Goal: Task Accomplishment & Management: Complete application form

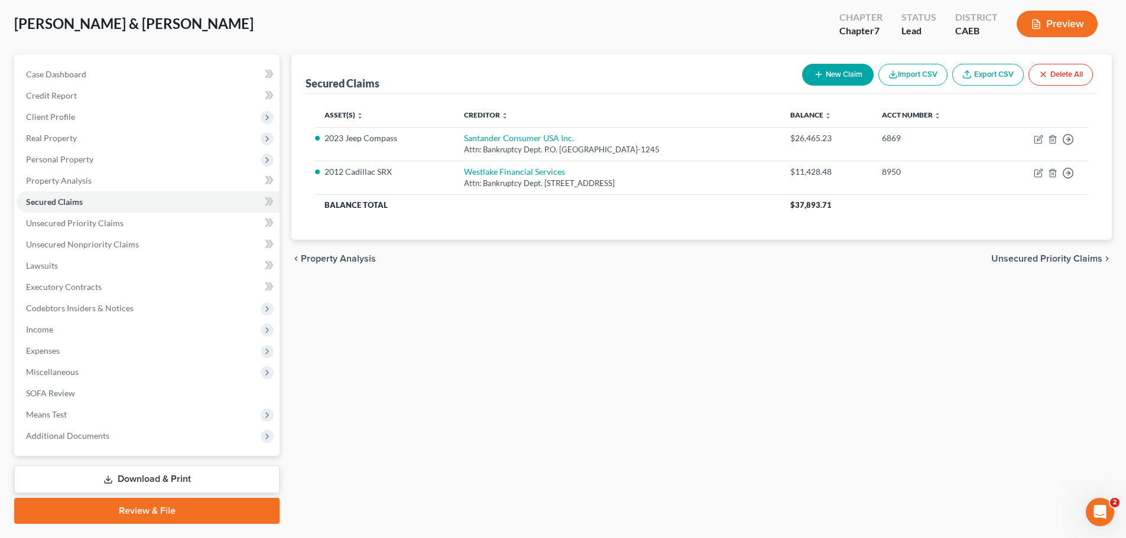
scroll to position [90, 0]
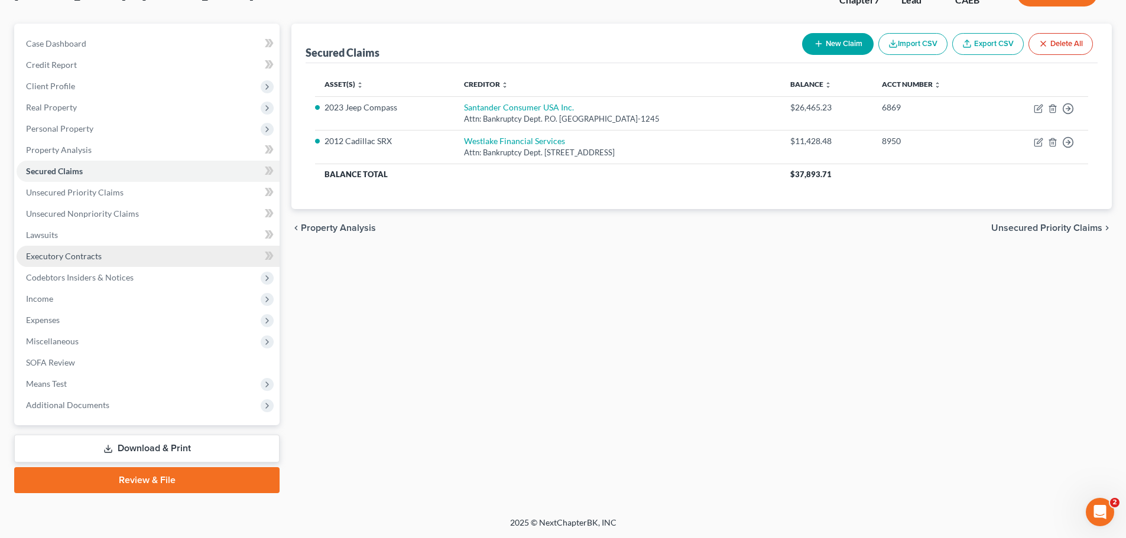
click at [67, 255] on span "Executory Contracts" at bounding box center [64, 256] width 76 height 10
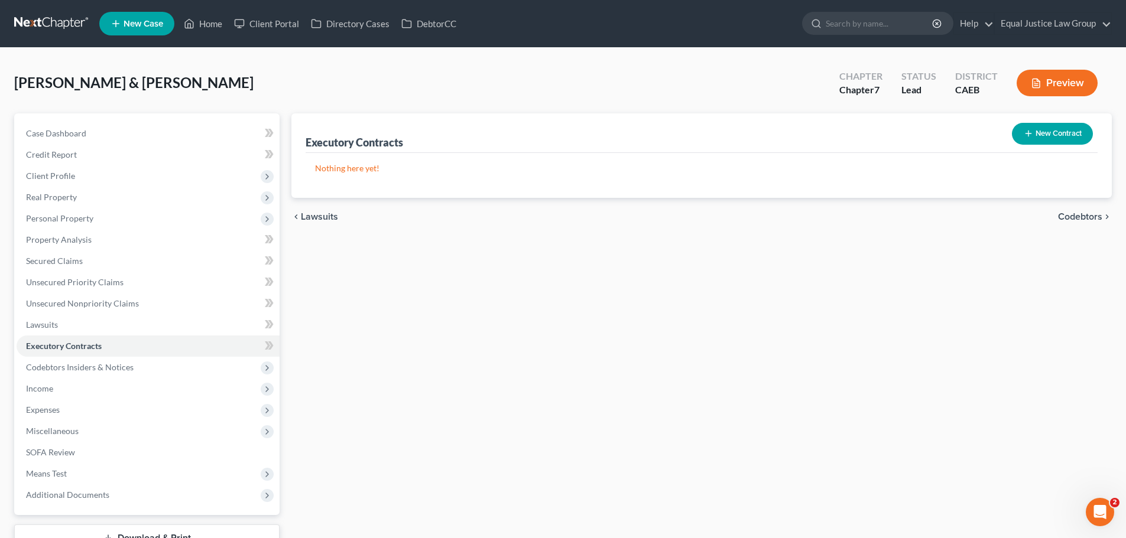
click at [1050, 134] on button "New Contract" at bounding box center [1052, 134] width 81 height 22
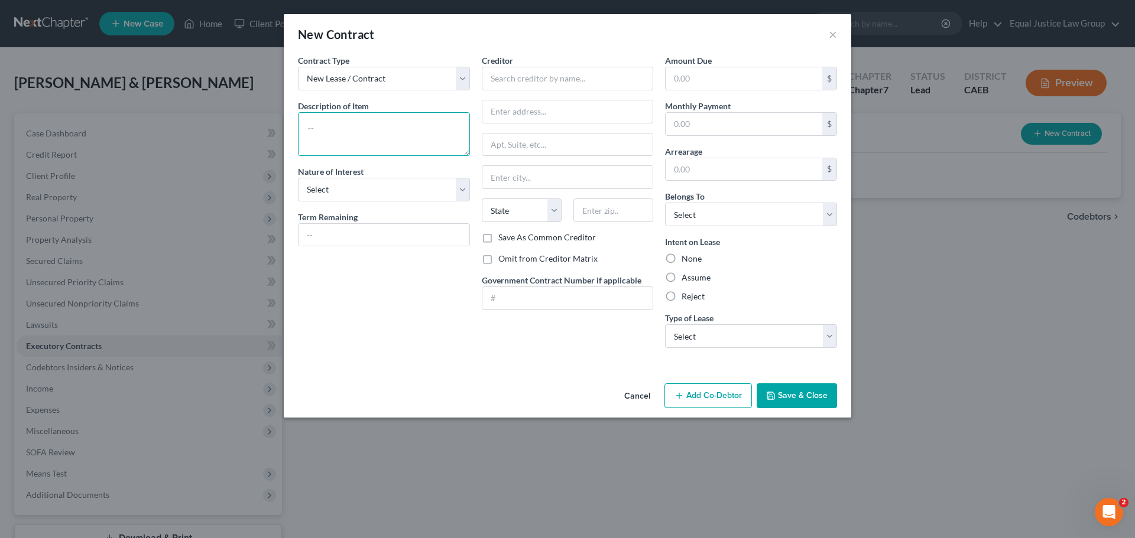
click at [371, 137] on textarea at bounding box center [384, 134] width 172 height 44
type textarea "Vehicle Loan - Jeep Compass"
click at [377, 194] on select "Select Purchaser Agent Lessor Lessee" at bounding box center [384, 190] width 172 height 24
select select "0"
click at [298, 178] on select "Select Purchaser Agent Lessor Lessee" at bounding box center [384, 190] width 172 height 24
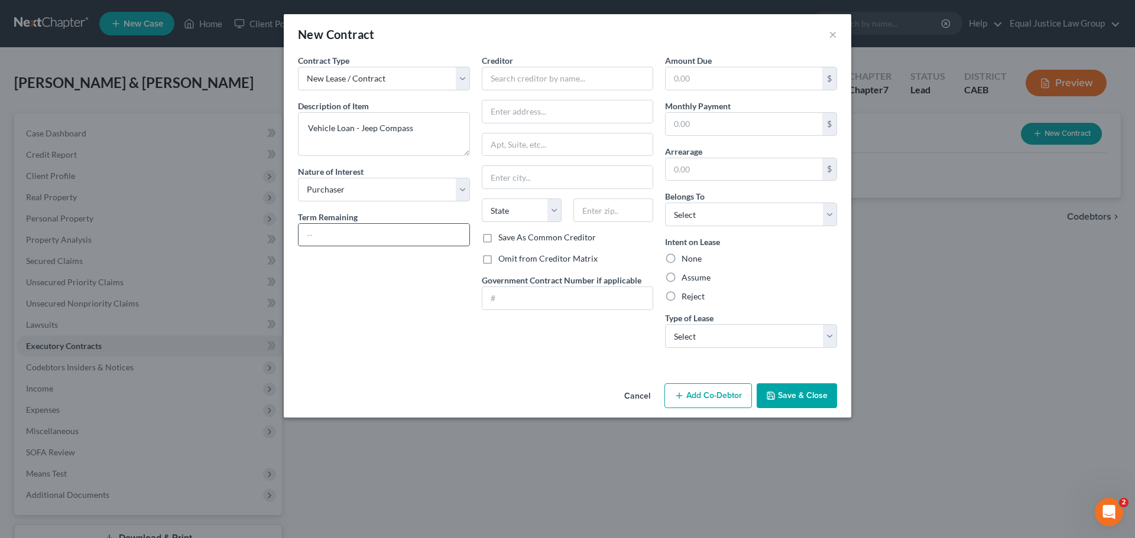
click at [354, 234] on input "text" at bounding box center [383, 235] width 171 height 22
paste input "48"
type input "48 months"
click at [537, 78] on input "text" at bounding box center [568, 79] width 172 height 24
type input "Santander Consumer [GEOGRAPHIC_DATA]"
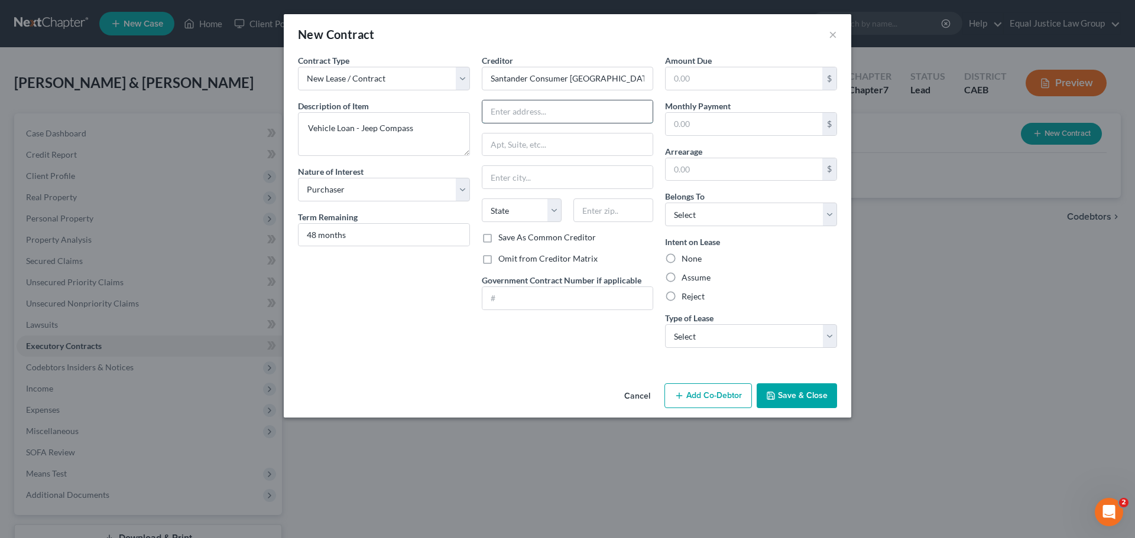
click at [524, 112] on input "text" at bounding box center [567, 111] width 171 height 22
click at [546, 111] on input "text" at bounding box center [567, 111] width 171 height 22
drag, startPoint x: 590, startPoint y: 78, endPoint x: 490, endPoint y: 81, distance: 100.5
click at [490, 81] on input "Santander Consumer [GEOGRAPHIC_DATA]" at bounding box center [568, 79] width 172 height 24
click at [532, 108] on input "text" at bounding box center [567, 111] width 171 height 22
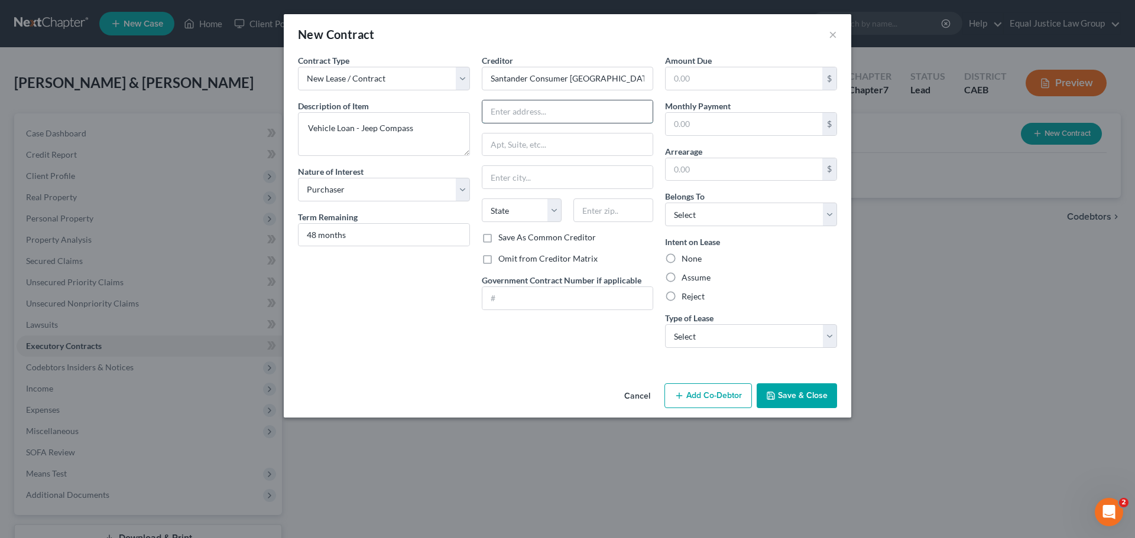
paste input "Santander Consumer USA Inc."
type input "Santander Consumer USA Inc."
drag, startPoint x: 610, startPoint y: 109, endPoint x: 498, endPoint y: 114, distance: 112.4
click at [479, 112] on div "Creditor * [GEOGRAPHIC_DATA] Consumer [GEOGRAPHIC_DATA] [GEOGRAPHIC_DATA] Consu…" at bounding box center [568, 205] width 184 height 303
click at [599, 78] on input "Santander Consumer [GEOGRAPHIC_DATA]" at bounding box center [568, 79] width 172 height 24
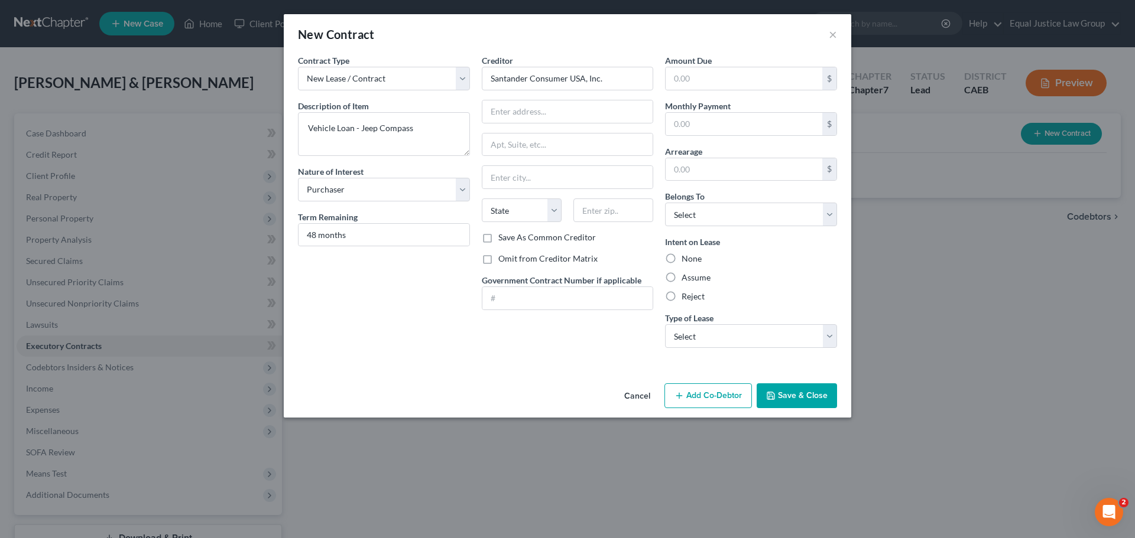
type input "Santander Consumer USA, Inc."
click at [540, 108] on input "text" at bounding box center [567, 111] width 171 height 22
paste input "P.O. Box 961245"
type input "P.O. Box 961245"
drag, startPoint x: 571, startPoint y: 105, endPoint x: 476, endPoint y: 116, distance: 95.2
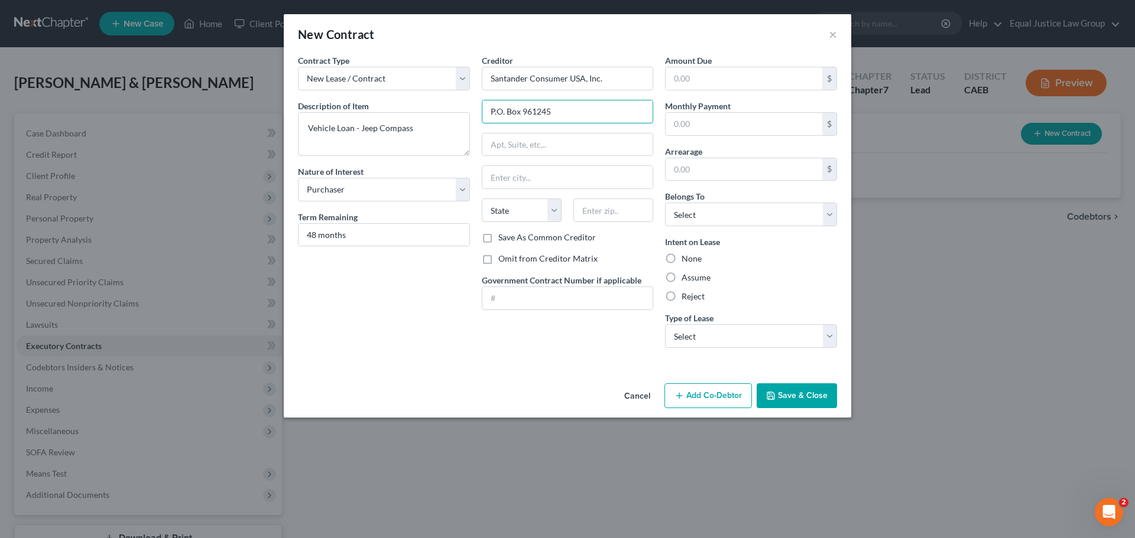
click at [476, 116] on div "Creditor * Santander Consumer USA, Inc. P.O. Box 961245 State [US_STATE] AK AR …" at bounding box center [568, 205] width 184 height 303
click at [519, 141] on input "text" at bounding box center [567, 145] width 171 height 22
paste input "P.O. Box 961245"
type input "P.O. Box 961245"
click at [537, 175] on input "text" at bounding box center [567, 177] width 171 height 22
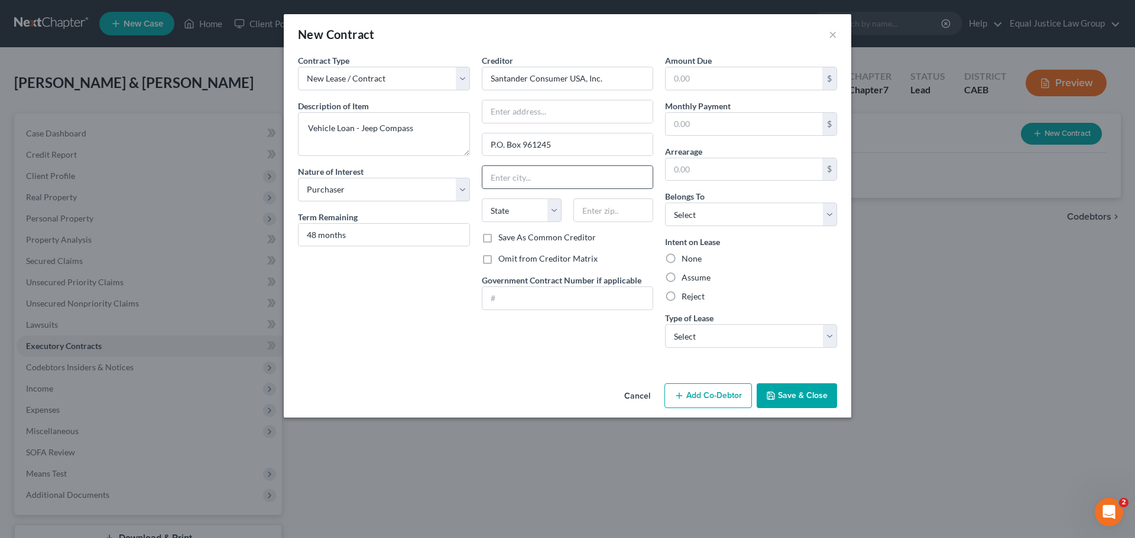
type input "[PERSON_NAME]"
type input "[STREET_ADDRESS]"
select select "4"
type input "95642-2162"
type input "[STREET_ADDRESS]"
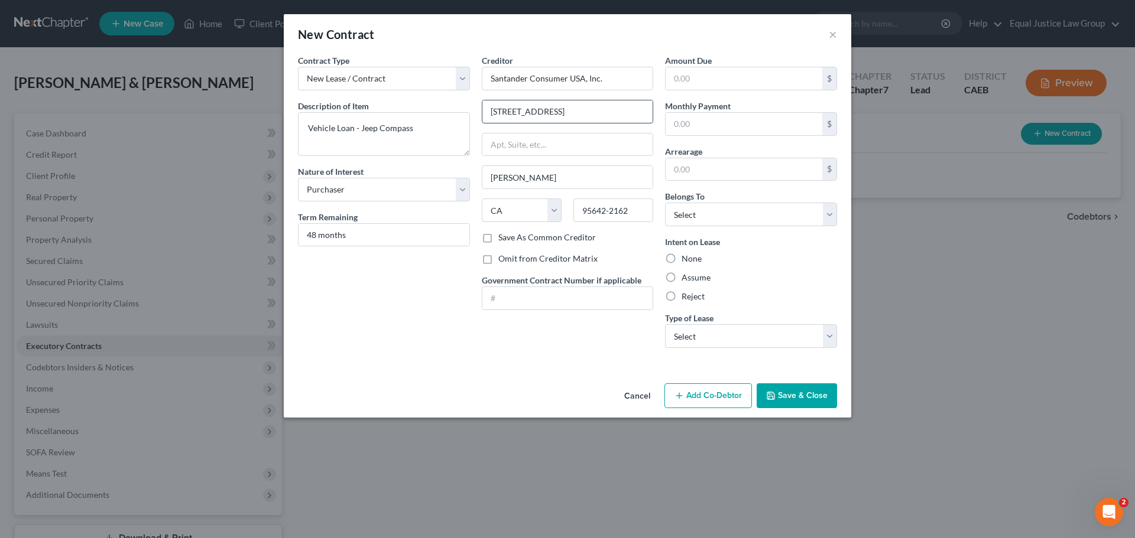
click at [550, 110] on input "[STREET_ADDRESS]" at bounding box center [567, 111] width 171 height 22
drag, startPoint x: 639, startPoint y: 109, endPoint x: 485, endPoint y: 119, distance: 155.1
click at [485, 115] on input "[STREET_ADDRESS]" at bounding box center [567, 111] width 171 height 22
click at [546, 177] on input "[PERSON_NAME]" at bounding box center [567, 177] width 171 height 22
click at [547, 177] on input "[PERSON_NAME]" at bounding box center [567, 177] width 171 height 22
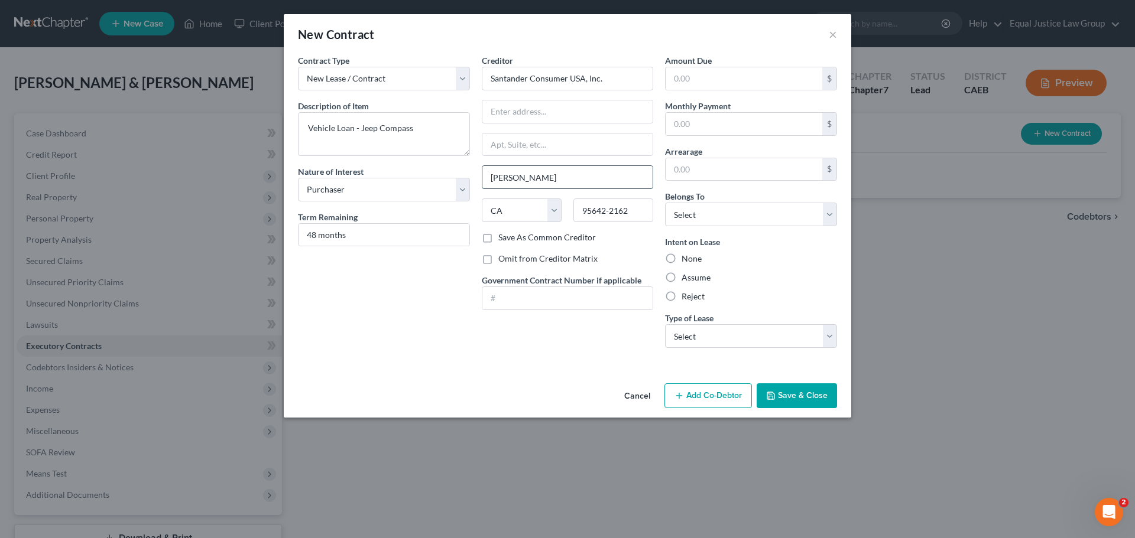
click at [547, 176] on input "[PERSON_NAME]" at bounding box center [567, 177] width 171 height 22
click at [523, 218] on select "State [US_STATE] AK AR AZ CA CO CT DE DC [GEOGRAPHIC_DATA] [GEOGRAPHIC_DATA] GU…" at bounding box center [522, 211] width 80 height 24
click at [524, 217] on select "State [US_STATE] AK AR AZ CA CO CT DE DC [GEOGRAPHIC_DATA] [GEOGRAPHIC_DATA] GU…" at bounding box center [522, 211] width 80 height 24
click at [532, 211] on select "State [US_STATE] AK AR AZ CA CO CT DE DC [GEOGRAPHIC_DATA] [GEOGRAPHIC_DATA] GU…" at bounding box center [522, 211] width 80 height 24
click at [532, 210] on select "State [US_STATE] AK AR AZ CA CO CT DE DC [GEOGRAPHIC_DATA] [GEOGRAPHIC_DATA] GU…" at bounding box center [522, 211] width 80 height 24
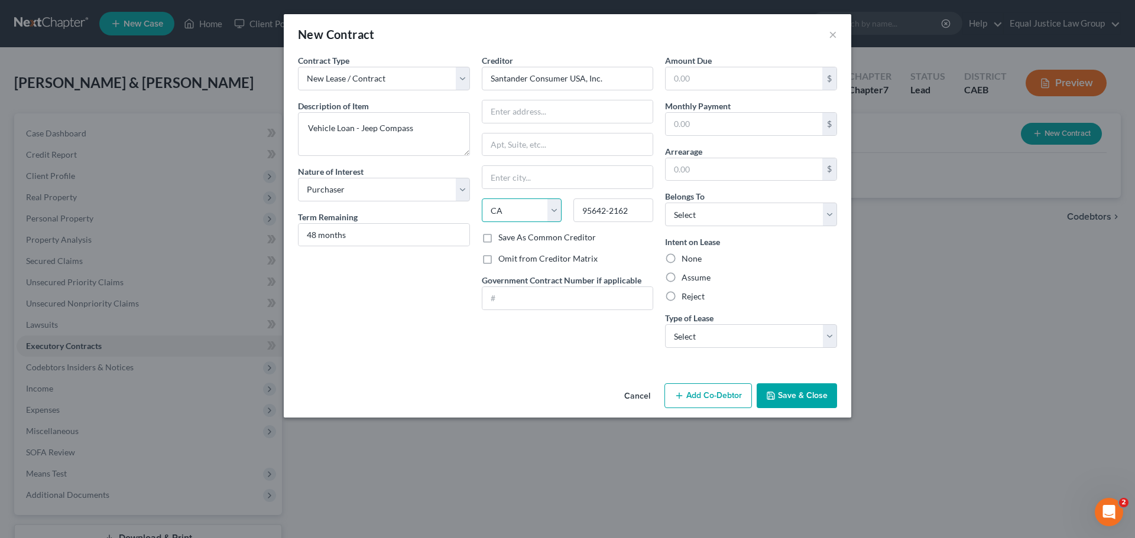
click at [532, 209] on select "State [US_STATE] AK AR AZ CA CO CT DE DC [GEOGRAPHIC_DATA] [GEOGRAPHIC_DATA] GU…" at bounding box center [522, 211] width 80 height 24
click at [532, 208] on select "State [US_STATE] AK AR AZ CA CO CT DE DC [GEOGRAPHIC_DATA] [GEOGRAPHIC_DATA] GU…" at bounding box center [522, 211] width 80 height 24
click at [532, 207] on select "State [US_STATE] AK AR AZ CA CO CT DE DC [GEOGRAPHIC_DATA] [GEOGRAPHIC_DATA] GU…" at bounding box center [522, 211] width 80 height 24
click at [507, 212] on select "State [US_STATE] AK AR AZ CA CO CT DE DC [GEOGRAPHIC_DATA] [GEOGRAPHIC_DATA] GU…" at bounding box center [522, 211] width 80 height 24
drag, startPoint x: 509, startPoint y: 214, endPoint x: 515, endPoint y: 219, distance: 7.5
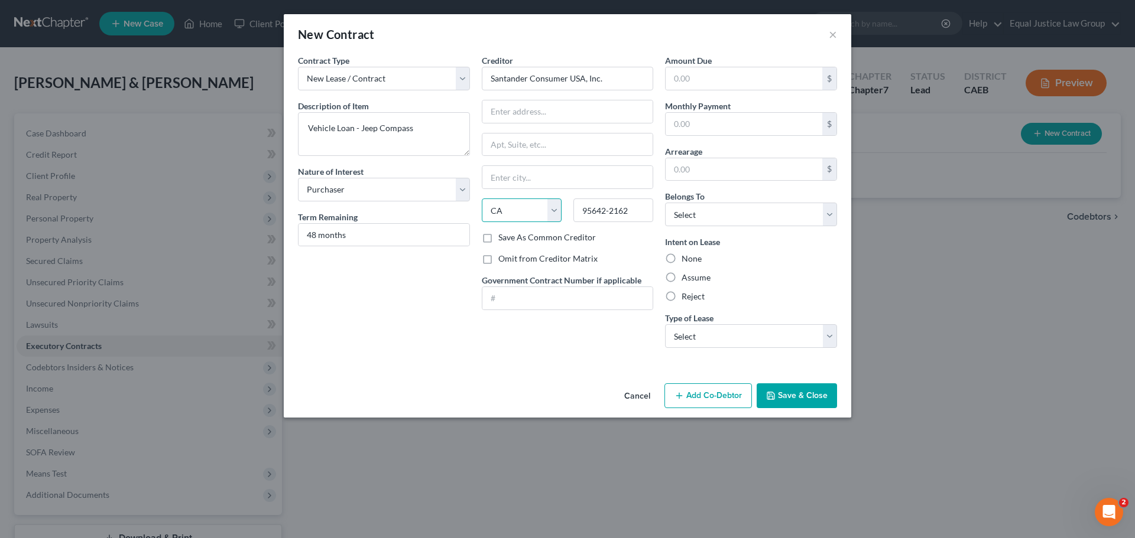
click at [509, 214] on select "State [US_STATE] AK AR AZ CA CO CT DE DC [GEOGRAPHIC_DATA] [GEOGRAPHIC_DATA] GU…" at bounding box center [522, 211] width 80 height 24
select select
click at [482, 199] on select "State [US_STATE] AK AR AZ CA CO CT DE DC [GEOGRAPHIC_DATA] [GEOGRAPHIC_DATA] GU…" at bounding box center [522, 211] width 80 height 24
click at [604, 215] on input "95642-2162" at bounding box center [613, 211] width 80 height 24
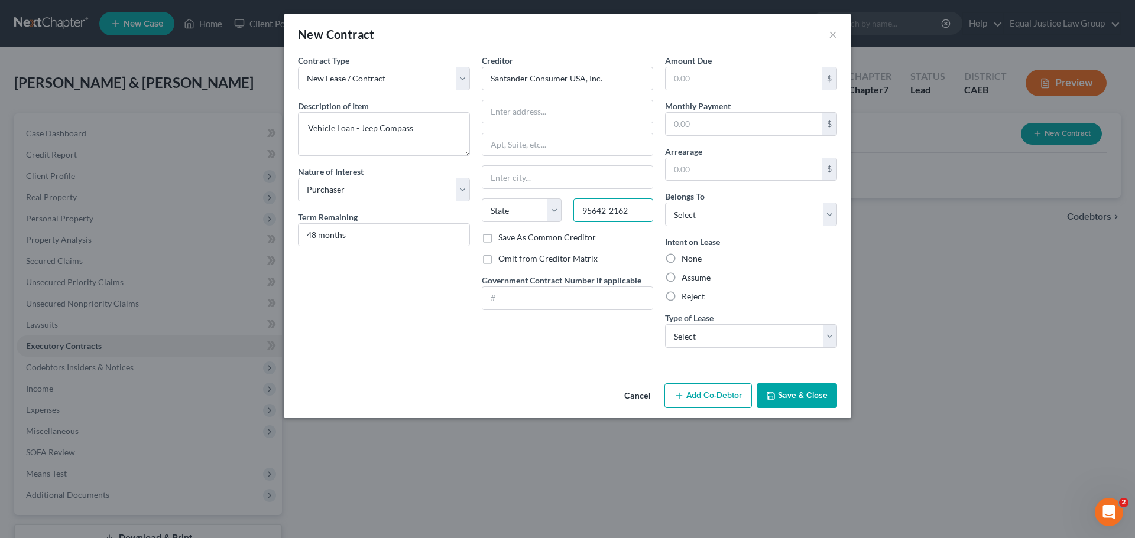
click at [603, 215] on input "95642-2162" at bounding box center [613, 211] width 80 height 24
paste input "76161"
type input "76161"
type input "[GEOGRAPHIC_DATA]"
select select "45"
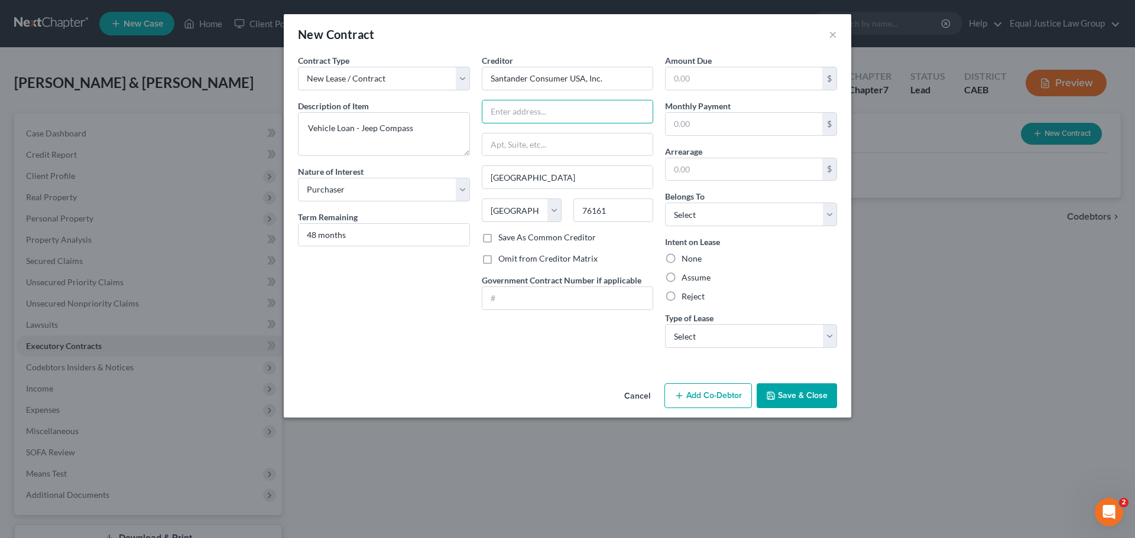
drag, startPoint x: 506, startPoint y: 108, endPoint x: 678, endPoint y: 9, distance: 197.5
click at [506, 108] on input "text" at bounding box center [567, 111] width 171 height 22
click at [519, 109] on input "text" at bounding box center [567, 111] width 171 height 22
click at [514, 136] on input "text" at bounding box center [567, 145] width 171 height 22
paste input "P.O. Box 961245"
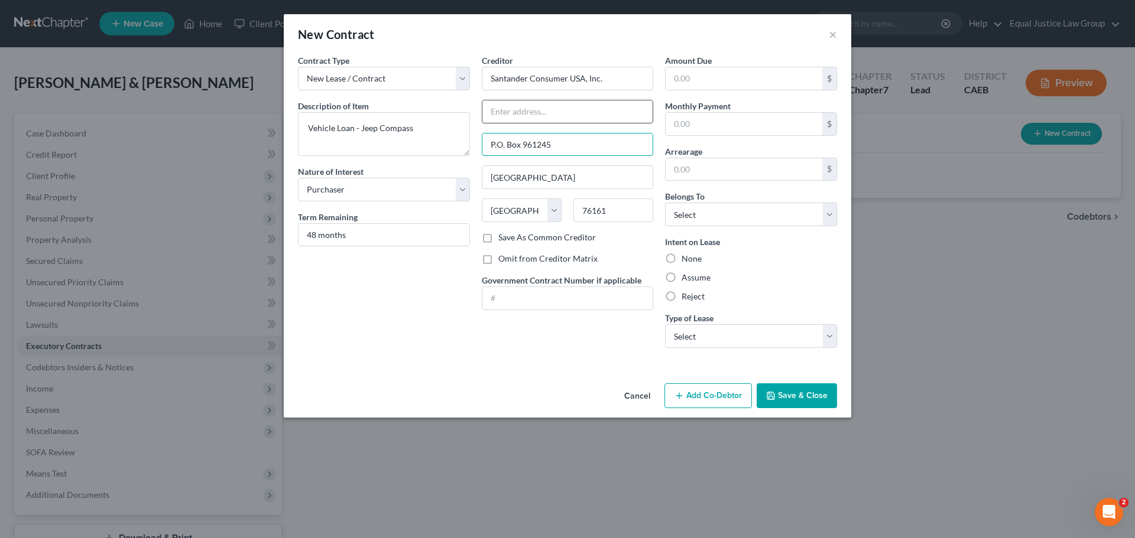
type input "P.O. Box 961245"
click at [511, 107] on input "text" at bounding box center [567, 111] width 171 height 22
type input "Attn: Bankruptcy Dept."
click at [607, 207] on input "76161" at bounding box center [613, 211] width 80 height 24
type input "76161-1245"
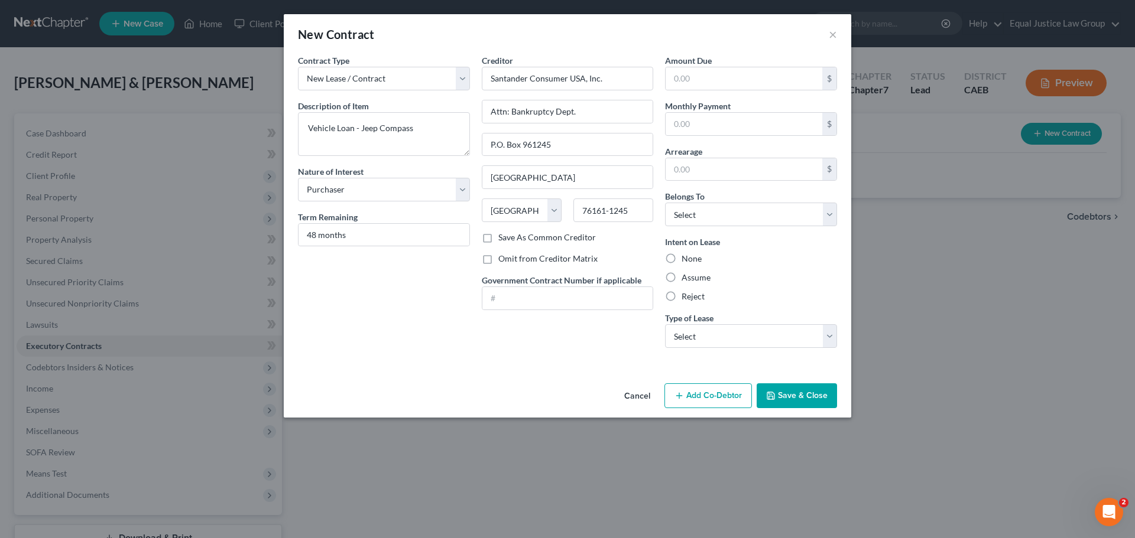
click at [620, 253] on div "Omit from Creditor Matrix" at bounding box center [568, 259] width 172 height 12
click at [699, 73] on input "text" at bounding box center [743, 78] width 157 height 22
type input "26,465.23"
click at [697, 116] on input "text" at bounding box center [743, 124] width 157 height 22
type input "743.21"
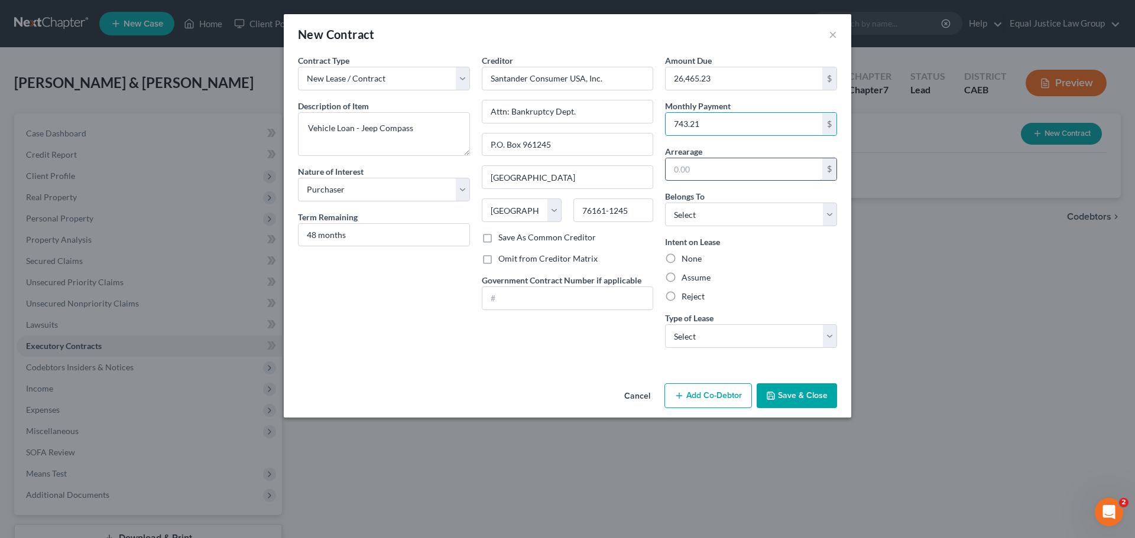
drag, startPoint x: 704, startPoint y: 170, endPoint x: 684, endPoint y: 171, distance: 20.1
click at [704, 170] on input "text" at bounding box center [743, 169] width 157 height 22
type input "2,228.63"
click at [698, 203] on label "Belongs To *" at bounding box center [685, 196] width 40 height 12
click at [702, 208] on select "Select Debtor 1 Only Debtor 2 Only Debtor 1 And Debtor 2 Only At Least One Of T…" at bounding box center [751, 215] width 172 height 24
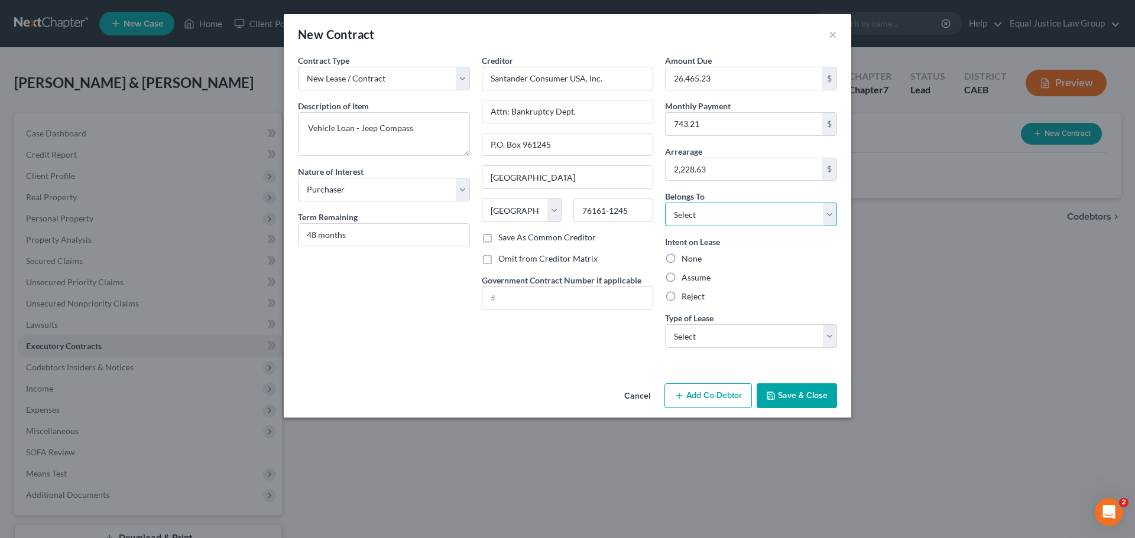
select select "2"
click at [665, 203] on select "Select Debtor 1 Only Debtor 2 Only Debtor 1 And Debtor 2 Only At Least One Of T…" at bounding box center [751, 215] width 172 height 24
click at [752, 263] on div "None" at bounding box center [751, 259] width 172 height 12
drag, startPoint x: 709, startPoint y: 273, endPoint x: 703, endPoint y: 276, distance: 6.6
click at [709, 274] on label "Assume" at bounding box center [695, 278] width 29 height 12
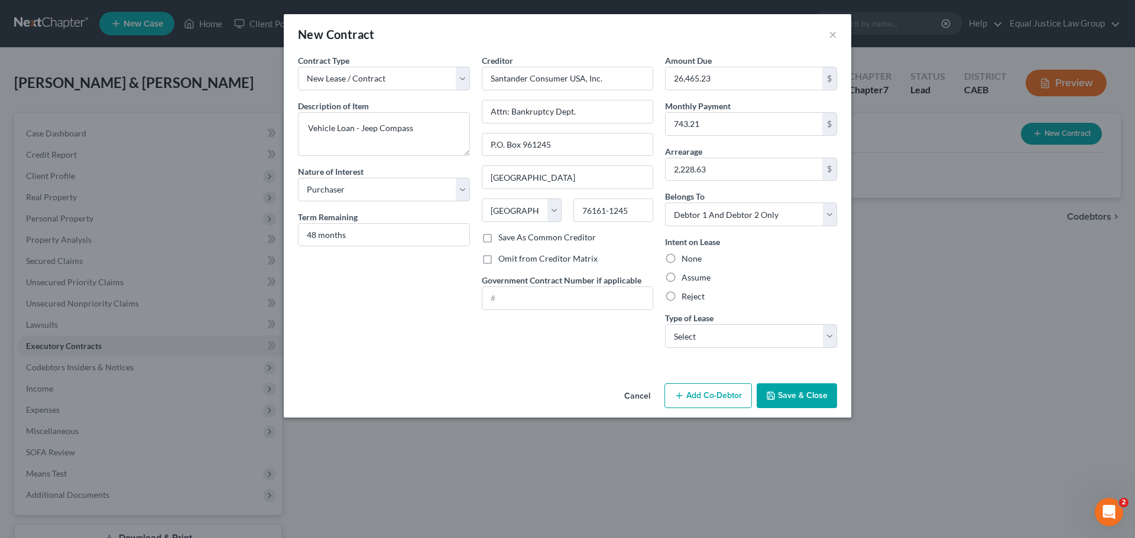
click at [694, 274] on input "Assume" at bounding box center [690, 276] width 8 height 8
radio input "true"
click at [718, 337] on select "Select Real Estate Car Other" at bounding box center [751, 336] width 172 height 24
select select "1"
click at [665, 324] on select "Select Real Estate Car Other" at bounding box center [751, 336] width 172 height 24
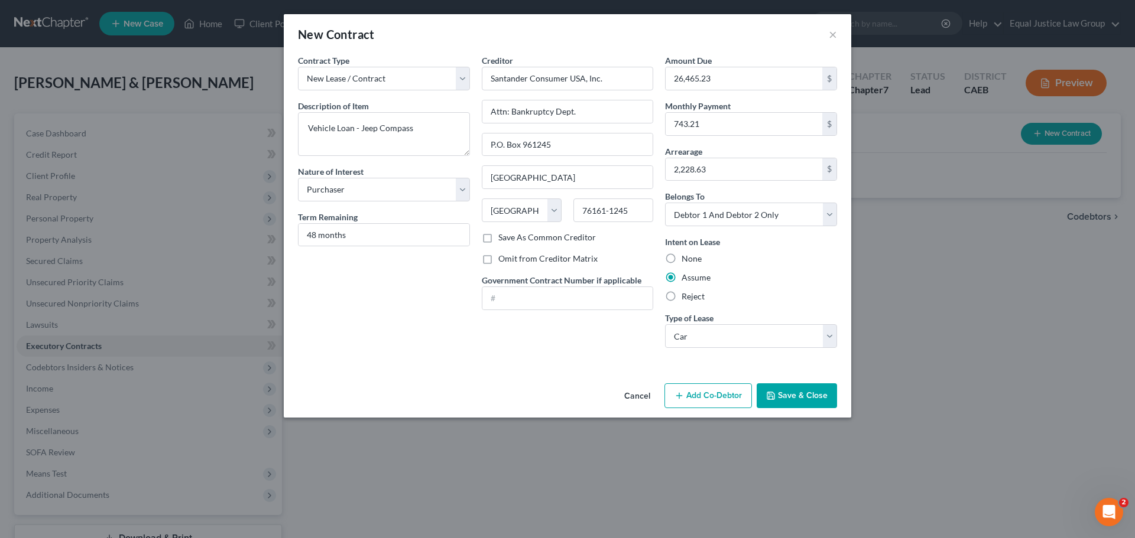
click at [747, 297] on div "Reject" at bounding box center [751, 297] width 172 height 12
click at [784, 395] on button "Save & Close" at bounding box center [796, 396] width 80 height 25
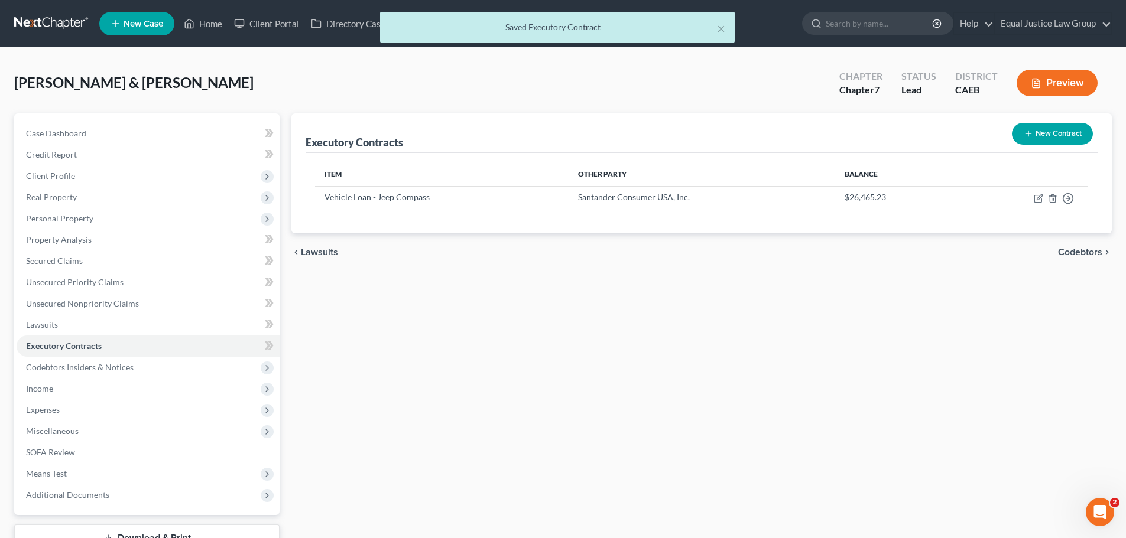
click at [1033, 133] on button "New Contract" at bounding box center [1052, 134] width 81 height 22
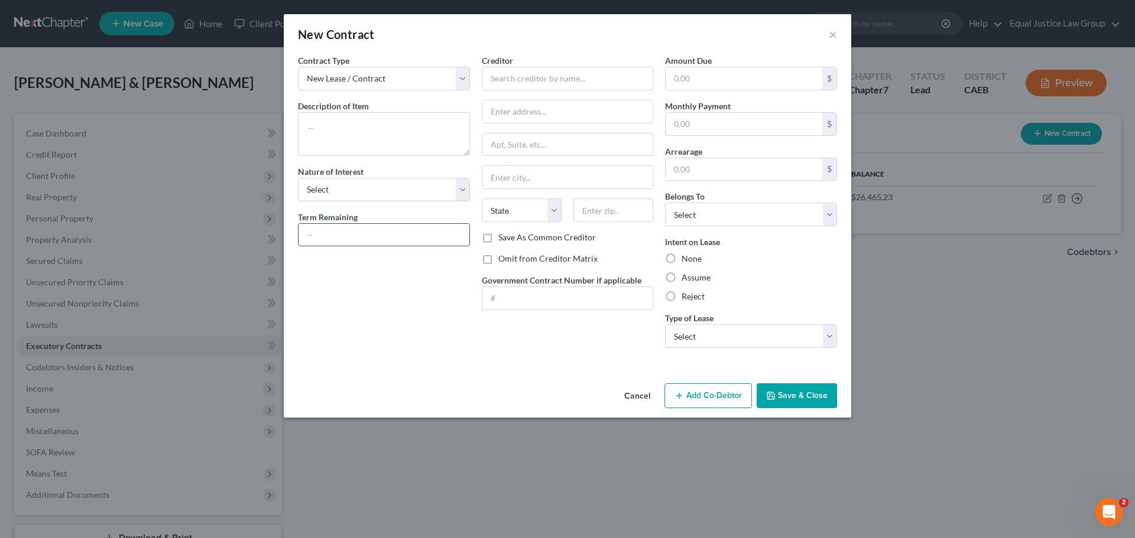
click at [384, 232] on input "text" at bounding box center [383, 235] width 171 height 22
paste input "24"
type input "24 months"
click at [465, 184] on select "Select Purchaser Agent Lessor Lessee" at bounding box center [384, 190] width 172 height 24
select select "0"
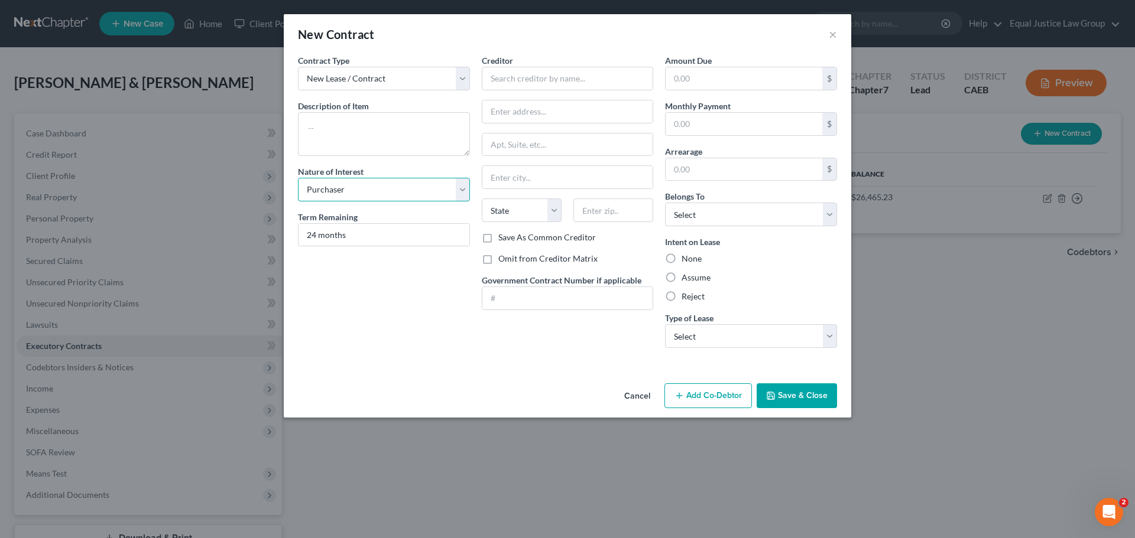
click at [298, 178] on select "Select Purchaser Agent Lessor Lessee" at bounding box center [384, 190] width 172 height 24
click at [329, 124] on textarea at bounding box center [384, 134] width 172 height 44
type textarea "H"
type textarea "Vehicle Loan - Cadillac SRX"
click at [545, 76] on input "text" at bounding box center [568, 79] width 172 height 24
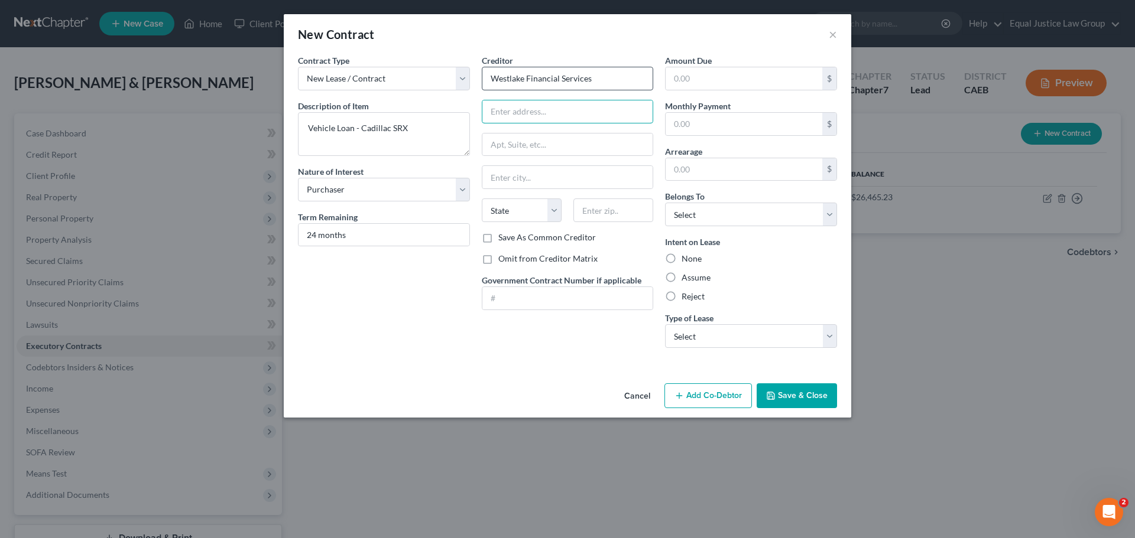
type input "Westlake Financial Services"
click at [599, 209] on input "text" at bounding box center [613, 211] width 80 height 24
paste input "90010"
type input "90010"
type input "[GEOGRAPHIC_DATA]"
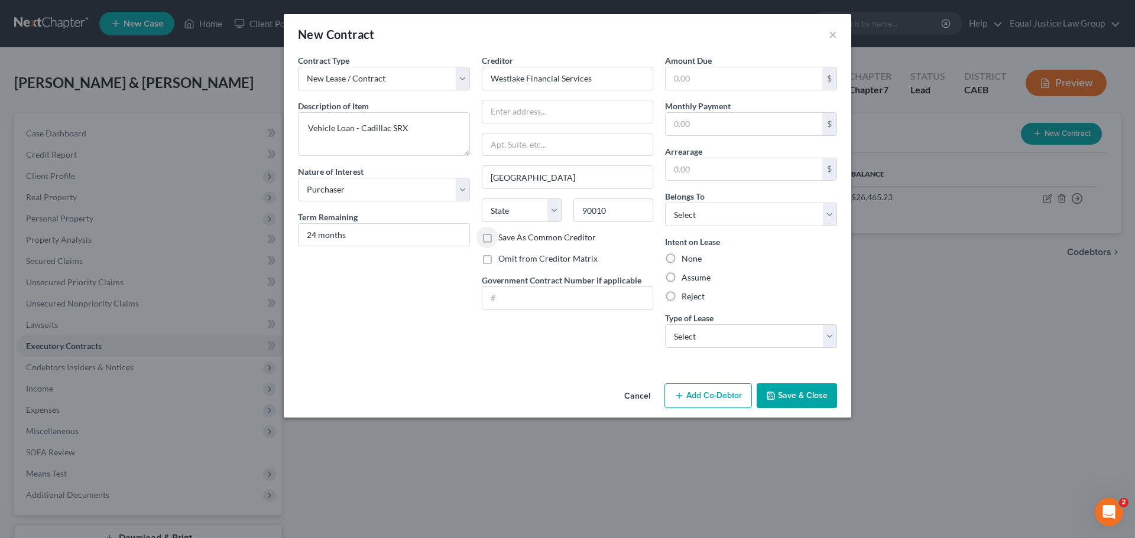
select select "4"
click at [520, 109] on input "text" at bounding box center [567, 111] width 171 height 22
click at [522, 136] on input "text" at bounding box center [567, 145] width 171 height 22
paste input "[STREET_ADDRESS]"
type input "[STREET_ADDRESS]"
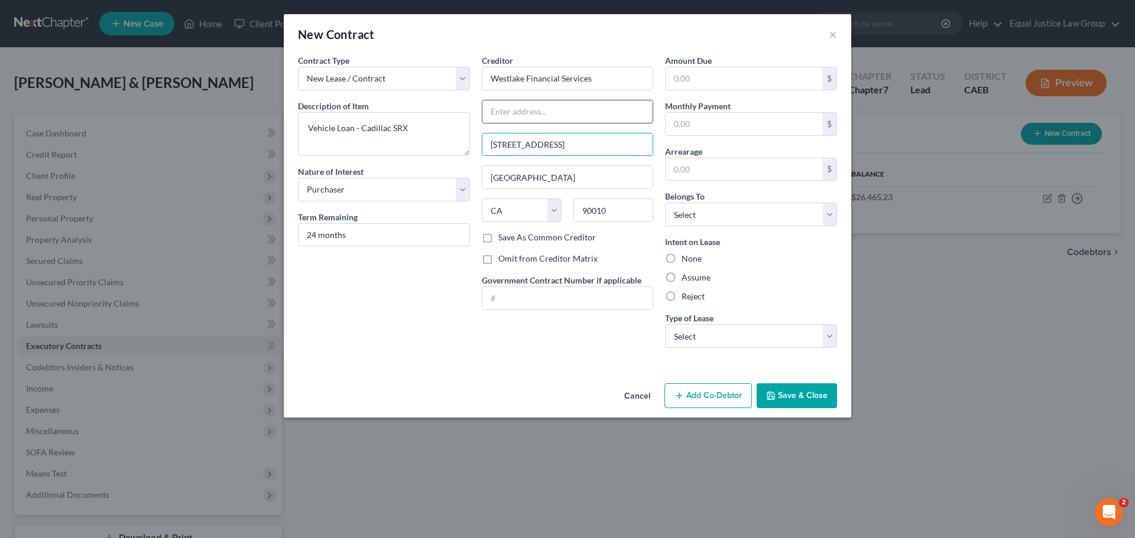
click at [518, 114] on input "text" at bounding box center [567, 111] width 171 height 22
type input "Attn: Bankruptcy Dept."
click at [629, 246] on div "Creditor * Westlake Financial Services Attn: Bankruptcy Dept. [STREET_ADDRESS][…" at bounding box center [568, 205] width 184 height 303
click at [737, 72] on input "text" at bounding box center [743, 78] width 157 height 22
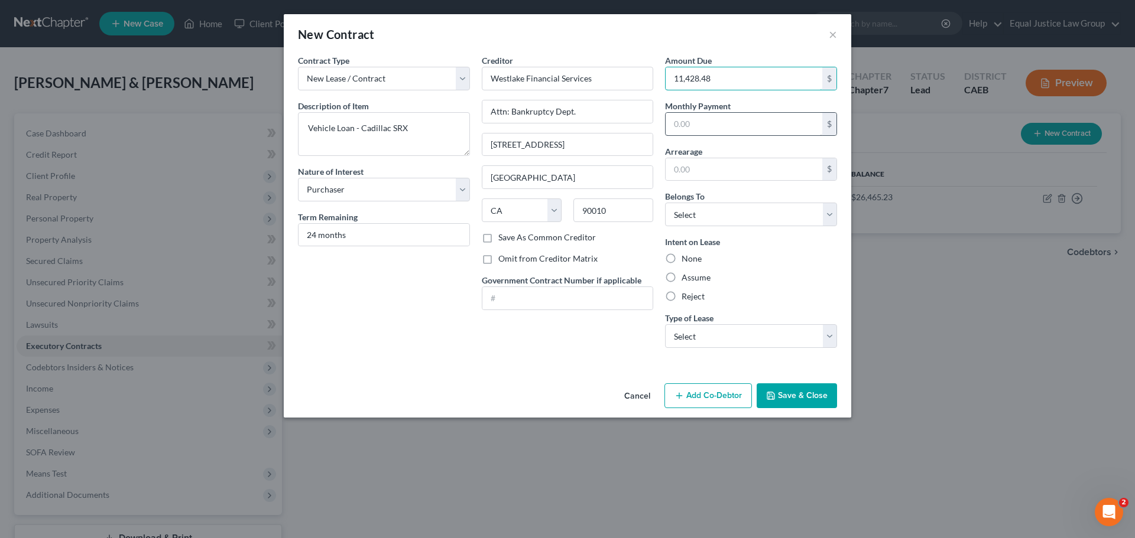
type input "11,428.48"
click at [737, 126] on input "text" at bounding box center [743, 124] width 157 height 22
click at [707, 118] on input "text" at bounding box center [743, 124] width 157 height 22
type input "341.28"
click at [709, 163] on input "text" at bounding box center [743, 169] width 157 height 22
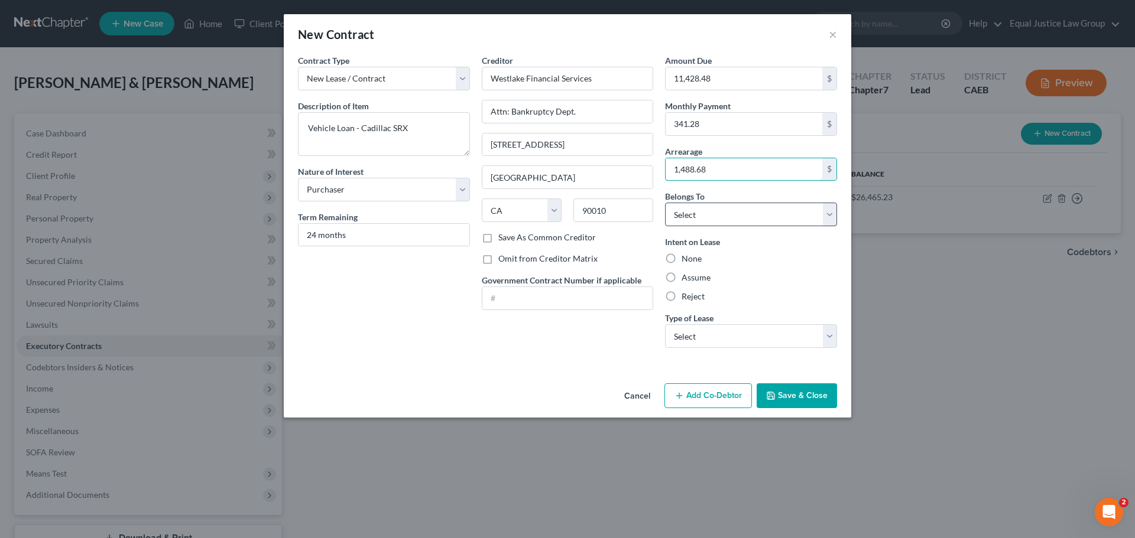
type input "1,488.68"
click at [729, 207] on select "Select Debtor 1 Only Debtor 2 Only Debtor 1 And Debtor 2 Only At Least One Of T…" at bounding box center [751, 215] width 172 height 24
select select "2"
click at [665, 203] on select "Select Debtor 1 Only Debtor 2 Only Debtor 1 And Debtor 2 Only At Least One Of T…" at bounding box center [751, 215] width 172 height 24
click at [785, 261] on div "None" at bounding box center [751, 259] width 172 height 12
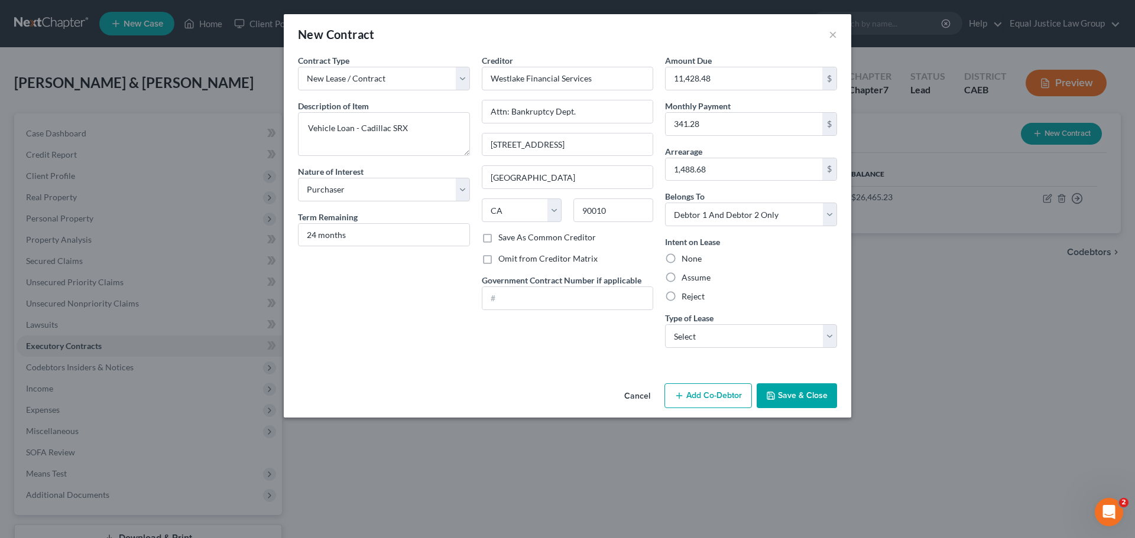
click at [709, 277] on label "Assume" at bounding box center [695, 278] width 29 height 12
click at [694, 277] on input "Assume" at bounding box center [690, 276] width 8 height 8
radio input "true"
click at [745, 330] on select "Select Real Estate Car Other" at bounding box center [751, 336] width 172 height 24
select select "1"
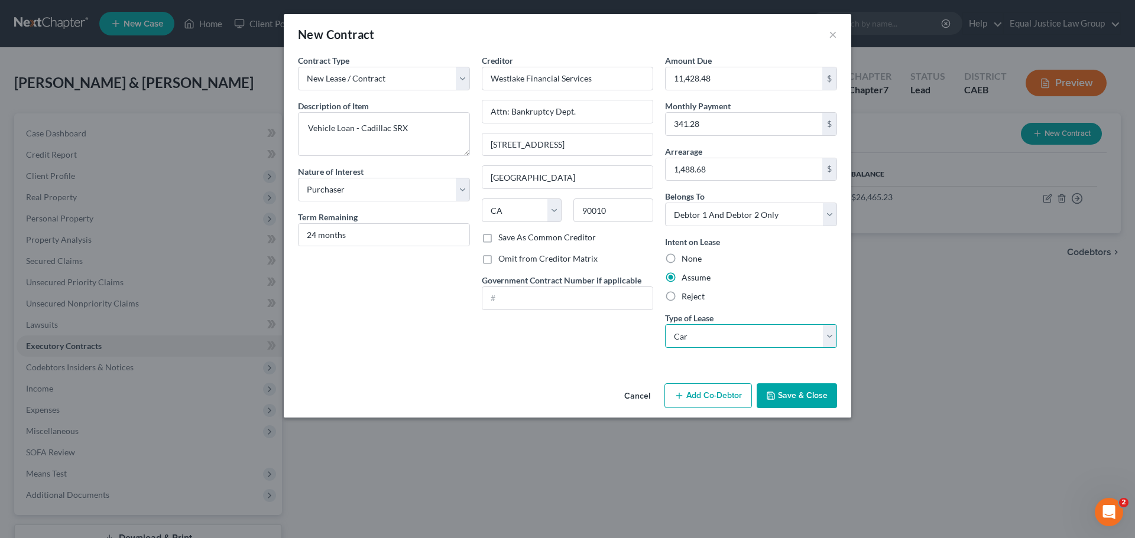
click at [665, 324] on select "Select Real Estate Car Other" at bounding box center [751, 336] width 172 height 24
drag, startPoint x: 781, startPoint y: 284, endPoint x: 781, endPoint y: 295, distance: 11.8
click at [781, 283] on div "Assume" at bounding box center [751, 278] width 172 height 12
click at [795, 394] on button "Save & Close" at bounding box center [796, 396] width 80 height 25
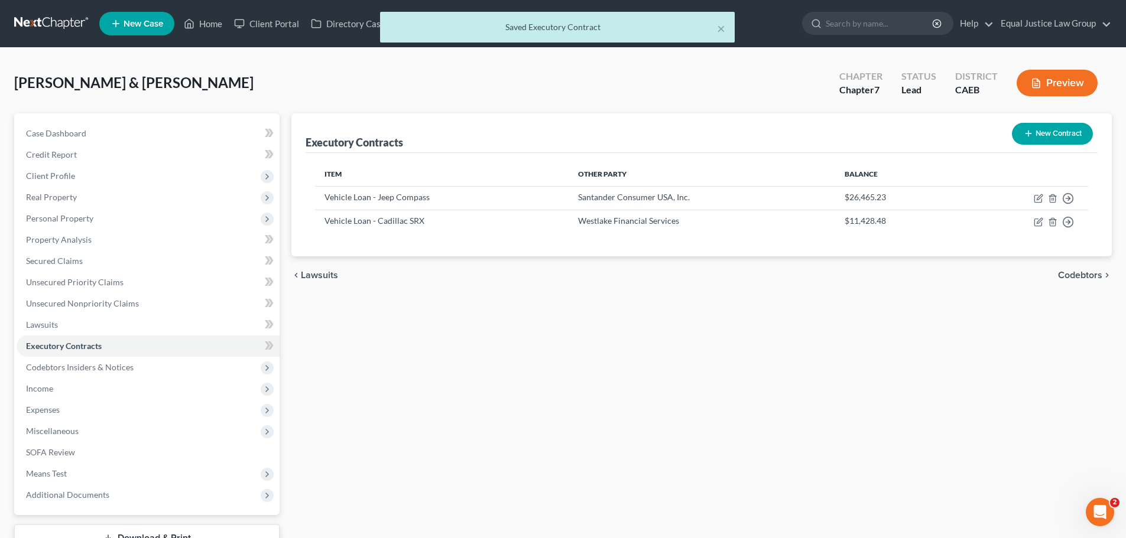
click at [791, 391] on div "Executory Contracts New Contract Item Other Party Balance Vehicle Loan - Jeep C…" at bounding box center [701, 348] width 832 height 470
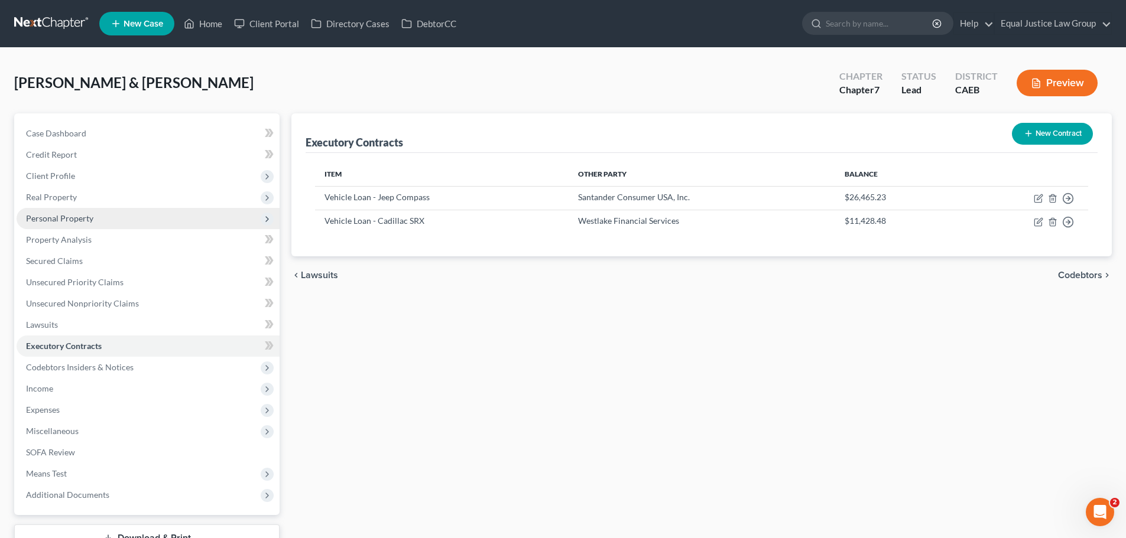
click at [61, 219] on span "Personal Property" at bounding box center [59, 218] width 67 height 10
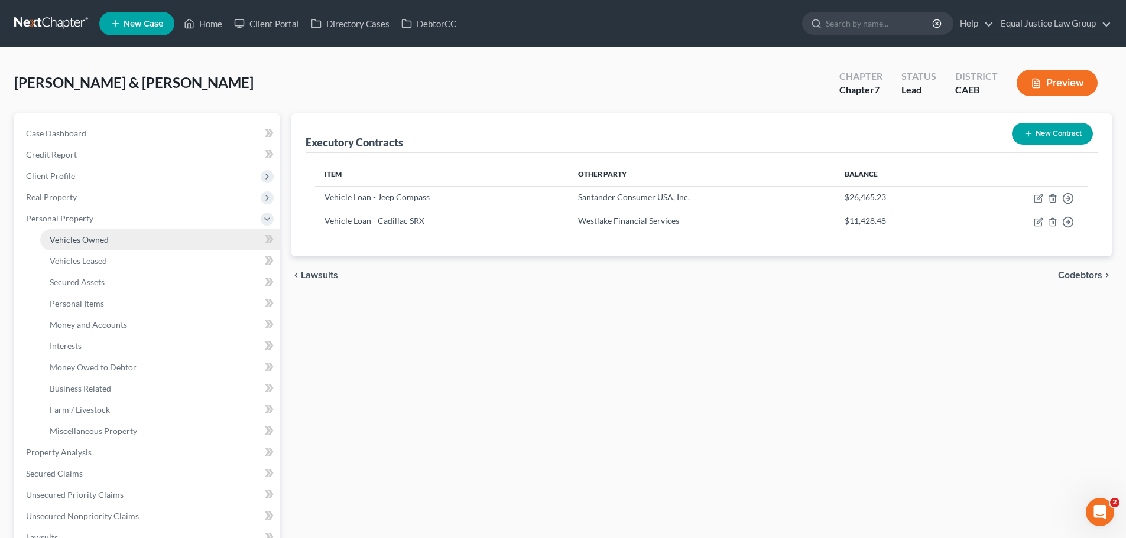
click at [80, 239] on span "Vehicles Owned" at bounding box center [79, 240] width 59 height 10
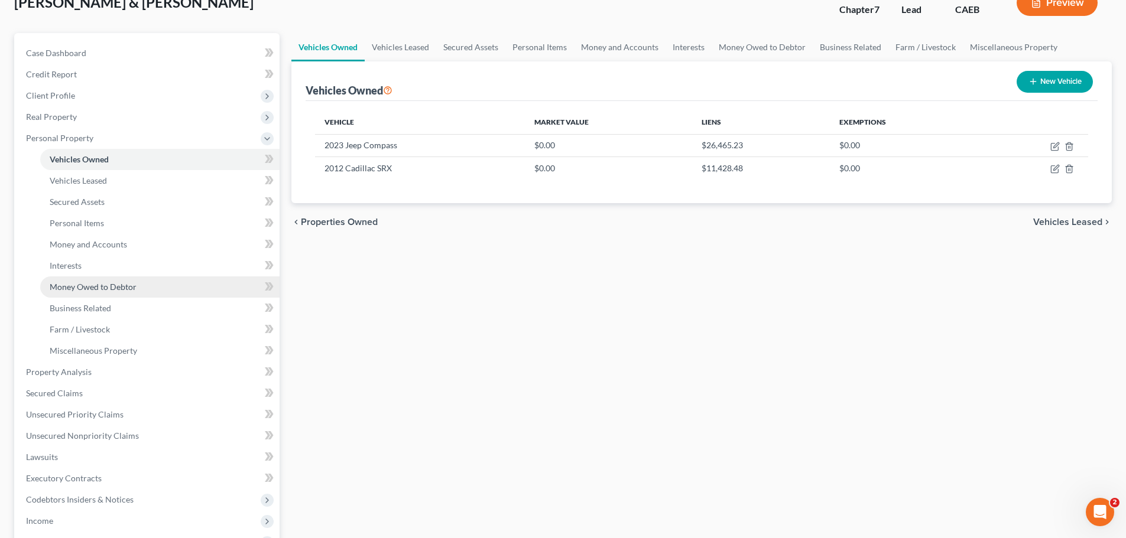
scroll to position [118, 0]
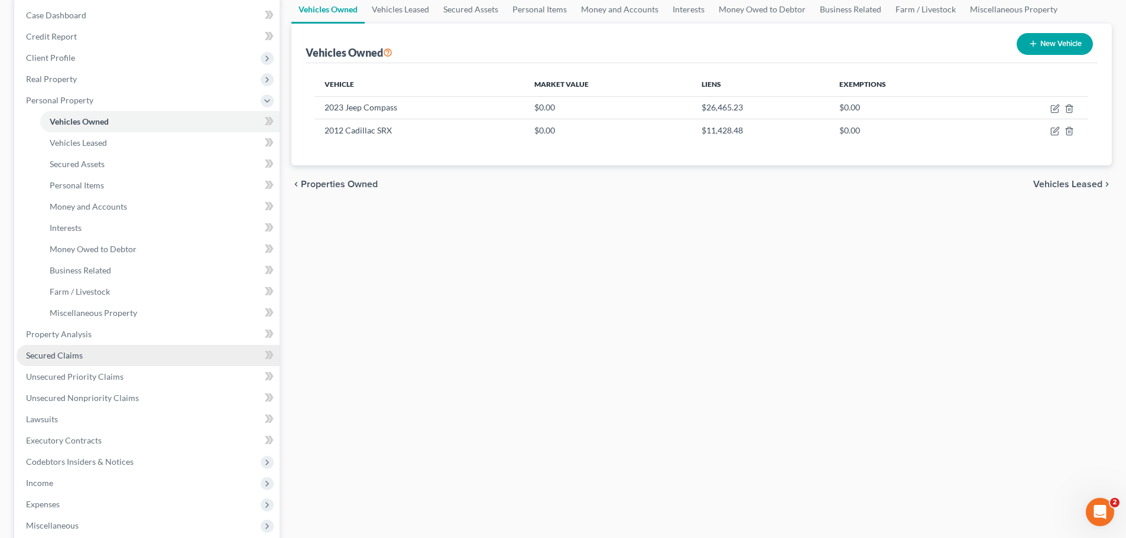
click at [74, 359] on span "Secured Claims" at bounding box center [54, 355] width 57 height 10
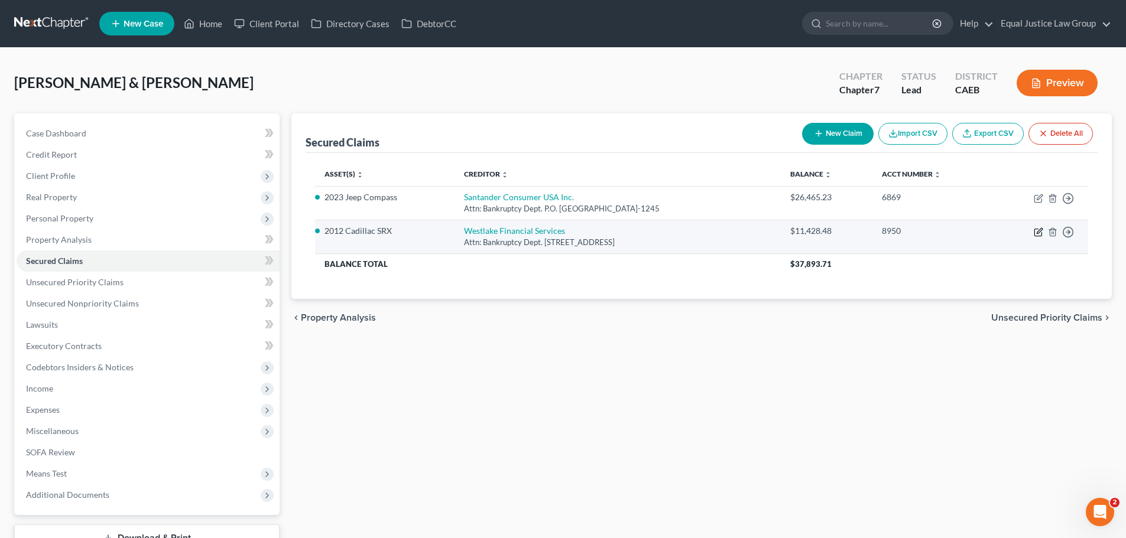
click at [1035, 231] on icon "button" at bounding box center [1038, 232] width 9 height 9
select select "4"
select select "0"
select select "2"
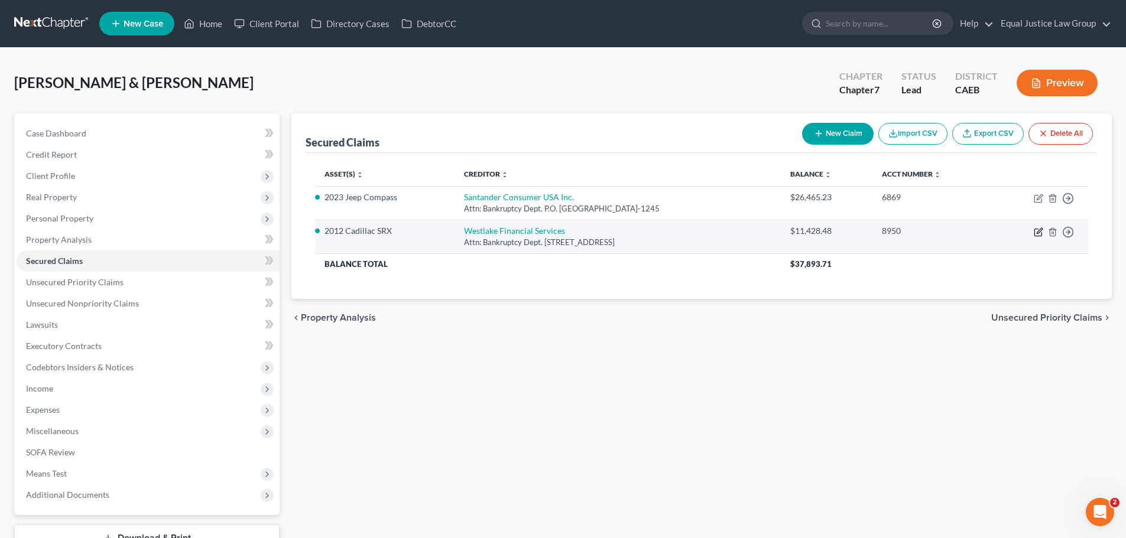
select select "0"
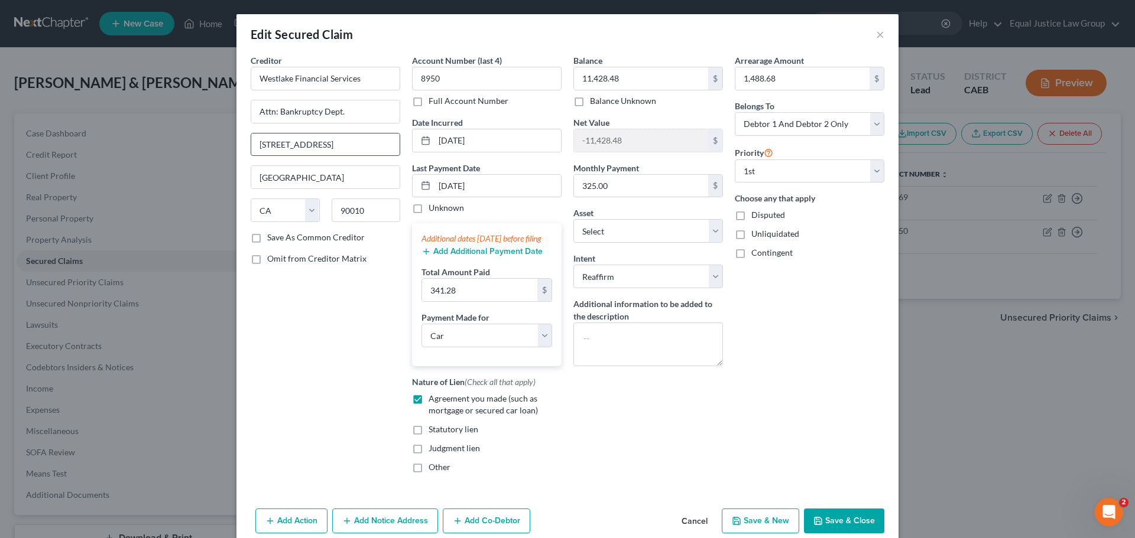
click at [346, 142] on input "[STREET_ADDRESS]" at bounding box center [325, 145] width 148 height 22
type input "[STREET_ADDRESS]"
click at [326, 327] on div "Creditor * Westlake Financial Services Attn: Bankruptcy Dept. [STREET_ADDRESS][…" at bounding box center [325, 268] width 161 height 428
click at [856, 526] on button "Save & Close" at bounding box center [844, 521] width 80 height 25
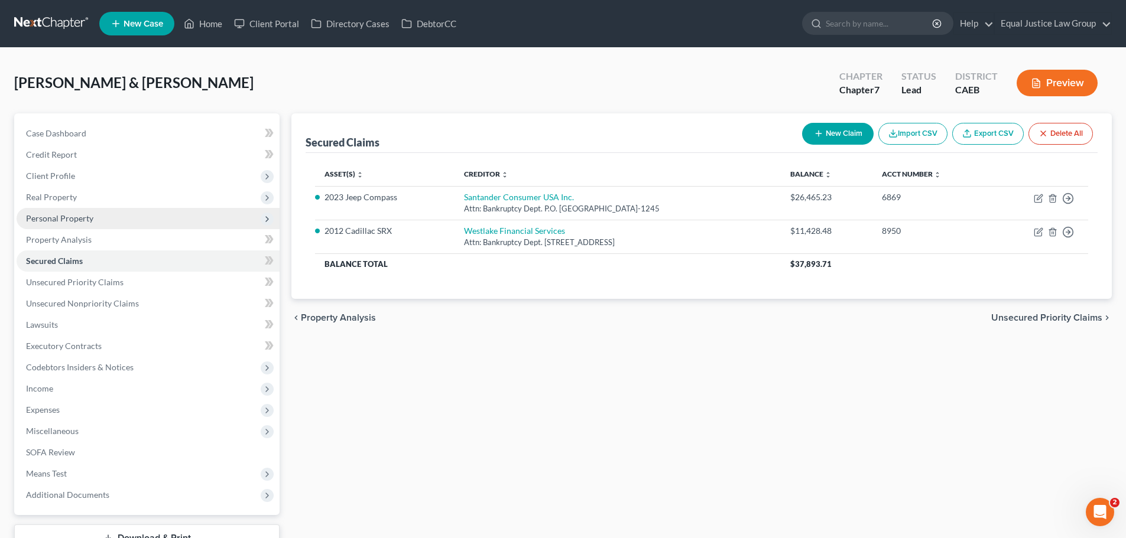
click at [77, 217] on span "Personal Property" at bounding box center [59, 218] width 67 height 10
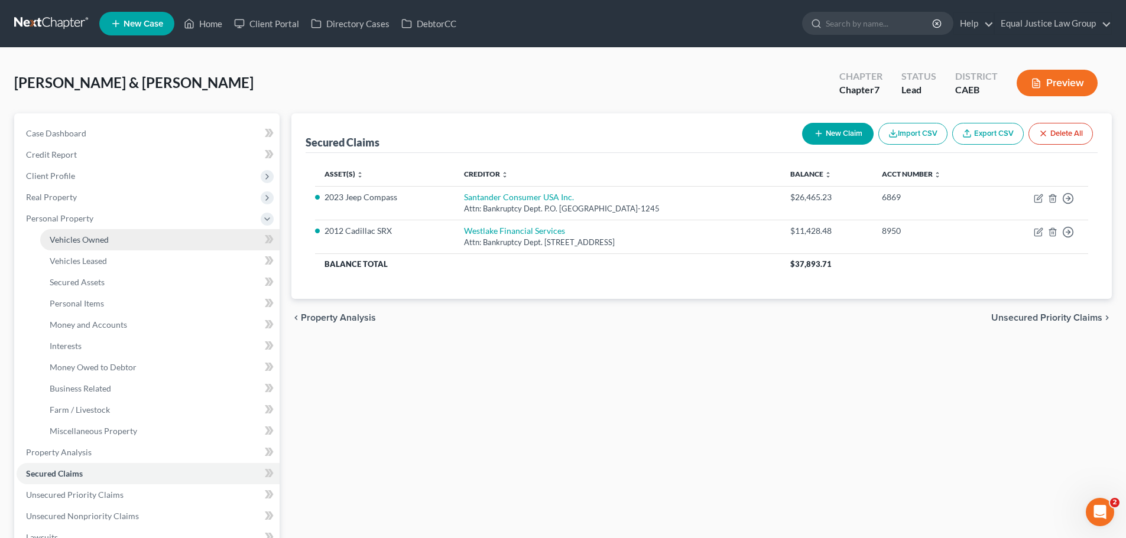
click at [95, 243] on span "Vehicles Owned" at bounding box center [79, 240] width 59 height 10
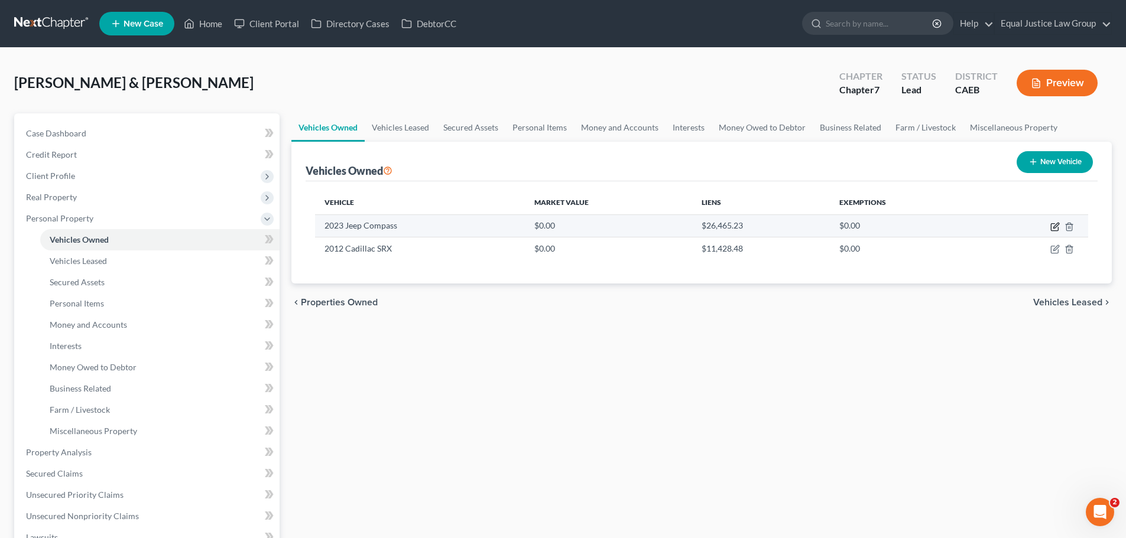
click at [1052, 226] on icon "button" at bounding box center [1054, 226] width 9 height 9
select select "0"
select select "3"
select select "2"
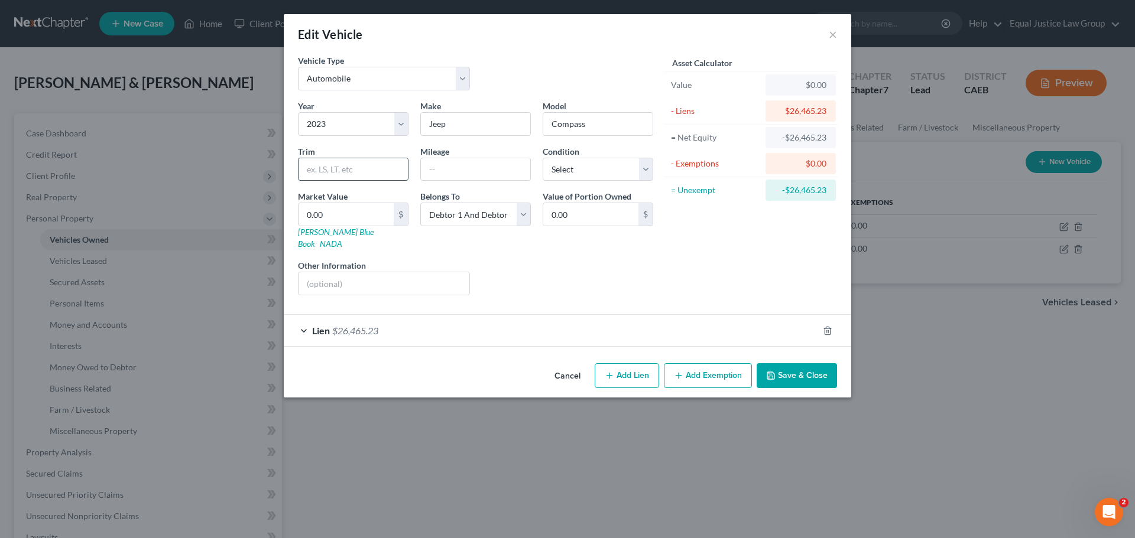
click at [360, 170] on input "text" at bounding box center [352, 169] width 109 height 22
paste input "Latitude Sport Utility 4D"
type input "Latitude Sport Utility 4D"
click at [460, 170] on input "text" at bounding box center [475, 169] width 109 height 22
type input "20000"
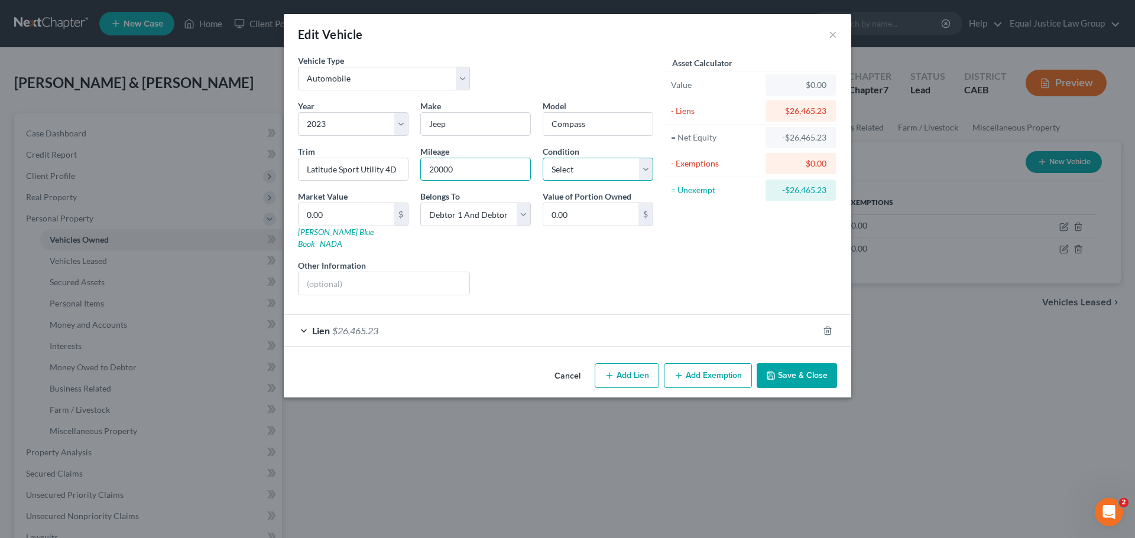
click at [620, 170] on select "Select Excellent Very Good Good Fair Poor" at bounding box center [597, 170] width 111 height 24
select select "1"
click at [542, 158] on select "Select Excellent Very Good Good Fair Poor" at bounding box center [597, 170] width 111 height 24
click at [722, 258] on div "Asset Calculator Value $0.00 - Liens $26,465.23 = Net Equity -$26,465.23 - Exem…" at bounding box center [751, 179] width 184 height 251
click at [376, 218] on input "0.00" at bounding box center [345, 214] width 95 height 22
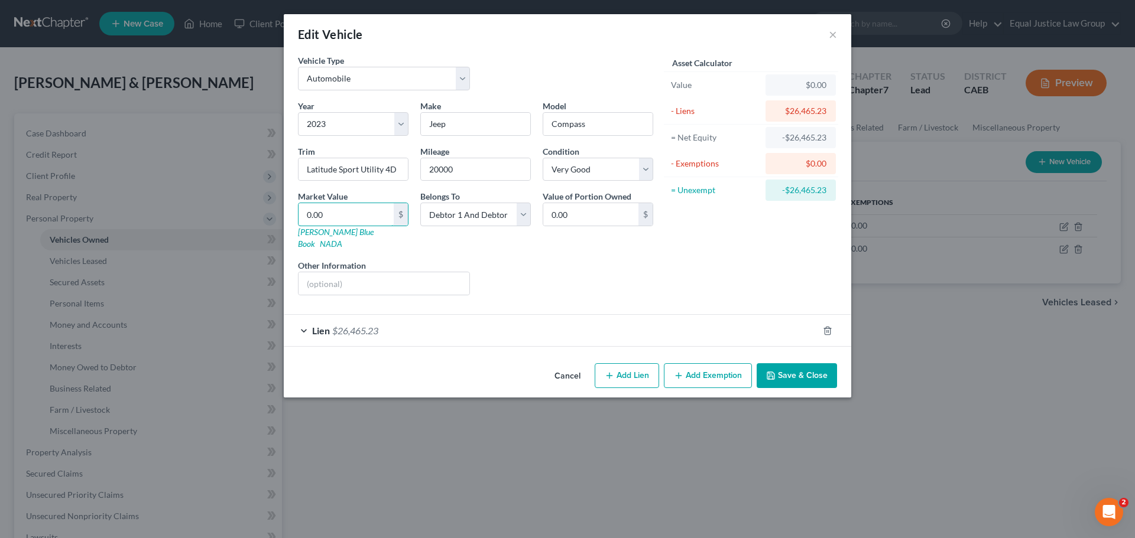
type input "2"
type input "2.00"
type input "20"
type input "20.00"
type input "208"
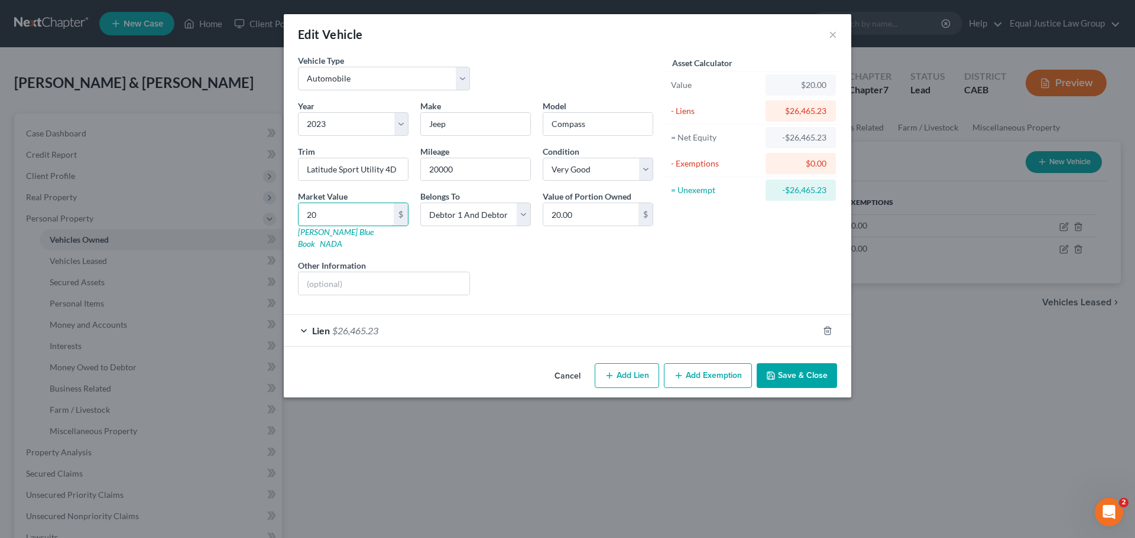
type input "208.00"
type input "2089"
type input "2,089.00"
type input "20892"
type input "20,892.00"
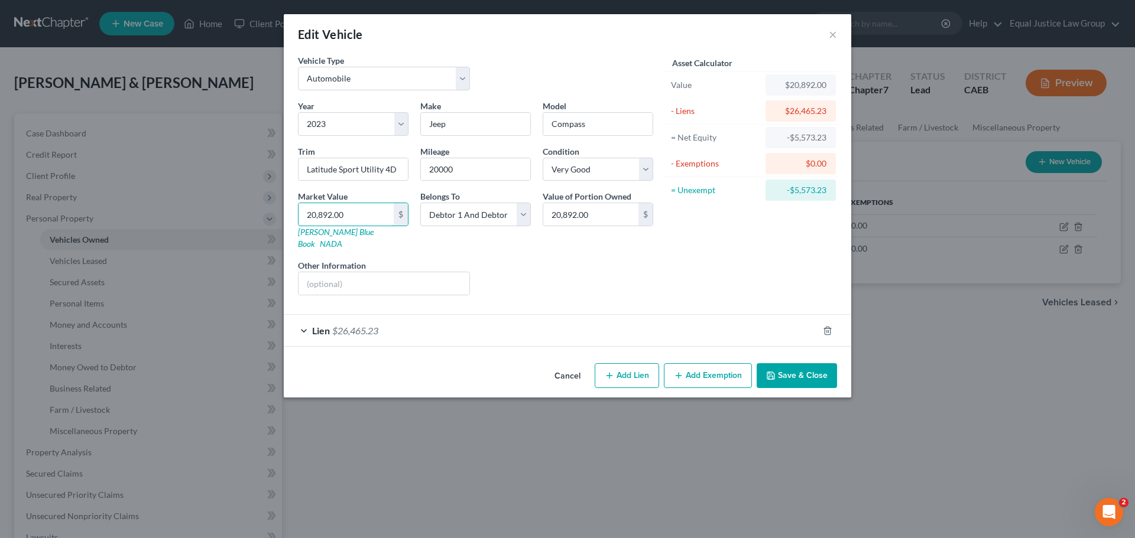
type input "20,892.00"
drag, startPoint x: 607, startPoint y: 278, endPoint x: 600, endPoint y: 281, distance: 7.4
click at [607, 278] on div "Liens Select" at bounding box center [568, 277] width 184 height 36
click at [466, 323] on div "Lien $26,465.23" at bounding box center [551, 330] width 534 height 31
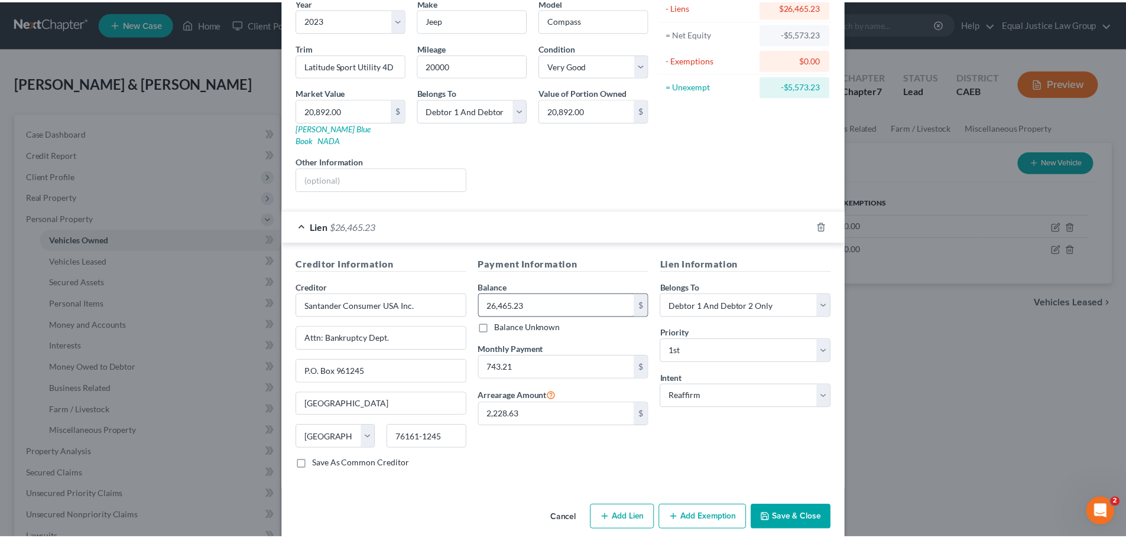
scroll to position [108, 0]
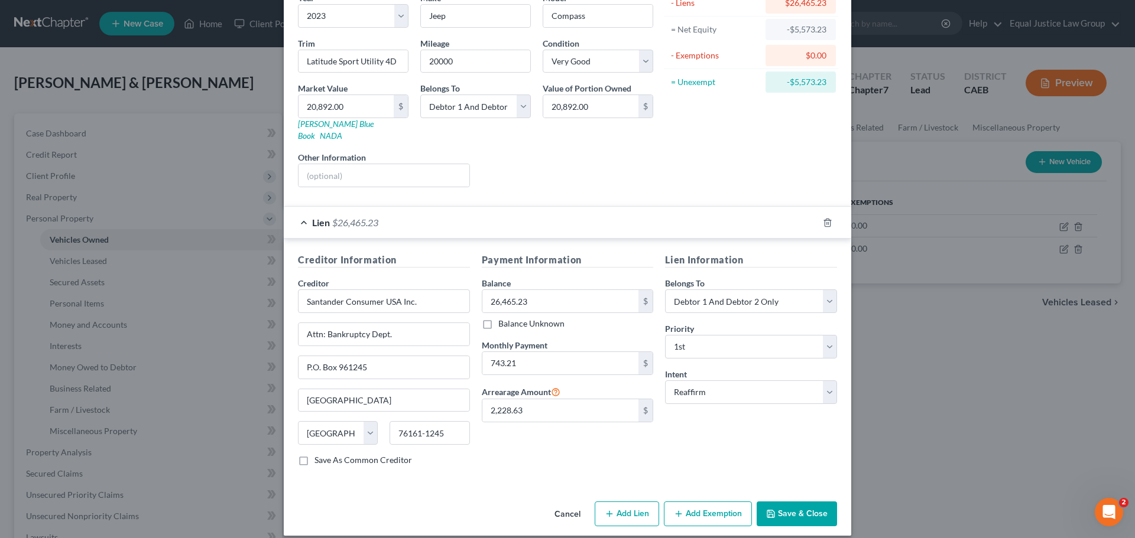
click at [795, 502] on button "Save & Close" at bounding box center [796, 514] width 80 height 25
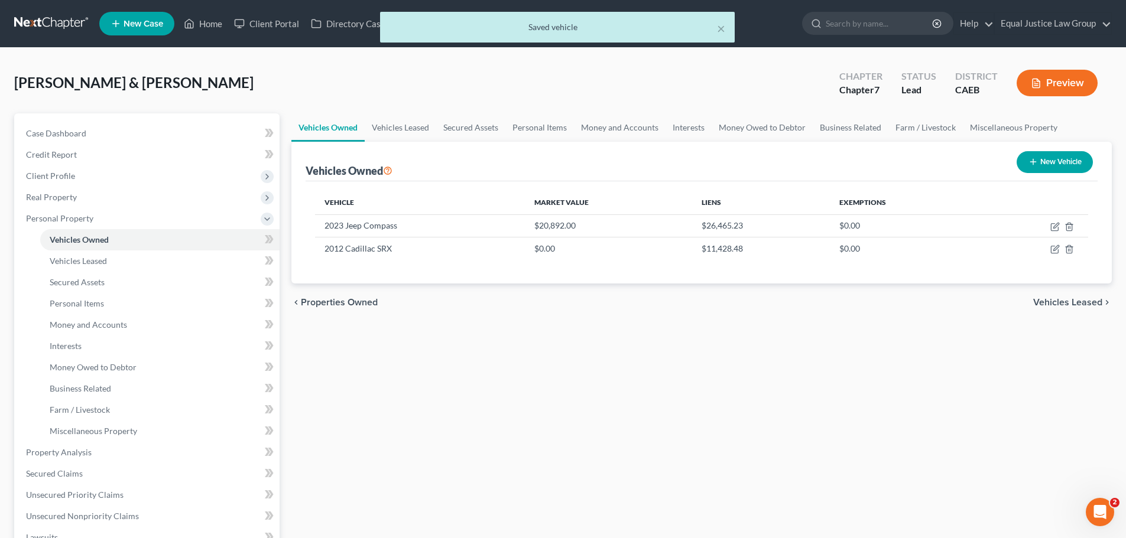
click at [685, 340] on div "Vehicles Owned Vehicles Leased Secured Assets Personal Items Money and Accounts…" at bounding box center [701, 454] width 832 height 683
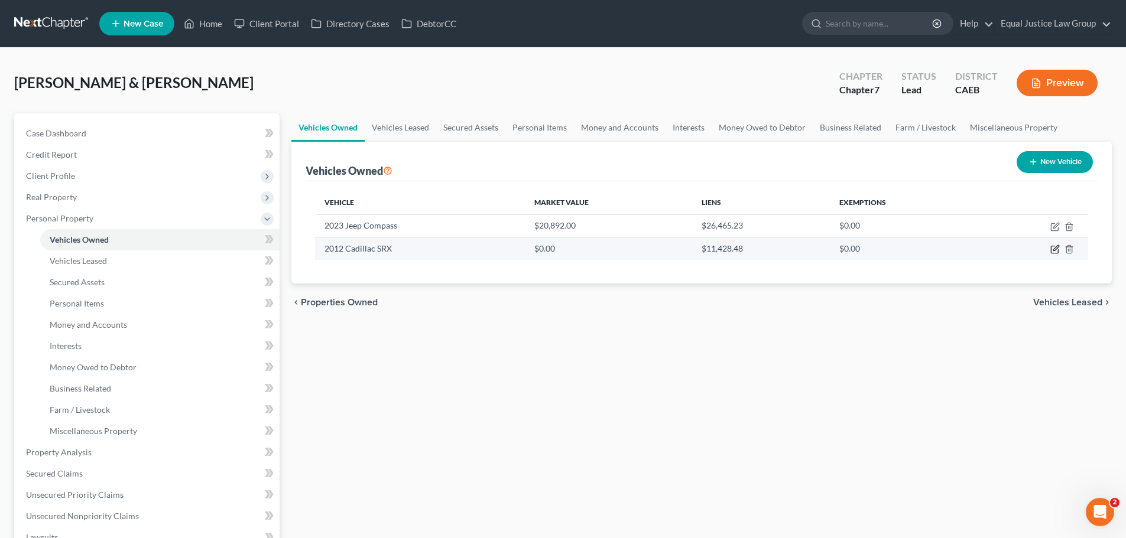
drag, startPoint x: 1052, startPoint y: 247, endPoint x: 1037, endPoint y: 246, distance: 15.4
click at [1052, 247] on icon "button" at bounding box center [1054, 249] width 9 height 9
select select "0"
select select "14"
select select "1"
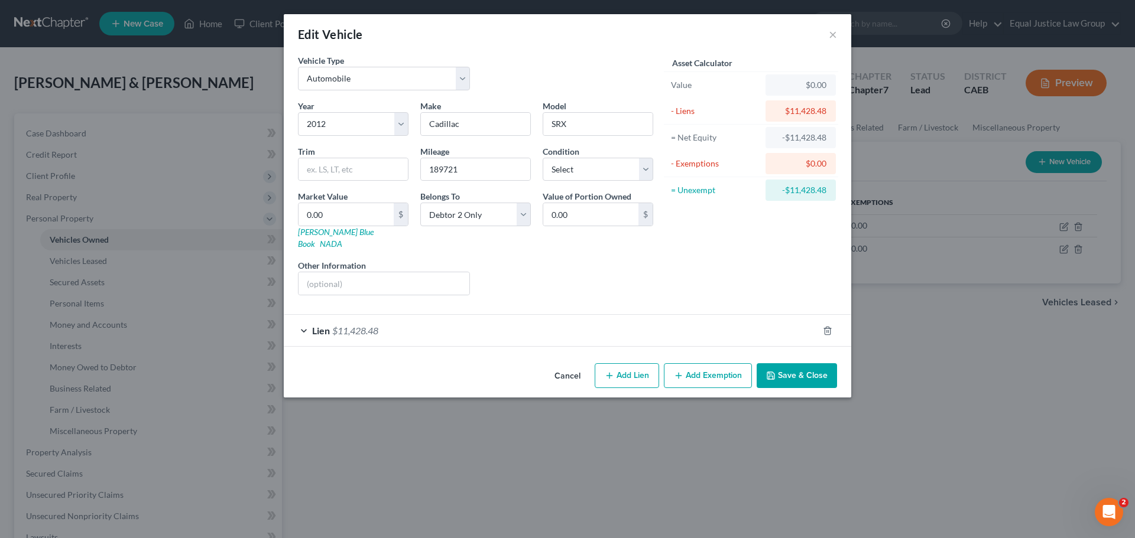
click at [561, 59] on div "Vehicle Type Select Automobile Truck Trailer Watercraft Aircraft Motor Home Atv…" at bounding box center [475, 77] width 367 height 46
click at [805, 363] on button "Save & Close" at bounding box center [796, 375] width 80 height 25
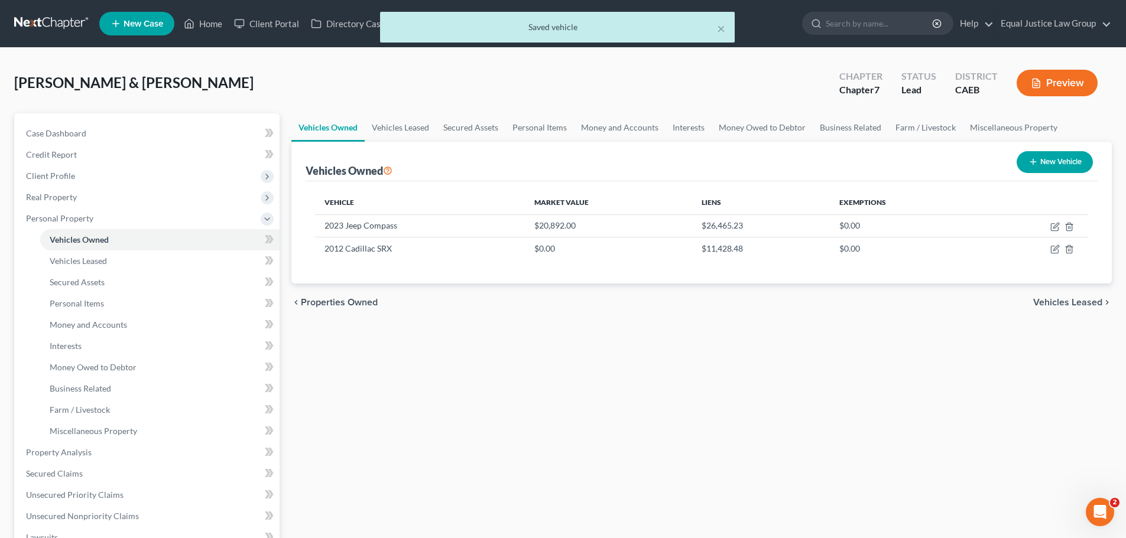
click at [791, 379] on div "Vehicles Owned Vehicles Leased Secured Assets Personal Items Money and Accounts…" at bounding box center [701, 454] width 832 height 683
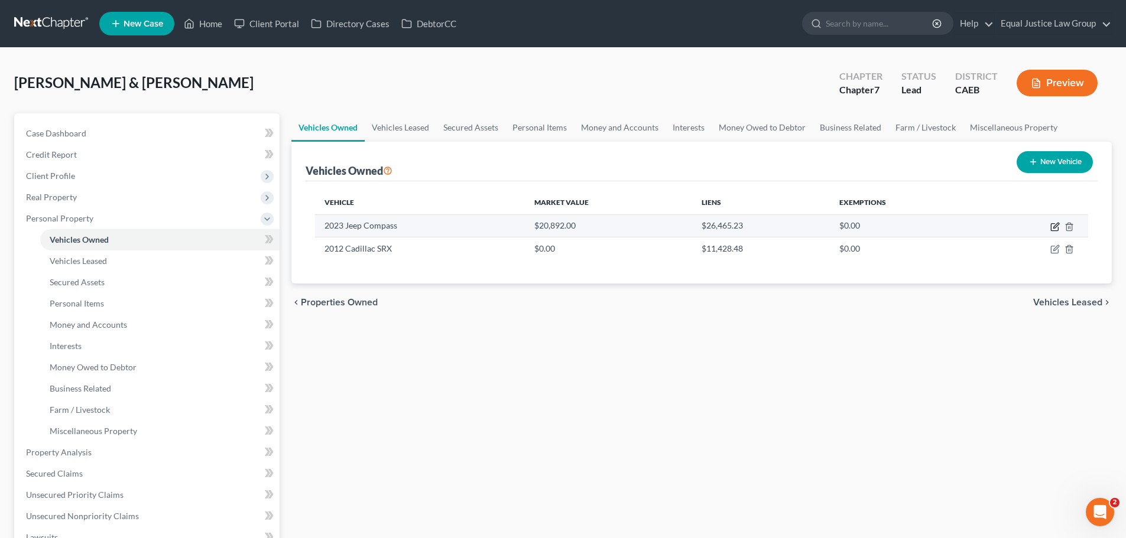
click at [1057, 225] on icon "button" at bounding box center [1055, 225] width 5 height 5
select select "0"
select select "3"
select select "1"
select select "2"
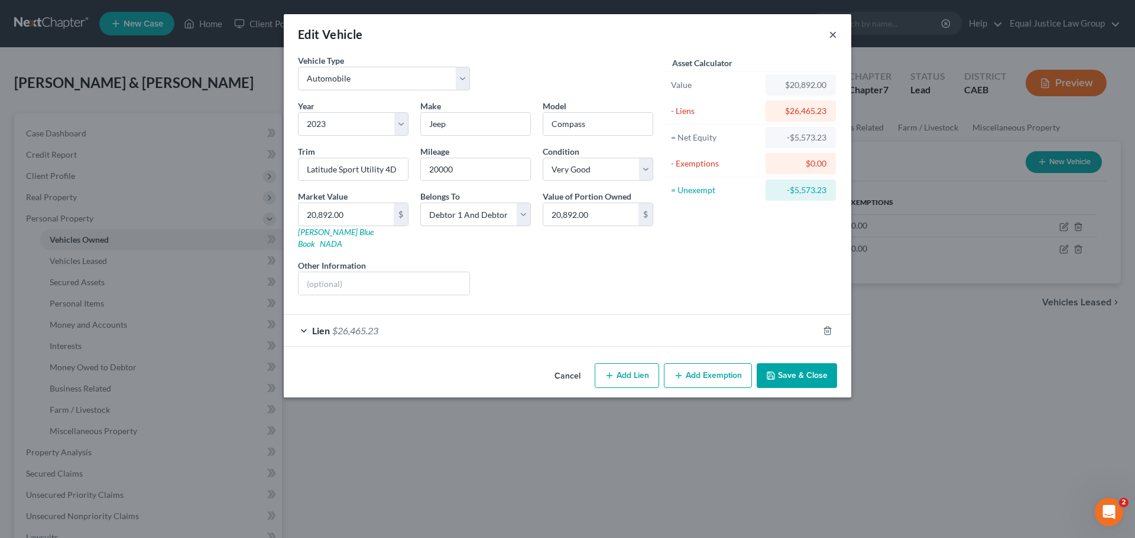
click at [833, 34] on button "×" at bounding box center [832, 34] width 8 height 14
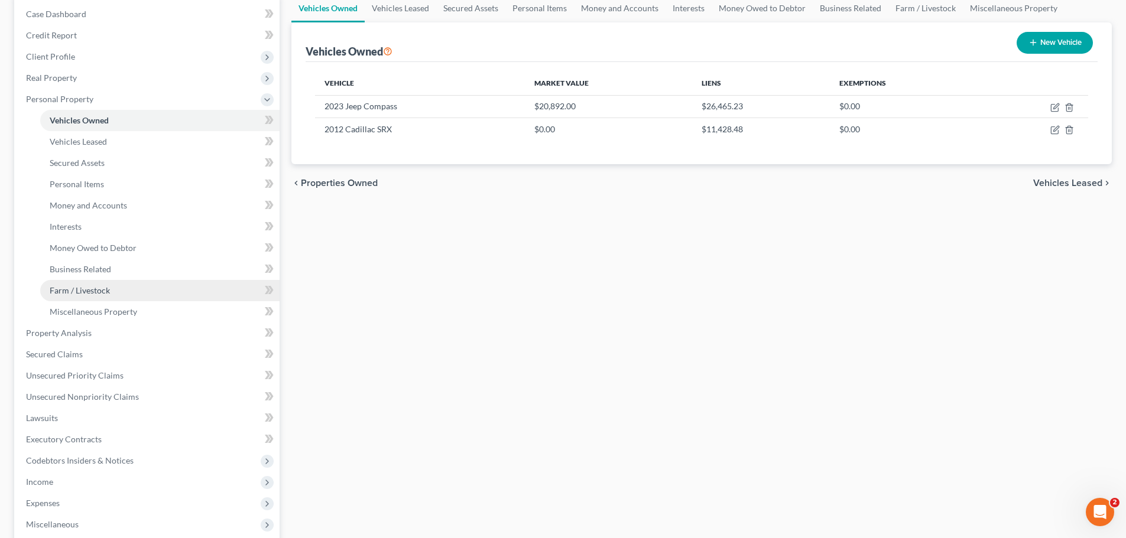
scroll to position [177, 0]
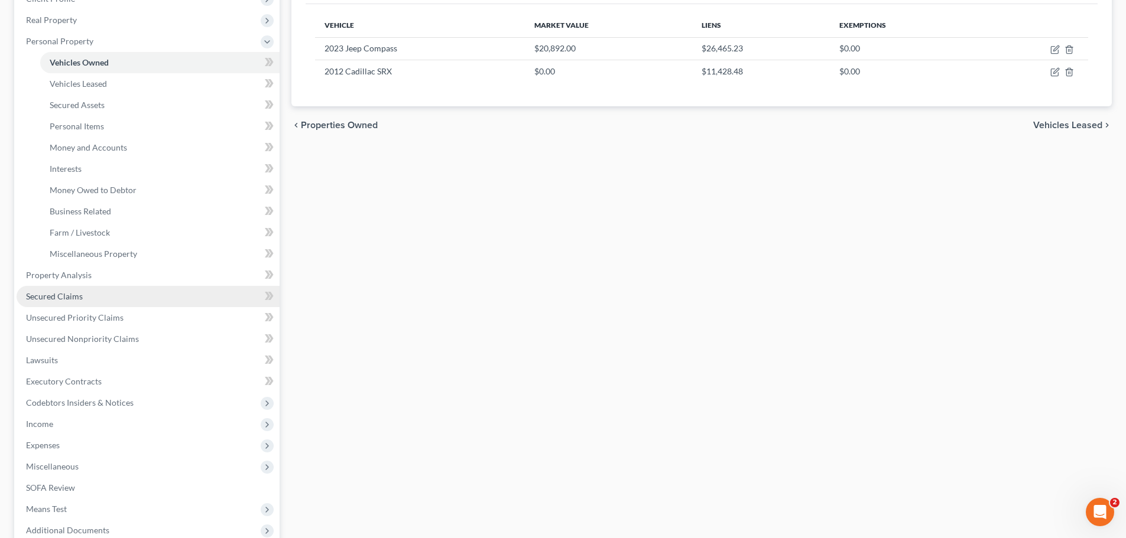
click at [82, 298] on link "Secured Claims" at bounding box center [148, 296] width 263 height 21
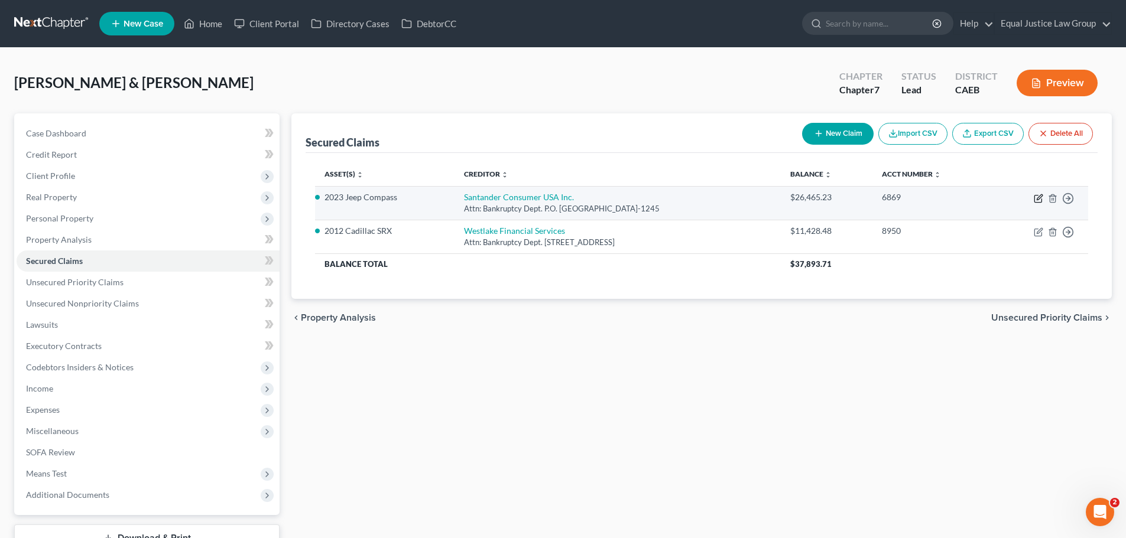
click at [1041, 199] on icon "button" at bounding box center [1038, 198] width 9 height 9
select select "45"
select select "0"
select select "8"
select select "2"
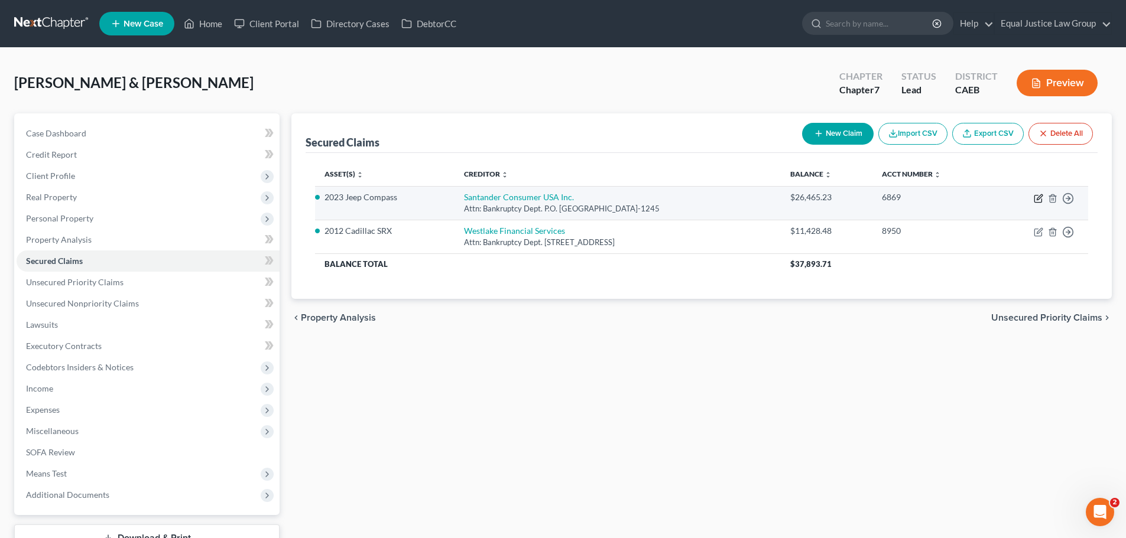
select select "2"
select select "0"
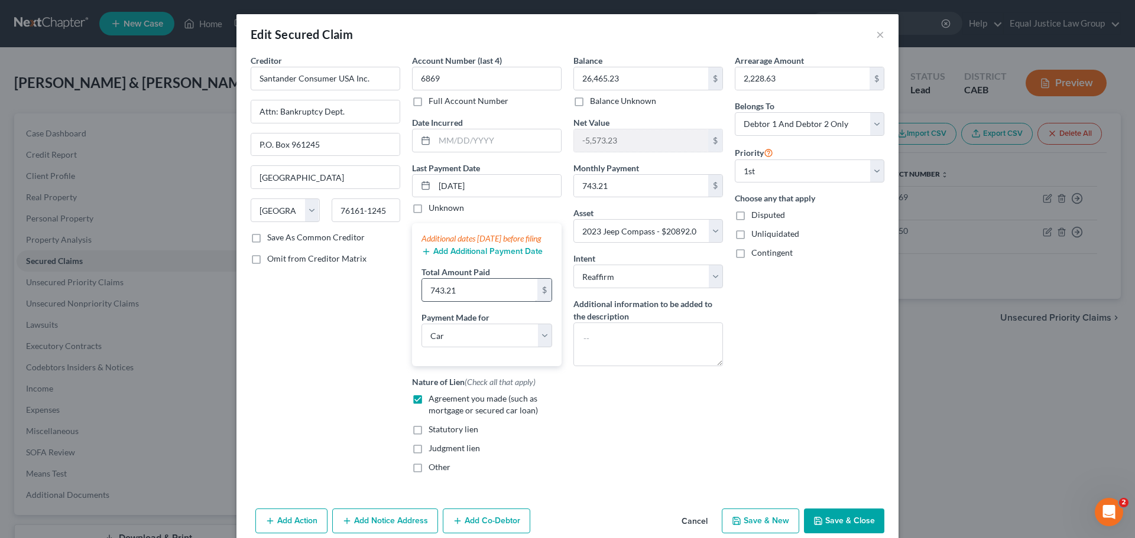
scroll to position [64, 0]
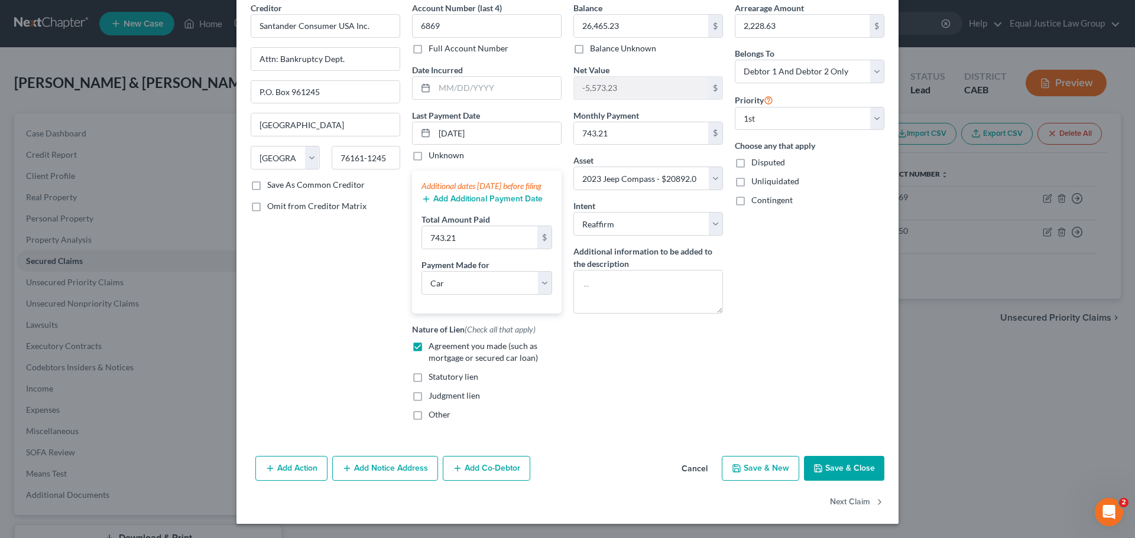
click at [388, 468] on button "Add Notice Address" at bounding box center [385, 468] width 106 height 25
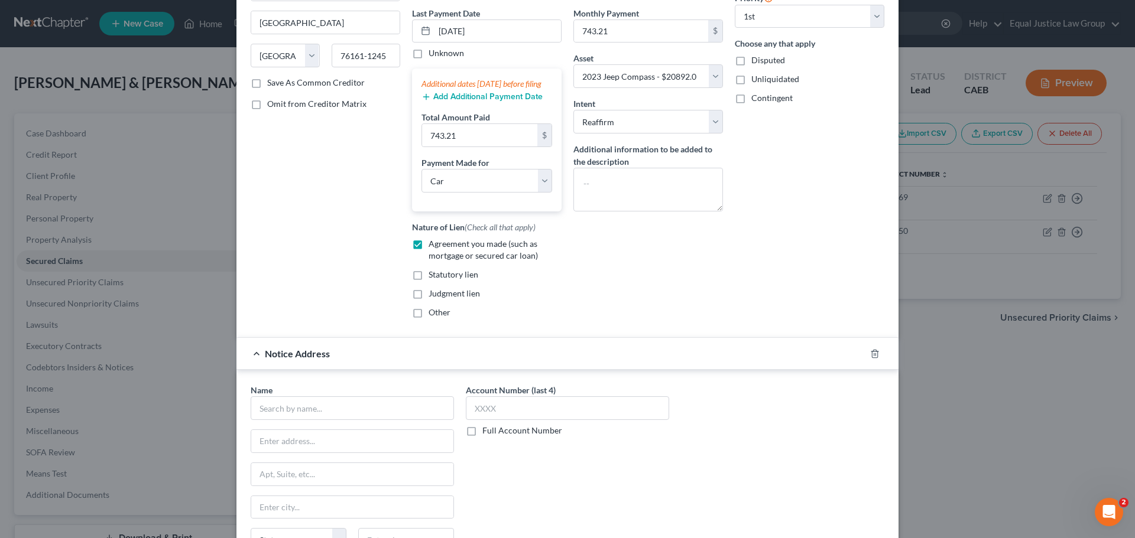
scroll to position [319, 0]
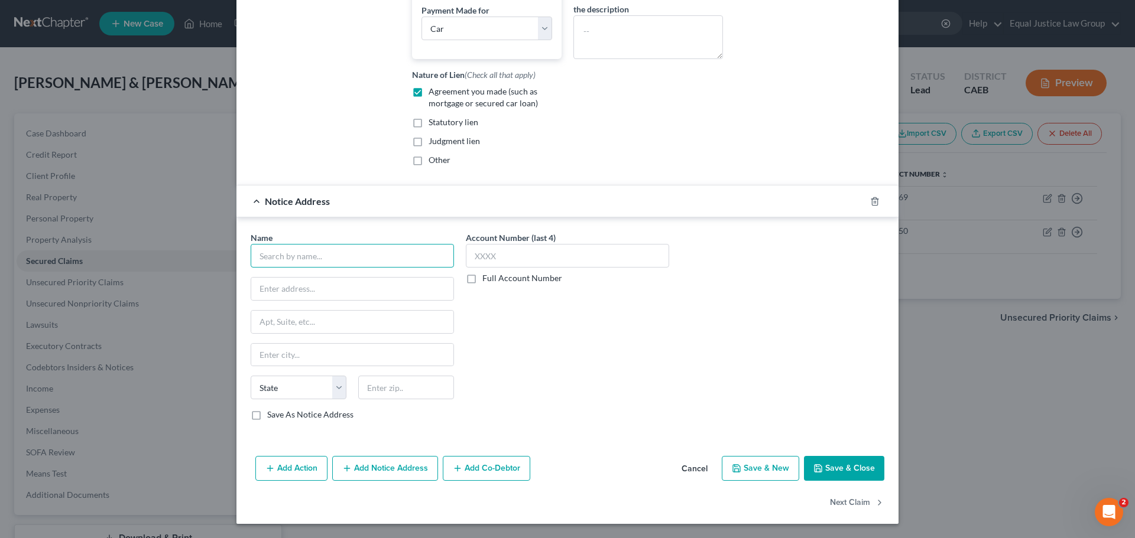
click at [332, 255] on input "text" at bounding box center [352, 256] width 203 height 24
paste input "Chrysler Capital"
type input "Chrysler Capital"
click at [323, 288] on input "text" at bounding box center [352, 289] width 202 height 22
paste input "Attn: Bankruptcy Dept."
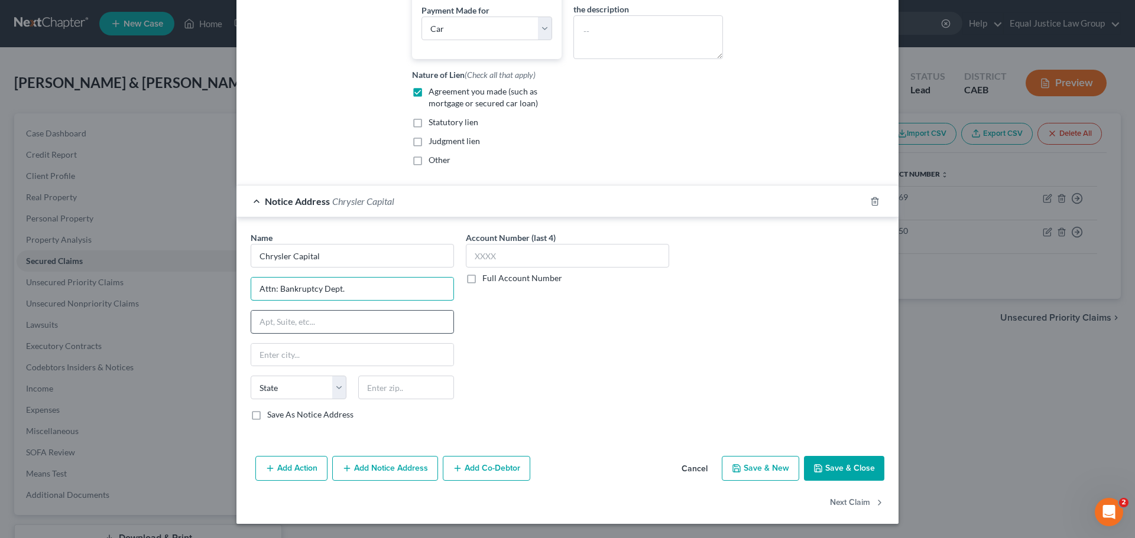
type input "Attn: Bankruptcy Dept."
click at [282, 321] on input "text" at bounding box center [352, 322] width 202 height 22
paste input "P.O. Box 961278"
type input "P.O. Box 961278"
drag, startPoint x: 324, startPoint y: 352, endPoint x: 362, endPoint y: 345, distance: 38.5
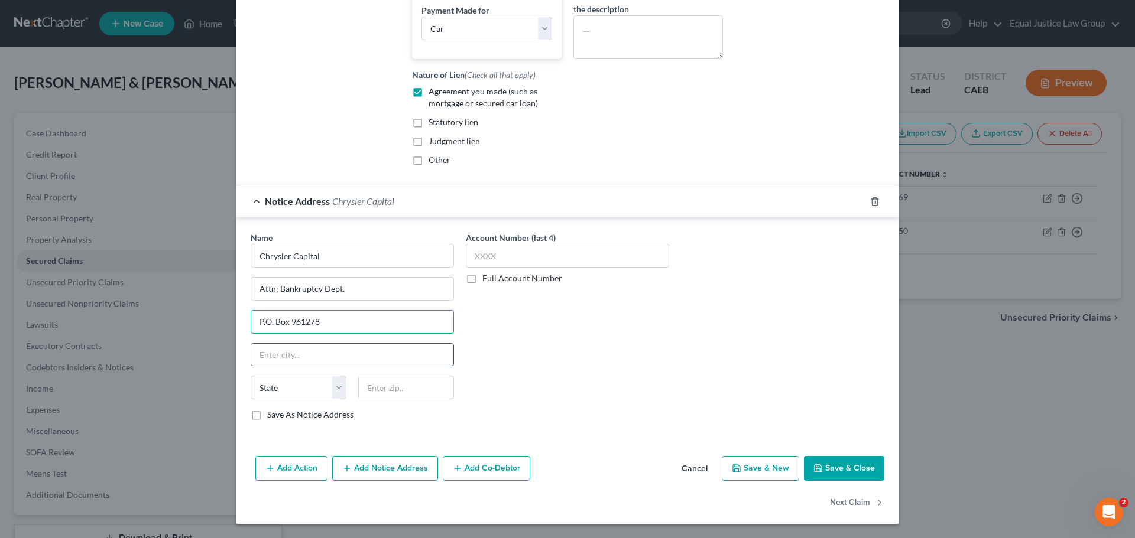
click at [324, 352] on input "text" at bounding box center [352, 355] width 202 height 22
click at [375, 384] on input "text" at bounding box center [406, 388] width 96 height 24
paste input "76161"
type input "76161"
type input "[GEOGRAPHIC_DATA]"
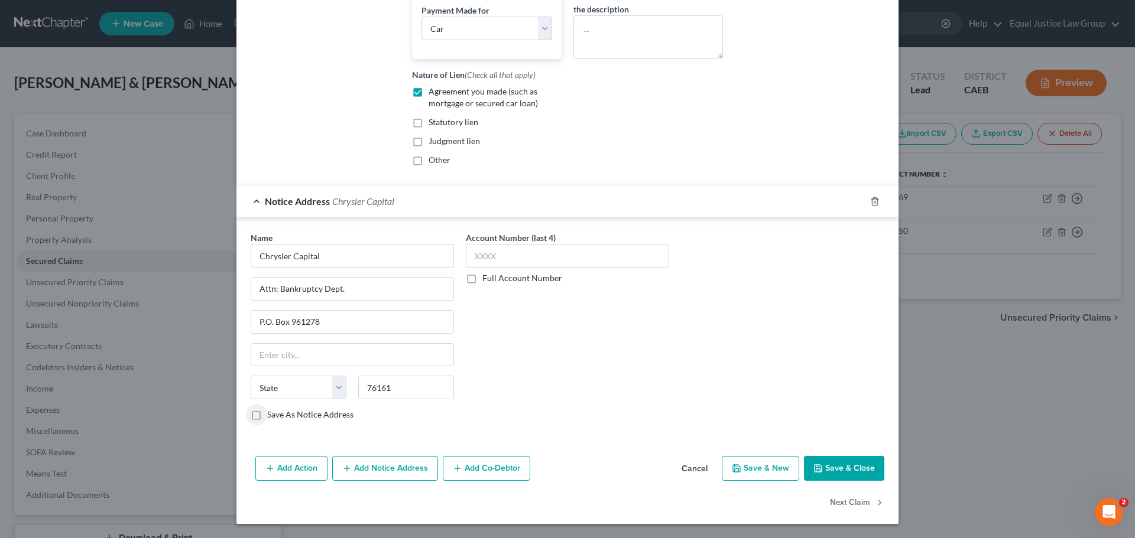
select select "45"
click at [411, 385] on input "76161" at bounding box center [406, 388] width 96 height 24
paste input "1278"
type input "76161-1278"
click at [633, 363] on div "Account Number (last 4) Full Account Number" at bounding box center [567, 331] width 215 height 199
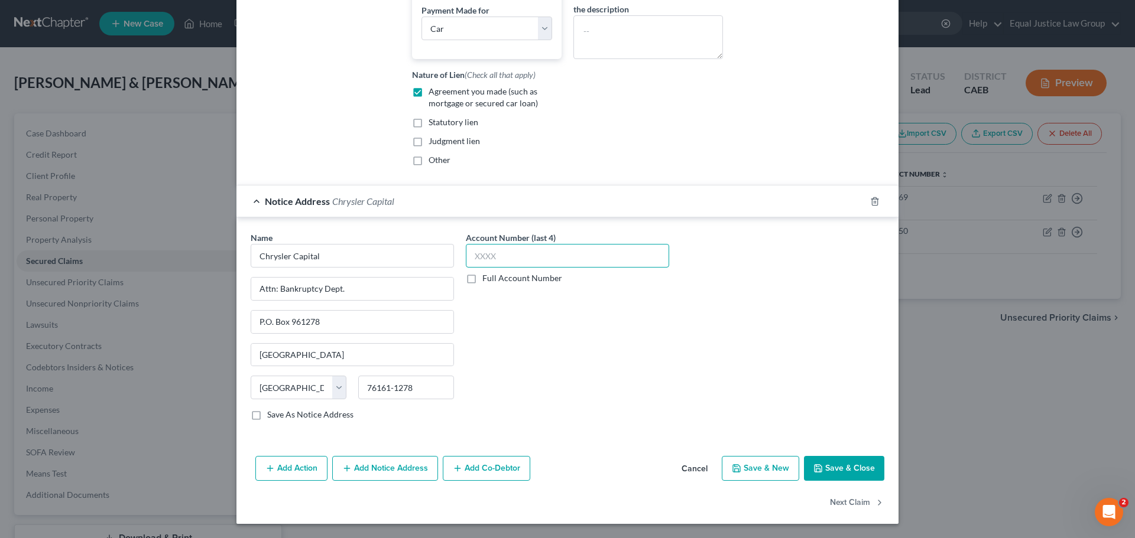
click at [535, 260] on input "text" at bounding box center [567, 256] width 203 height 24
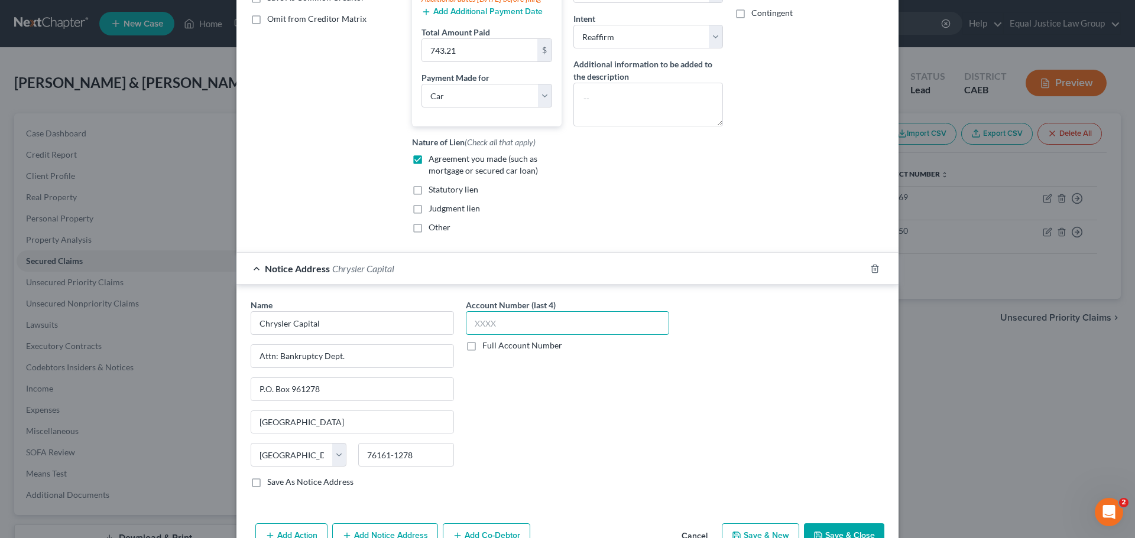
scroll to position [260, 0]
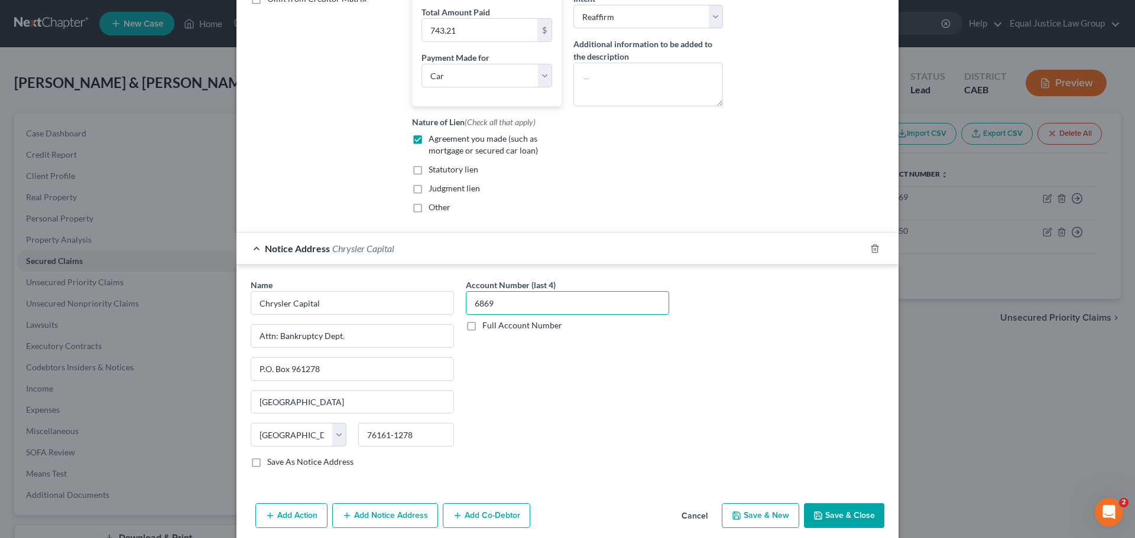
type input "6869"
click at [675, 383] on div "Name * Chrysler Capital Attn: Bankruptcy Dept. P.O. [GEOGRAPHIC_DATA] [GEOGRAPH…" at bounding box center [567, 378] width 645 height 199
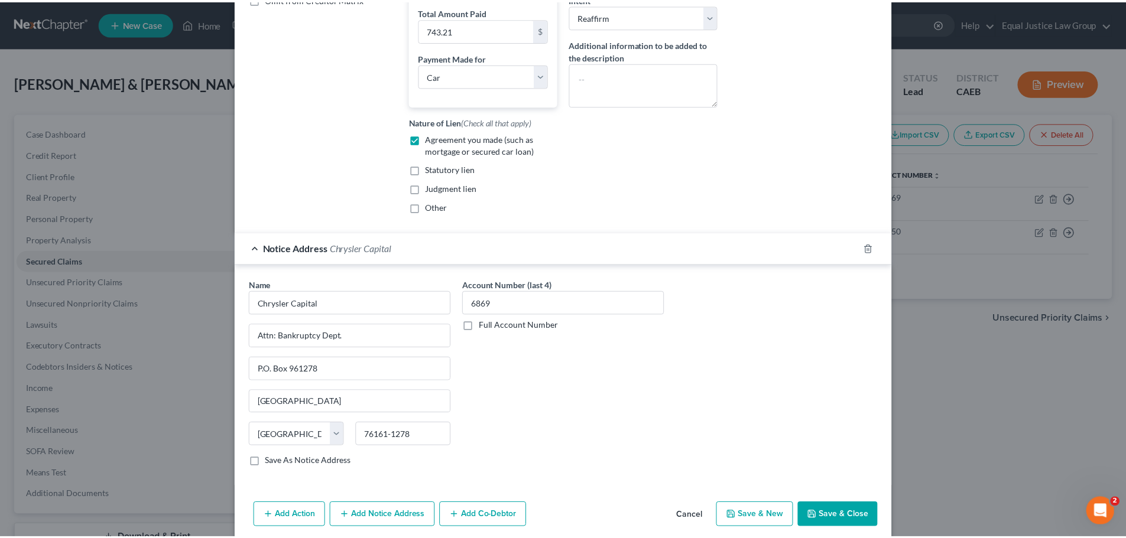
scroll to position [319, 0]
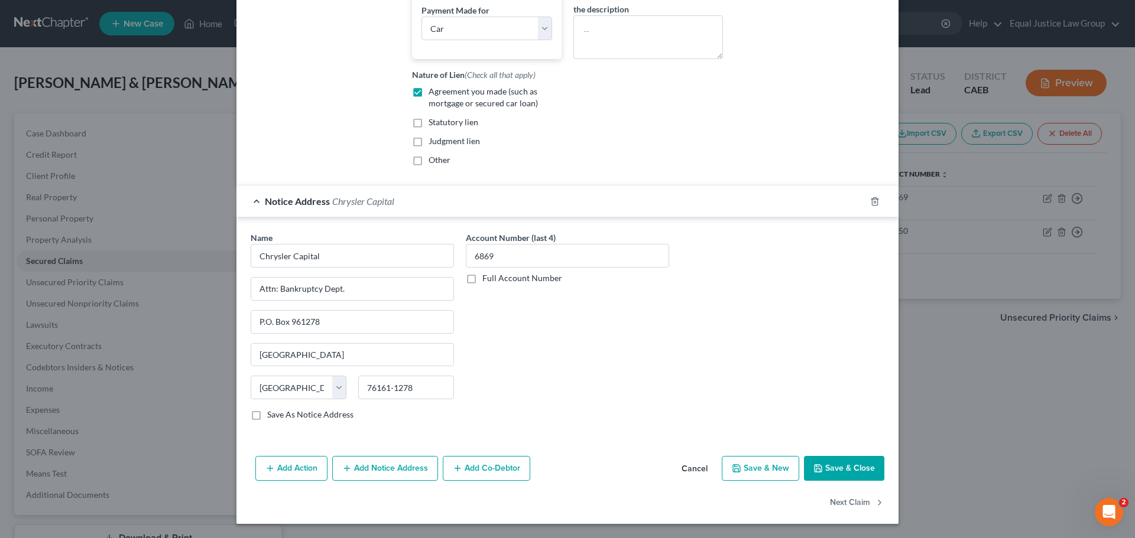
click at [818, 464] on icon "button" at bounding box center [817, 468] width 9 height 9
select select
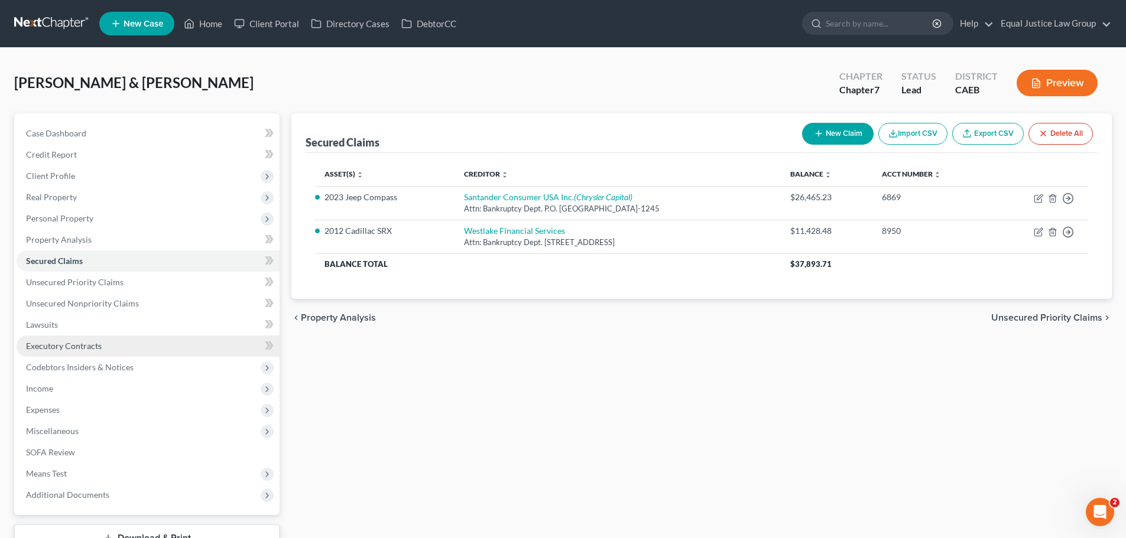
drag, startPoint x: 69, startPoint y: 349, endPoint x: 95, endPoint y: 348, distance: 26.0
click at [69, 349] on span "Executory Contracts" at bounding box center [64, 346] width 76 height 10
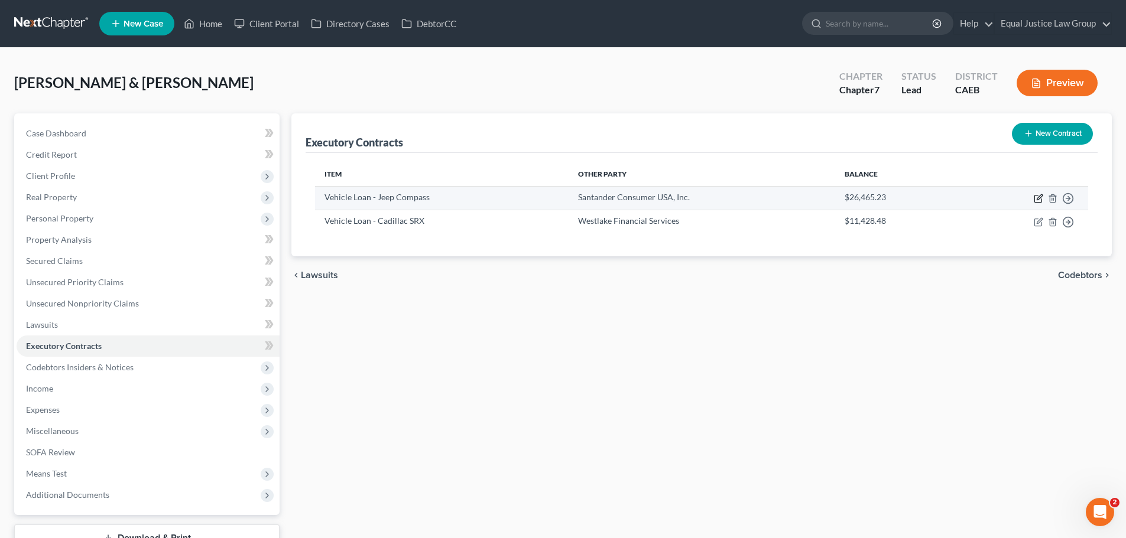
click at [1039, 198] on icon "button" at bounding box center [1038, 198] width 9 height 9
select select "0"
select select "45"
select select "2"
select select "1"
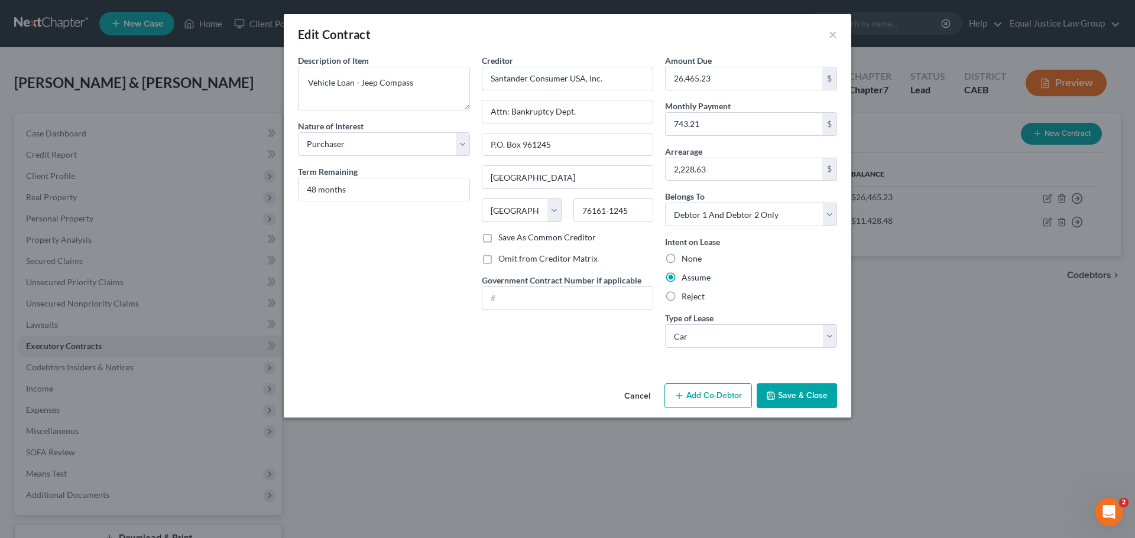
click at [645, 397] on button "Cancel" at bounding box center [637, 397] width 45 height 24
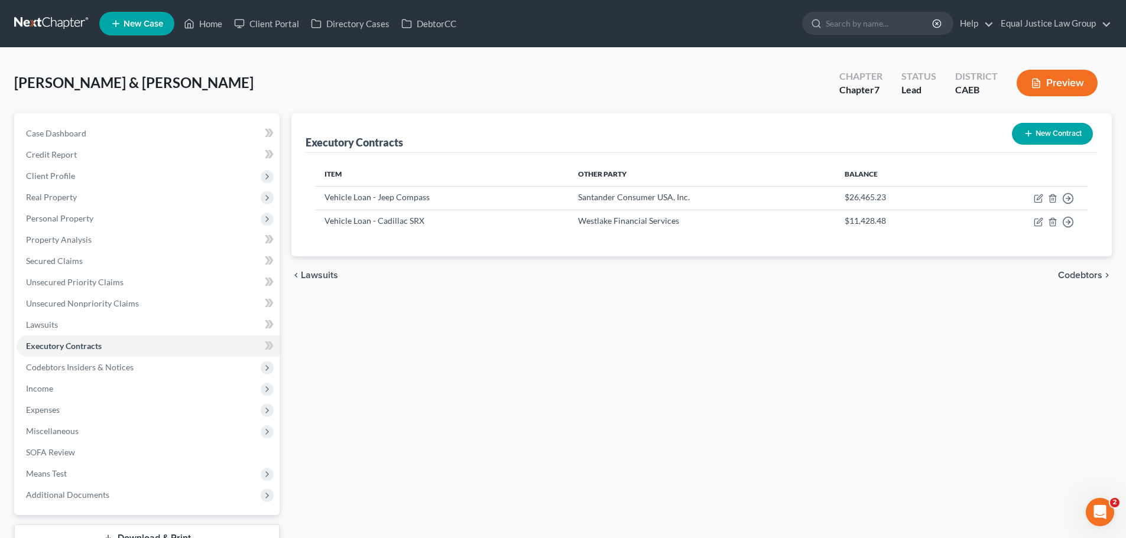
click at [888, 390] on div "Executory Contracts New Contract Item Other Party Balance Vehicle Loan - Jeep C…" at bounding box center [701, 348] width 832 height 470
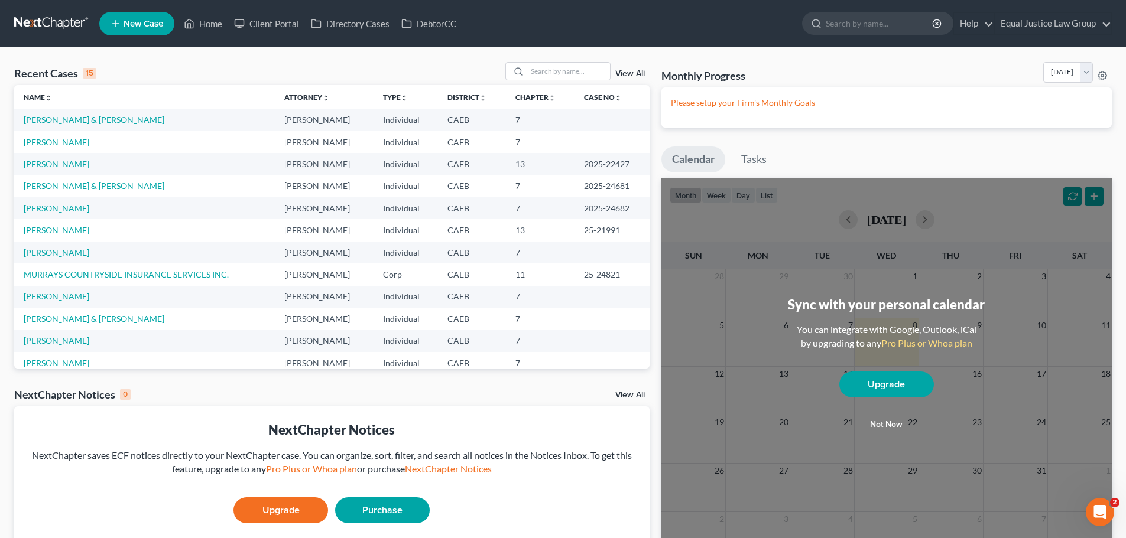
click at [79, 145] on link "Chamberlin, Denise" at bounding box center [57, 142] width 66 height 10
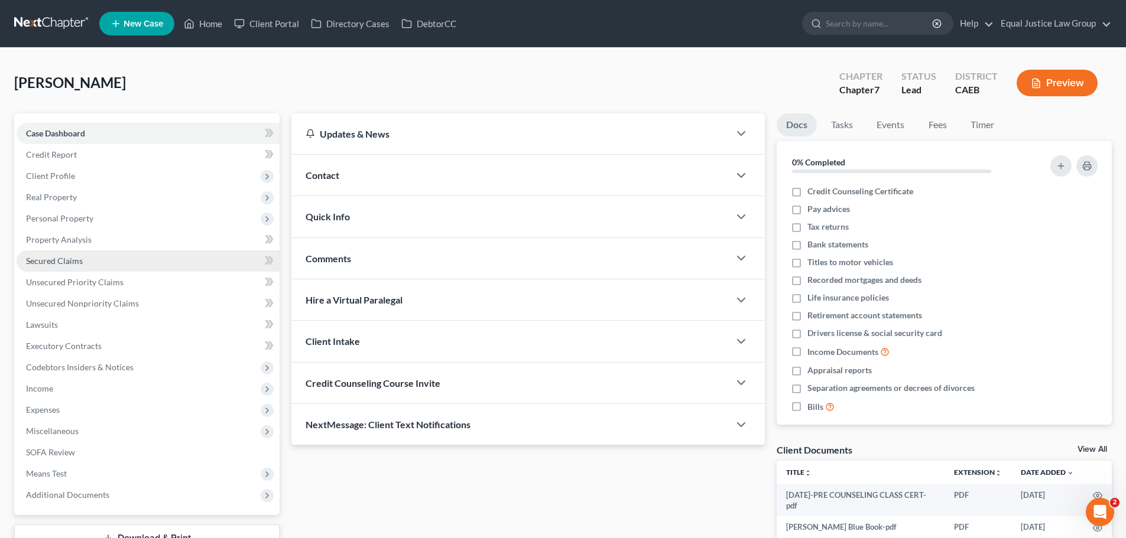
click at [62, 261] on span "Secured Claims" at bounding box center [54, 261] width 57 height 10
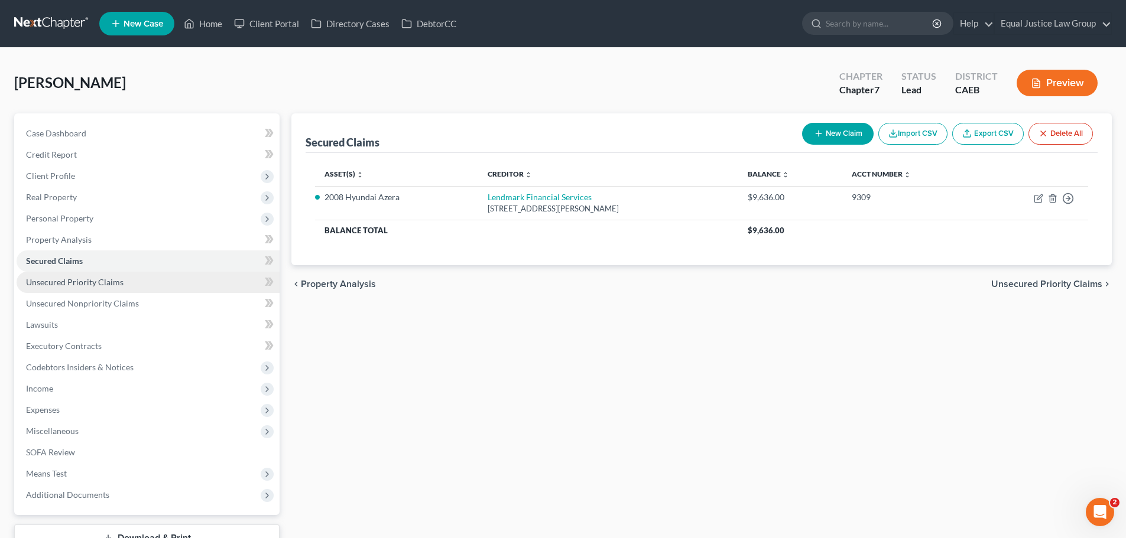
click at [90, 278] on span "Unsecured Priority Claims" at bounding box center [75, 282] width 98 height 10
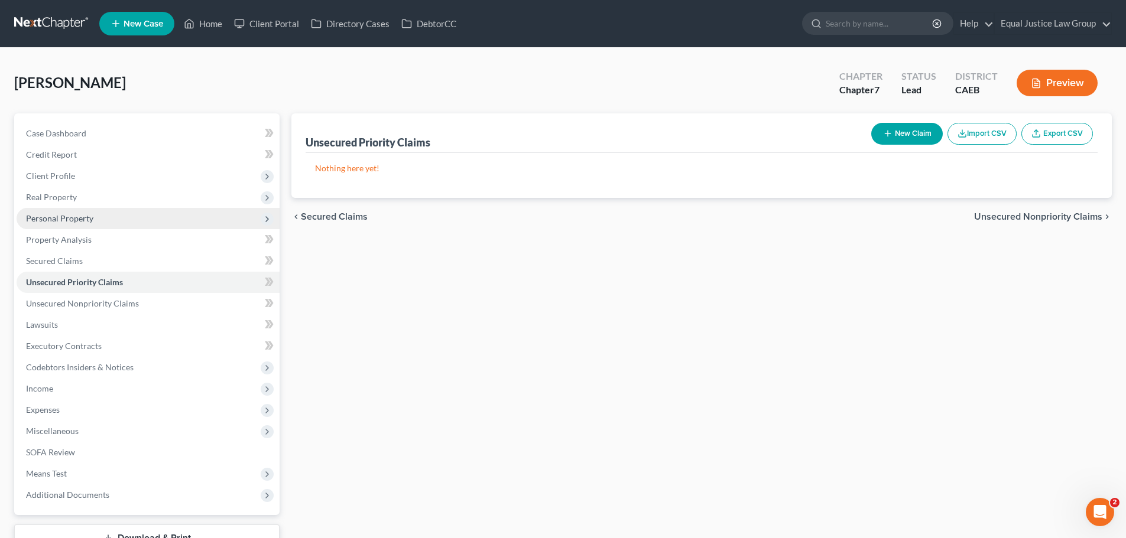
click at [59, 212] on span "Personal Property" at bounding box center [148, 218] width 263 height 21
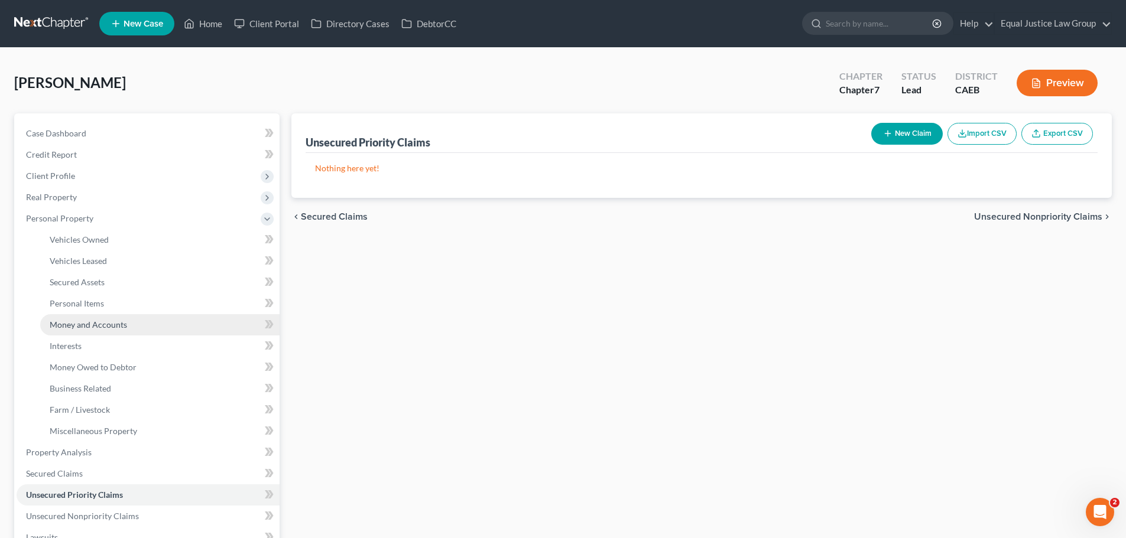
click at [87, 326] on span "Money and Accounts" at bounding box center [88, 325] width 77 height 10
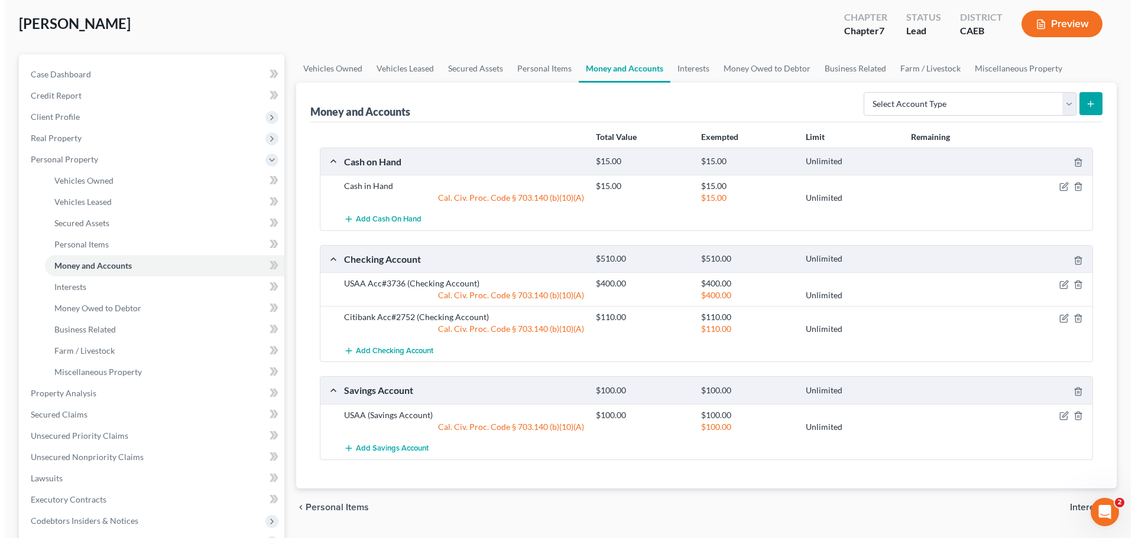
scroll to position [118, 0]
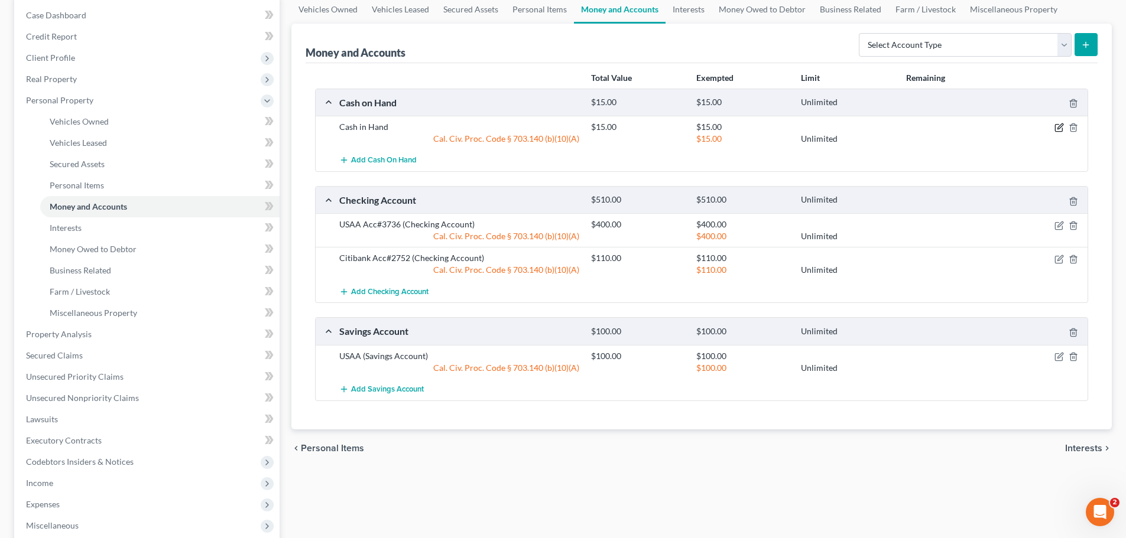
click at [1059, 125] on icon "button" at bounding box center [1058, 127] width 9 height 9
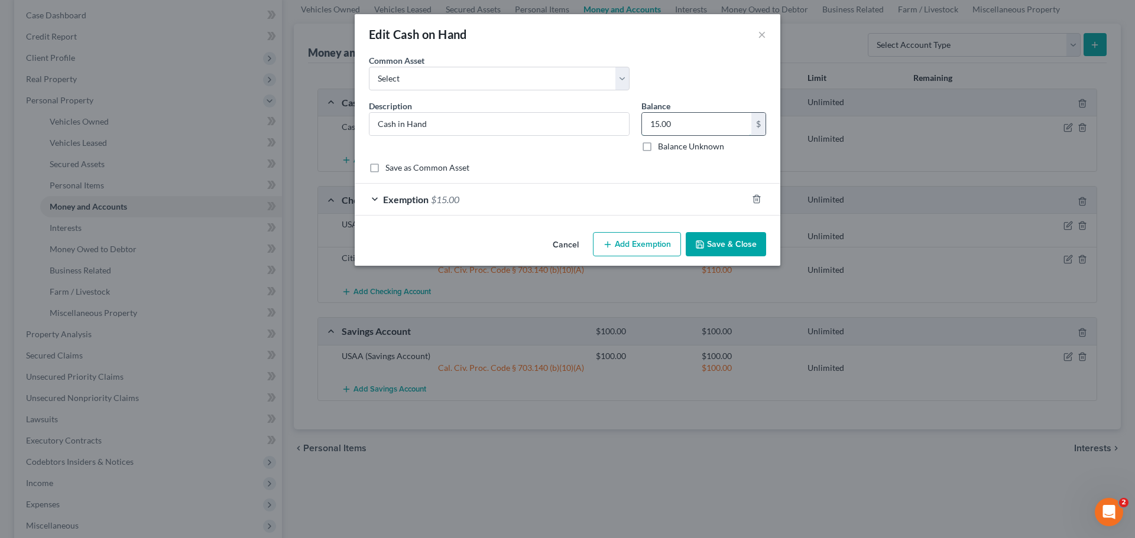
click at [654, 124] on input "15.00" at bounding box center [696, 124] width 109 height 22
click at [654, 123] on input "15.00" at bounding box center [696, 124] width 109 height 22
click at [673, 126] on input "15.00" at bounding box center [696, 124] width 109 height 22
drag, startPoint x: 674, startPoint y: 121, endPoint x: 639, endPoint y: 124, distance: 34.4
click at [639, 124] on div "Balance 15.00 $ Balance Unknown Balance Undetermined 15.00 $ Balance Unknown" at bounding box center [703, 126] width 137 height 53
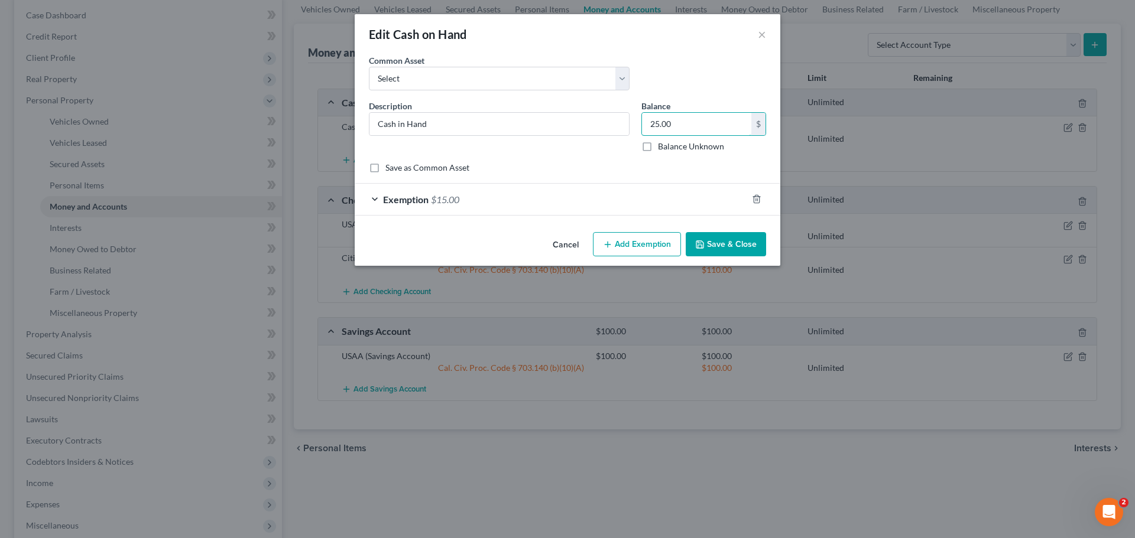
type input "25.00"
click at [453, 200] on span "$15.00" at bounding box center [445, 199] width 28 height 11
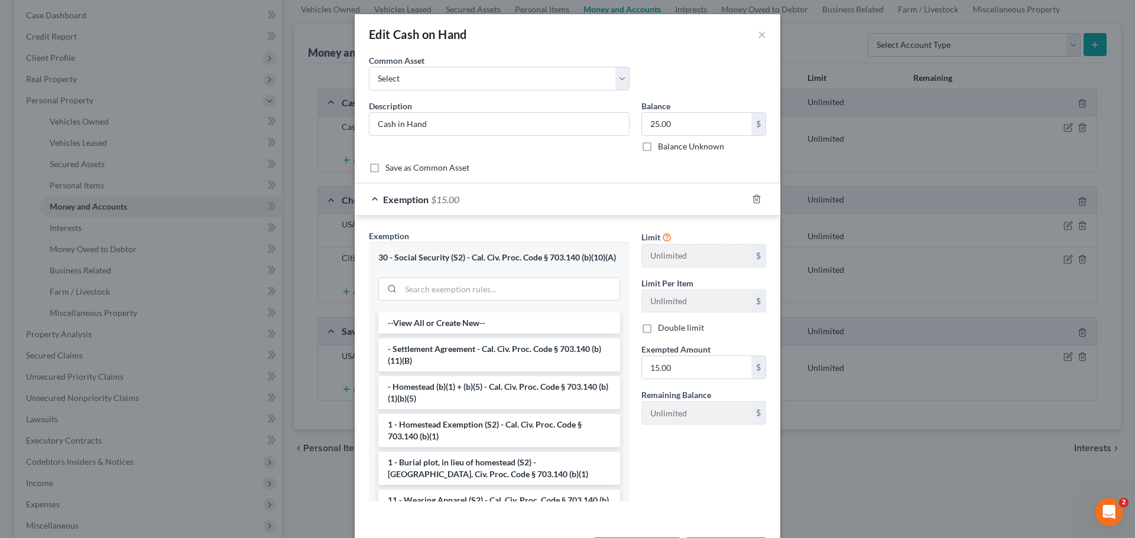
scroll to position [59, 0]
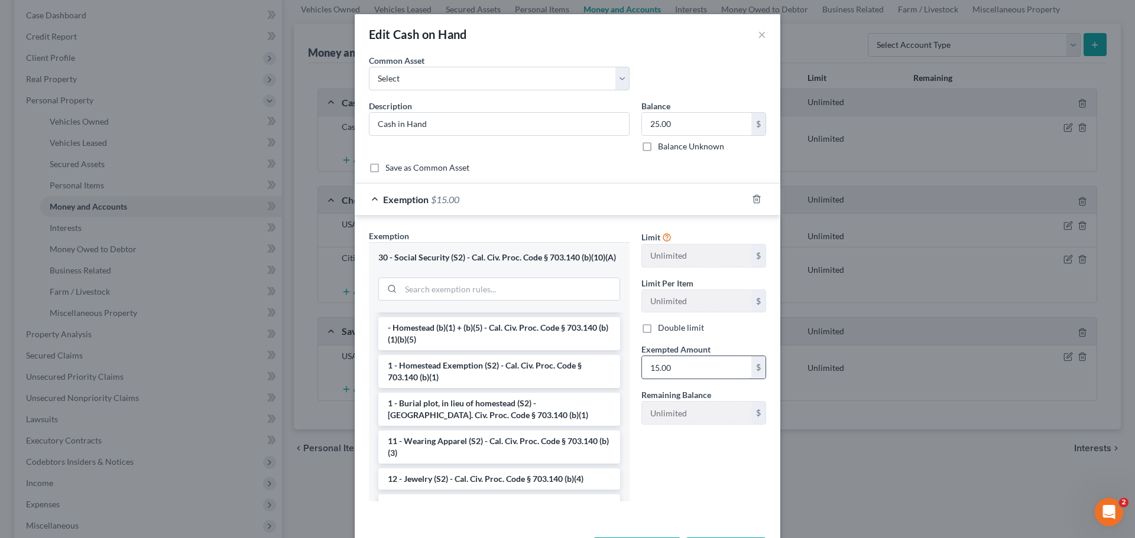
click at [651, 366] on input "15.00" at bounding box center [696, 367] width 109 height 22
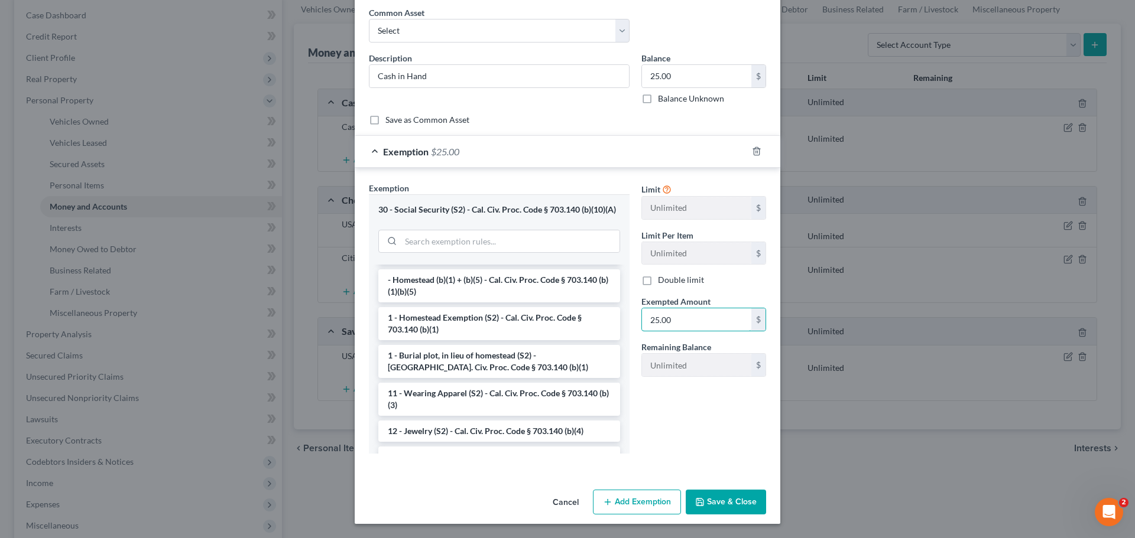
type input "25.00"
click at [714, 503] on button "Save & Close" at bounding box center [725, 502] width 80 height 25
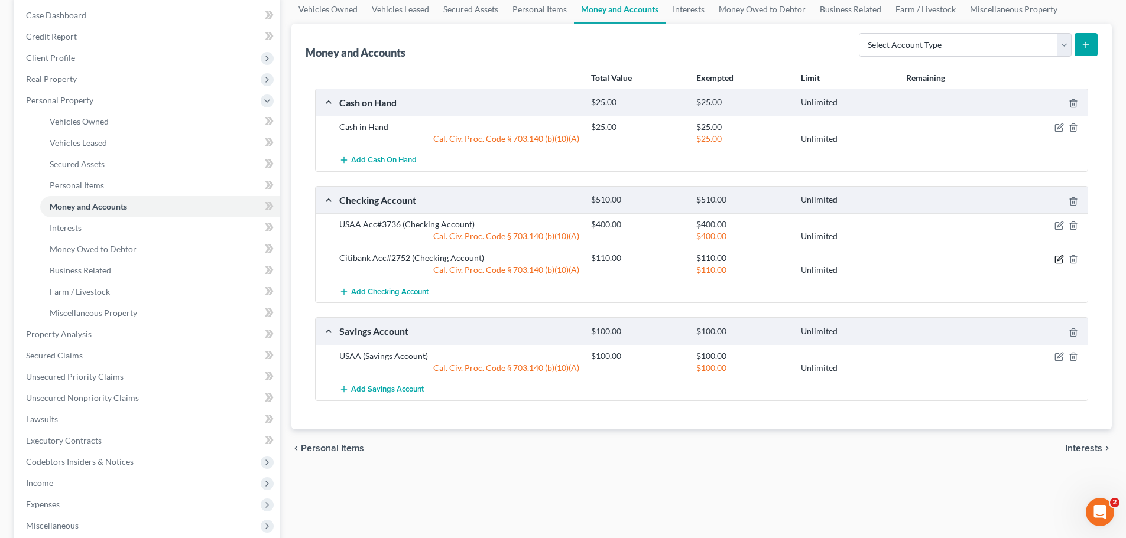
click at [1059, 261] on icon "button" at bounding box center [1059, 257] width 5 height 5
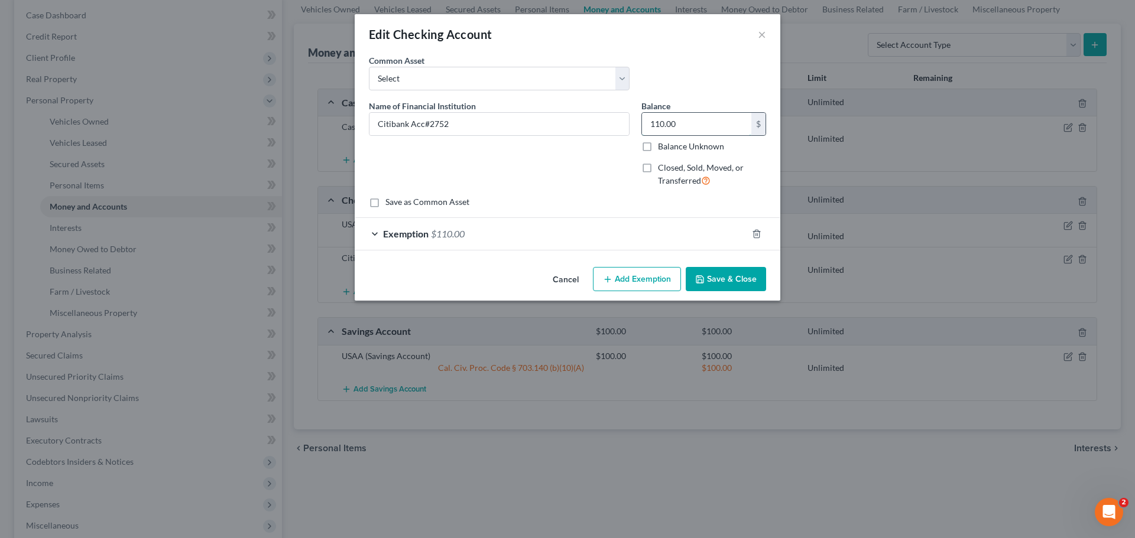
click at [686, 121] on input "110.00" at bounding box center [696, 124] width 109 height 22
type input "58.70"
click at [550, 226] on div "Exemption $110.00" at bounding box center [551, 233] width 392 height 31
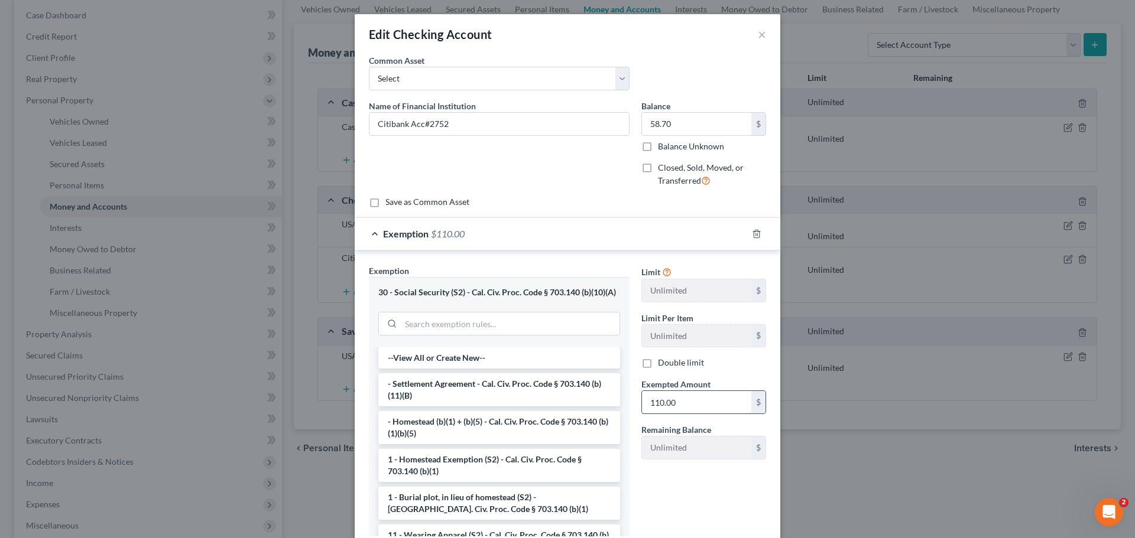
click at [675, 403] on input "110.00" at bounding box center [696, 402] width 109 height 22
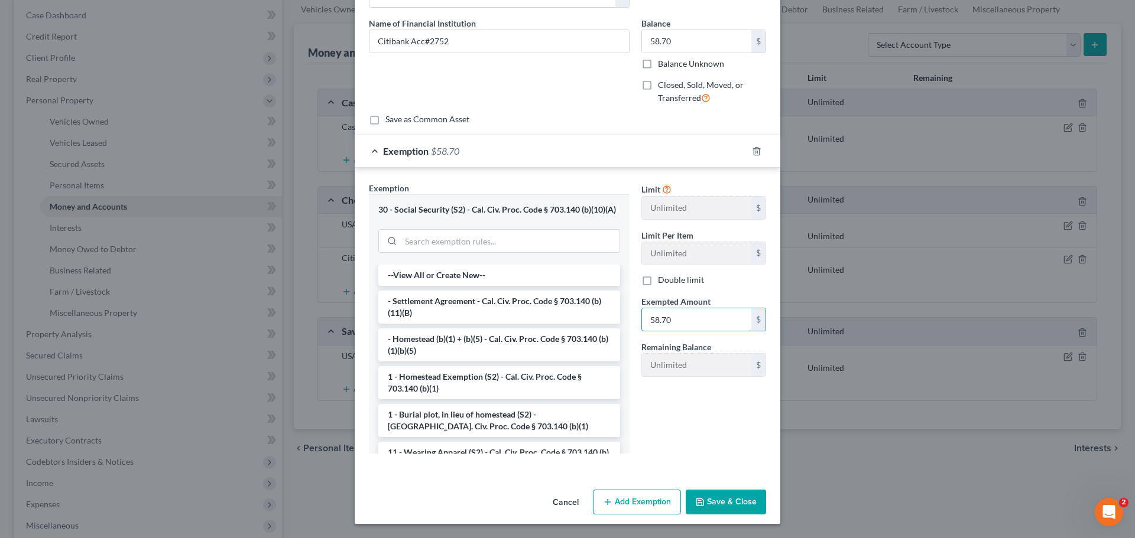
scroll to position [93, 0]
type input "58.70"
click at [712, 495] on button "Save & Close" at bounding box center [725, 502] width 80 height 25
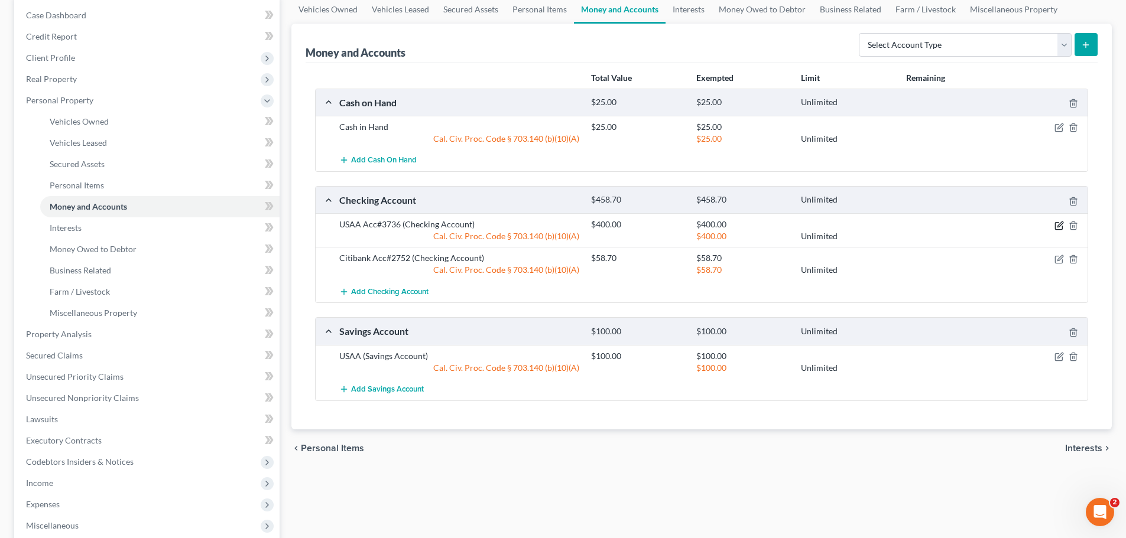
click at [1058, 224] on icon "button" at bounding box center [1058, 225] width 9 height 9
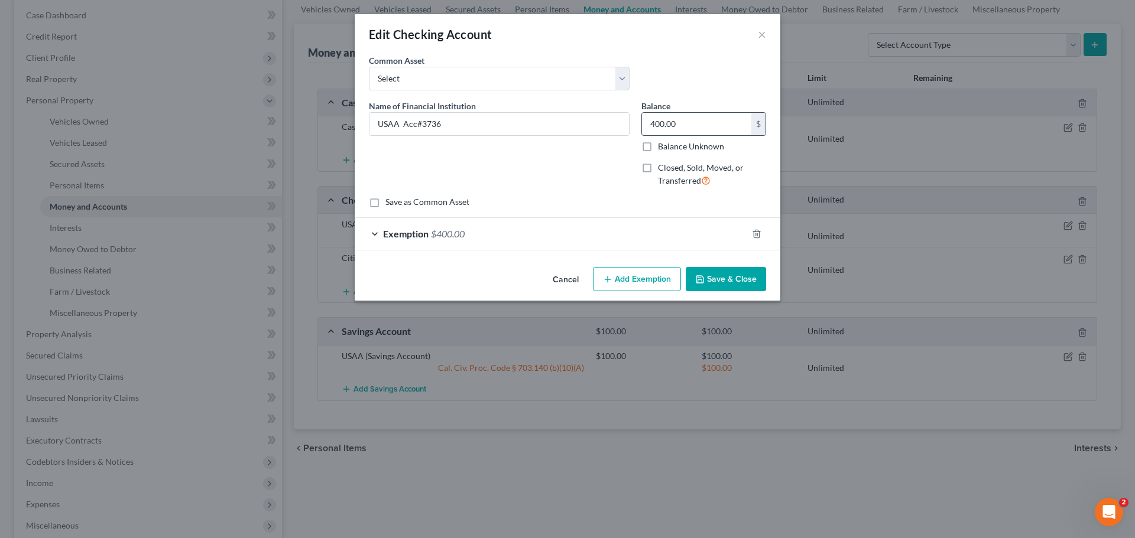
click at [702, 127] on input "400.00" at bounding box center [696, 124] width 109 height 22
click at [698, 122] on input "677.00" at bounding box center [696, 124] width 109 height 22
drag, startPoint x: 698, startPoint y: 122, endPoint x: 645, endPoint y: 122, distance: 53.2
click at [645, 122] on input "677.00" at bounding box center [696, 124] width 109 height 22
type input "557.00"
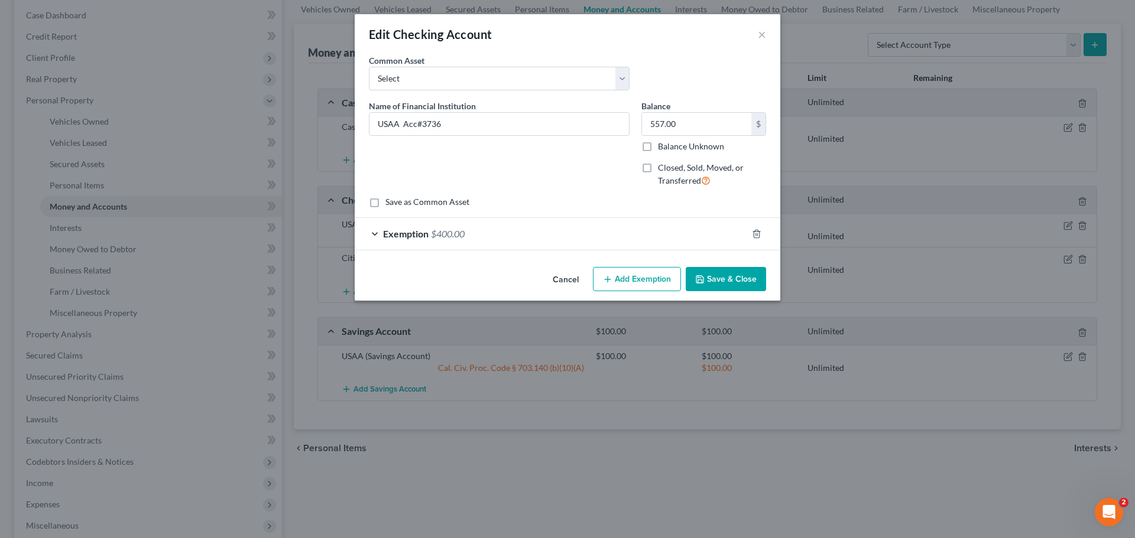
click at [603, 155] on div "Name of Financial Institution * USAA Acc#3736" at bounding box center [499, 148] width 272 height 97
click at [514, 228] on div "Exemption $400.00" at bounding box center [551, 233] width 392 height 31
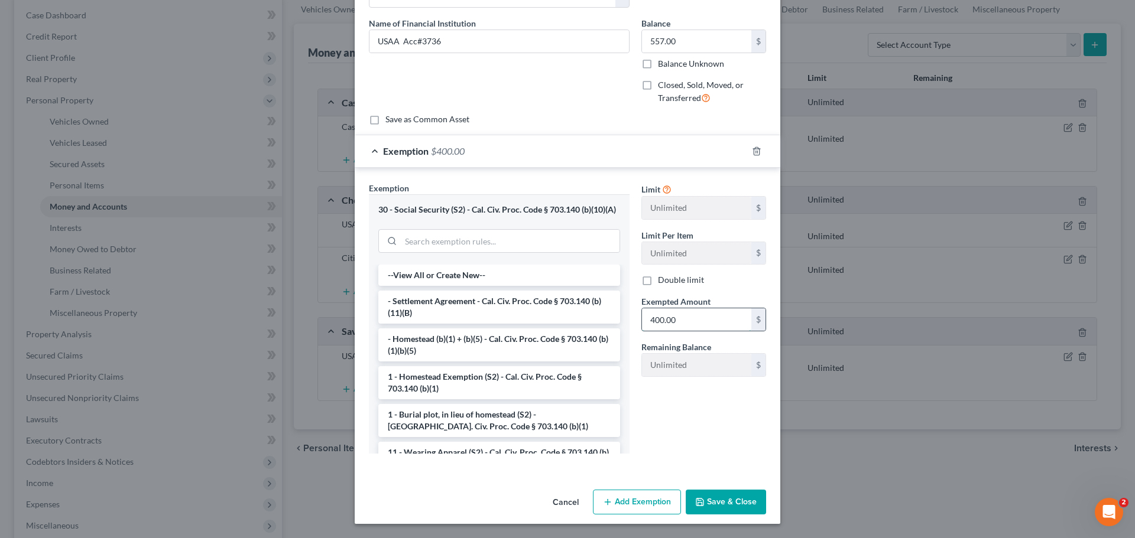
click at [698, 308] on input "400.00" at bounding box center [696, 319] width 109 height 22
type input "557.00"
click at [685, 30] on input "557.00" at bounding box center [696, 41] width 109 height 22
click at [708, 504] on button "Save & Close" at bounding box center [725, 502] width 80 height 25
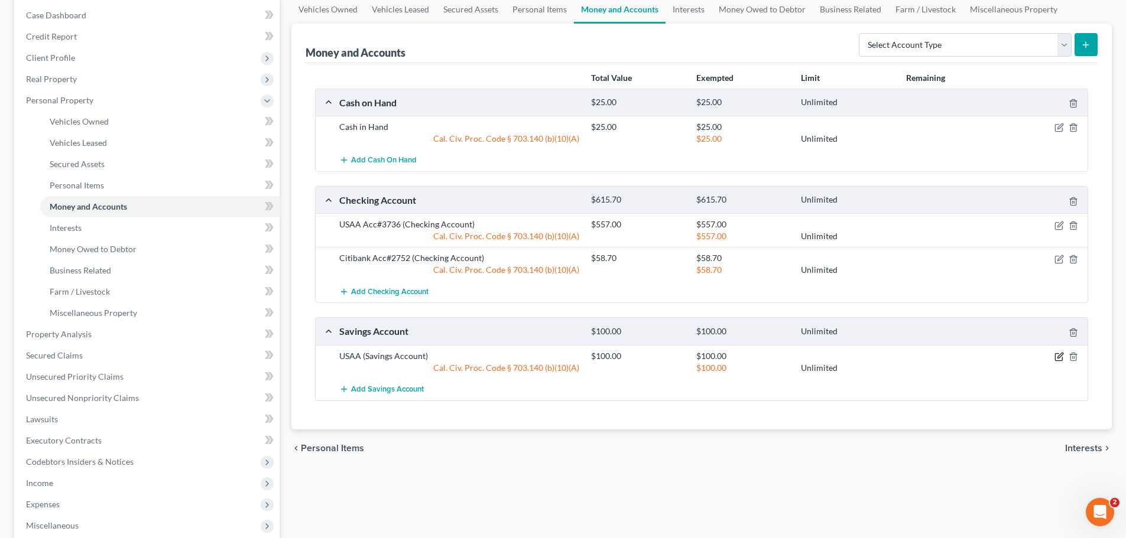
click at [1056, 354] on icon "button" at bounding box center [1058, 357] width 7 height 7
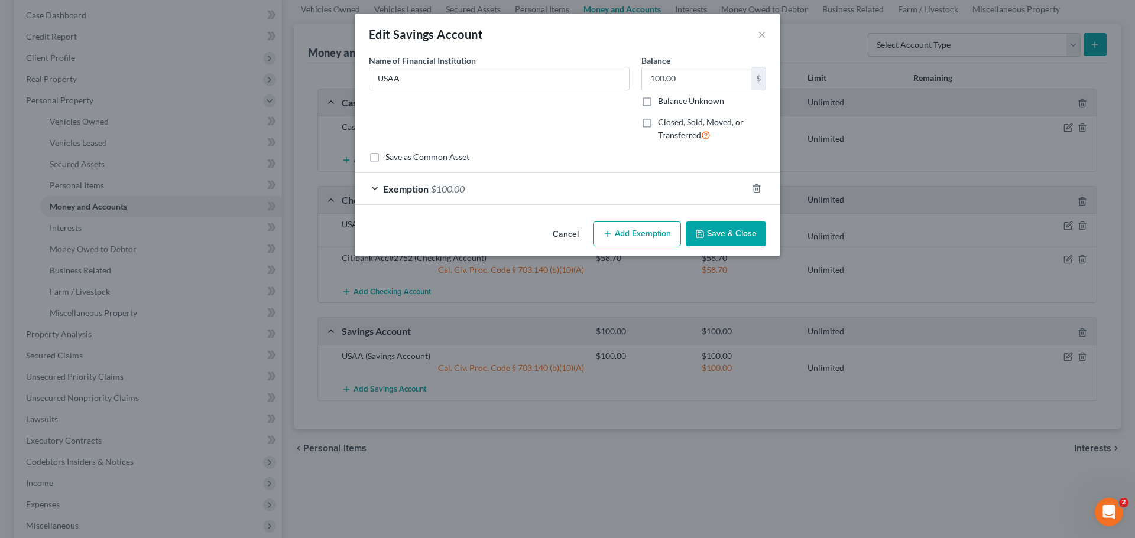
click at [566, 228] on button "Cancel" at bounding box center [565, 235] width 45 height 24
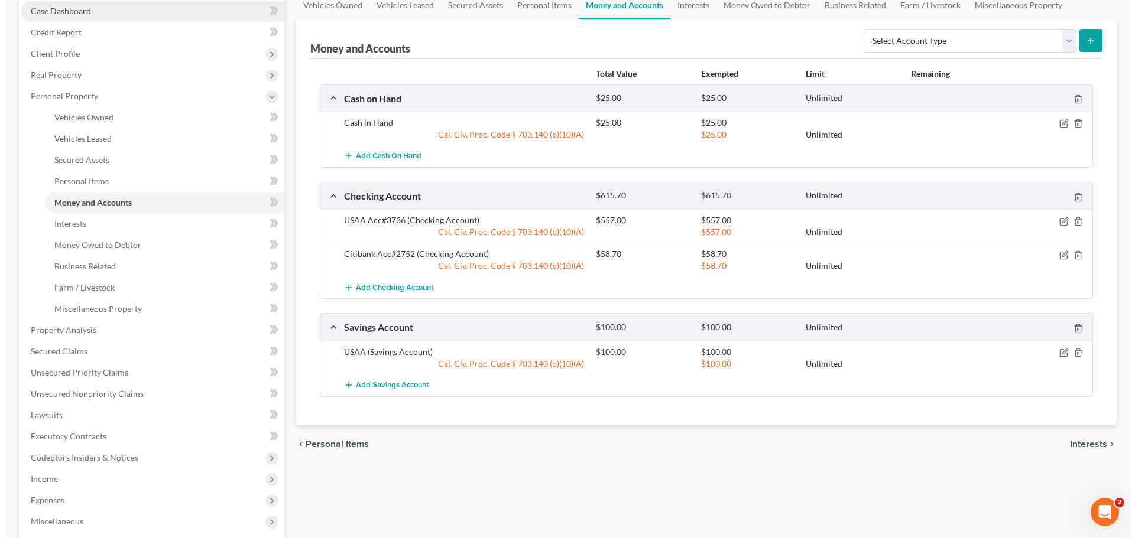
scroll to position [118, 0]
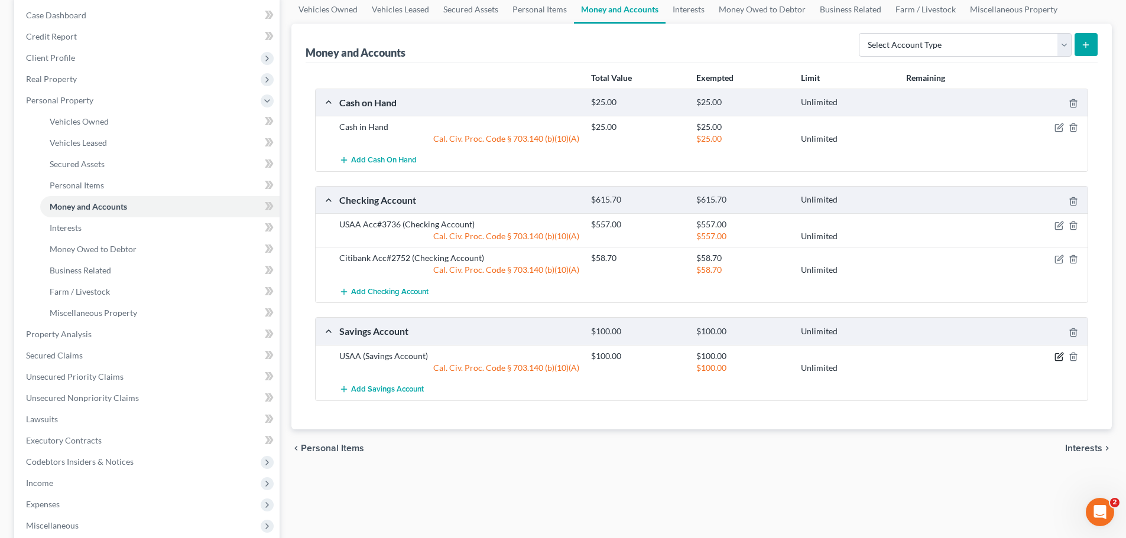
click at [1058, 356] on icon "button" at bounding box center [1059, 355] width 5 height 5
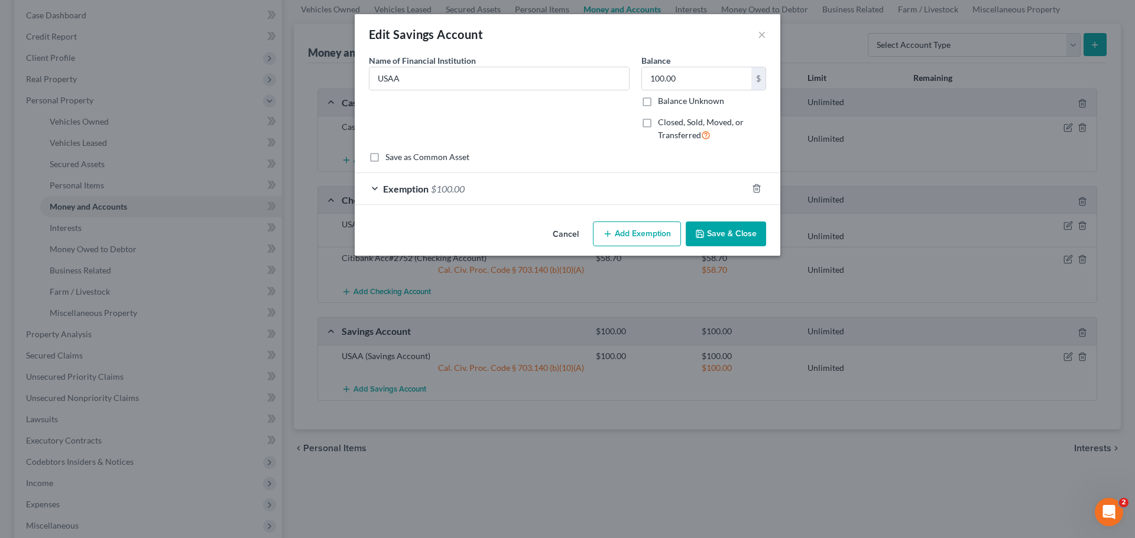
click at [411, 188] on span "Exemption" at bounding box center [406, 188] width 46 height 11
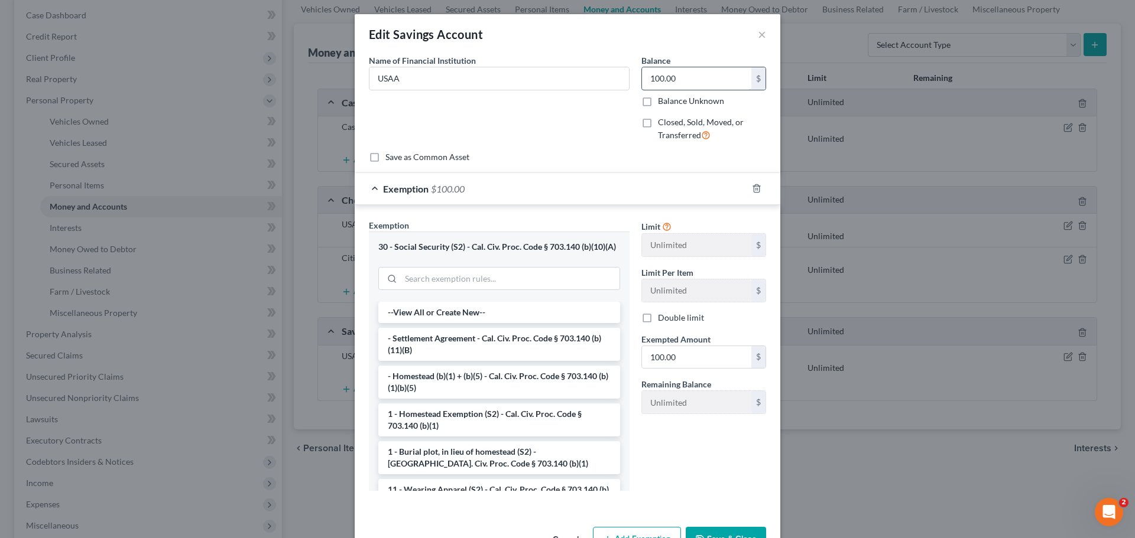
click at [703, 77] on input "100.00" at bounding box center [696, 78] width 109 height 22
type input "300.00"
click at [467, 78] on input "USAA" at bounding box center [498, 78] width 259 height 22
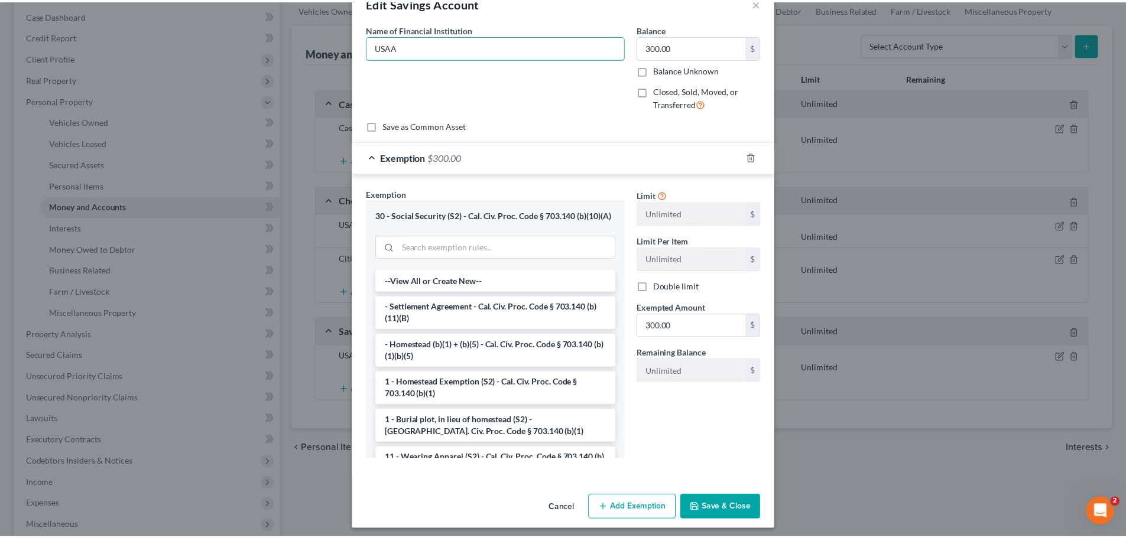
scroll to position [48, 0]
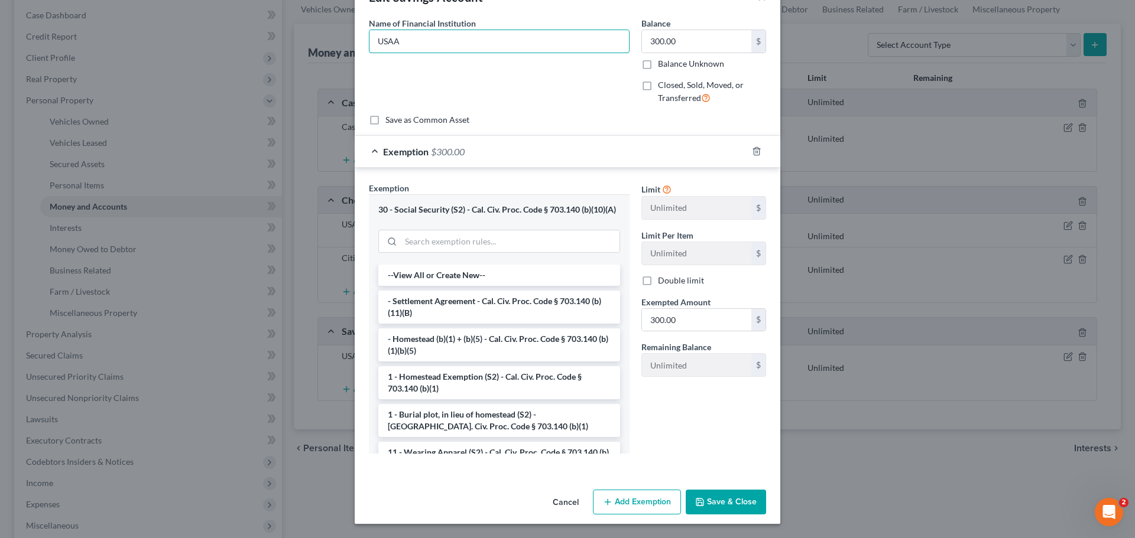
type input "USAA"
click at [723, 499] on button "Save & Close" at bounding box center [725, 502] width 80 height 25
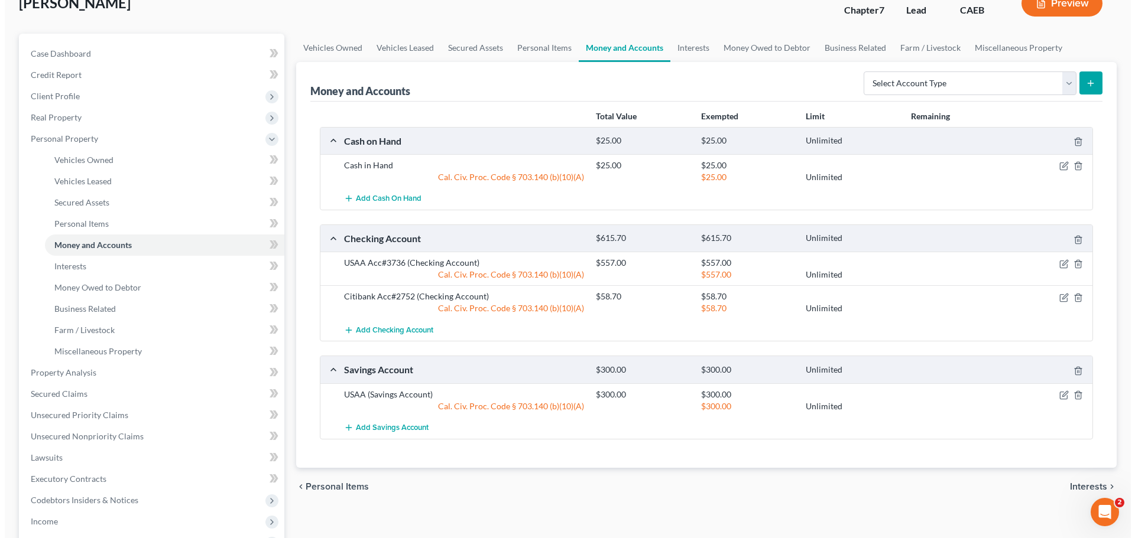
scroll to position [59, 0]
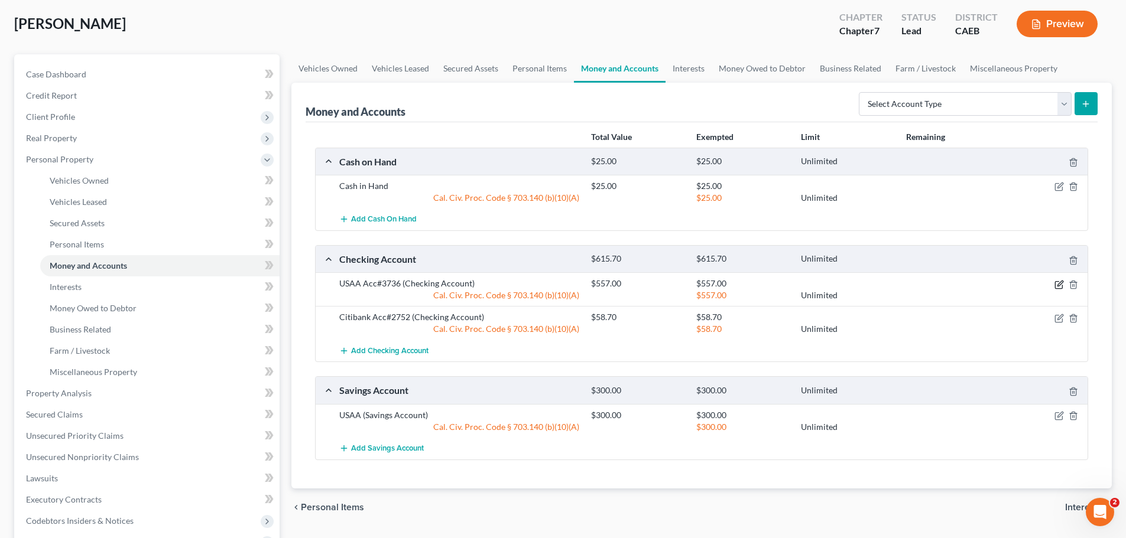
click at [1057, 283] on icon "button" at bounding box center [1058, 284] width 9 height 9
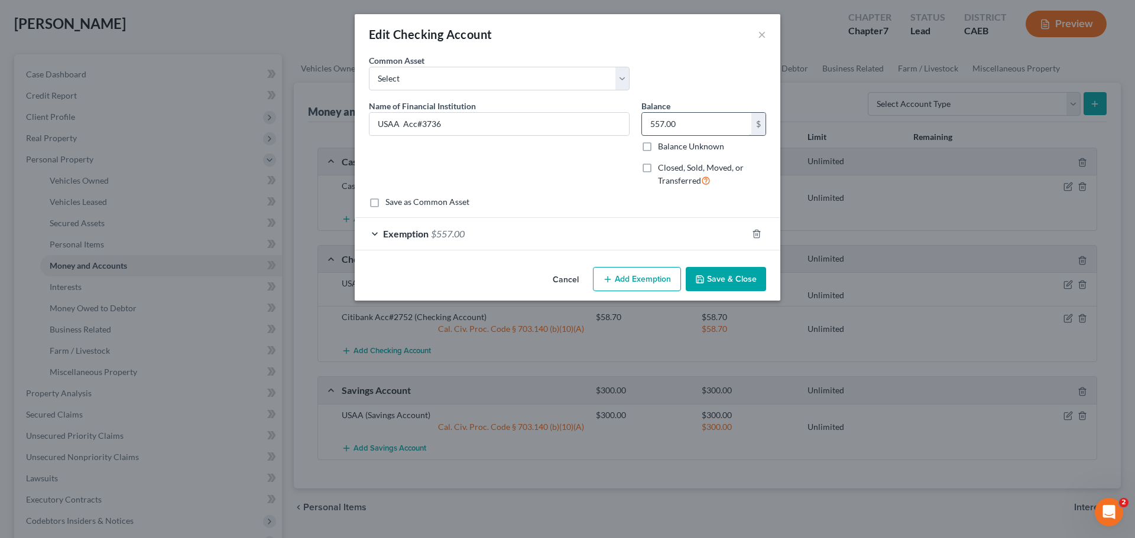
click at [680, 121] on input "557.00" at bounding box center [696, 124] width 109 height 22
type input "557.43"
click at [482, 235] on div "Exemption $557.00" at bounding box center [551, 233] width 392 height 31
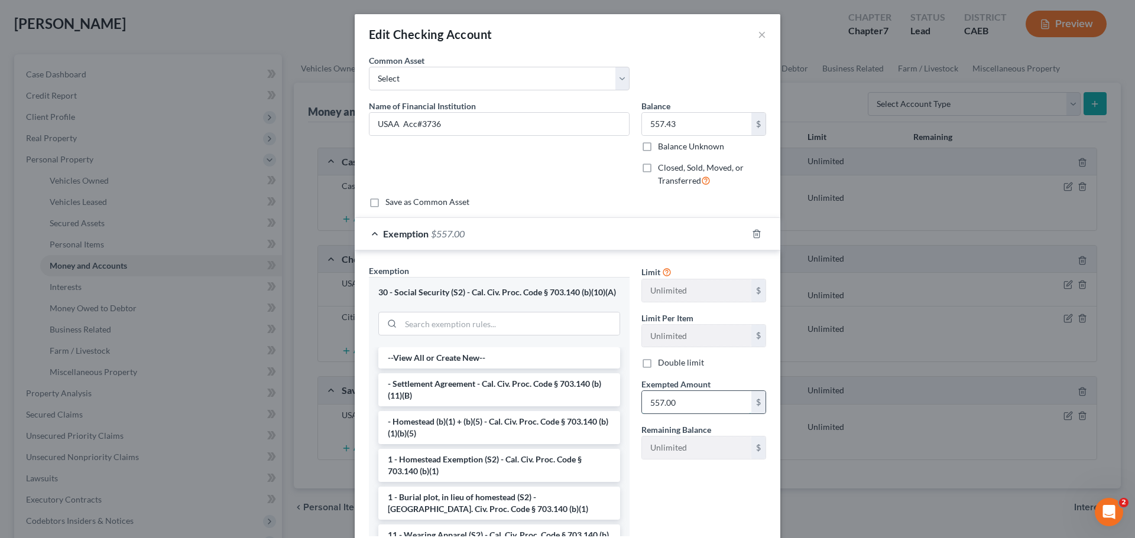
click at [685, 405] on input "557.00" at bounding box center [696, 402] width 109 height 22
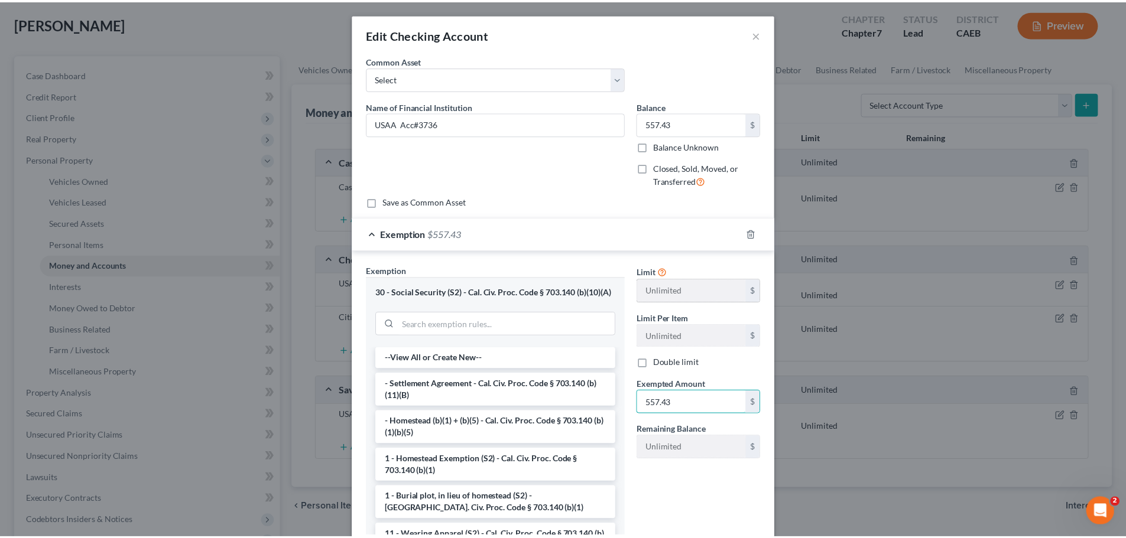
scroll to position [93, 0]
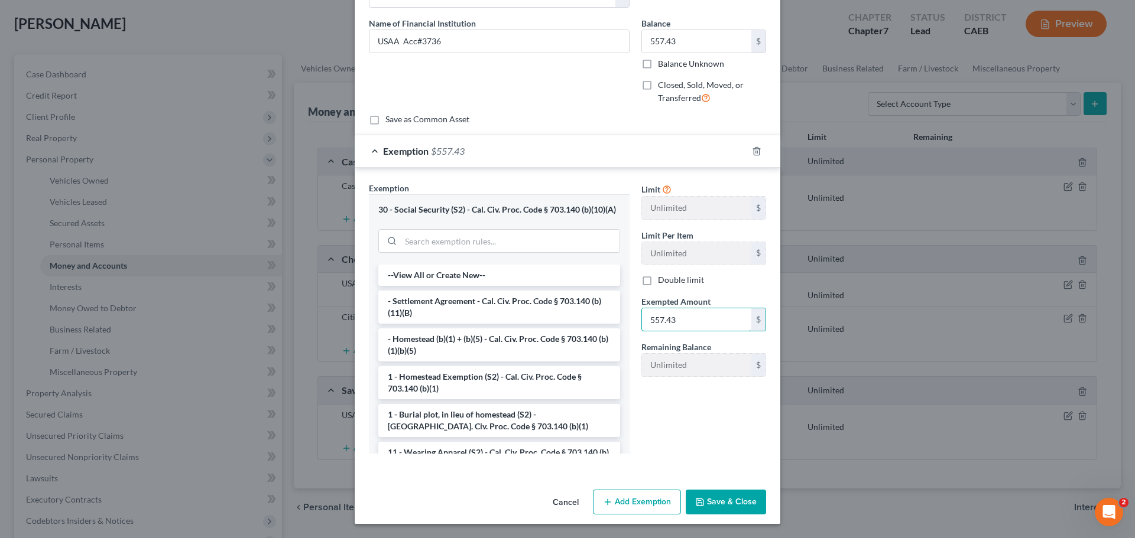
type input "557.43"
click at [714, 497] on button "Save & Close" at bounding box center [725, 502] width 80 height 25
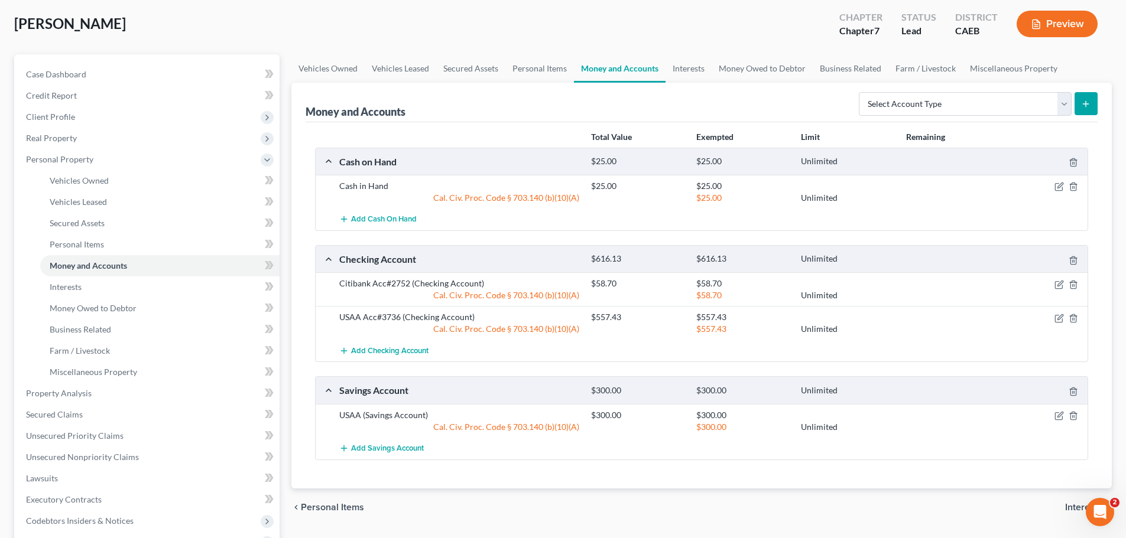
click at [679, 449] on div "Add Savings Account" at bounding box center [710, 449] width 755 height 22
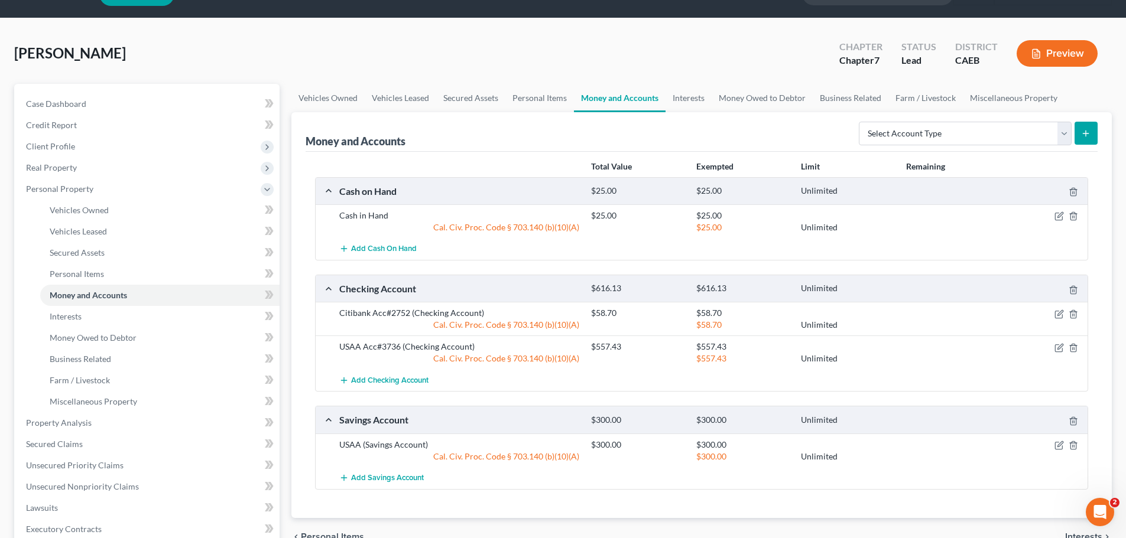
scroll to position [0, 0]
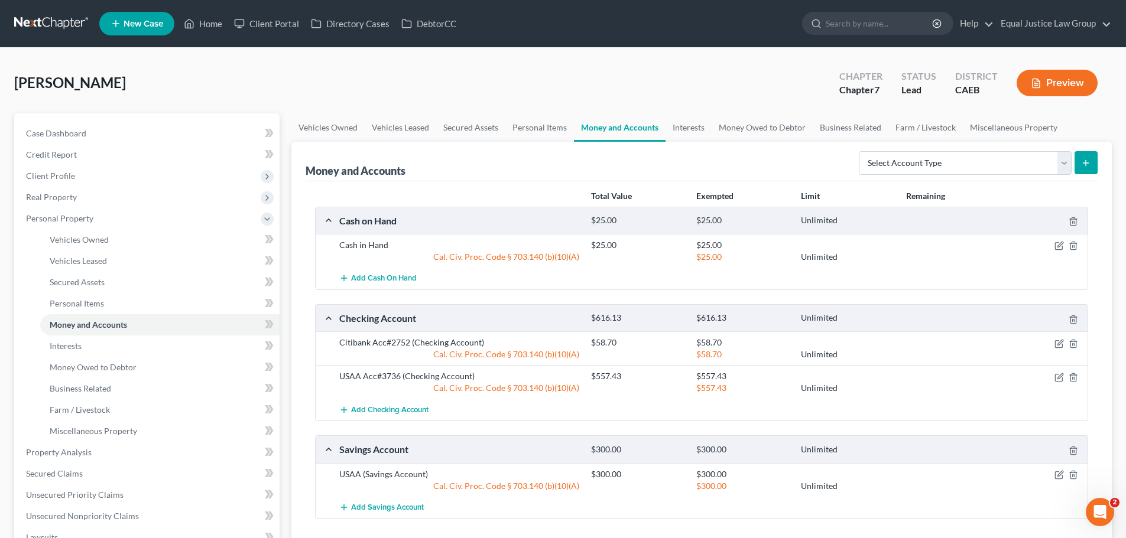
click at [556, 80] on div "Chamberlin, Denise Upgraded Chapter Chapter 7 Status Lead District CAEB Preview" at bounding box center [562, 87] width 1097 height 51
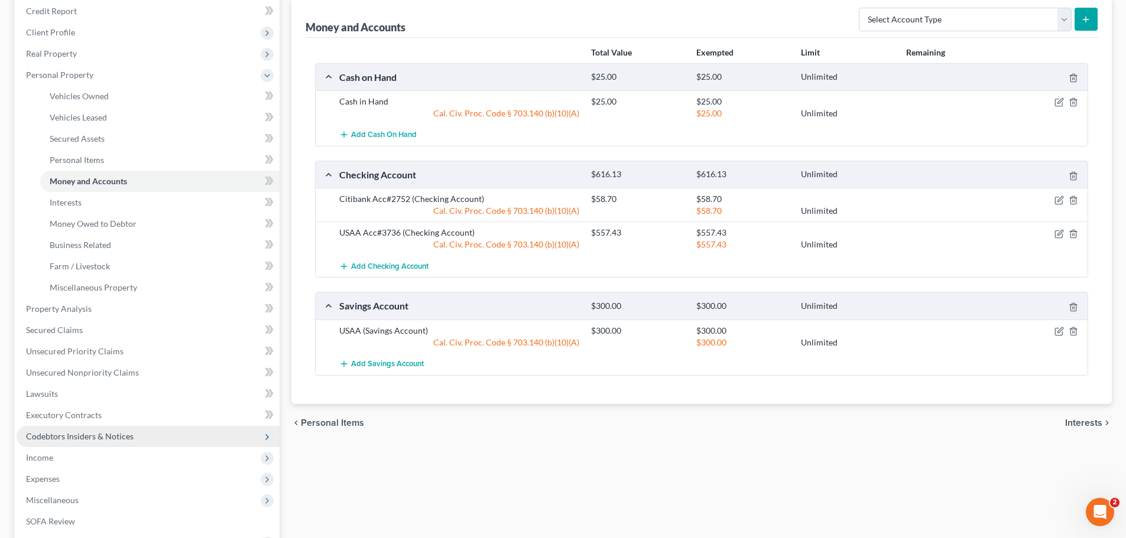
scroll to position [303, 0]
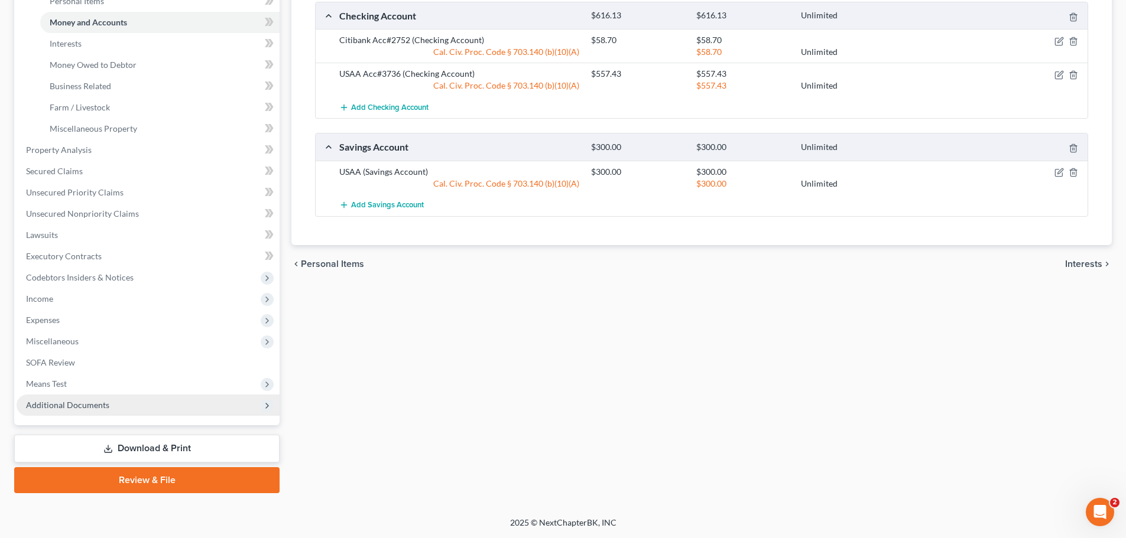
click at [104, 401] on span "Additional Documents" at bounding box center [67, 405] width 83 height 10
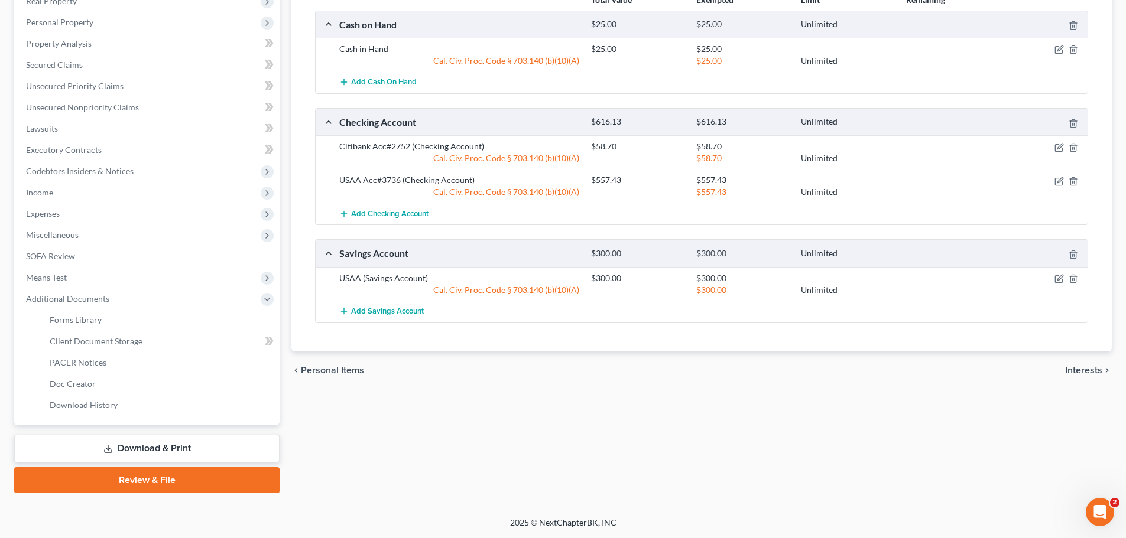
scroll to position [196, 0]
click at [176, 444] on link "Download & Print" at bounding box center [146, 449] width 265 height 28
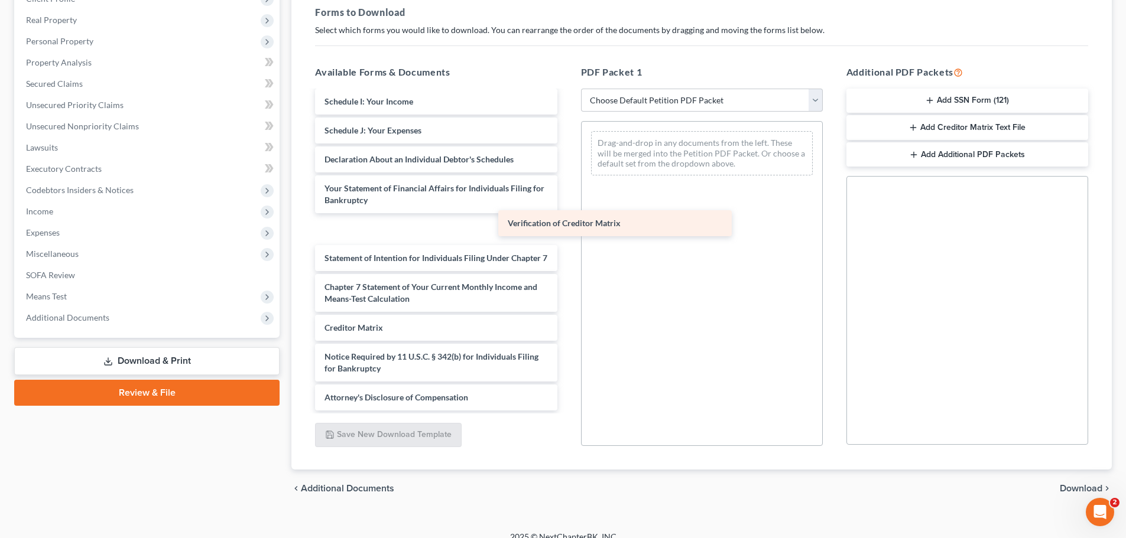
scroll to position [311, 0]
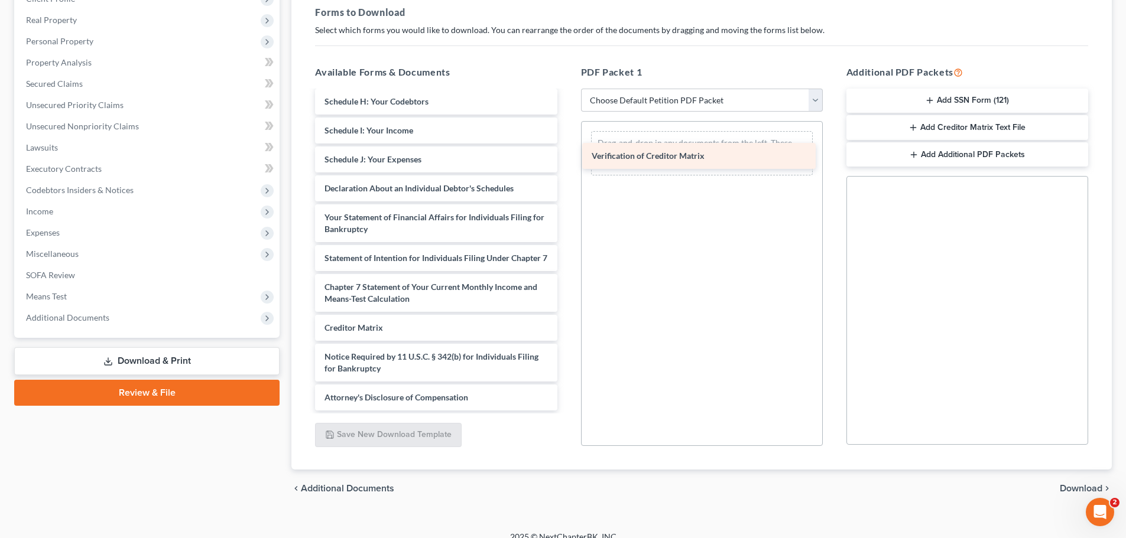
drag, startPoint x: 386, startPoint y: 327, endPoint x: 654, endPoint y: 148, distance: 322.0
click at [566, 148] on div "Verification of Creditor Matrix 2025-10-02-PRE COUNSELING CLASS CERT-pdf Kelley…" at bounding box center [436, 113] width 261 height 594
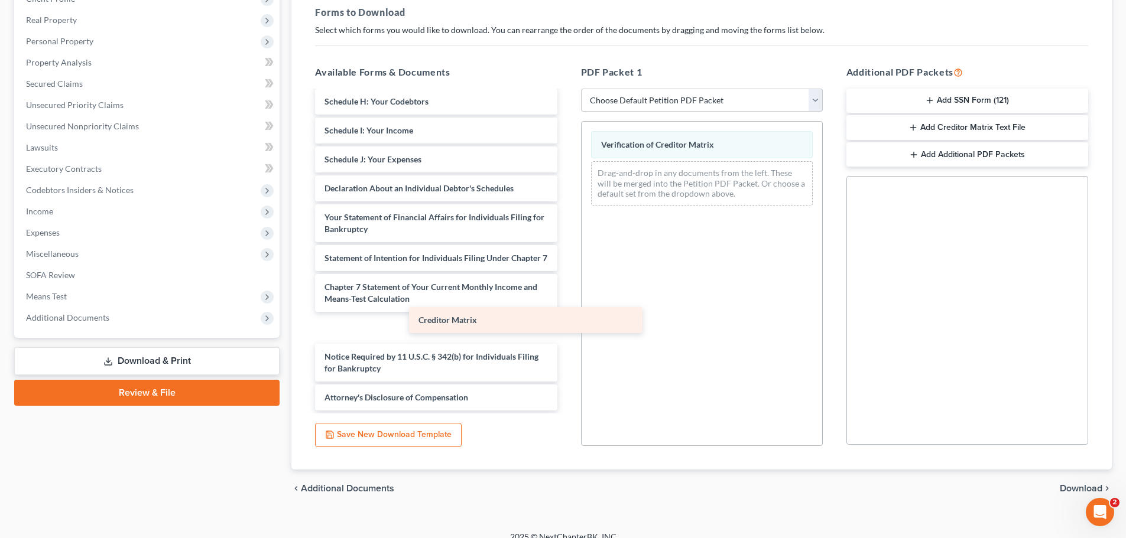
scroll to position [282, 0]
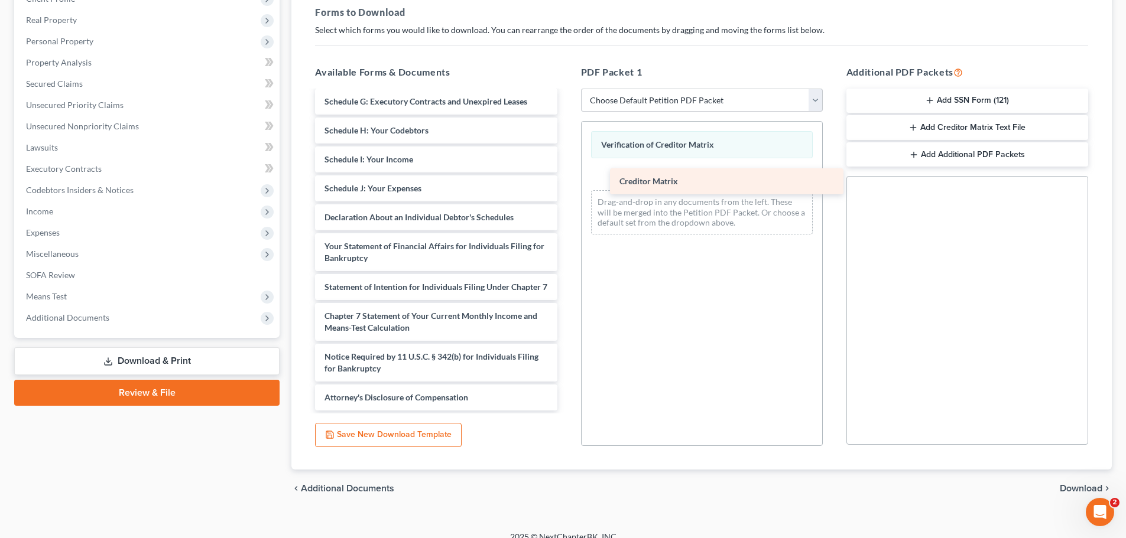
drag, startPoint x: 349, startPoint y: 329, endPoint x: 644, endPoint y: 183, distance: 329.3
click at [566, 183] on div "Creditor Matrix 2025-10-02-PRE COUNSELING CLASS CERT-pdf Kelley Blue Book-pdf V…" at bounding box center [436, 128] width 261 height 566
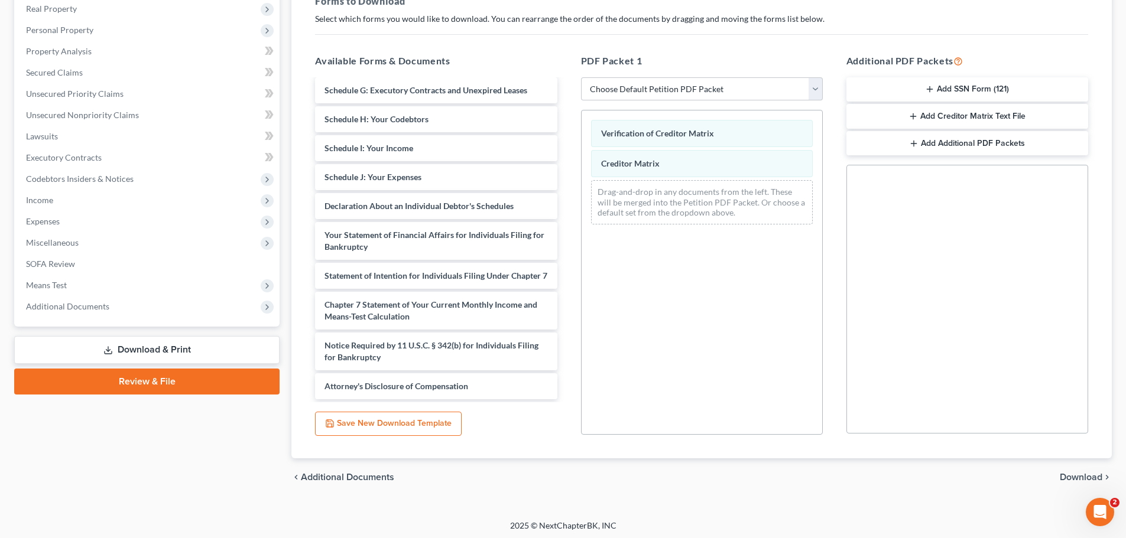
scroll to position [191, 0]
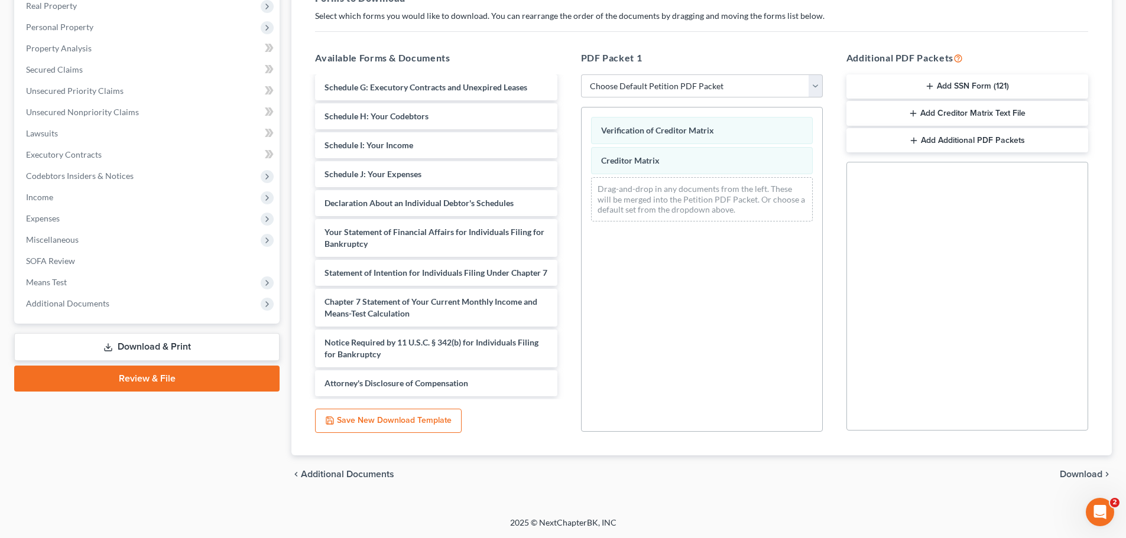
click at [1091, 473] on span "Download" at bounding box center [1081, 474] width 43 height 9
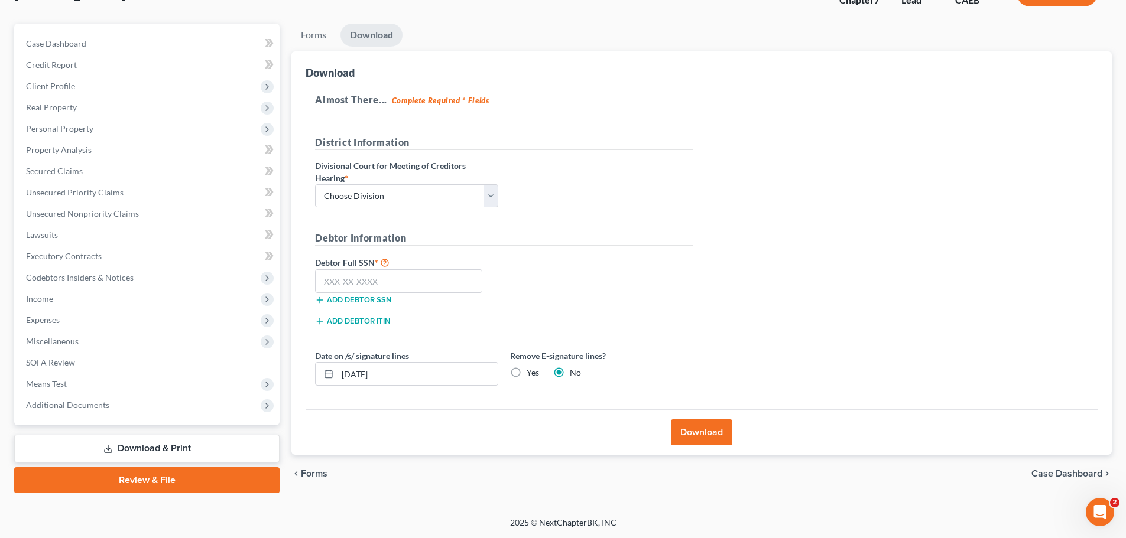
scroll to position [90, 0]
click at [496, 193] on select "Choose Division Fresno Modesto Sacramento" at bounding box center [406, 196] width 183 height 24
select select "2"
click at [315, 184] on select "Choose Division Fresno Modesto Sacramento" at bounding box center [406, 196] width 183 height 24
click at [388, 283] on input "text" at bounding box center [398, 281] width 167 height 24
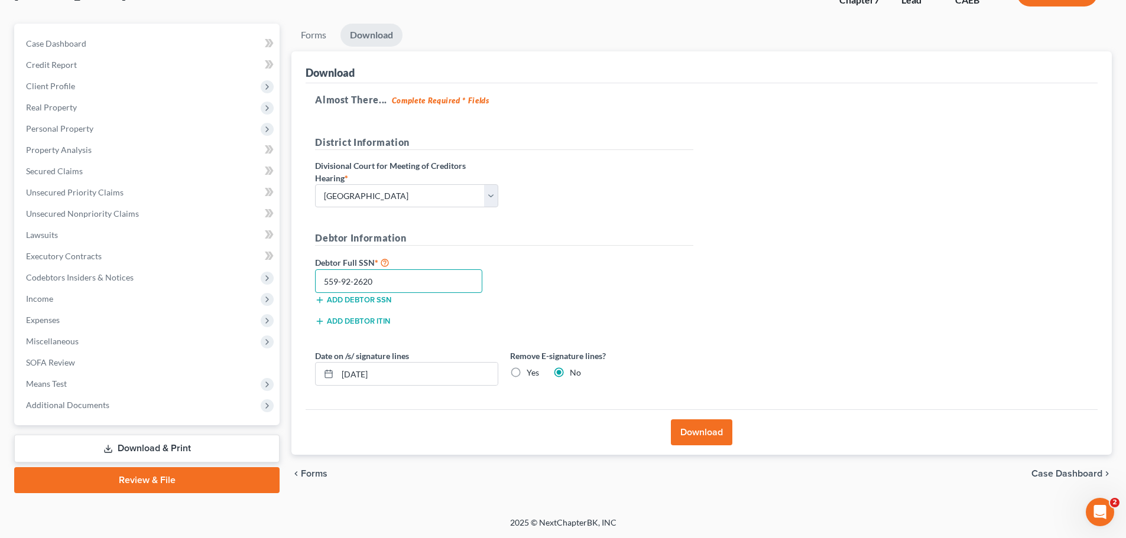
type input "559-92-2620"
click at [687, 428] on button "Download" at bounding box center [701, 433] width 61 height 26
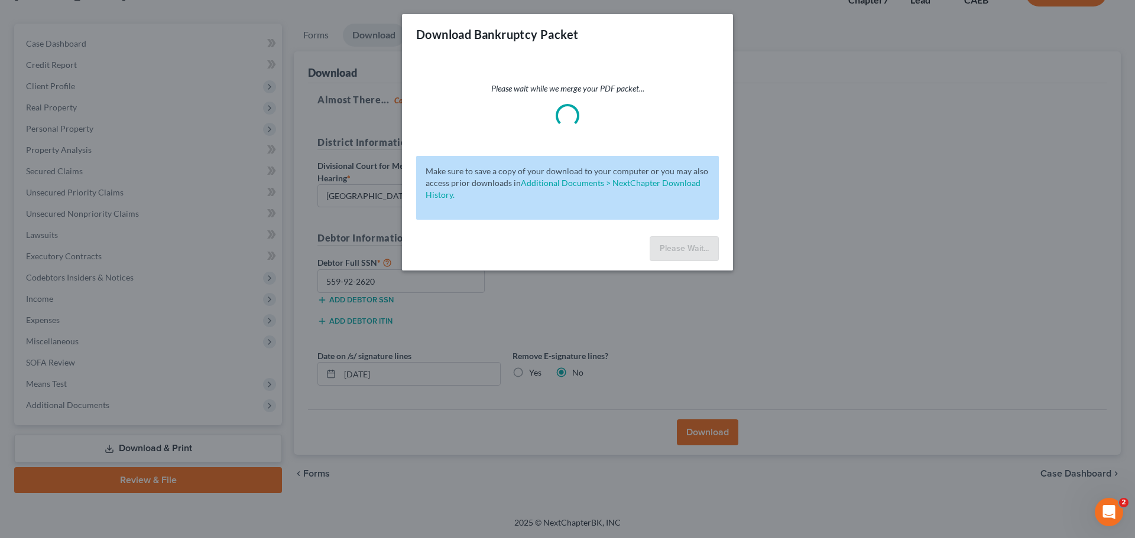
click at [765, 255] on div "Download Bankruptcy Packet Please wait while we merge your PDF packet... Make s…" at bounding box center [567, 269] width 1135 height 538
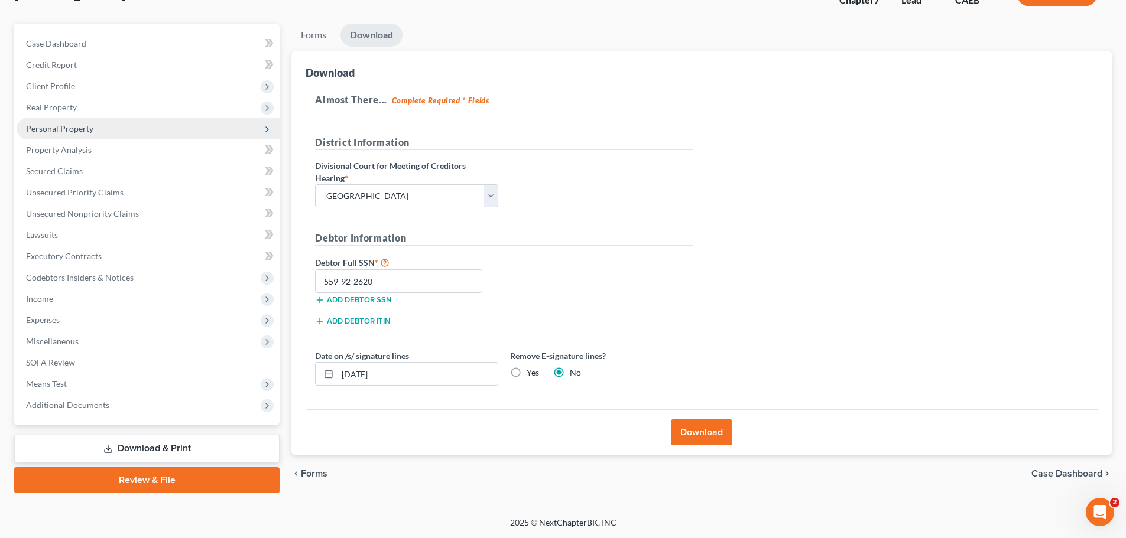
click at [61, 131] on span "Personal Property" at bounding box center [59, 129] width 67 height 10
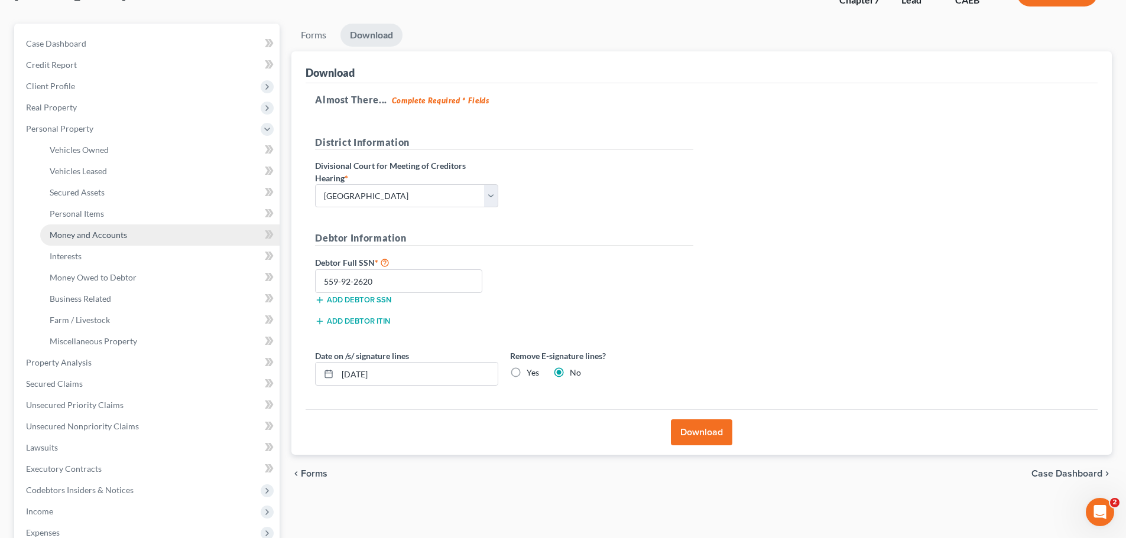
click at [75, 232] on span "Money and Accounts" at bounding box center [88, 235] width 77 height 10
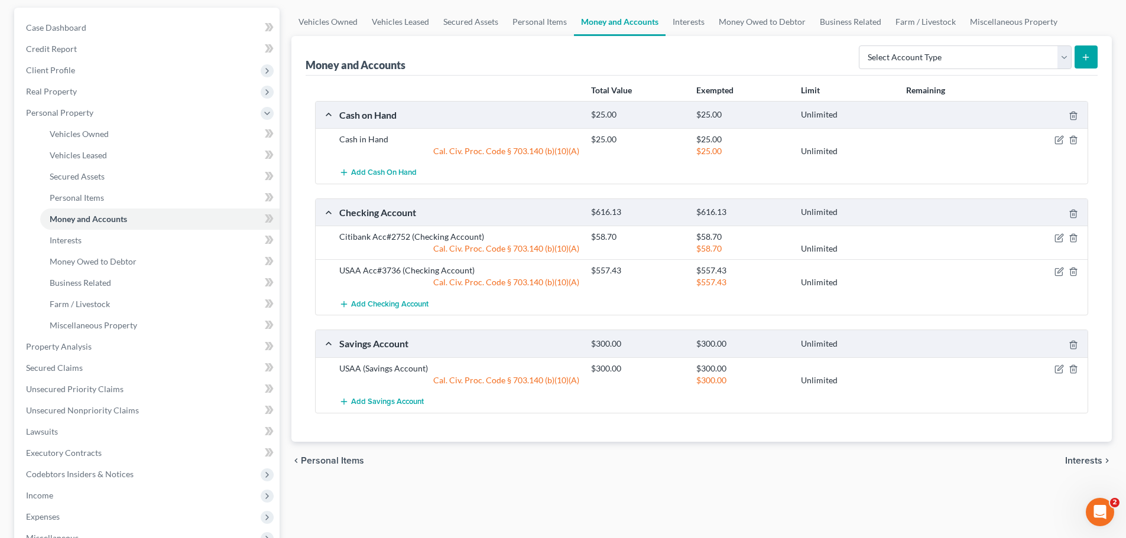
scroll to position [118, 0]
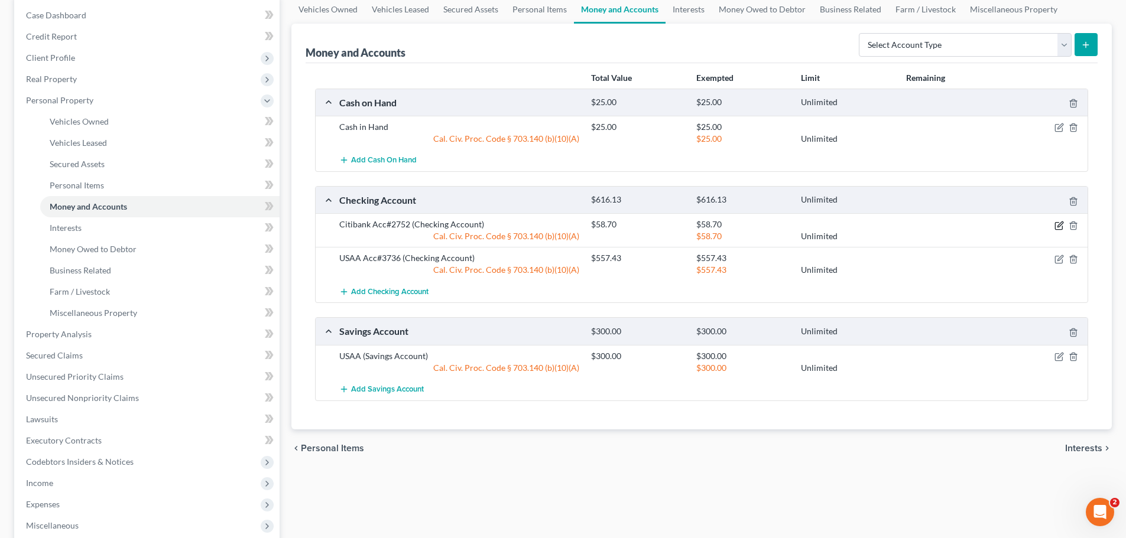
click at [1057, 224] on icon "button" at bounding box center [1058, 225] width 9 height 9
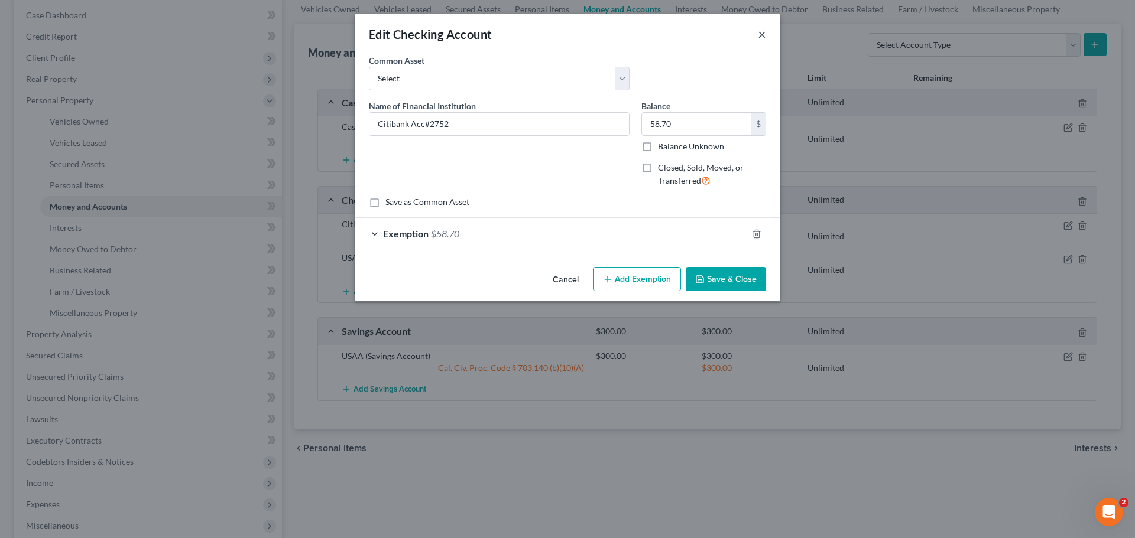
click at [761, 30] on button "×" at bounding box center [762, 34] width 8 height 14
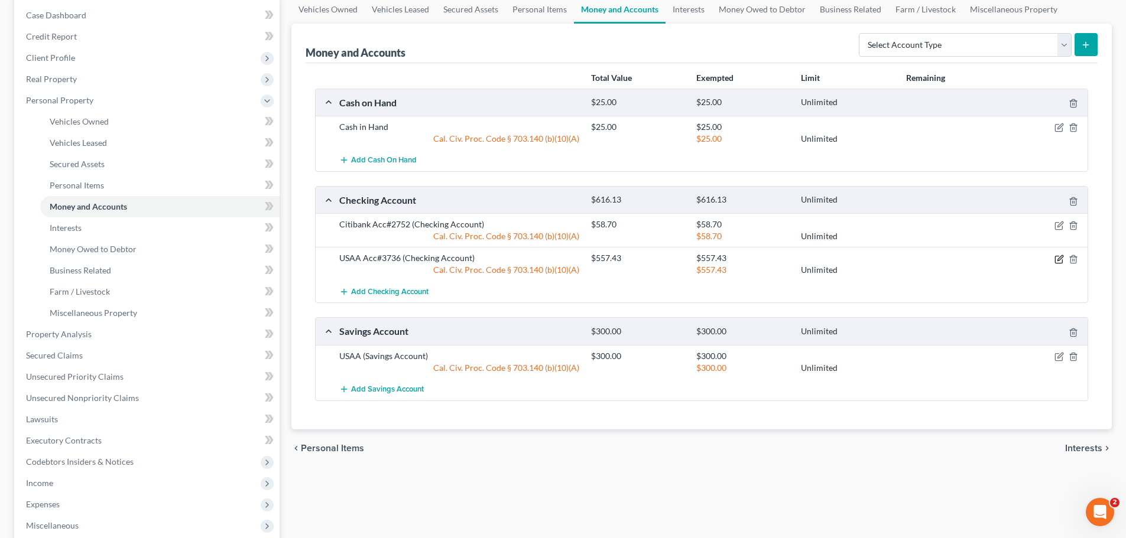
click at [1059, 259] on icon "button" at bounding box center [1058, 259] width 9 height 9
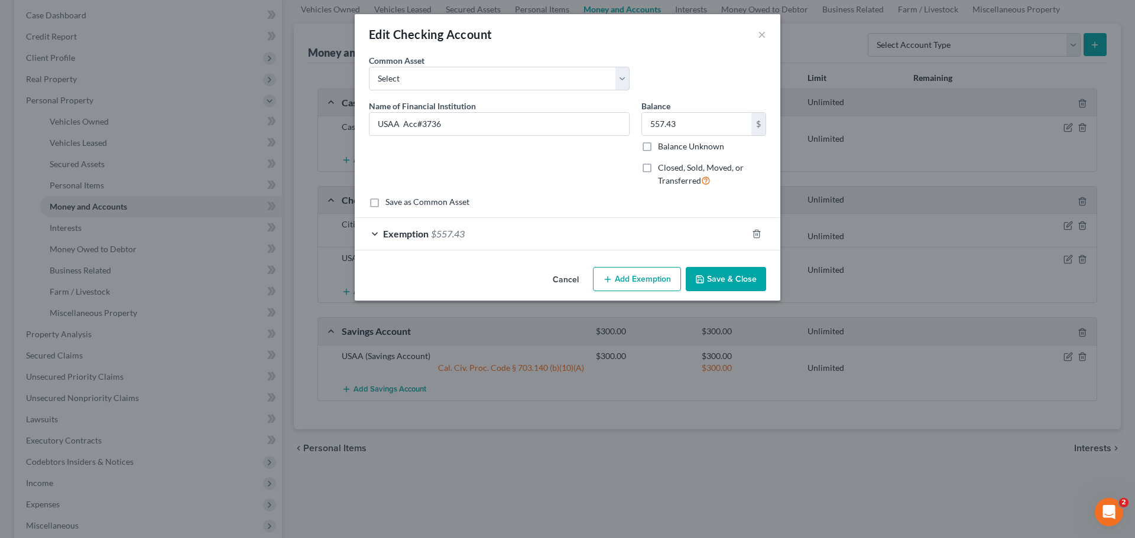
click at [440, 203] on label "Save as Common Asset" at bounding box center [427, 202] width 84 height 12
click at [398, 203] on input "Save as Common Asset" at bounding box center [394, 200] width 8 height 8
click at [440, 203] on label "Save as Common Asset" at bounding box center [427, 202] width 84 height 12
click at [398, 203] on input "Save as Common Asset" at bounding box center [394, 200] width 8 height 8
checkbox input "false"
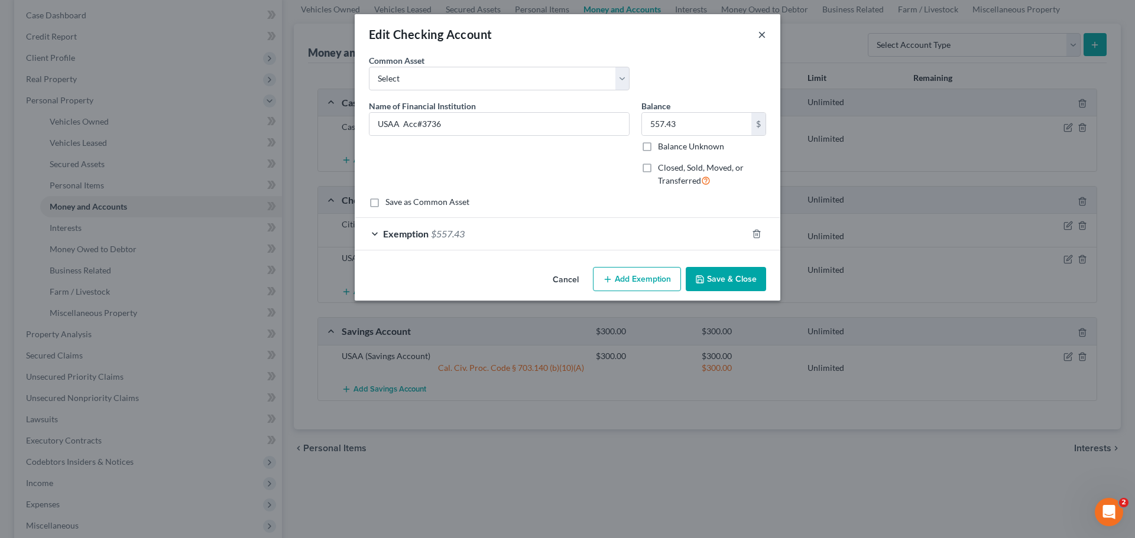
click at [764, 34] on button "×" at bounding box center [762, 34] width 8 height 14
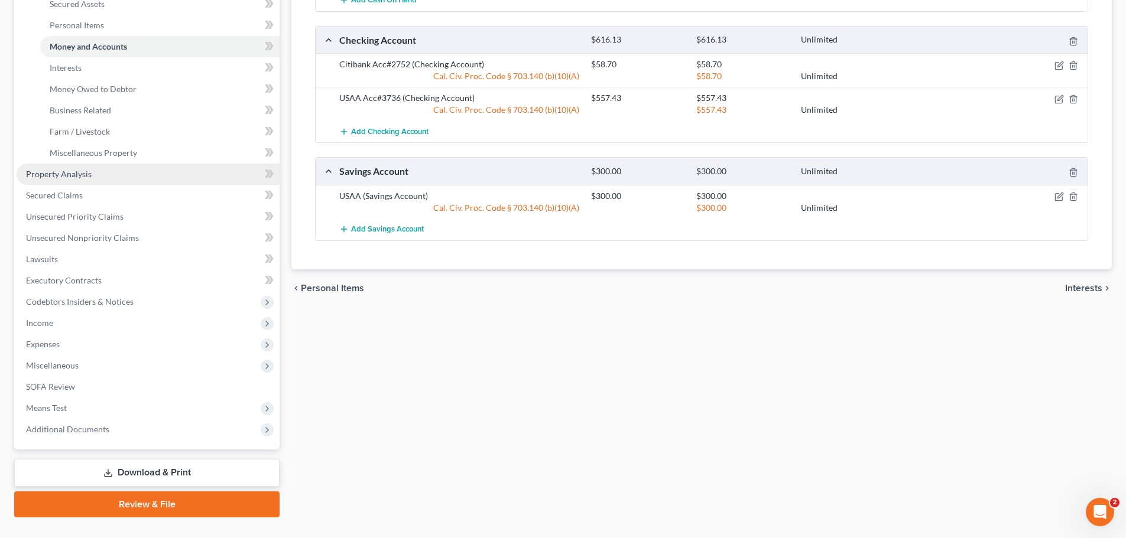
scroll to position [295, 0]
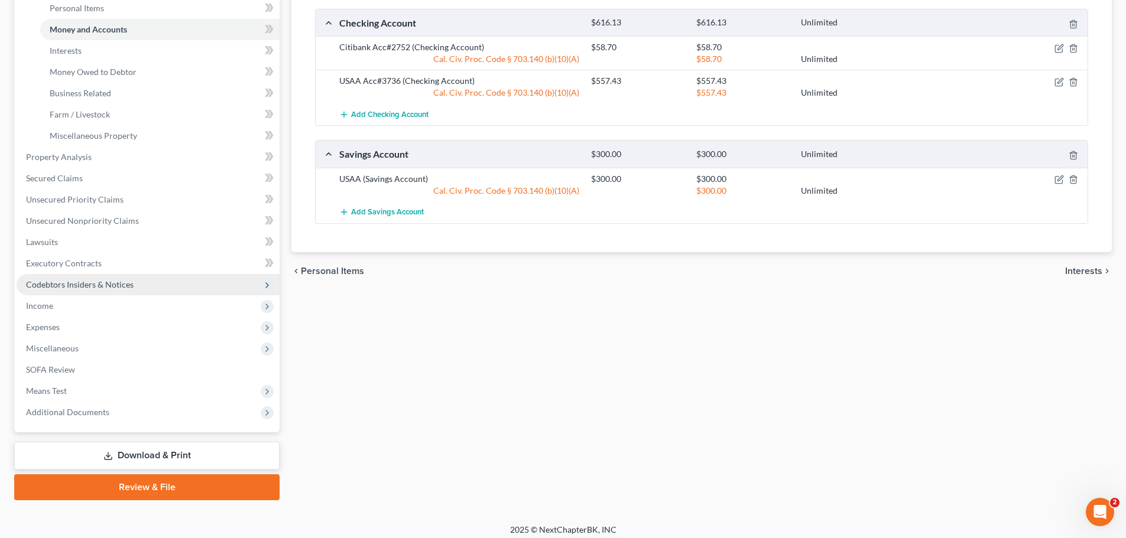
click at [83, 284] on span "Codebtors Insiders & Notices" at bounding box center [80, 285] width 108 height 10
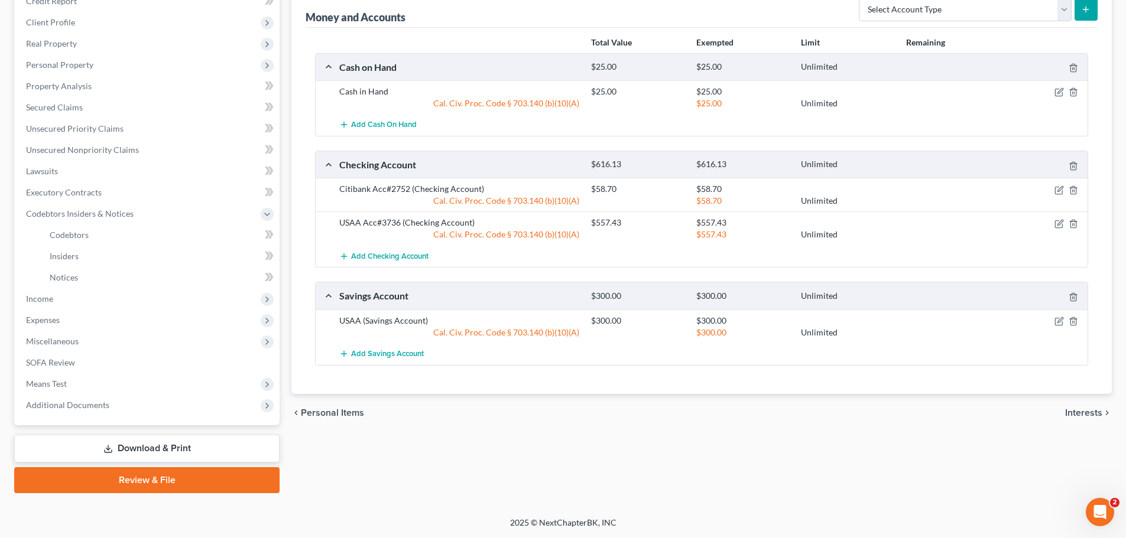
scroll to position [154, 0]
click at [72, 256] on span "Insiders" at bounding box center [64, 256] width 29 height 10
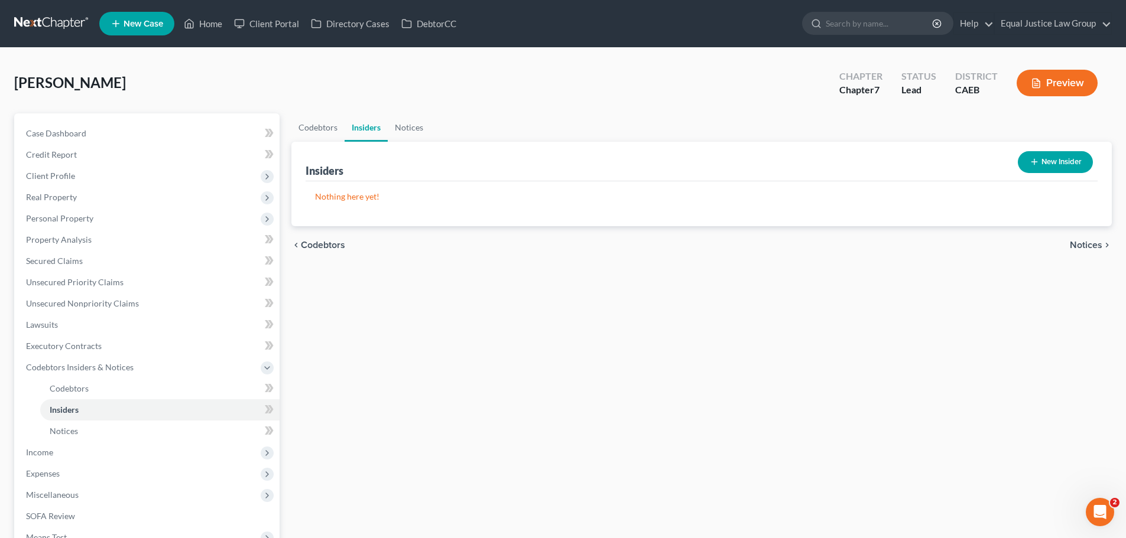
click at [1026, 158] on button "New Insider" at bounding box center [1055, 162] width 75 height 22
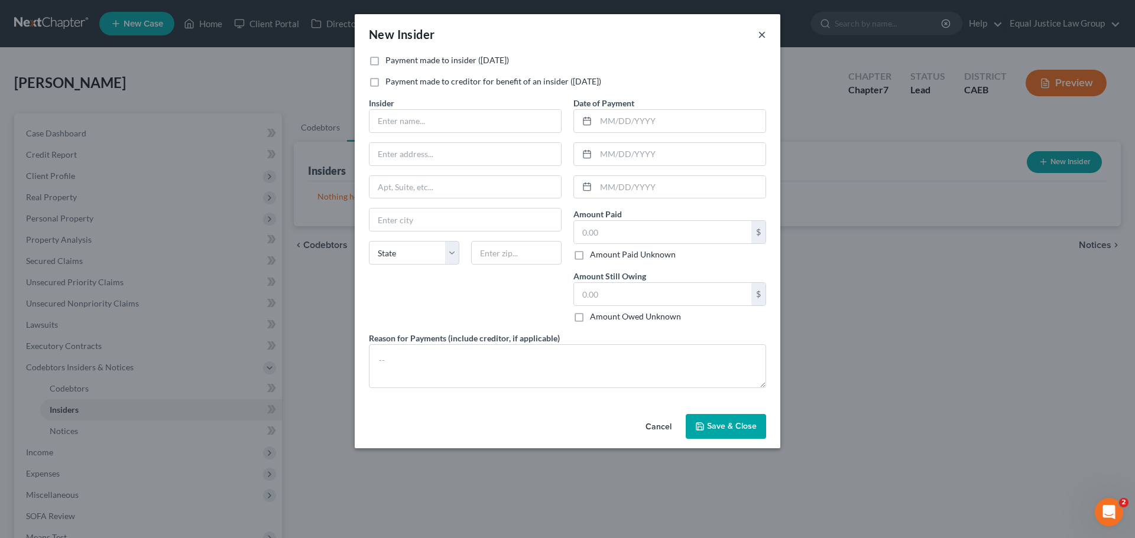
click at [764, 33] on button "×" at bounding box center [762, 34] width 8 height 14
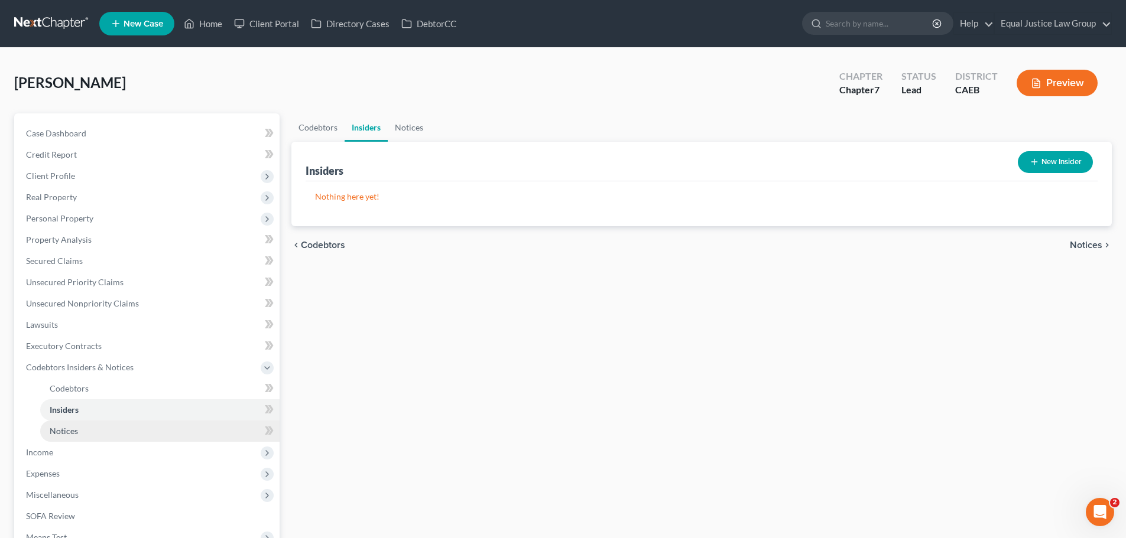
click at [80, 427] on link "Notices" at bounding box center [159, 431] width 239 height 21
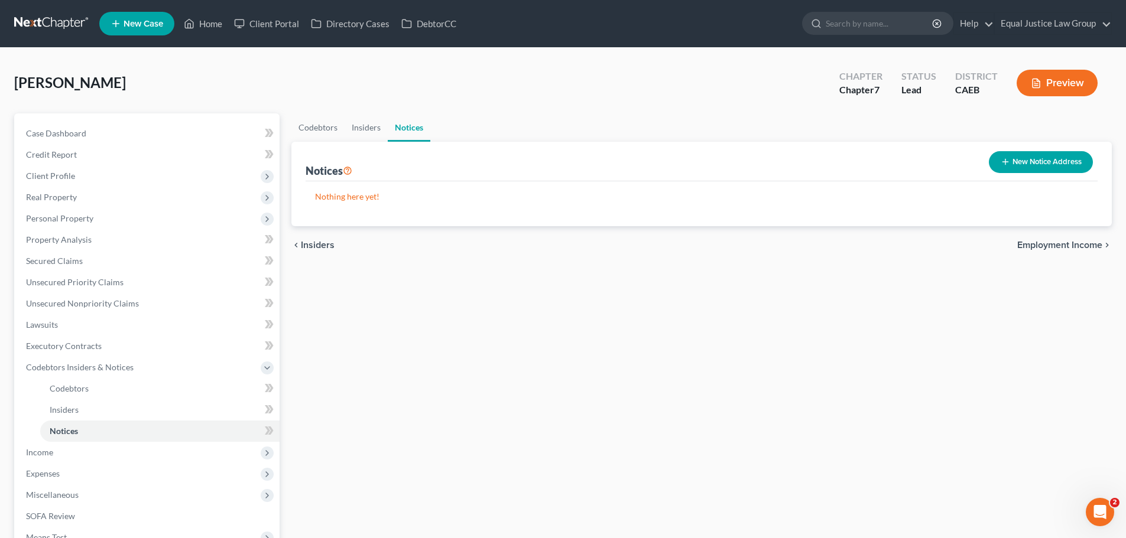
click at [1031, 164] on button "New Notice Address" at bounding box center [1041, 162] width 104 height 22
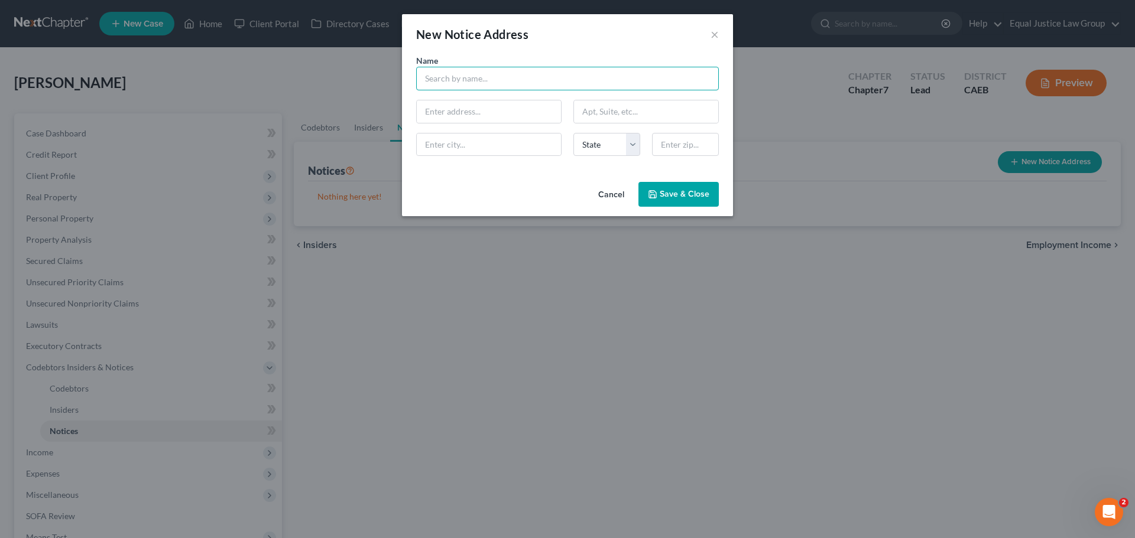
click at [452, 67] on input "text" at bounding box center [567, 79] width 303 height 24
click at [475, 114] on input "text" at bounding box center [489, 111] width 144 height 22
type input "Jason Davis"
type input "2328 Mulberry Lane"
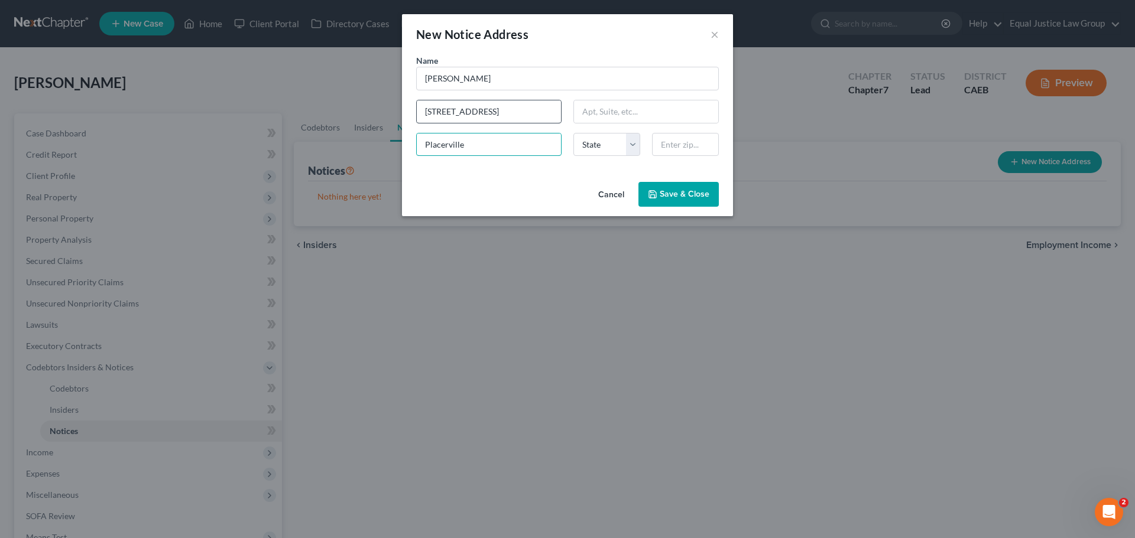
type input "Placerville"
select select "4"
type input "95667"
click at [657, 185] on button "Save & Close" at bounding box center [678, 194] width 80 height 25
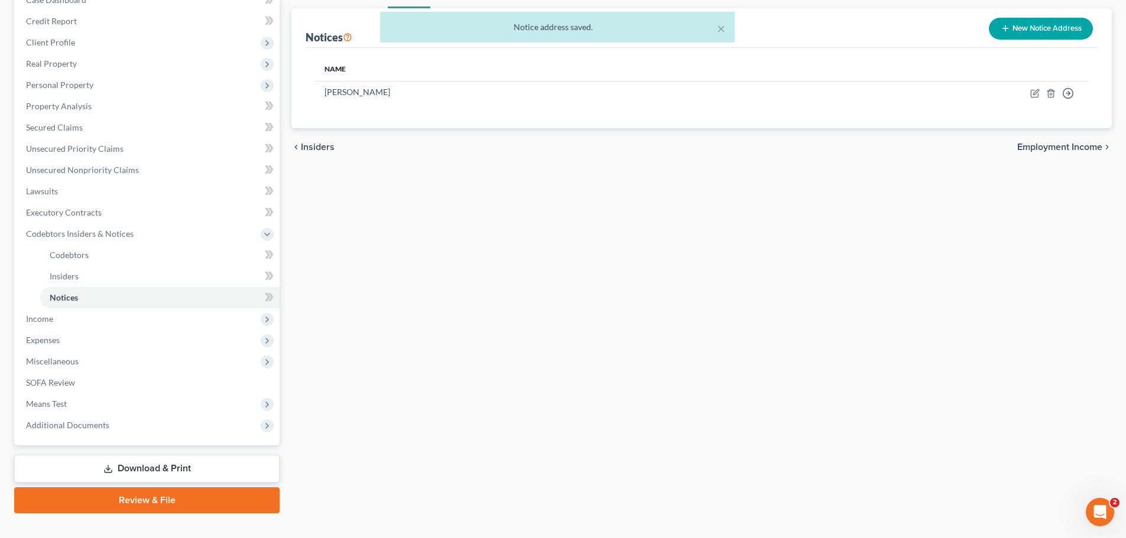
scroll to position [154, 0]
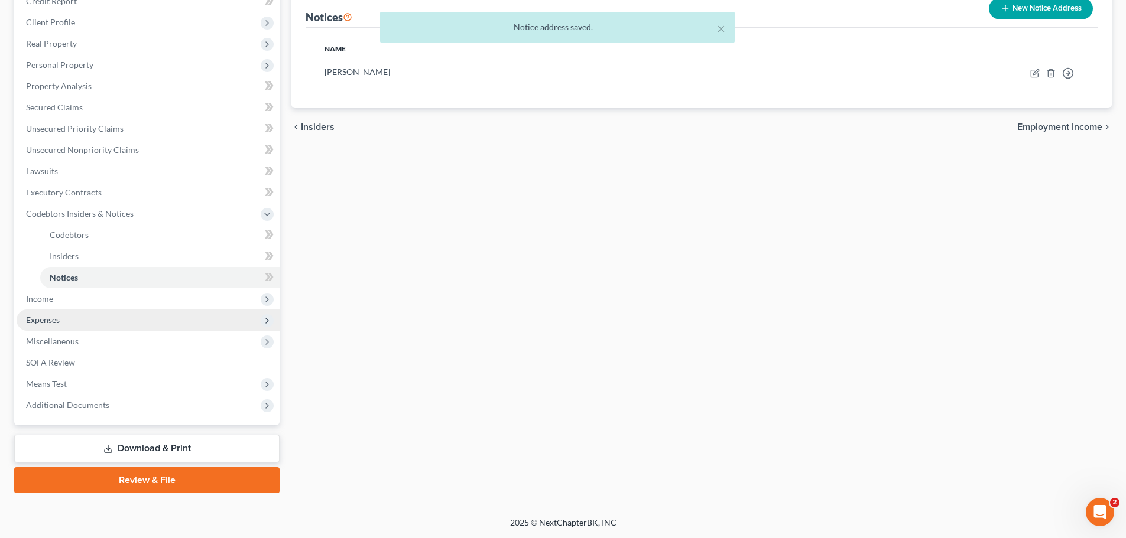
click at [54, 320] on span "Expenses" at bounding box center [43, 320] width 34 height 10
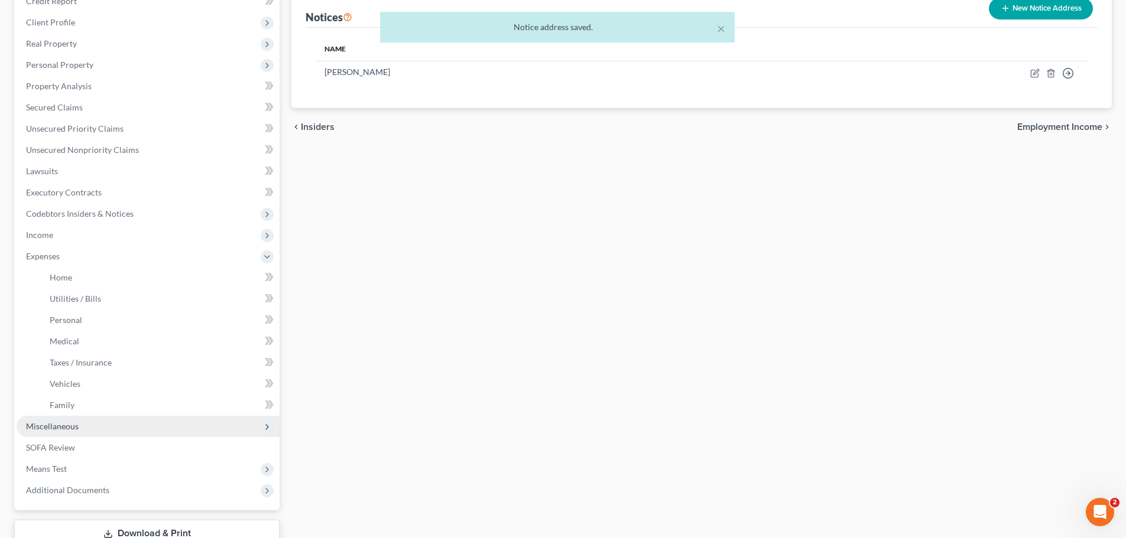
click at [78, 428] on span "Miscellaneous" at bounding box center [52, 426] width 53 height 10
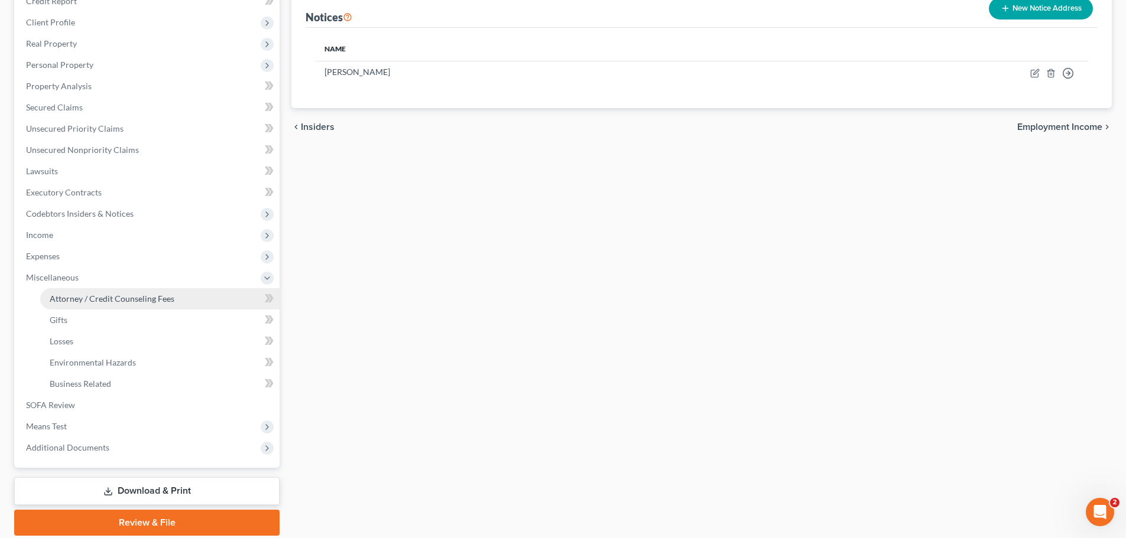
click at [103, 301] on span "Attorney / Credit Counseling Fees" at bounding box center [112, 299] width 125 height 10
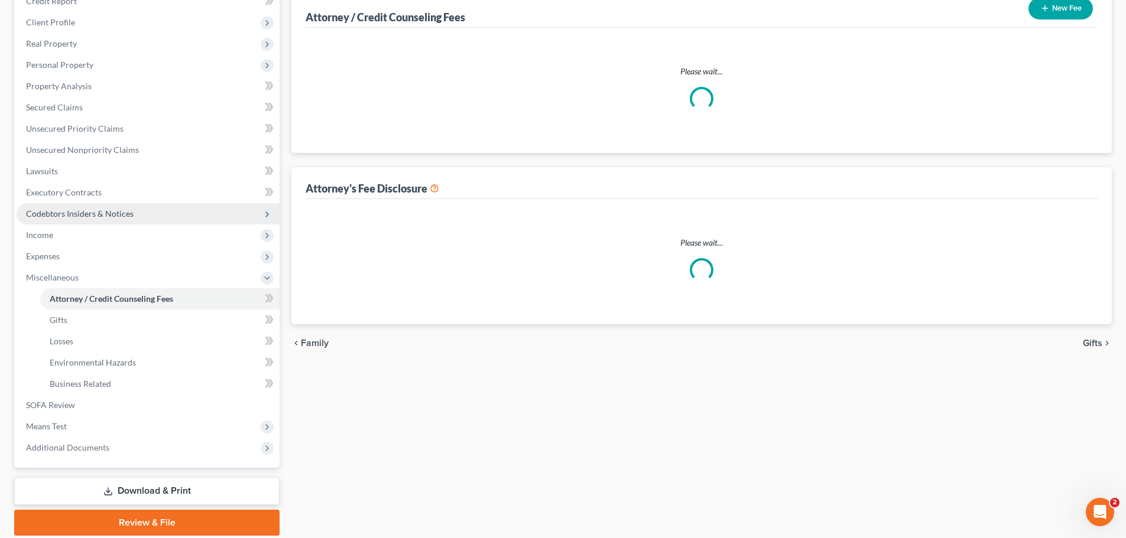
select select "0"
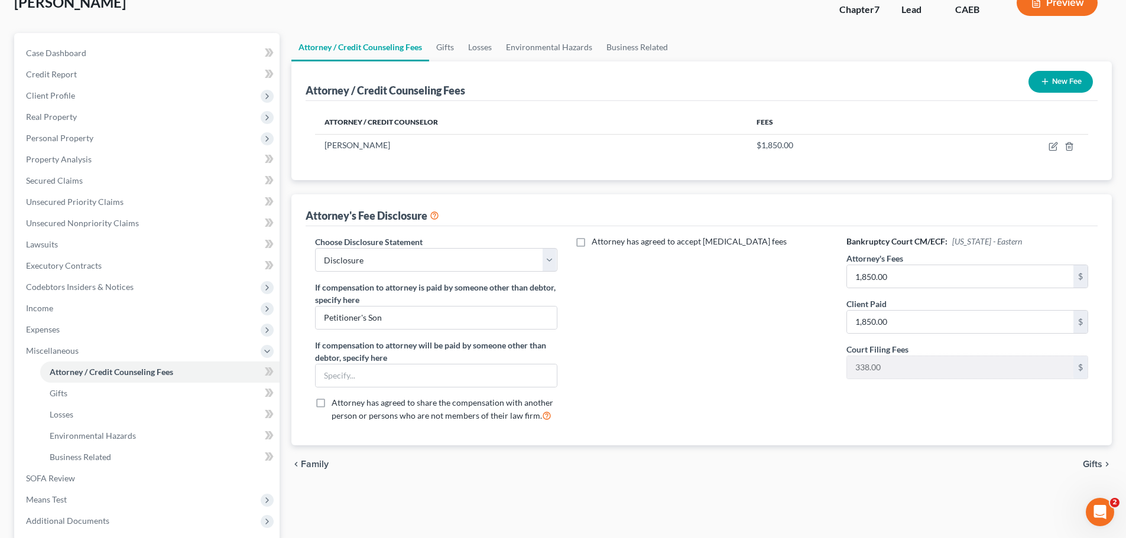
scroll to position [118, 0]
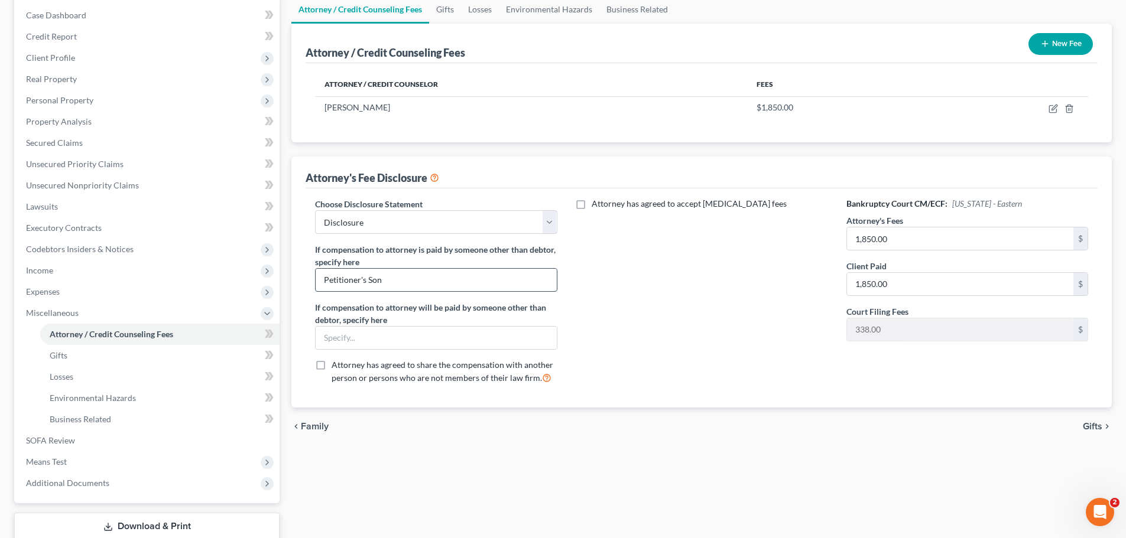
click at [409, 282] on input "Petitioner's Son" at bounding box center [436, 280] width 241 height 22
click at [323, 278] on input "Petitioner's Son" at bounding box center [436, 280] width 241 height 22
click at [456, 285] on input "Jason Davis (Petitioner's Son" at bounding box center [436, 280] width 241 height 22
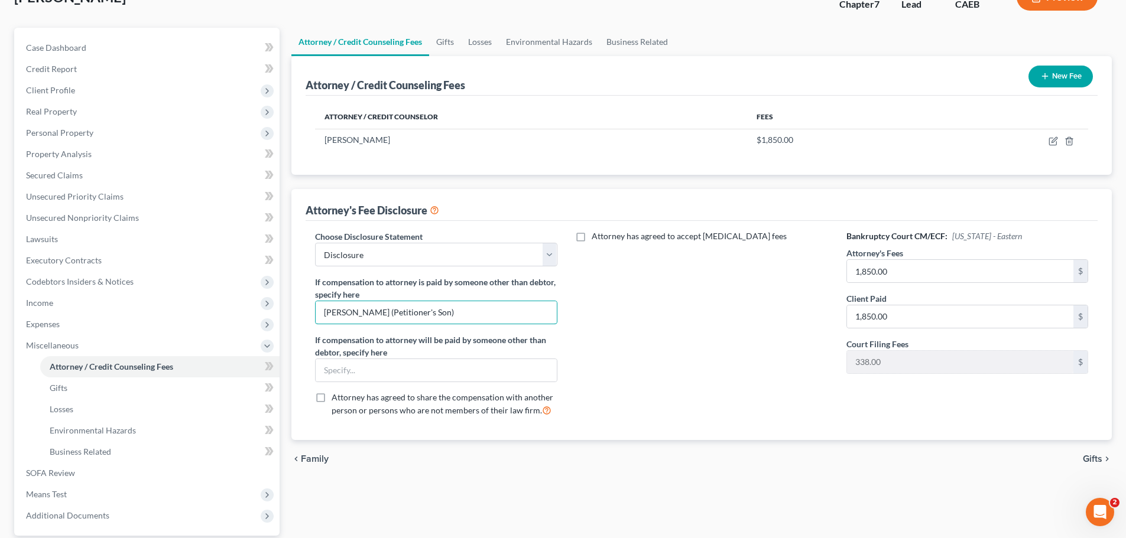
scroll to position [59, 0]
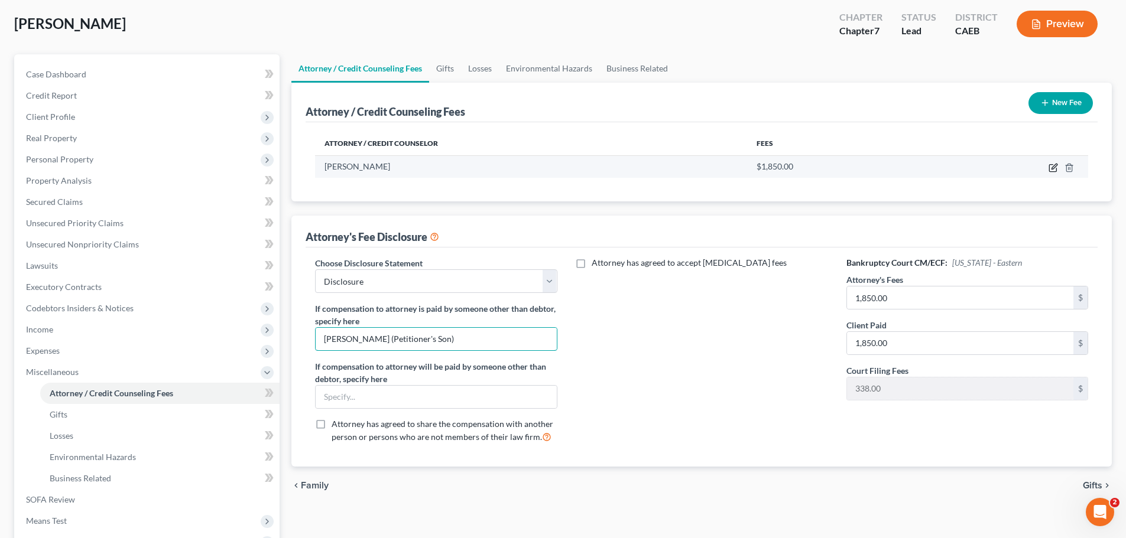
type input "Jason Davis (Petitioner's Son)"
click at [1055, 168] on icon "button" at bounding box center [1052, 167] width 9 height 9
select select "4"
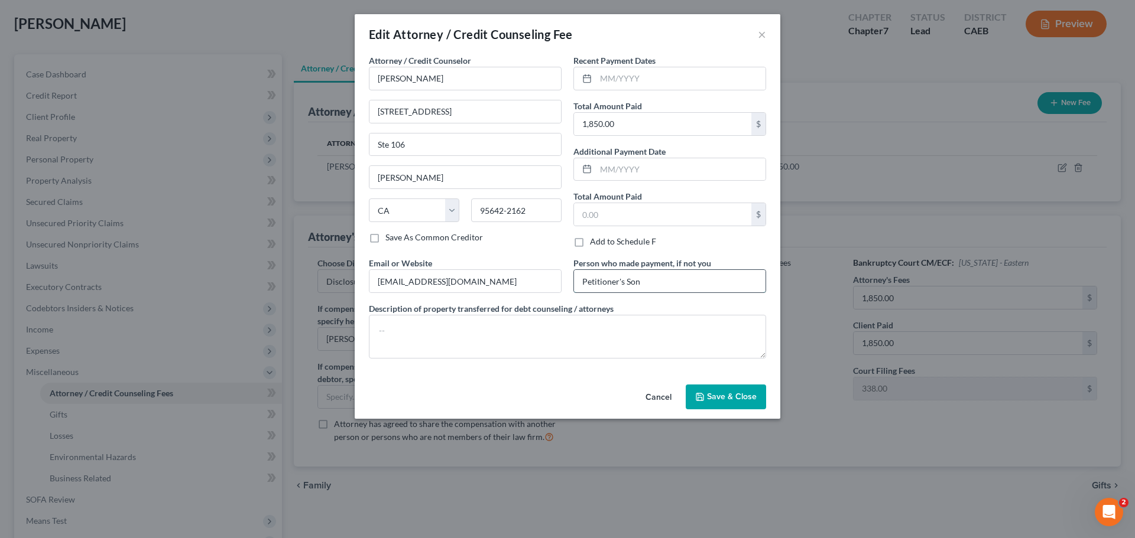
click at [584, 282] on input "Petitioner's Son" at bounding box center [669, 281] width 191 height 22
click at [698, 278] on input "Jason Davis (Petitioner's Son" at bounding box center [669, 281] width 191 height 22
type input "Jason Davis (Petitioner's Son)"
click at [734, 397] on span "Save & Close" at bounding box center [732, 397] width 50 height 10
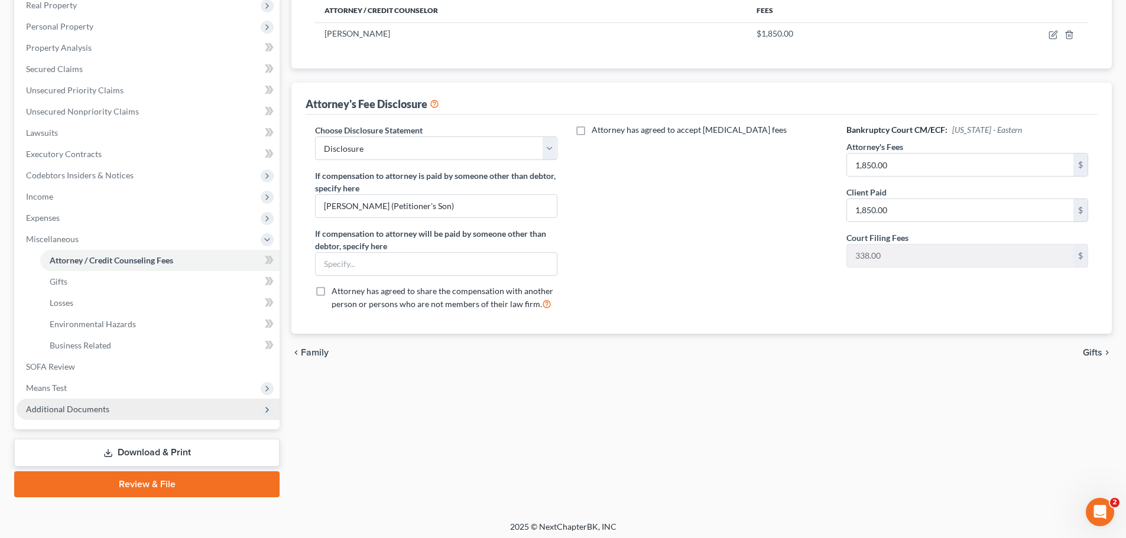
scroll to position [196, 0]
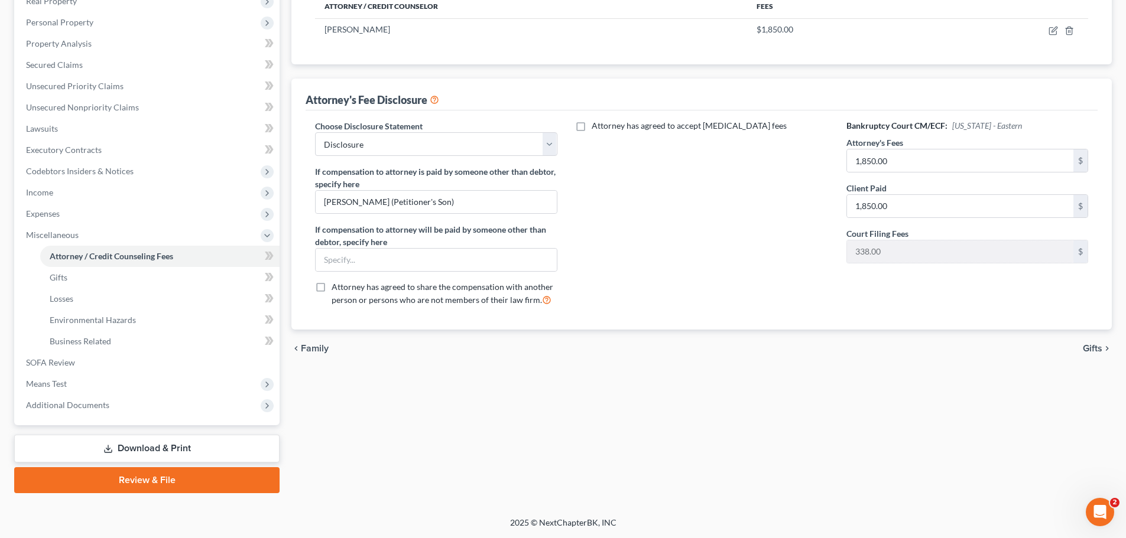
click at [174, 454] on link "Download & Print" at bounding box center [146, 449] width 265 height 28
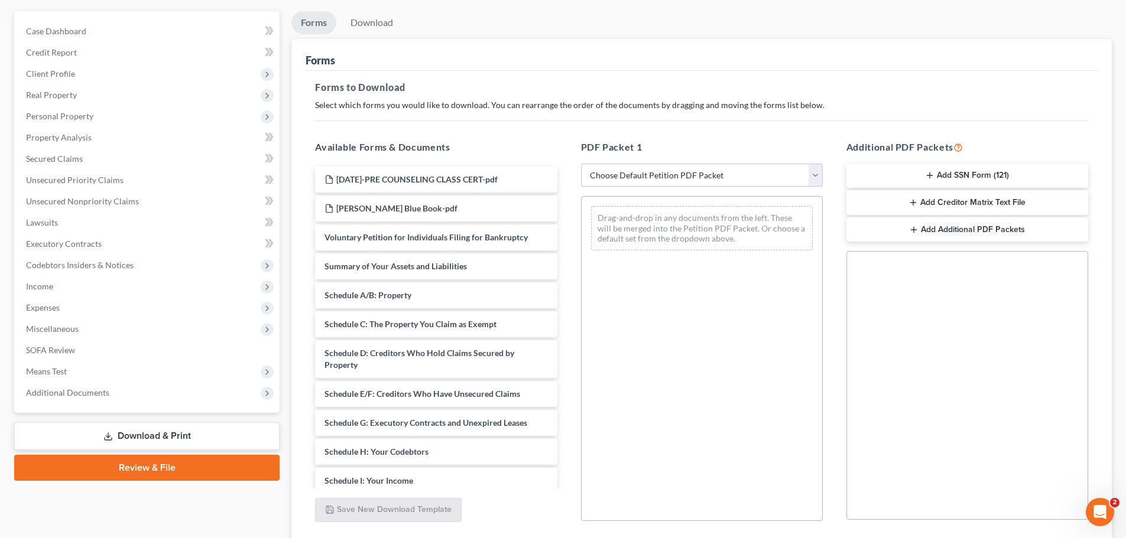
scroll to position [118, 0]
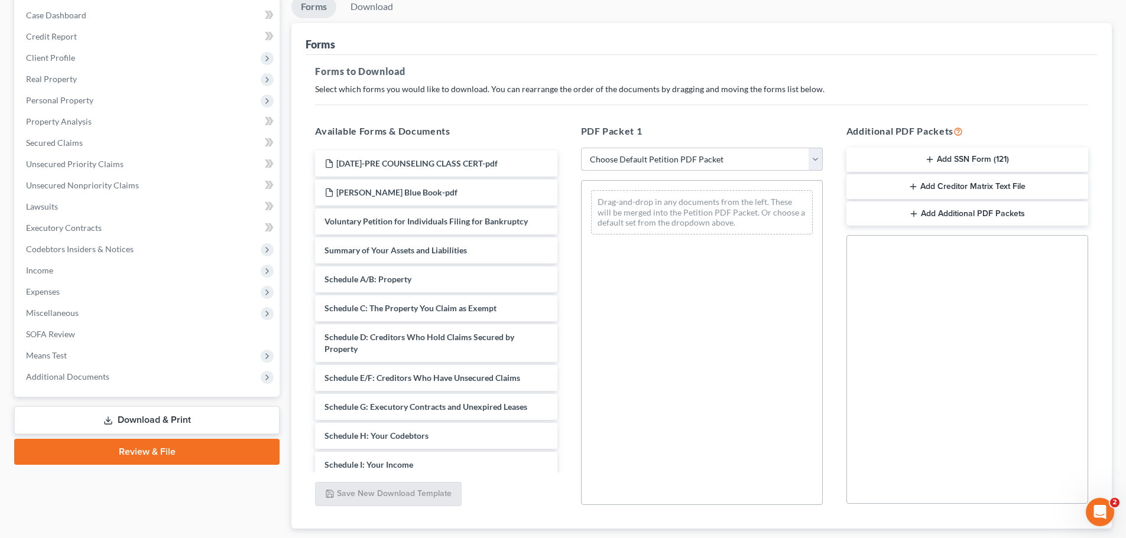
click at [815, 154] on select "Choose Default Petition PDF Packet Complete Bankruptcy Petition (all forms and …" at bounding box center [702, 160] width 242 height 24
click at [581, 148] on select "Choose Default Petition PDF Packet Complete Bankruptcy Petition (all forms and …" at bounding box center [702, 160] width 242 height 24
click at [610, 152] on select "Choose Default Petition PDF Packet Complete Bankruptcy Petition (all forms and …" at bounding box center [702, 160] width 242 height 24
select select "0"
click at [581, 148] on select "Choose Default Petition PDF Packet Complete Bankruptcy Petition (all forms and …" at bounding box center [702, 160] width 242 height 24
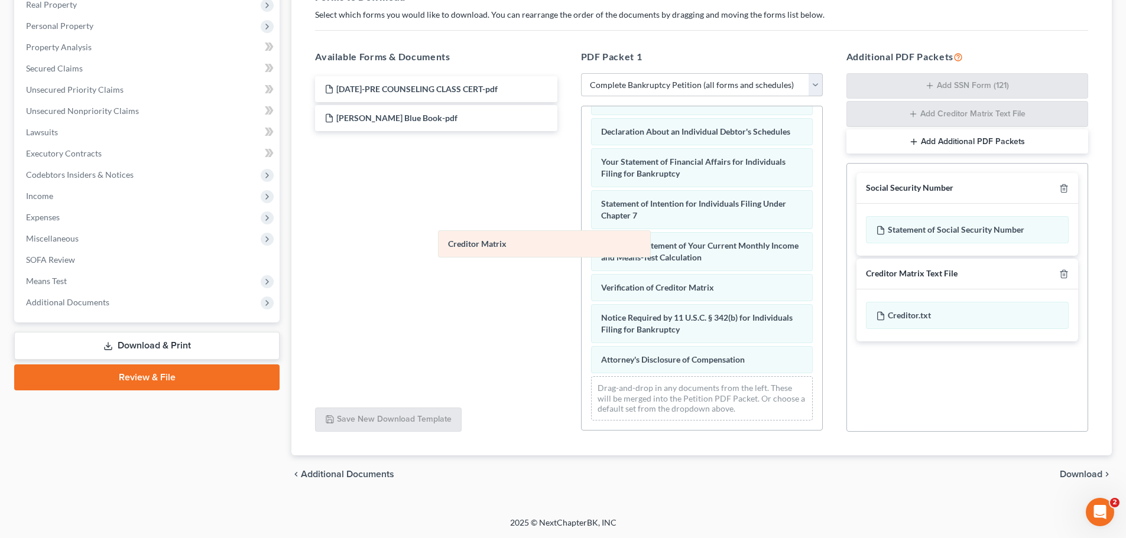
scroll to position [358, 0]
drag, startPoint x: 638, startPoint y: 258, endPoint x: 323, endPoint y: 222, distance: 317.0
click at [581, 222] on div "Creditor Matrix Voluntary Petition for Individuals Filing for Bankruptcy Summar…" at bounding box center [701, 101] width 241 height 658
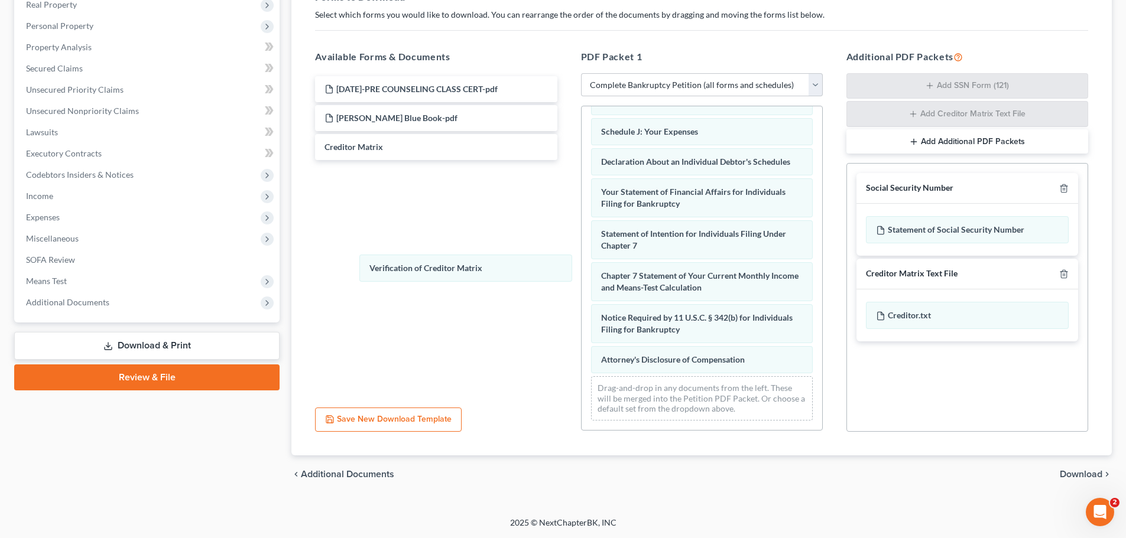
scroll to position [328, 0]
drag, startPoint x: 637, startPoint y: 290, endPoint x: 369, endPoint y: 256, distance: 270.4
click at [581, 259] on div "Verification of Creditor Matrix Voluntary Petition for Individuals Filing for B…" at bounding box center [701, 116] width 241 height 628
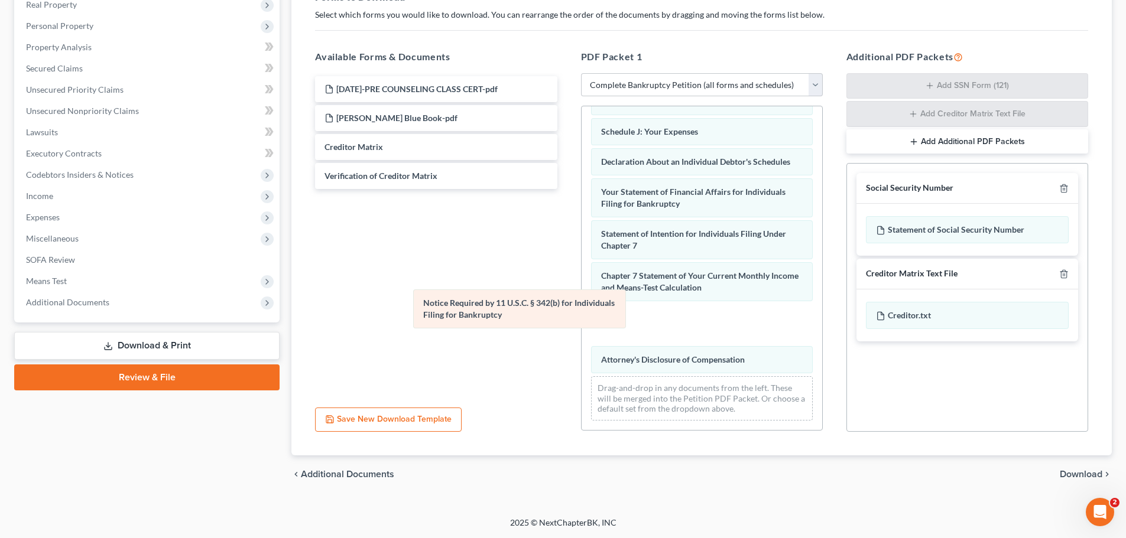
scroll to position [286, 0]
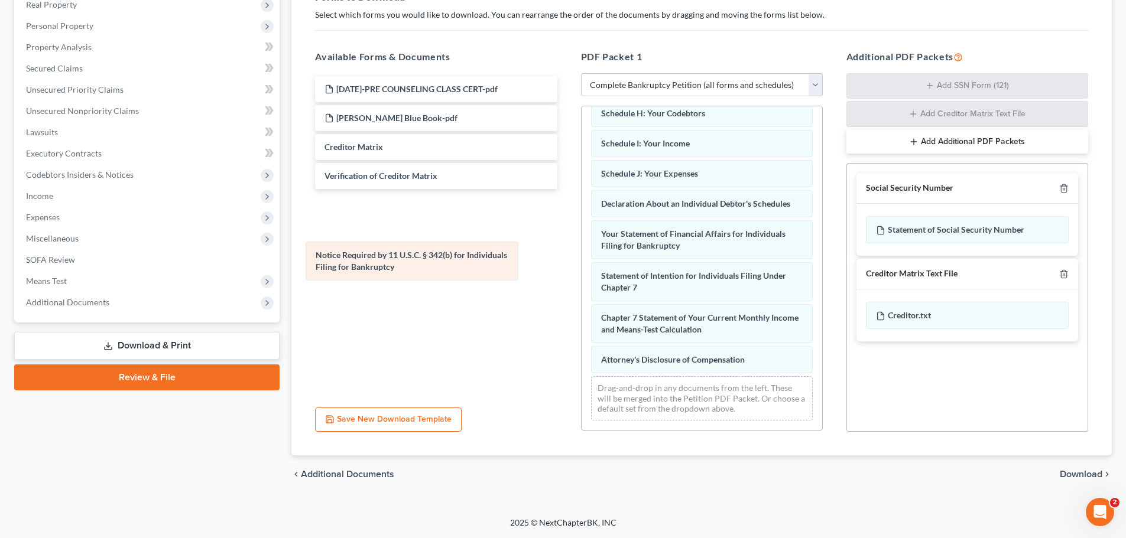
drag, startPoint x: 730, startPoint y: 327, endPoint x: 445, endPoint y: 264, distance: 292.2
click at [581, 264] on div "Notice Required by 11 U.S.C. § 342(b) for Individuals Filing for Bankruptcy Vol…" at bounding box center [701, 137] width 241 height 586
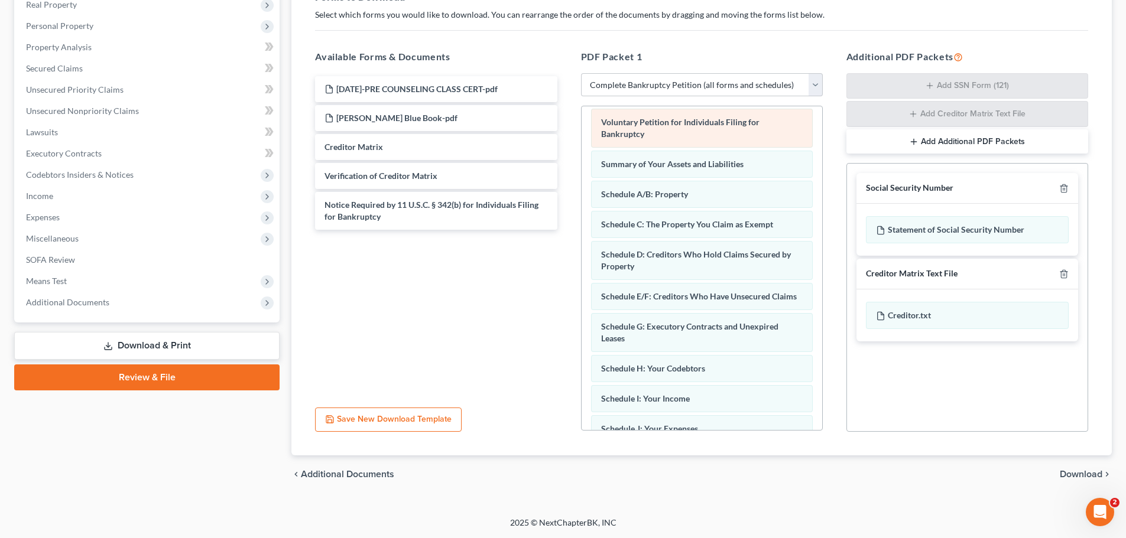
scroll to position [0, 0]
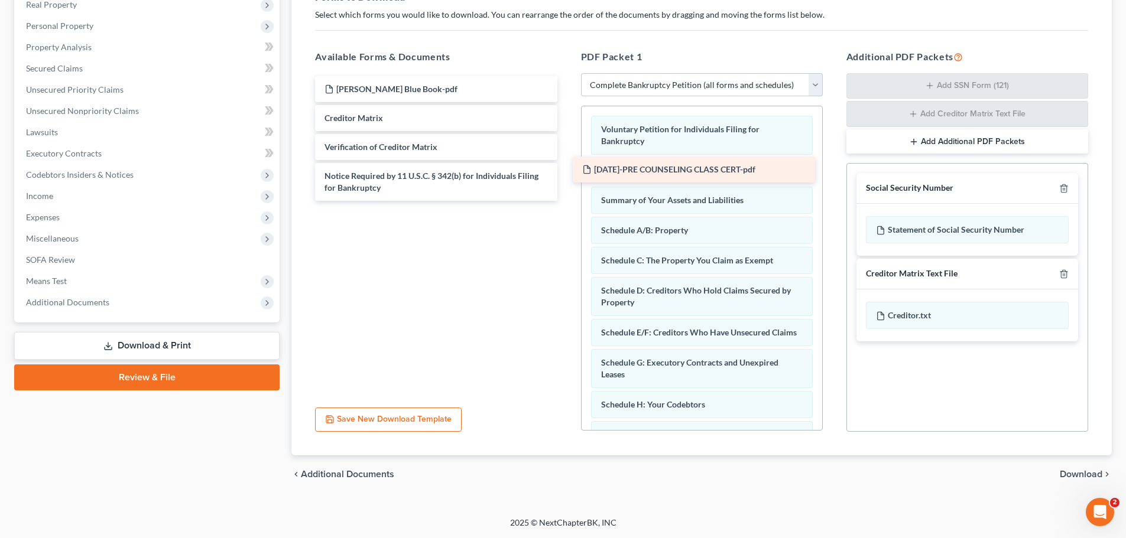
drag, startPoint x: 406, startPoint y: 86, endPoint x: 665, endPoint y: 166, distance: 271.0
click at [566, 166] on div "2025-10-02-PRE COUNSELING CLASS CERT-pdf 2025-10-02-PRE COUNSELING CLASS CERT-p…" at bounding box center [436, 138] width 261 height 125
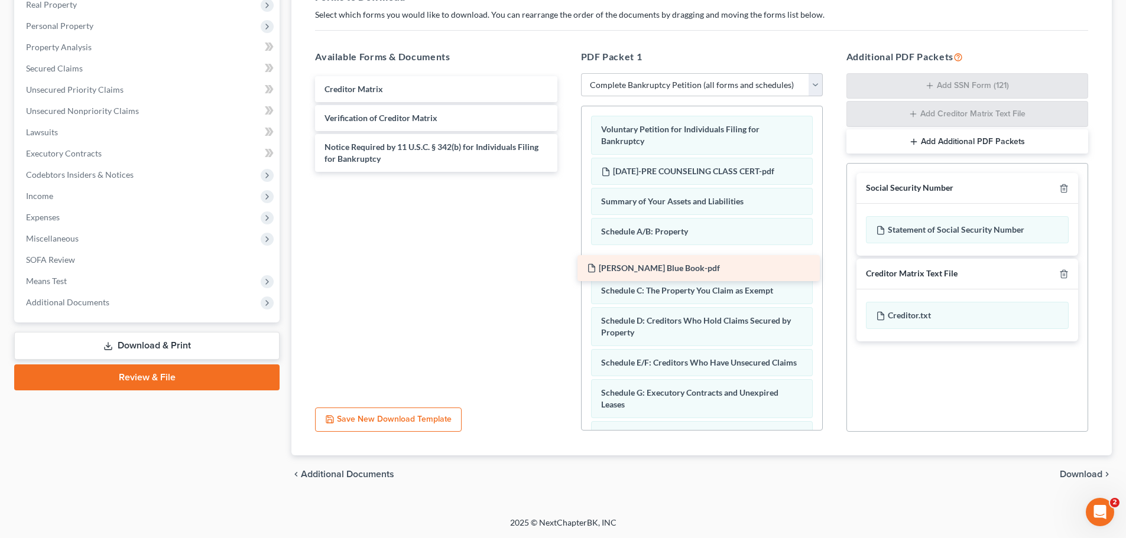
drag, startPoint x: 398, startPoint y: 85, endPoint x: 661, endPoint y: 264, distance: 317.6
click at [566, 172] on div "Kelley Blue Book-pdf Kelley Blue Book-pdf Creditor Matrix Verification of Credi…" at bounding box center [436, 124] width 261 height 96
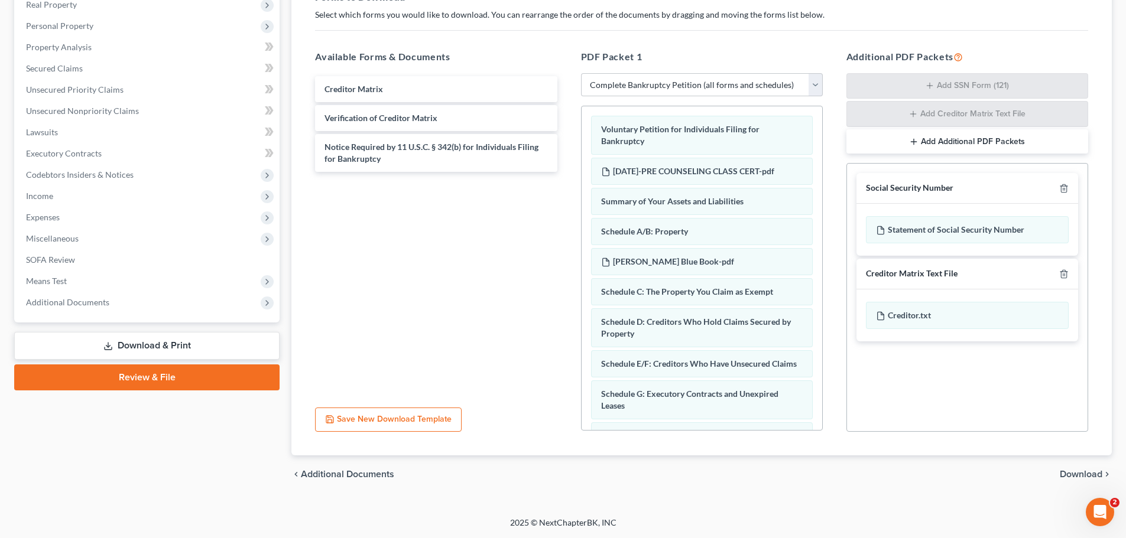
click at [447, 272] on div "Creditor Matrix Verification of Creditor Matrix Notice Required by 11 U.S.C. § …" at bounding box center [436, 235] width 261 height 325
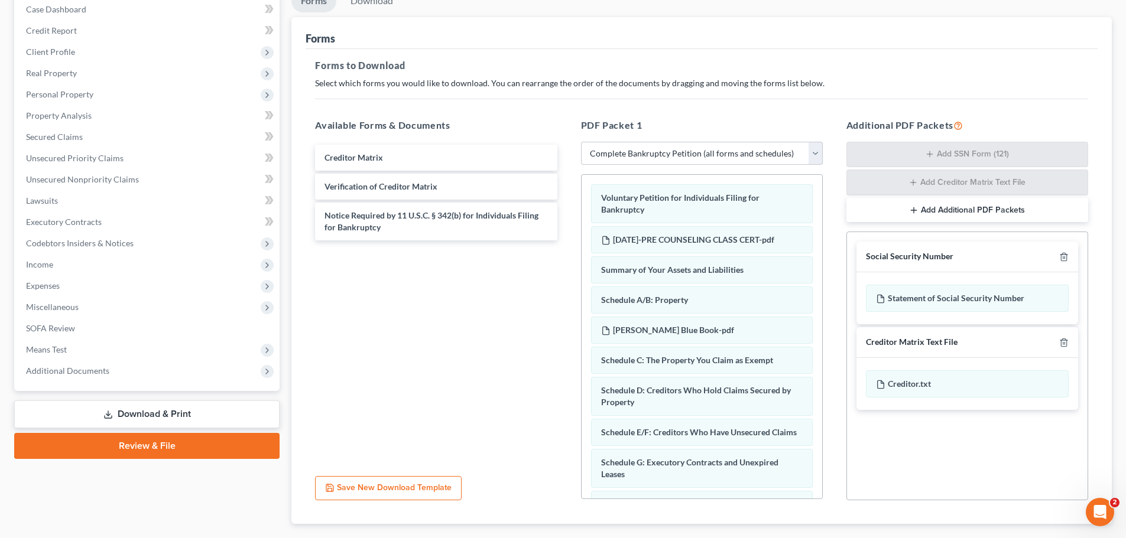
scroll to position [193, 0]
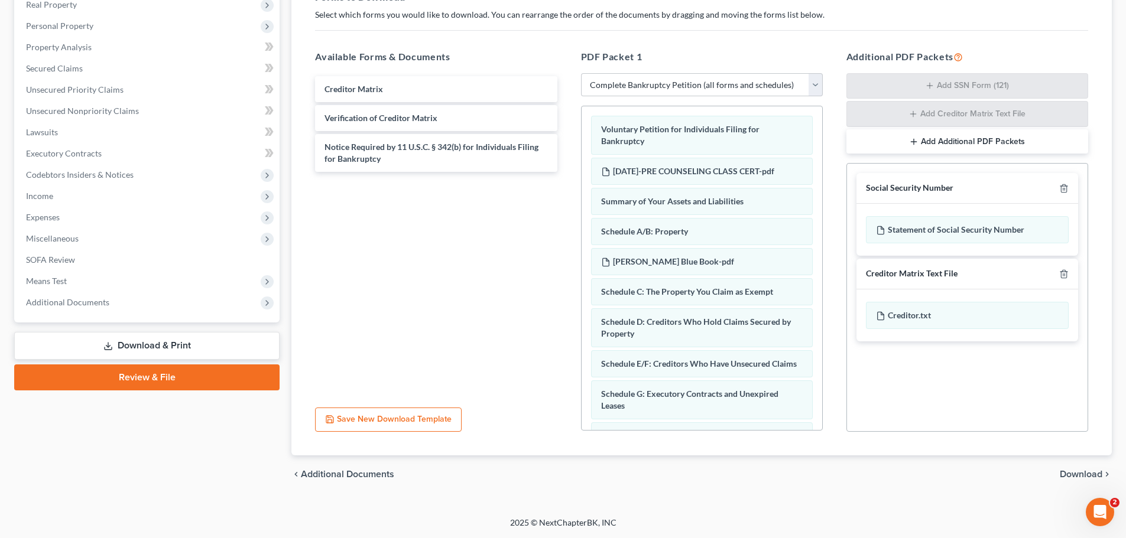
click at [1077, 475] on span "Download" at bounding box center [1081, 474] width 43 height 9
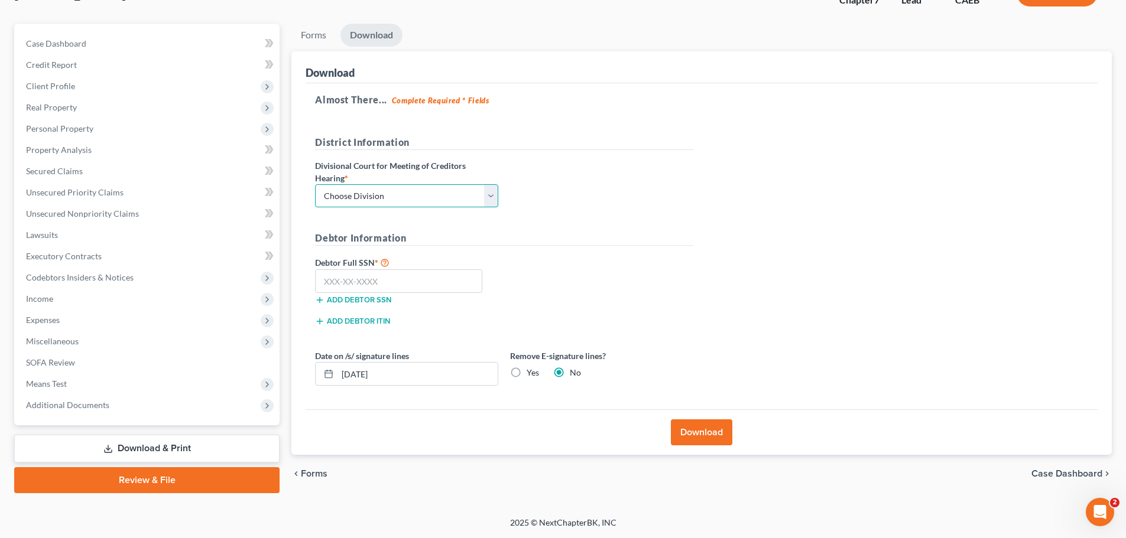
click at [493, 194] on select "Choose Division Fresno Modesto Sacramento" at bounding box center [406, 196] width 183 height 24
select select "2"
click at [315, 184] on select "Choose Division Fresno Modesto Sacramento" at bounding box center [406, 196] width 183 height 24
click at [413, 280] on input "text" at bounding box center [398, 281] width 167 height 24
type input "559-92-2620"
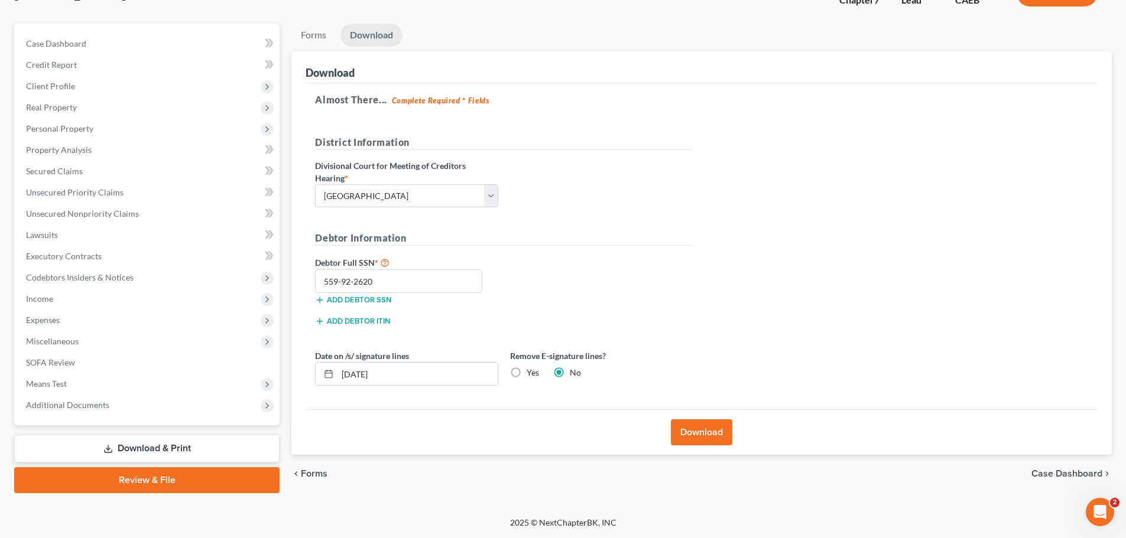
click at [705, 431] on button "Download" at bounding box center [701, 433] width 61 height 26
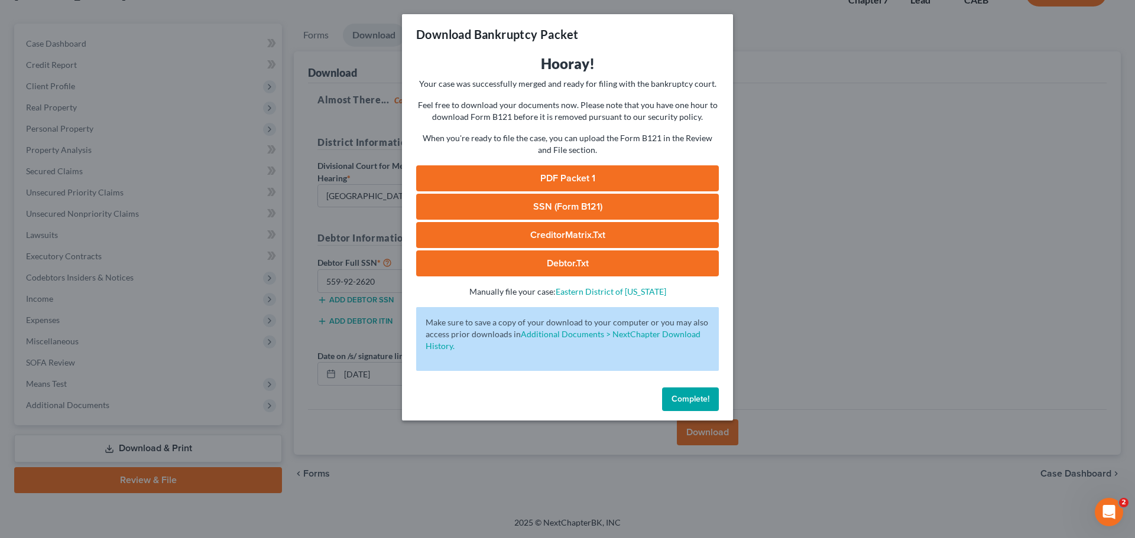
click at [631, 178] on link "PDF Packet 1" at bounding box center [567, 178] width 303 height 26
click at [558, 210] on link "SSN (Form B121)" at bounding box center [567, 207] width 303 height 26
click at [557, 232] on link "CreditorMatrix.txt" at bounding box center [567, 235] width 303 height 26
click at [554, 260] on link "Debtor.txt" at bounding box center [567, 264] width 303 height 26
click at [805, 334] on div "Download Bankruptcy Packet Hooray! Your case was successfully merged and ready …" at bounding box center [567, 269] width 1135 height 538
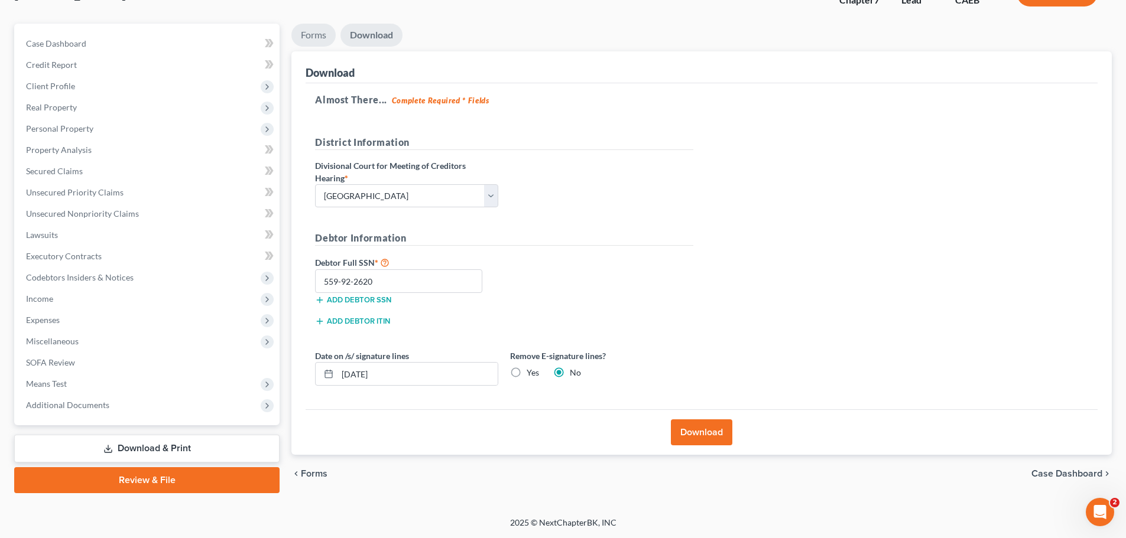
click at [314, 35] on link "Forms" at bounding box center [313, 35] width 44 height 23
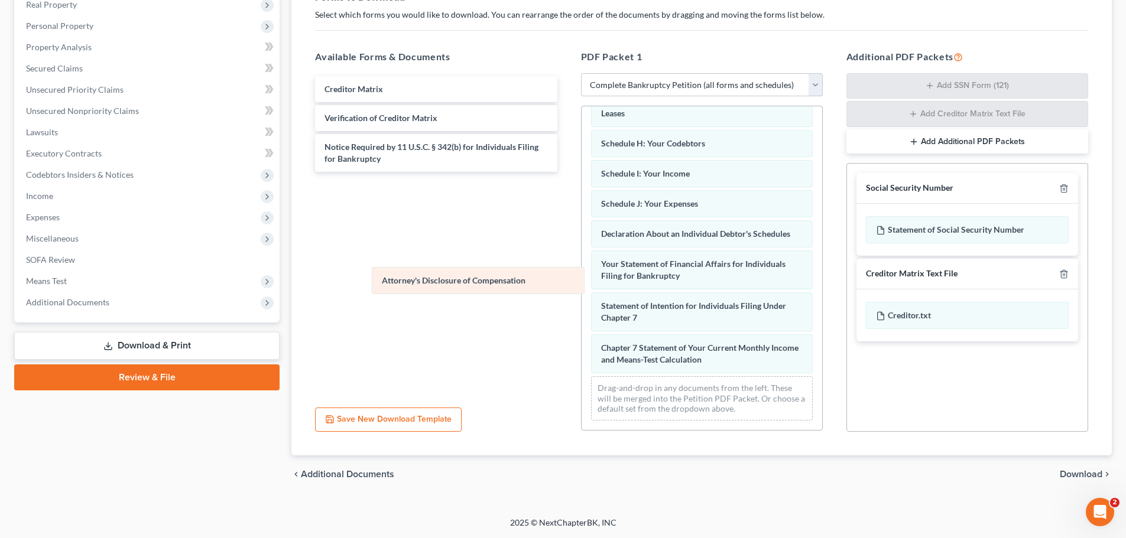
scroll to position [328, 0]
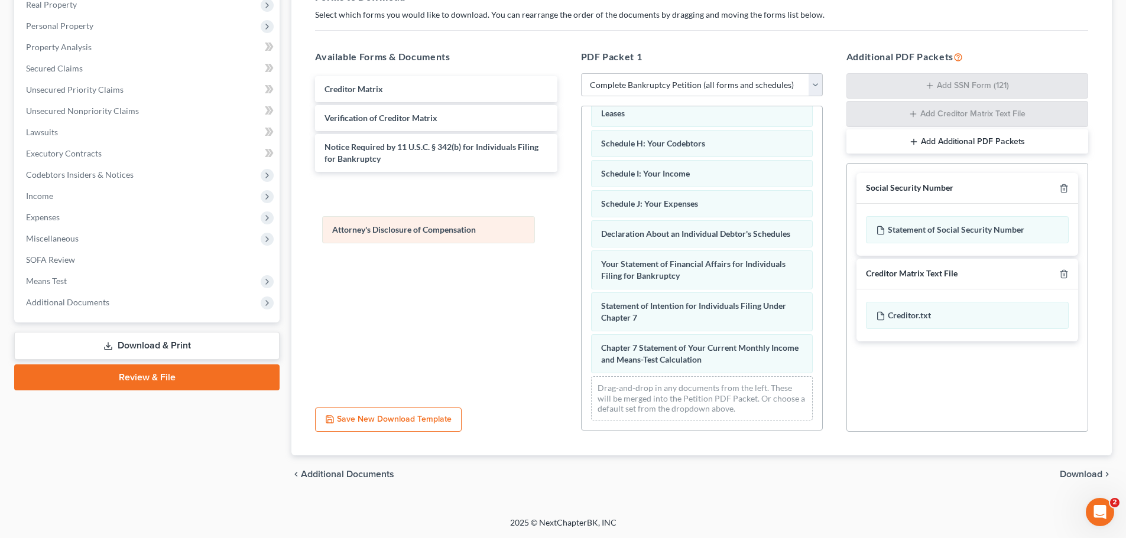
drag, startPoint x: 723, startPoint y: 361, endPoint x: 452, endPoint y: 228, distance: 302.1
click at [581, 230] on div "Attorney's Disclosure of Compensation Voluntary Petition for Individuals Filing…" at bounding box center [701, 122] width 241 height 616
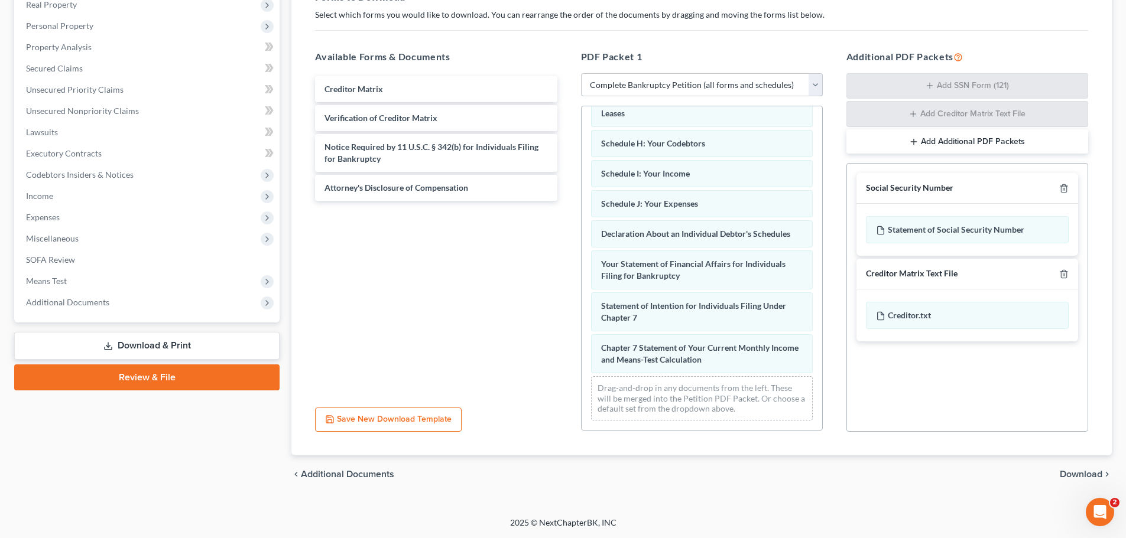
click at [811, 80] on select "Choose Default Petition PDF Packet Complete Bankruptcy Petition (all forms and …" at bounding box center [702, 85] width 242 height 24
click at [581, 74] on select "Choose Default Petition PDF Packet Complete Bankruptcy Petition (all forms and …" at bounding box center [702, 85] width 242 height 24
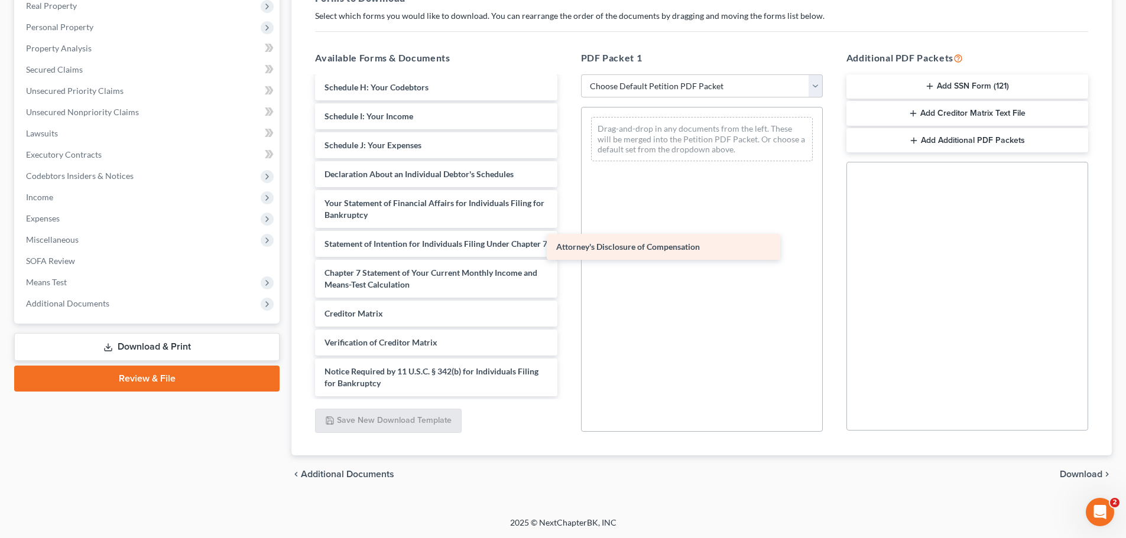
scroll to position [311, 0]
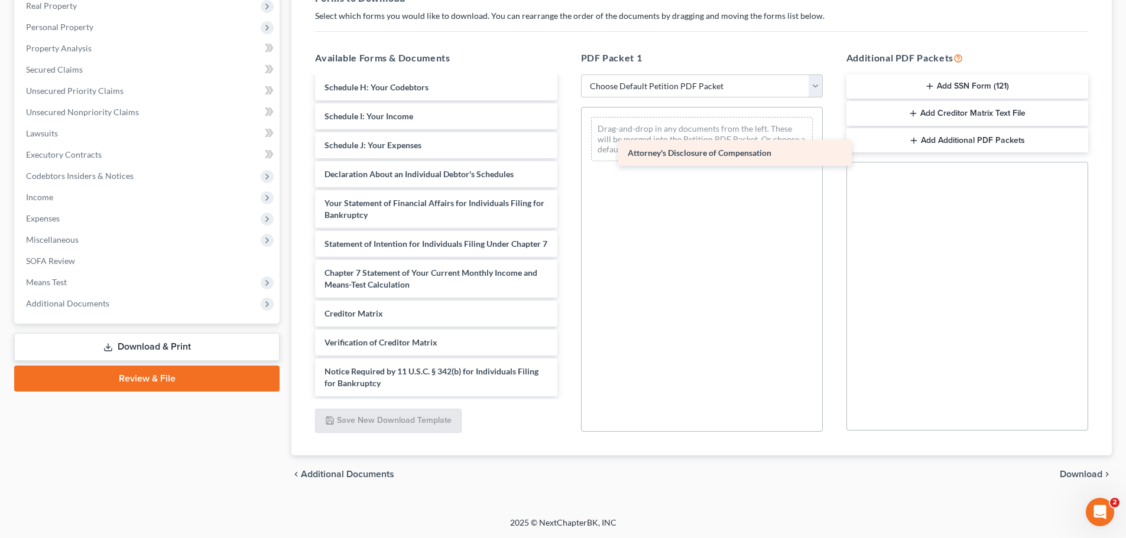
drag, startPoint x: 361, startPoint y: 382, endPoint x: 652, endPoint y: 135, distance: 381.6
click at [566, 135] on div "Attorney's Disclosure of Compensation 2025-10-02-PRE COUNSELING CLASS CERT-pdf …" at bounding box center [436, 99] width 261 height 594
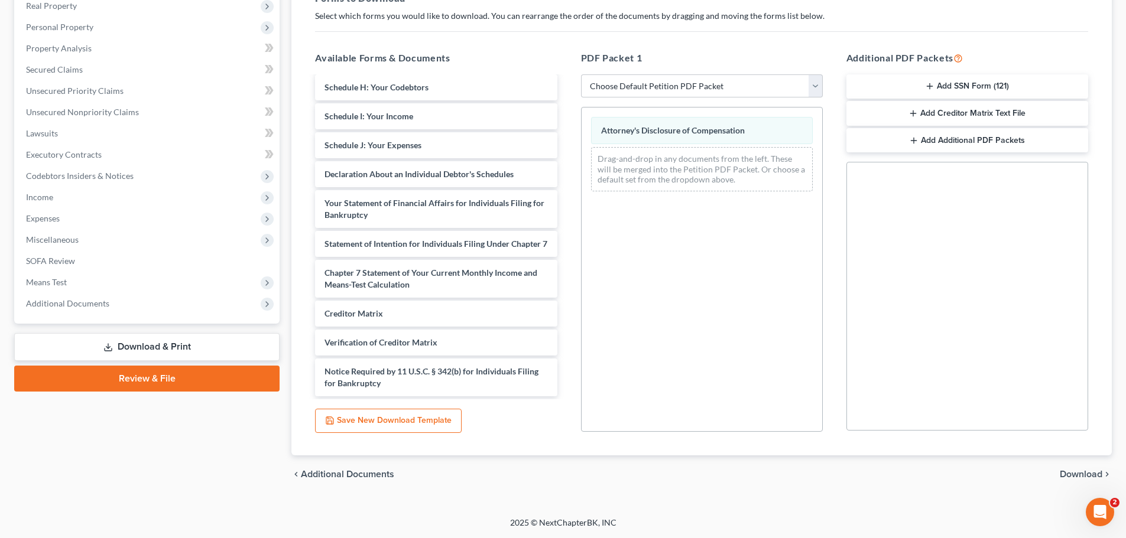
click at [1083, 472] on span "Download" at bounding box center [1081, 474] width 43 height 9
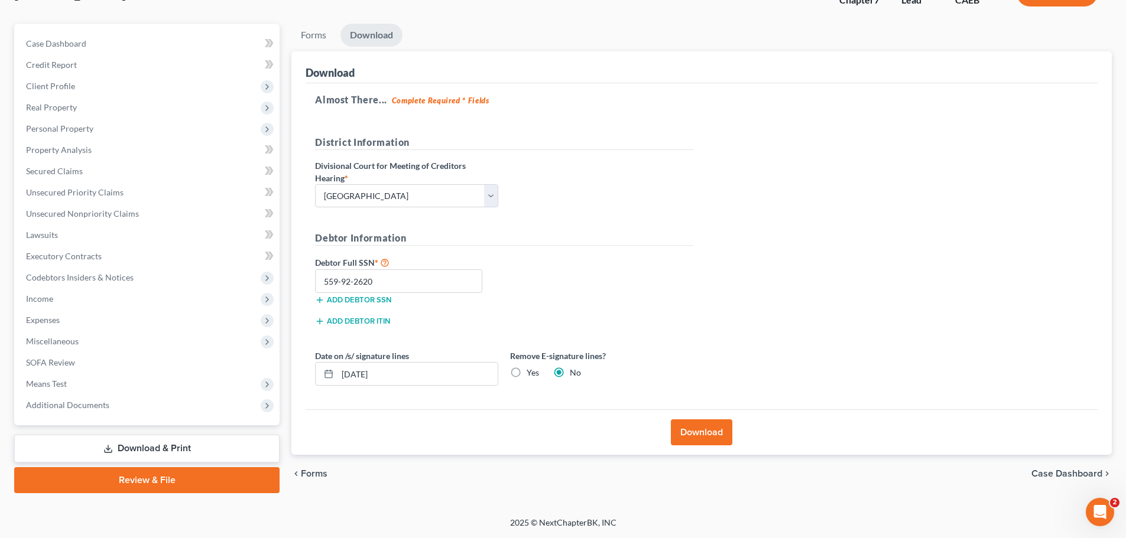
scroll to position [90, 0]
click at [723, 429] on button "Download" at bounding box center [701, 433] width 61 height 26
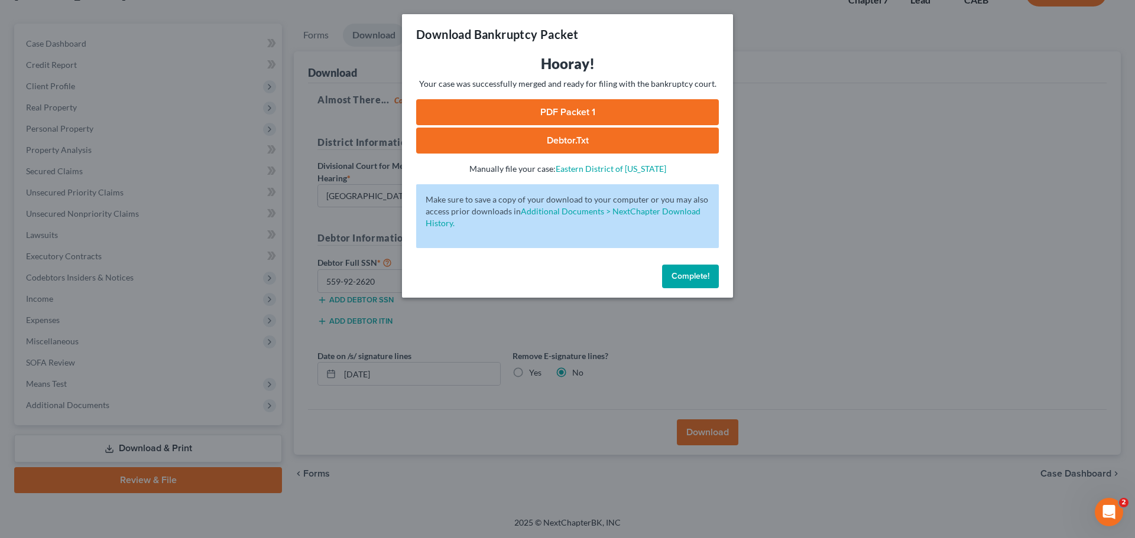
click at [581, 111] on link "PDF Packet 1" at bounding box center [567, 112] width 303 height 26
click at [899, 228] on div "Download Bankruptcy Packet Hooray! Your case was successfully merged and ready …" at bounding box center [567, 269] width 1135 height 538
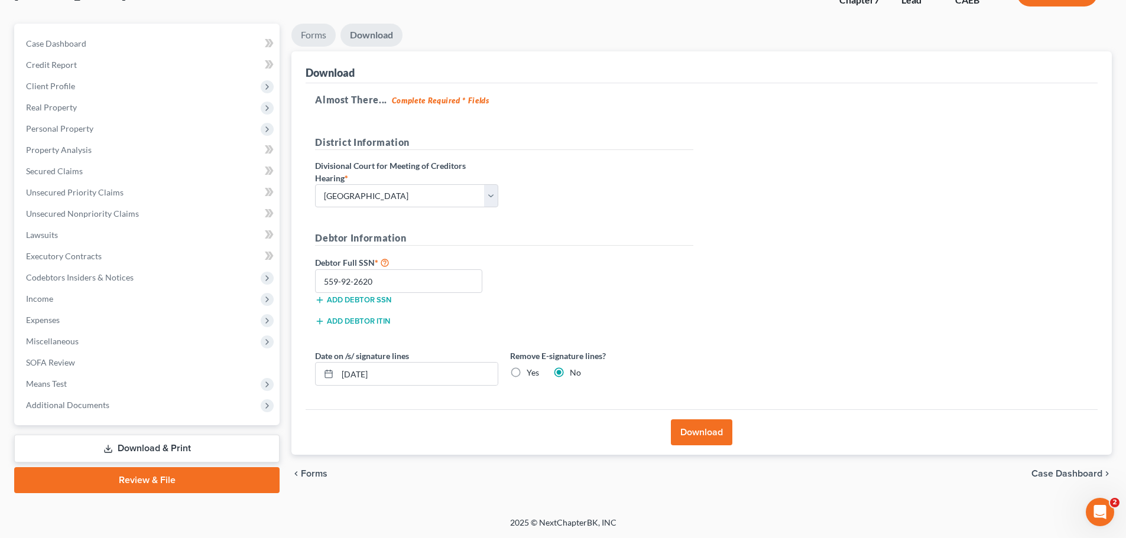
click at [307, 35] on link "Forms" at bounding box center [313, 35] width 44 height 23
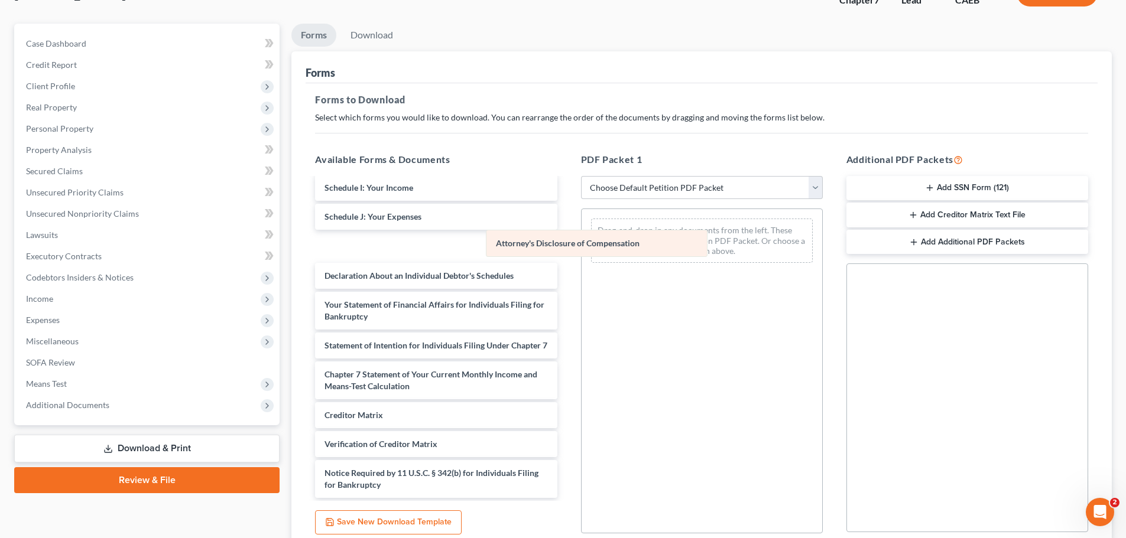
drag, startPoint x: 662, startPoint y: 227, endPoint x: 396, endPoint y: 256, distance: 267.5
click at [581, 256] on div "Attorney's Disclosure of Compensation Attorney's Disclosure of Compensation Dra…" at bounding box center [701, 240] width 241 height 63
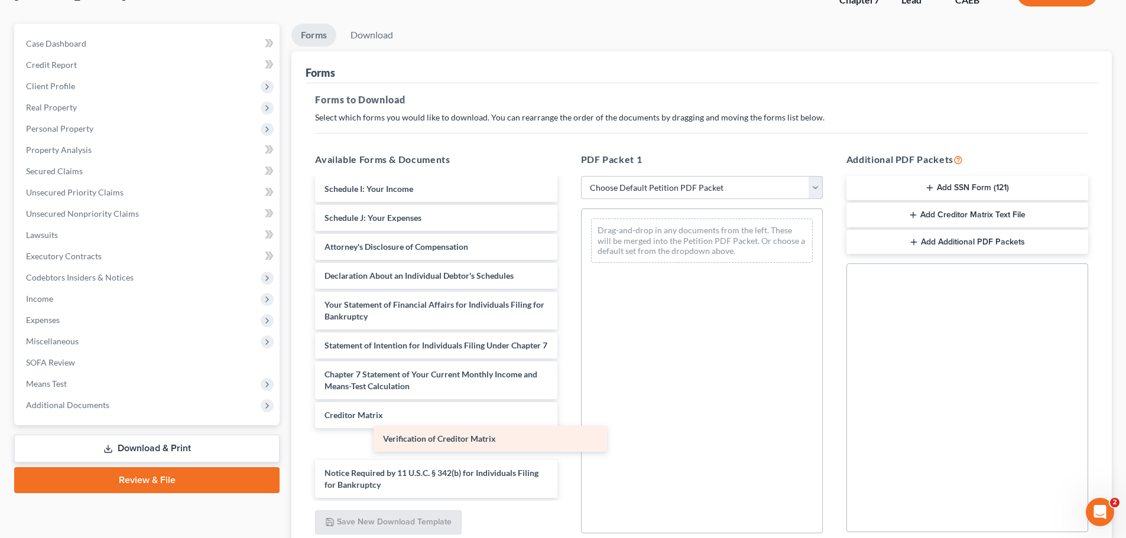
scroll to position [311, 0]
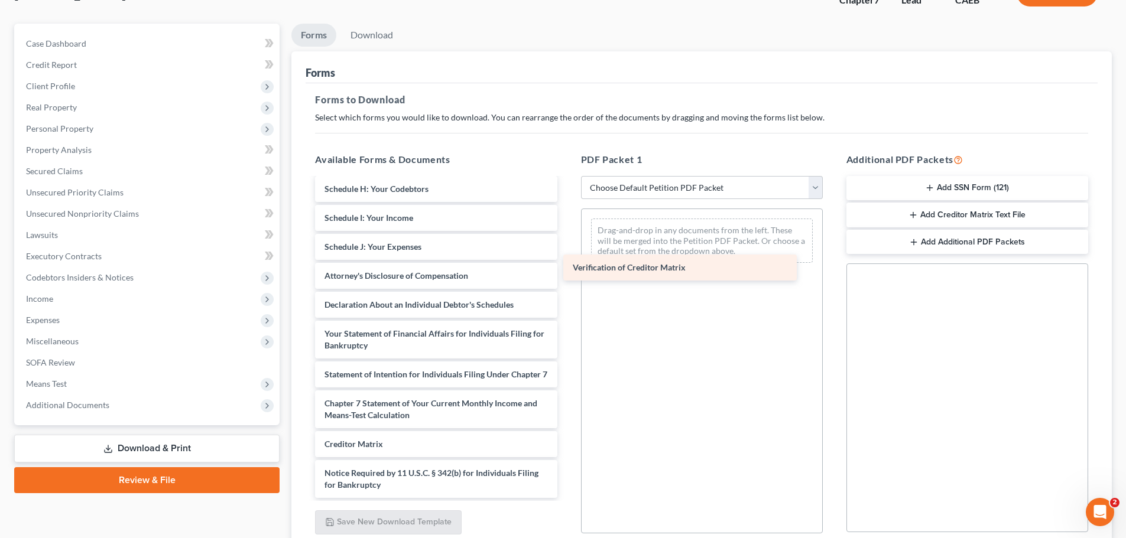
drag, startPoint x: 357, startPoint y: 442, endPoint x: 618, endPoint y: 237, distance: 331.6
click at [566, 237] on div "Verification of Creditor Matrix 2025-10-02-PRE COUNSELING CLASS CERT-pdf Kelley…" at bounding box center [436, 201] width 261 height 594
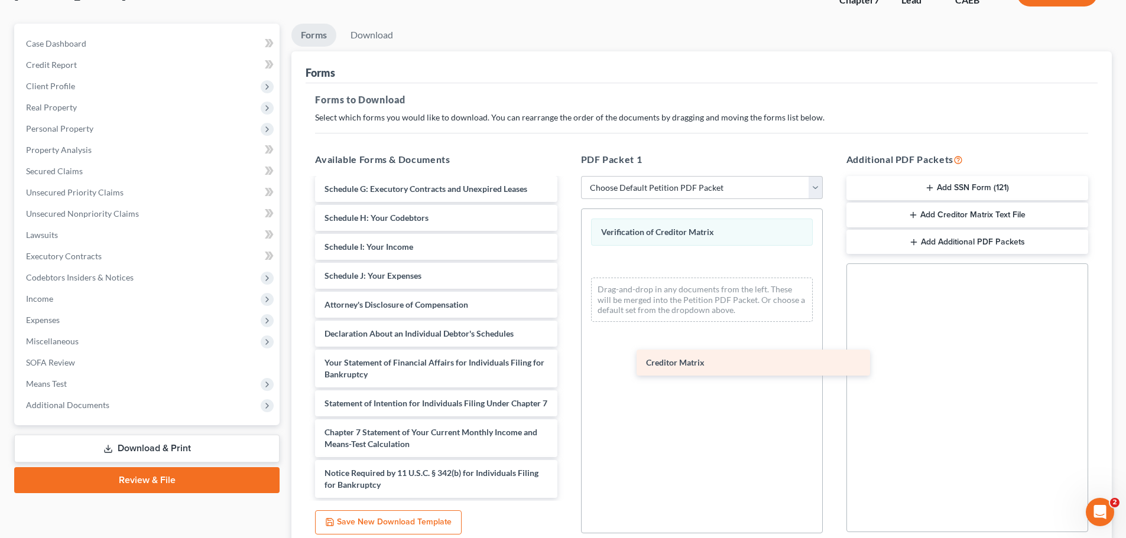
scroll to position [282, 0]
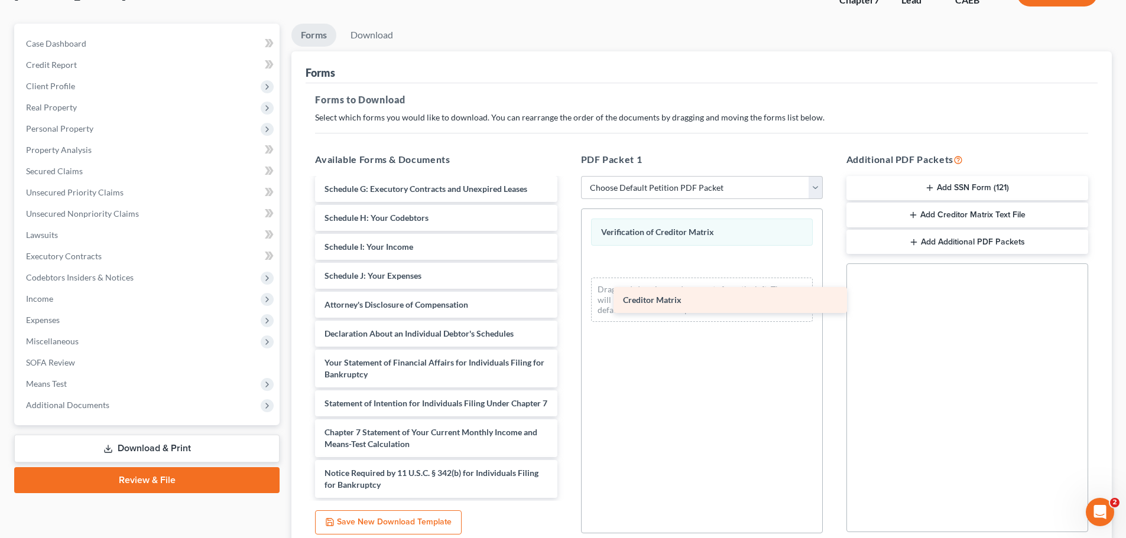
drag, startPoint x: 342, startPoint y: 449, endPoint x: 616, endPoint y: 265, distance: 330.4
click at [566, 265] on div "Creditor Matrix 2025-10-02-PRE COUNSELING CLASS CERT-pdf Kelley Blue Book-pdf V…" at bounding box center [436, 216] width 261 height 566
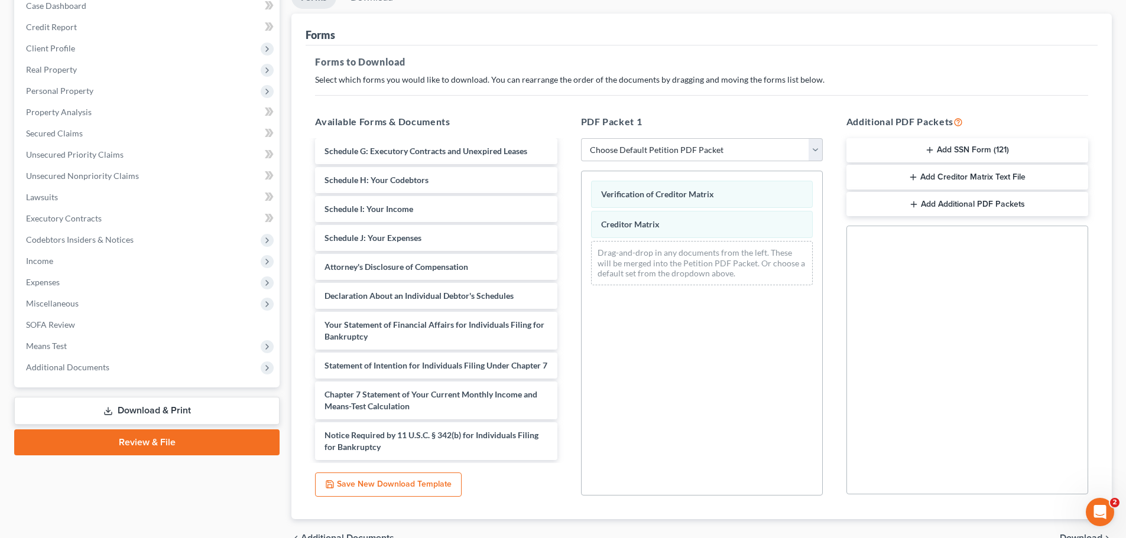
scroll to position [191, 0]
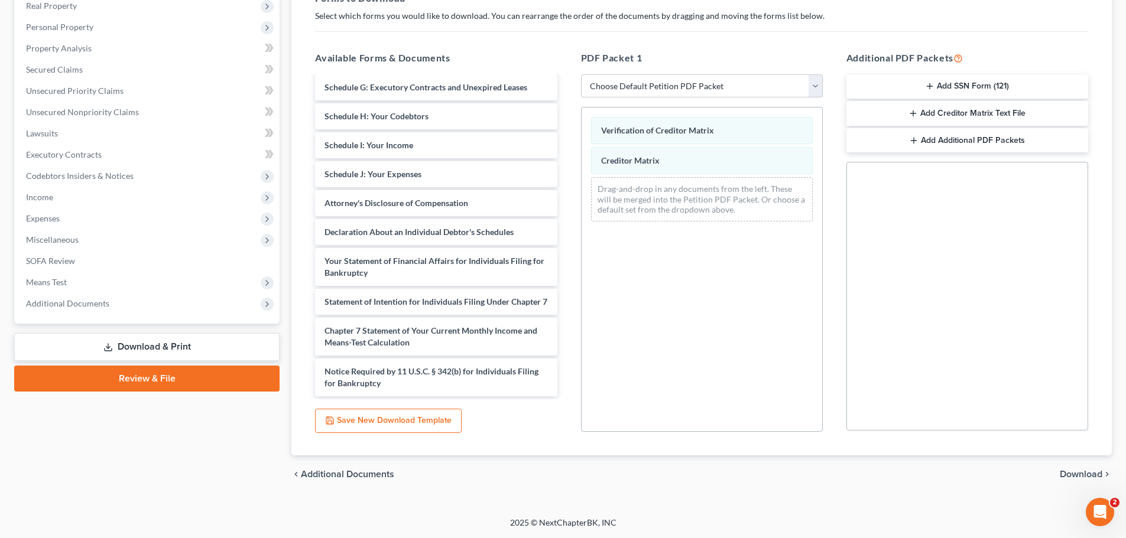
click at [1077, 473] on span "Download" at bounding box center [1081, 474] width 43 height 9
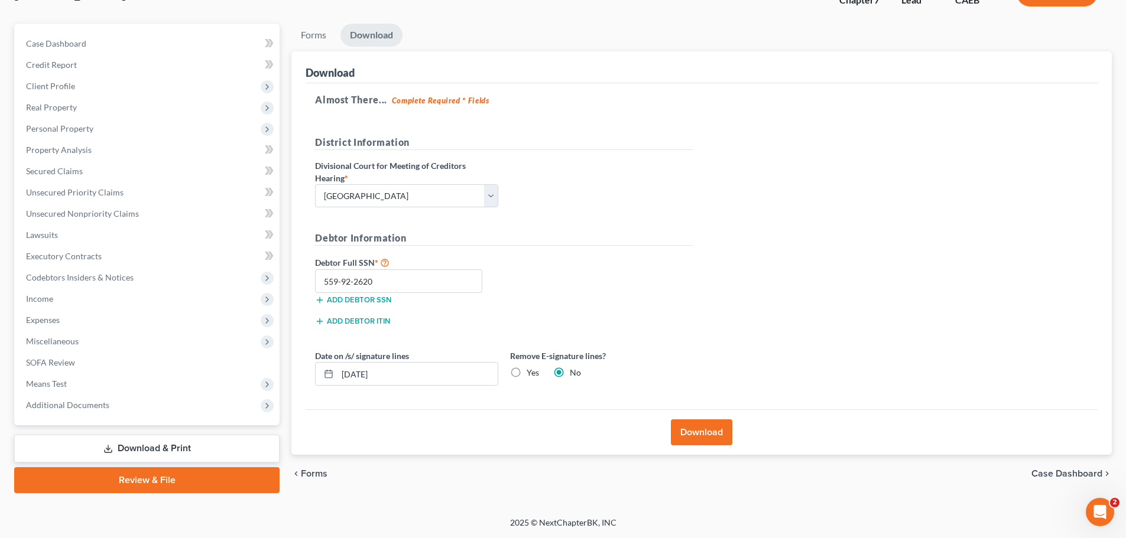
scroll to position [90, 0]
click at [715, 431] on button "Download" at bounding box center [701, 433] width 61 height 26
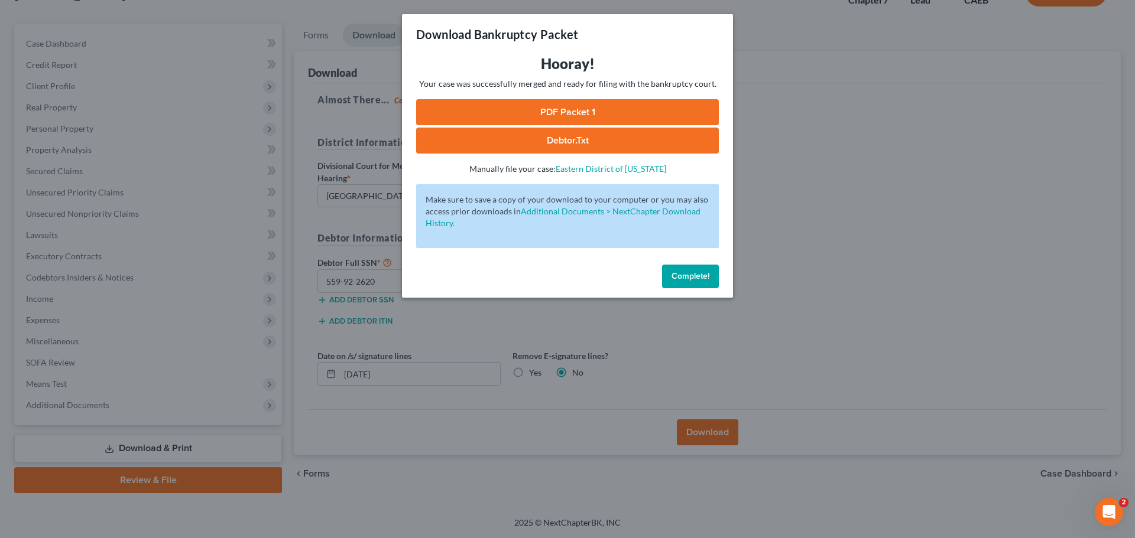
click at [542, 108] on link "PDF Packet 1" at bounding box center [567, 112] width 303 height 26
click at [844, 192] on div "Download Bankruptcy Packet Hooray! Your case was successfully merged and ready …" at bounding box center [567, 269] width 1135 height 538
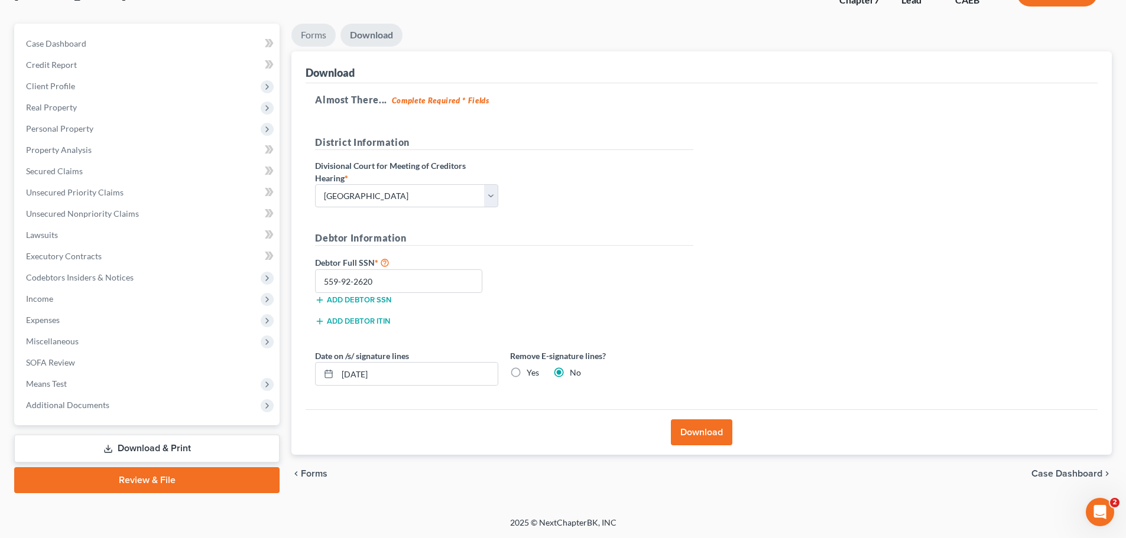
click at [311, 36] on link "Forms" at bounding box center [313, 35] width 44 height 23
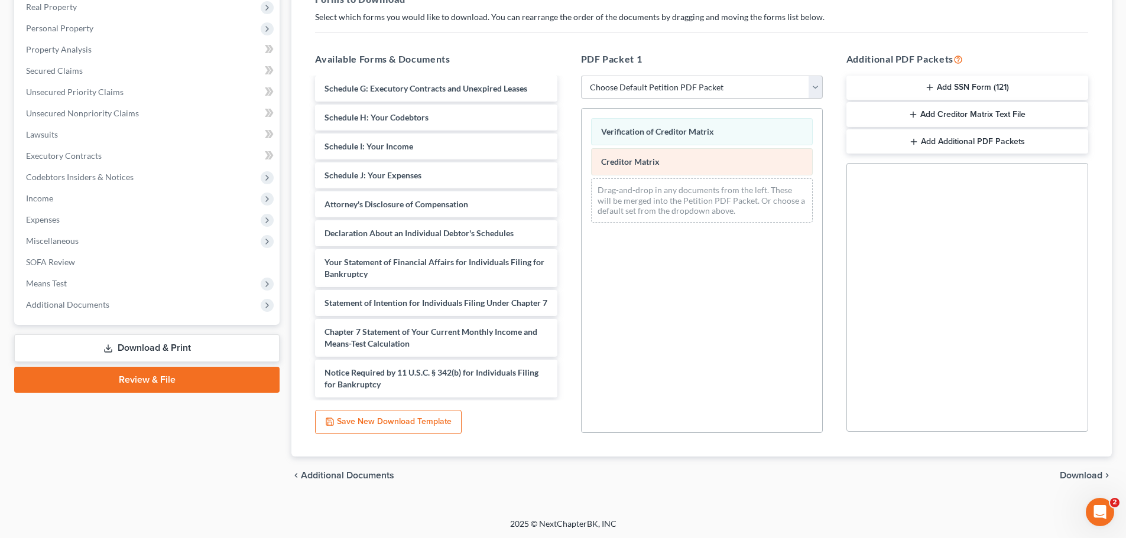
scroll to position [191, 0]
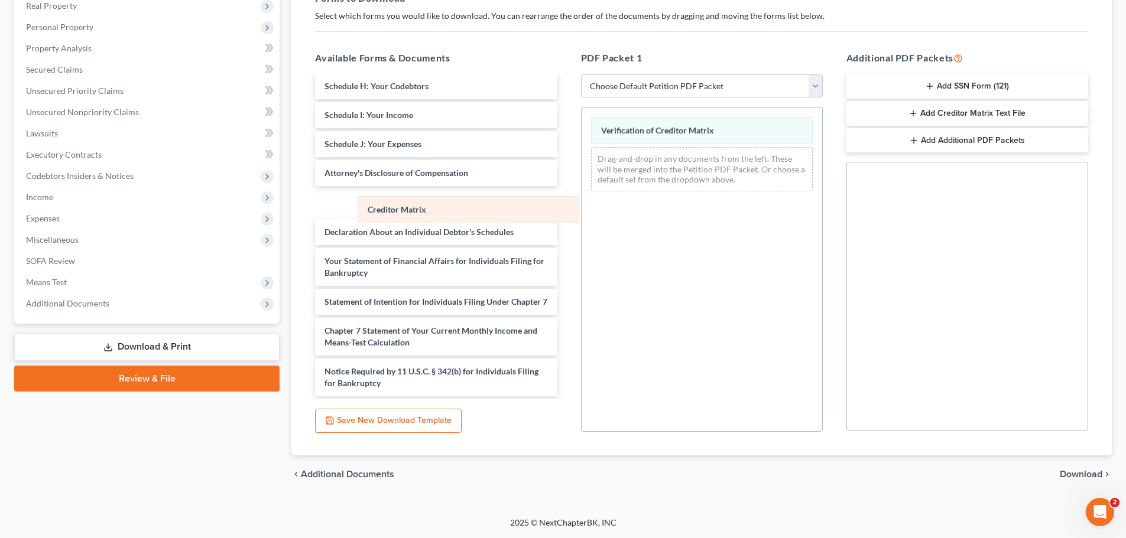
drag, startPoint x: 704, startPoint y: 162, endPoint x: 410, endPoint y: 220, distance: 300.6
click at [581, 201] on div "Creditor Matrix Verification of Creditor Matrix Creditor Matrix Drag-and-drop i…" at bounding box center [701, 154] width 241 height 93
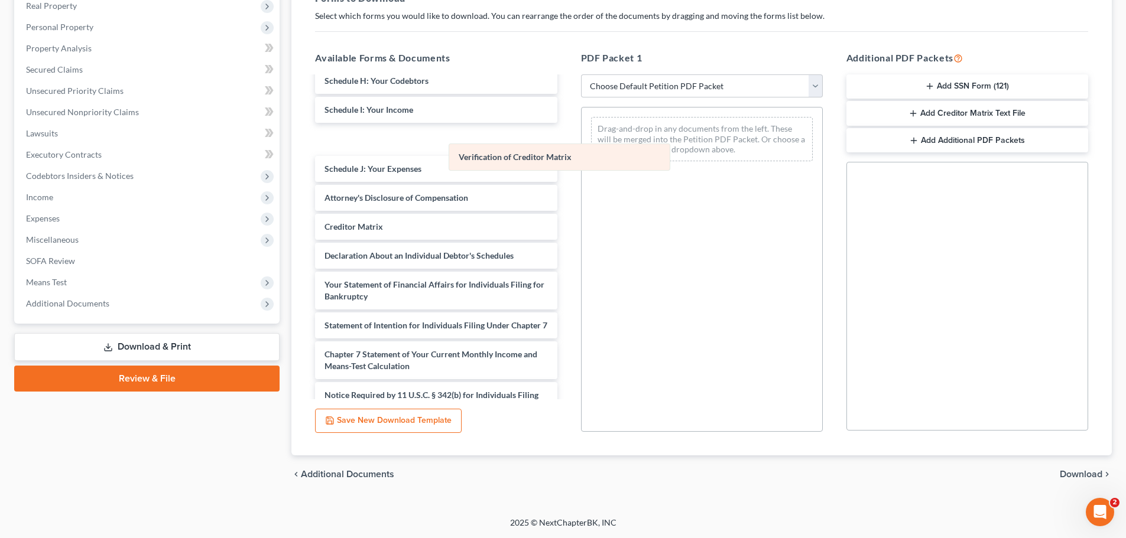
drag, startPoint x: 649, startPoint y: 126, endPoint x: 346, endPoint y: 165, distance: 306.2
click at [581, 167] on div "Verification of Creditor Matrix Verification of Creditor Matrix Drag-and-drop i…" at bounding box center [701, 139] width 241 height 63
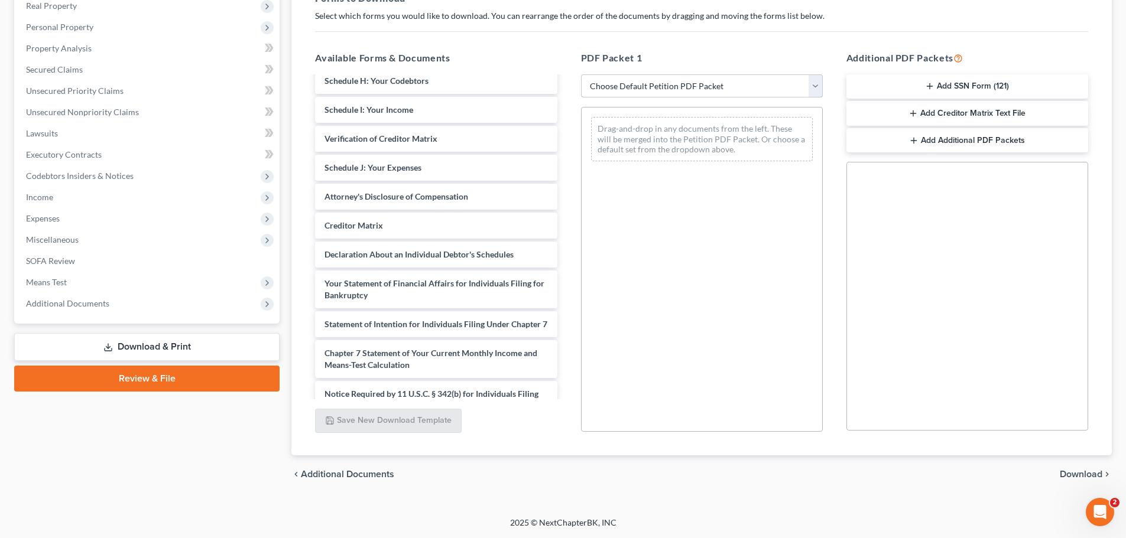
click at [784, 83] on select "Choose Default Petition PDF Packet Complete Bankruptcy Petition (all forms and …" at bounding box center [702, 86] width 242 height 24
select select "0"
click at [581, 74] on select "Choose Default Petition PDF Packet Complete Bankruptcy Petition (all forms and …" at bounding box center [702, 86] width 242 height 24
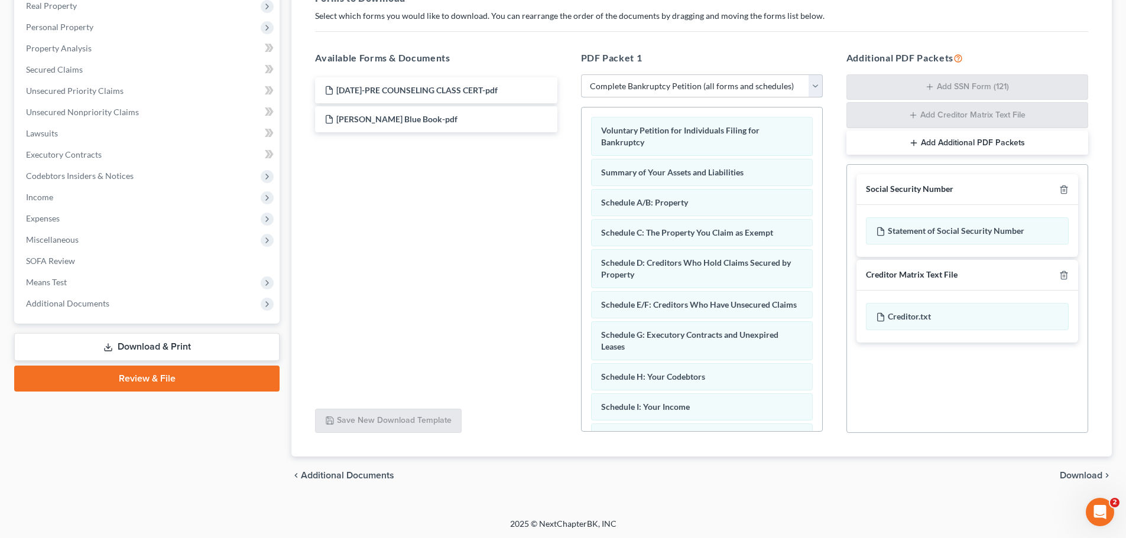
scroll to position [0, 0]
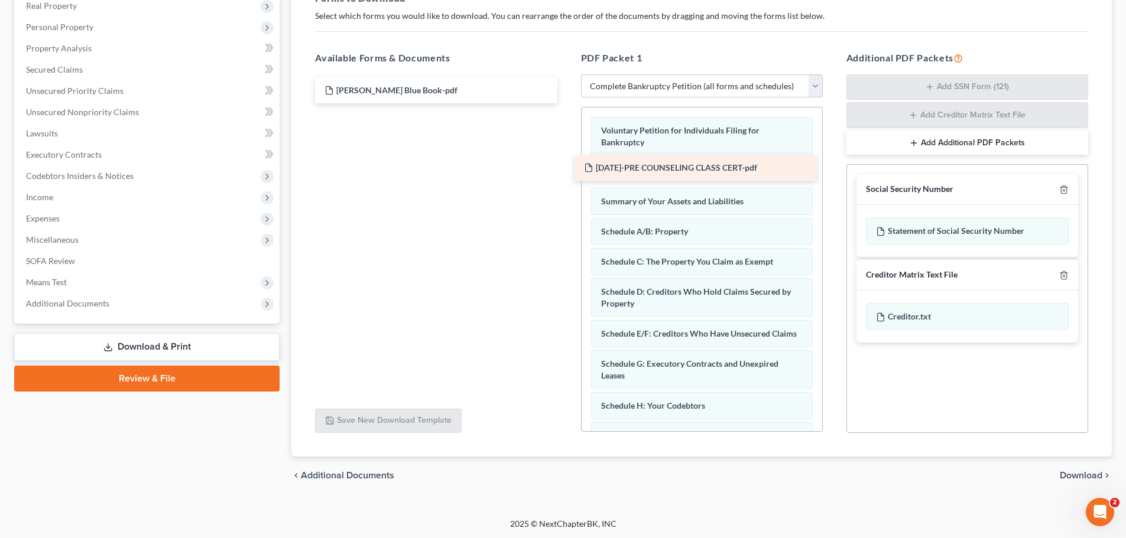
drag, startPoint x: 412, startPoint y: 89, endPoint x: 675, endPoint y: 169, distance: 274.4
click at [566, 103] on div "2025-10-02-PRE COUNSELING CLASS CERT-pdf 2025-10-02-PRE COUNSELING CLASS CERT-p…" at bounding box center [436, 90] width 261 height 26
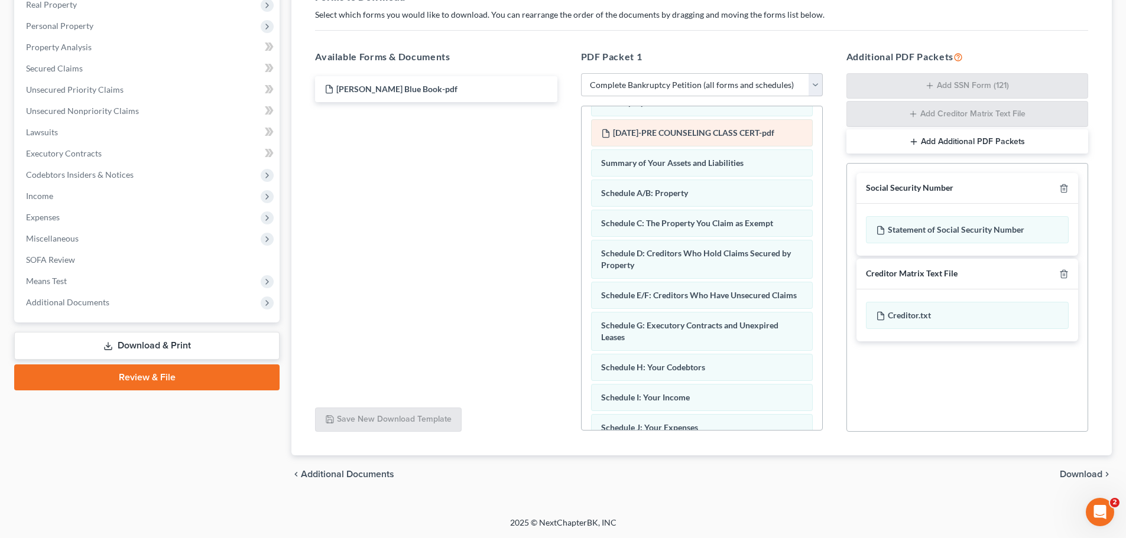
scroll to position [59, 0]
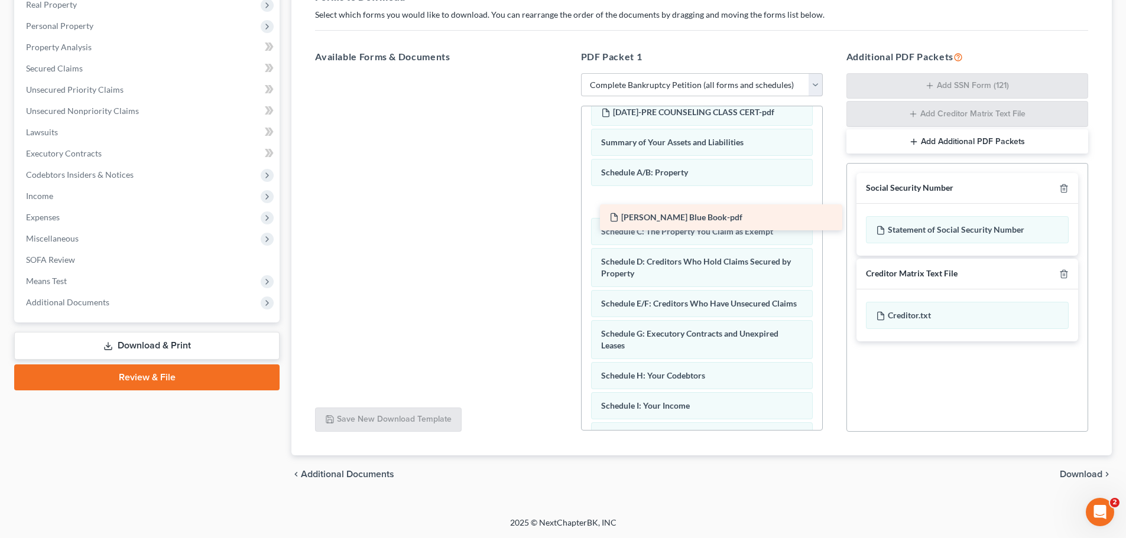
drag, startPoint x: 389, startPoint y: 87, endPoint x: 674, endPoint y: 212, distance: 310.9
click at [566, 73] on div "Kelley Blue Book-pdf Kelley Blue Book-pdf" at bounding box center [436, 73] width 261 height 0
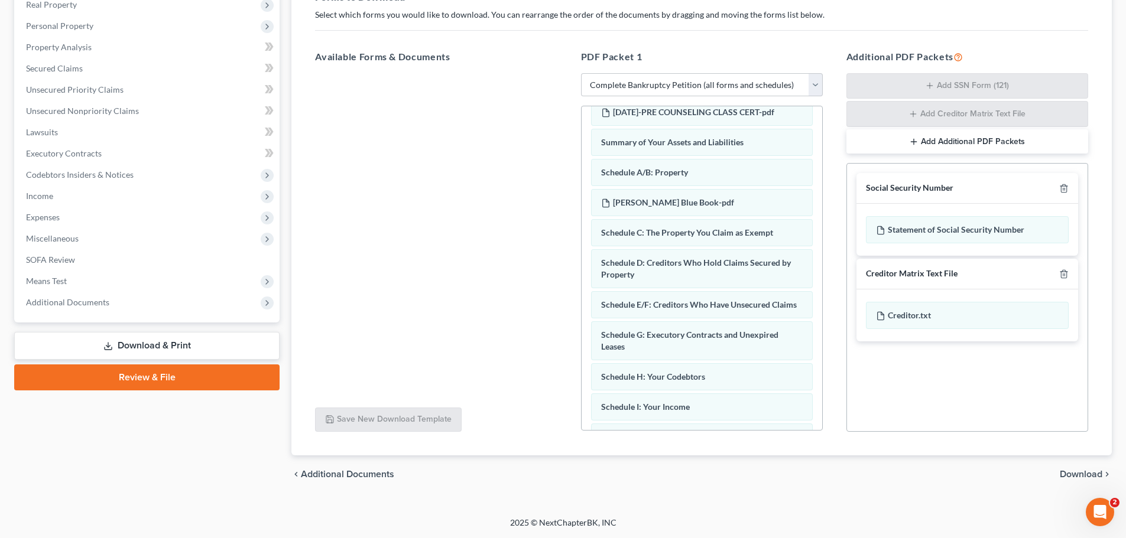
click at [441, 215] on div at bounding box center [436, 235] width 261 height 325
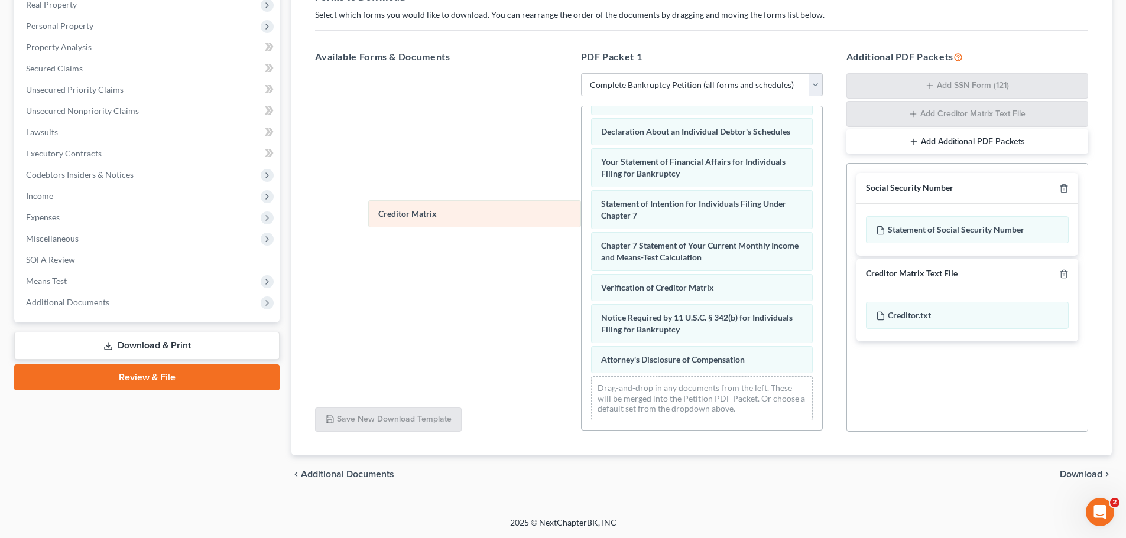
scroll to position [430, 0]
drag, startPoint x: 662, startPoint y: 254, endPoint x: 404, endPoint y: 197, distance: 265.1
click at [581, 197] on div "Creditor Matrix Voluntary Petition for Individuals Filing for Bankruptcy 2025-1…" at bounding box center [701, 71] width 241 height 719
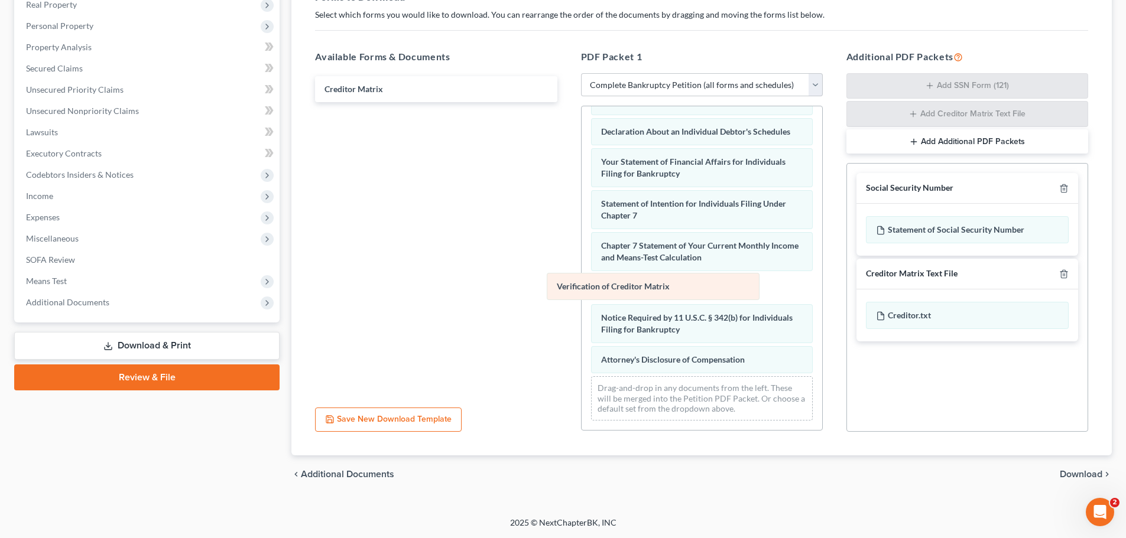
scroll to position [400, 0]
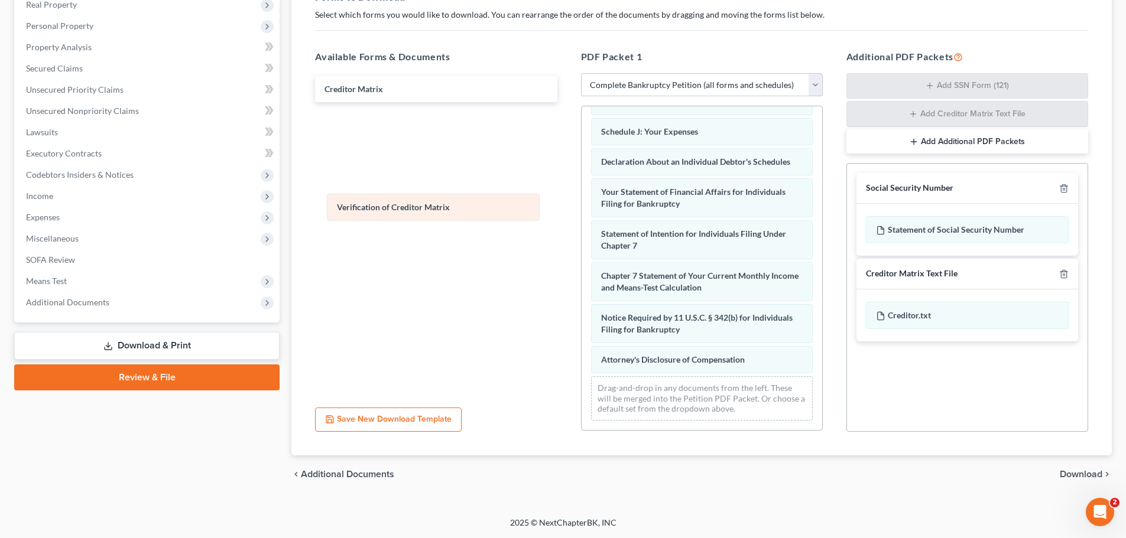
drag, startPoint x: 640, startPoint y: 286, endPoint x: 377, endPoint y: 206, distance: 275.0
click at [581, 206] on div "Verification of Creditor Matrix Voluntary Petition for Individuals Filing for B…" at bounding box center [701, 86] width 241 height 688
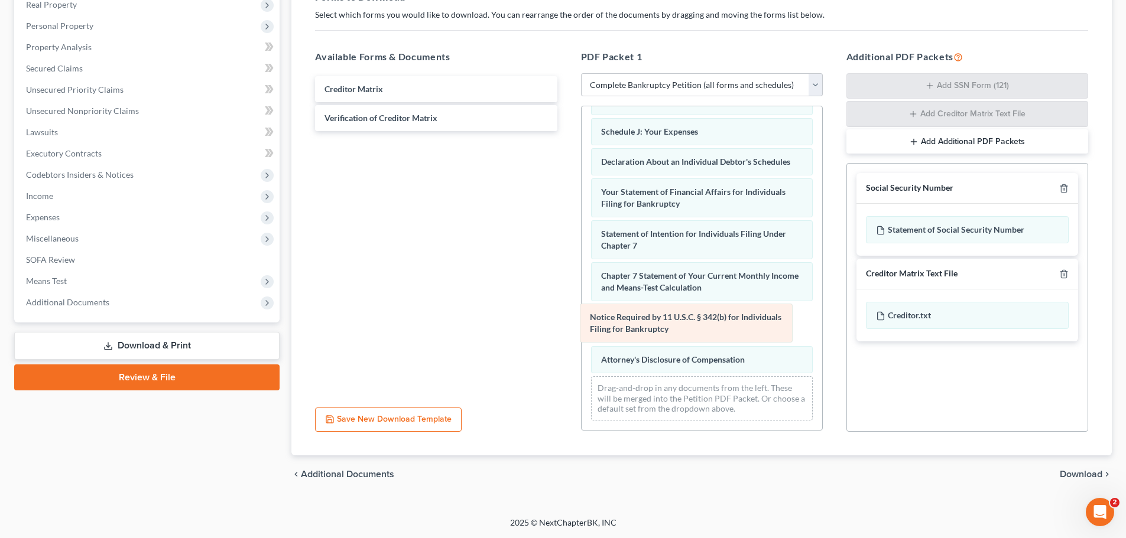
scroll to position [358, 0]
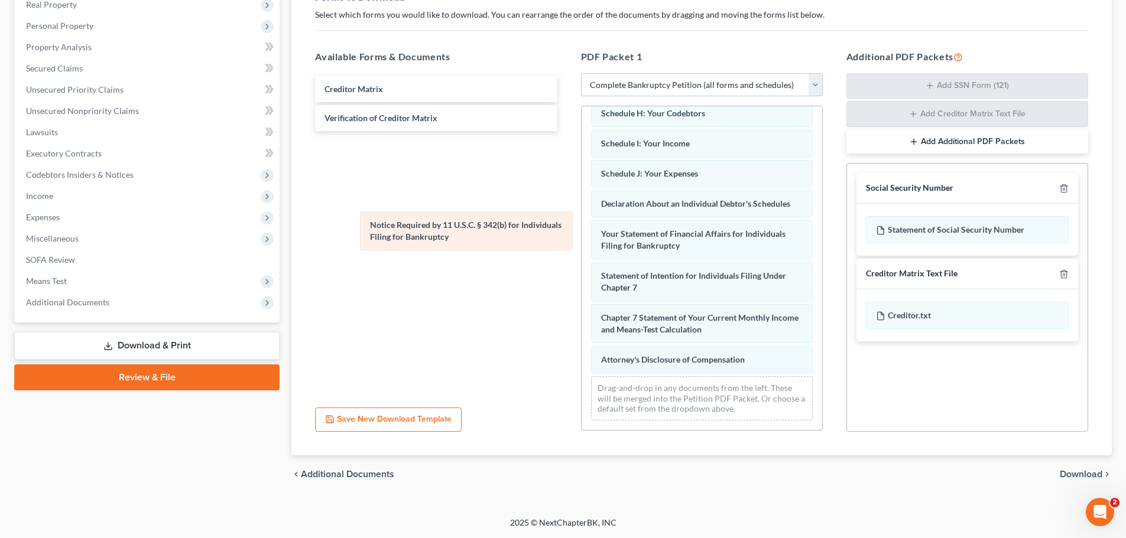
drag, startPoint x: 644, startPoint y: 329, endPoint x: 402, endPoint y: 226, distance: 262.1
click at [581, 226] on div "Notice Required by 11 U.S.C. § 342(b) for Individuals Filing for Bankruptcy Vol…" at bounding box center [701, 107] width 241 height 646
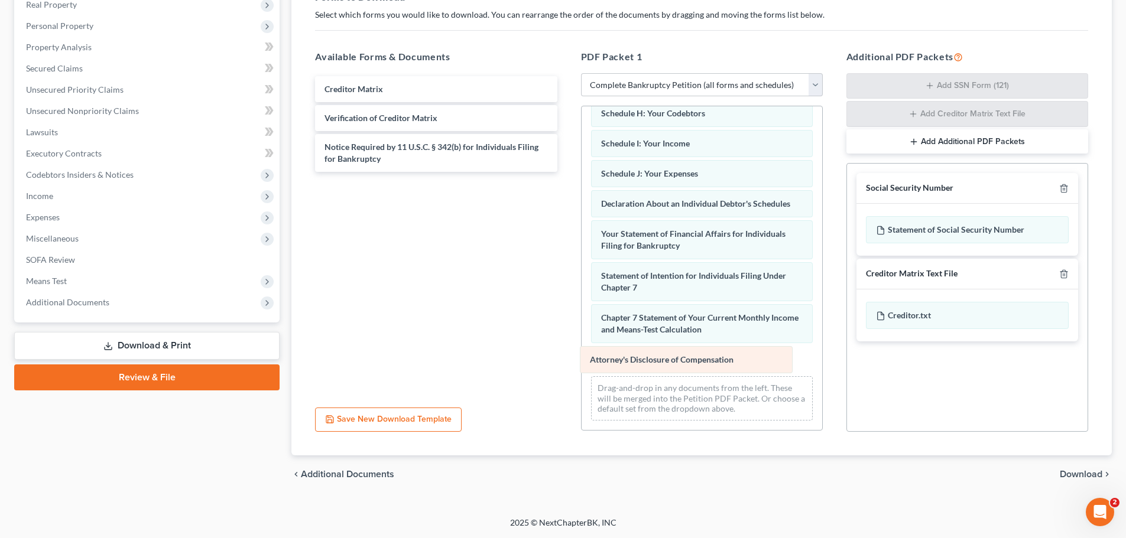
scroll to position [328, 0]
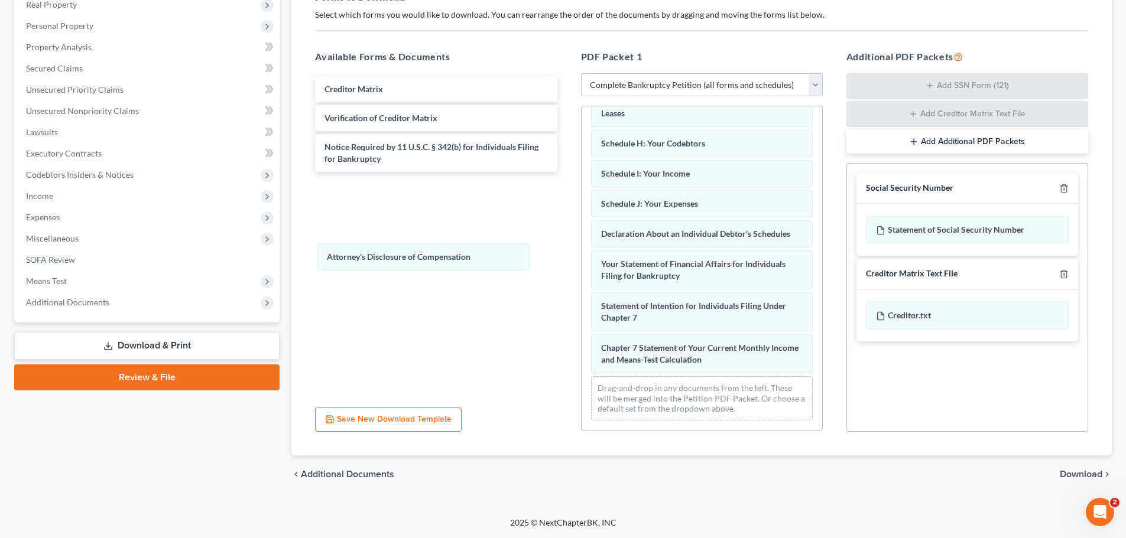
drag, startPoint x: 657, startPoint y: 358, endPoint x: 372, endPoint y: 250, distance: 303.9
click at [581, 251] on div "Attorney's Disclosure of Compensation Voluntary Petition for Individuals Filing…" at bounding box center [701, 122] width 241 height 616
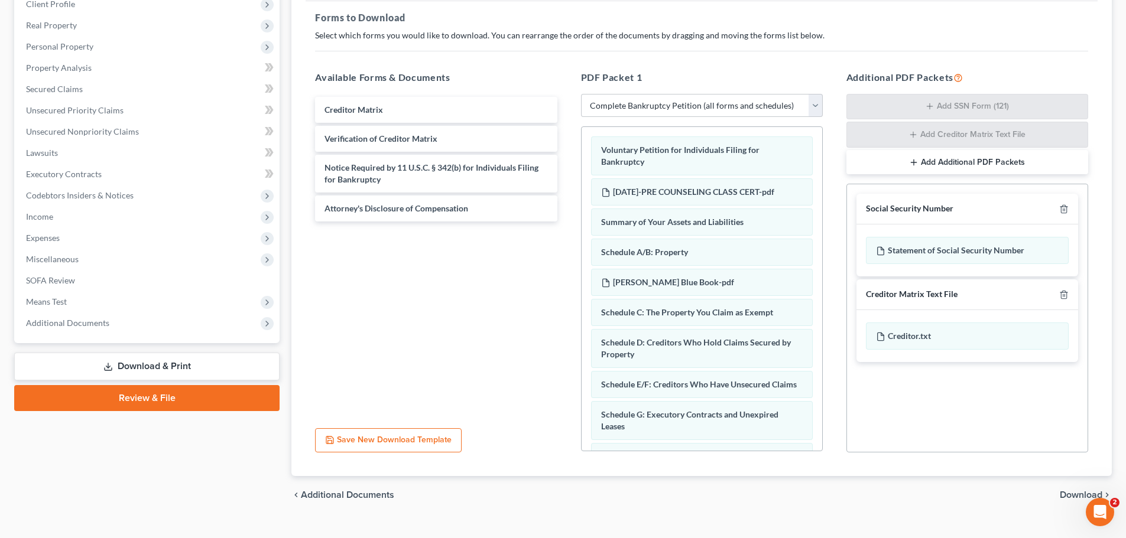
scroll to position [193, 0]
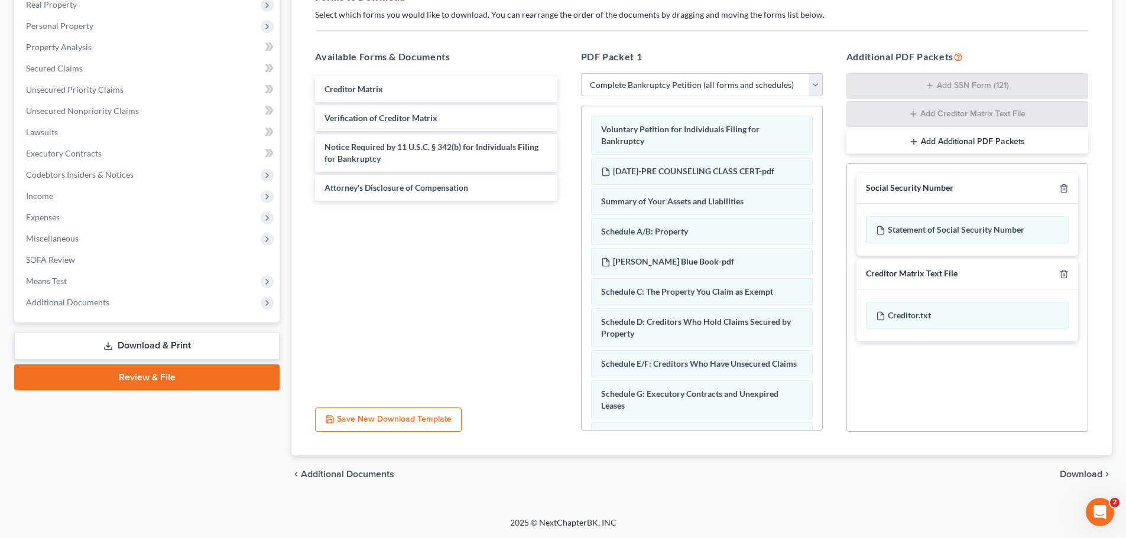
click at [1081, 473] on span "Download" at bounding box center [1081, 474] width 43 height 9
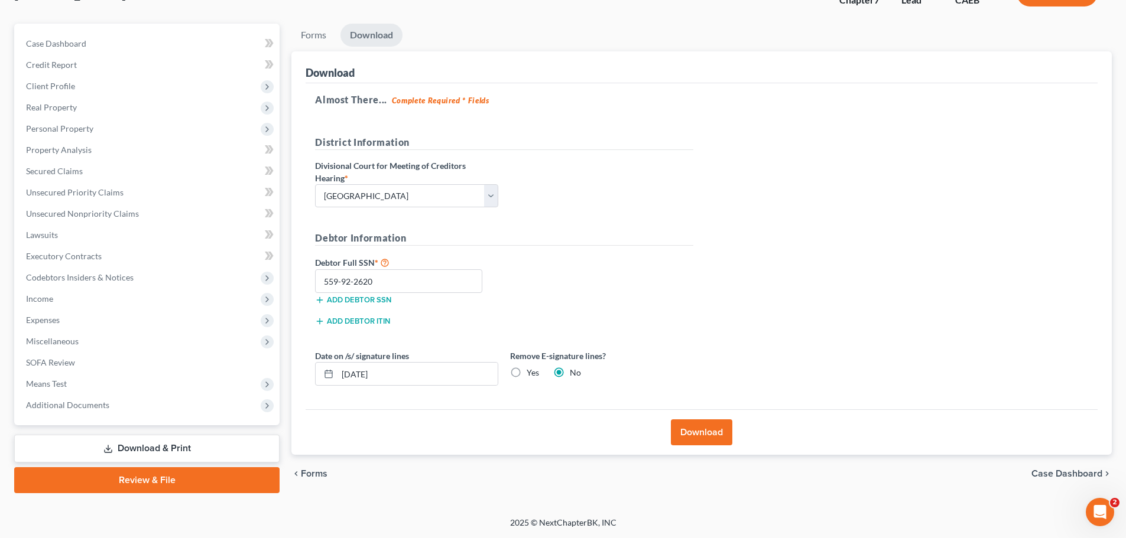
click at [710, 430] on button "Download" at bounding box center [701, 433] width 61 height 26
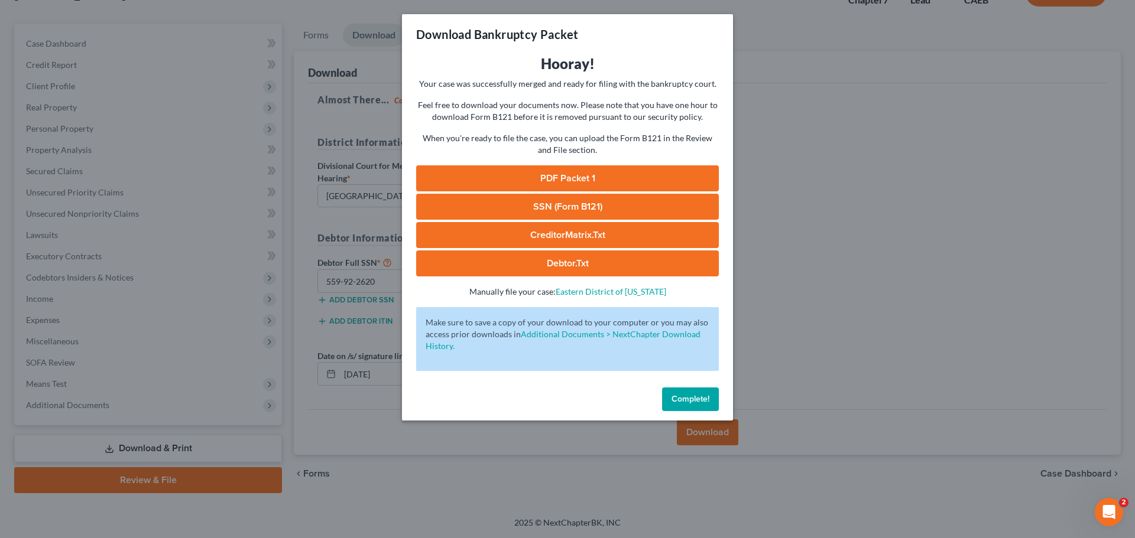
click at [583, 173] on link "PDF Packet 1" at bounding box center [567, 178] width 303 height 26
click at [928, 239] on div "Download Bankruptcy Packet Hooray! Your case was successfully merged and ready …" at bounding box center [567, 269] width 1135 height 538
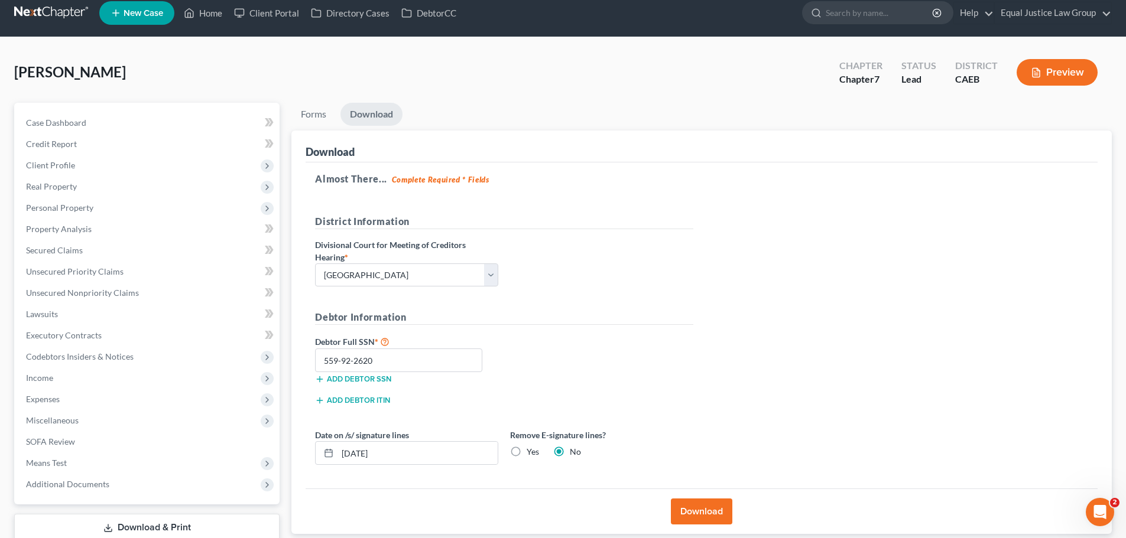
scroll to position [0, 0]
